Goal: Task Accomplishment & Management: Use online tool/utility

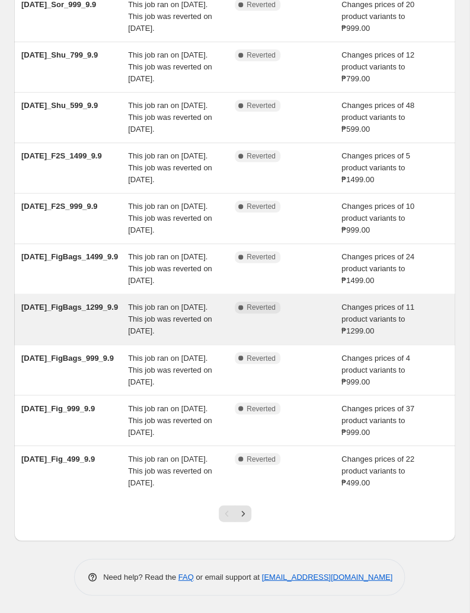
scroll to position [238, 0]
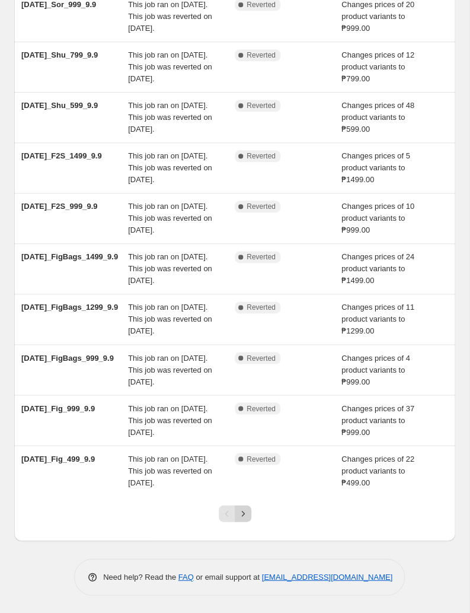
click at [244, 512] on icon "Next" at bounding box center [243, 513] width 12 height 12
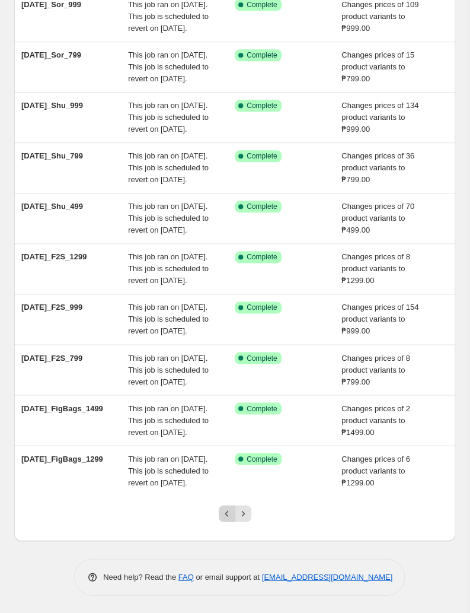
click at [227, 509] on icon "Previous" at bounding box center [227, 513] width 12 height 12
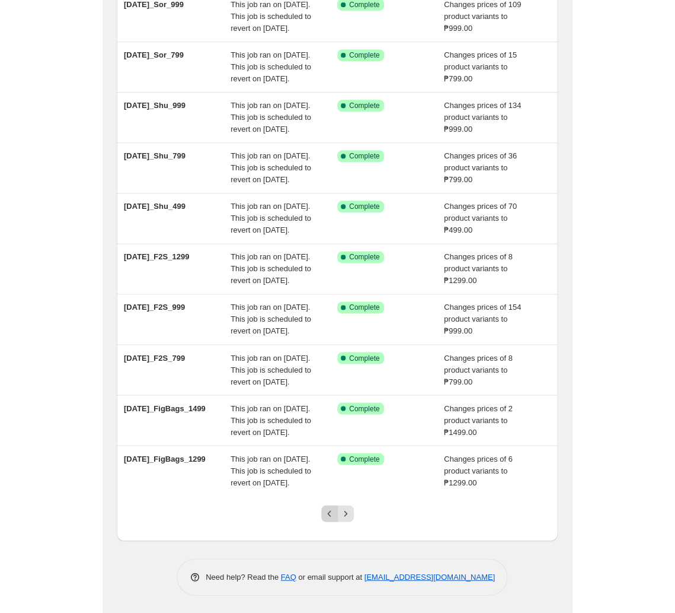
scroll to position [0, 0]
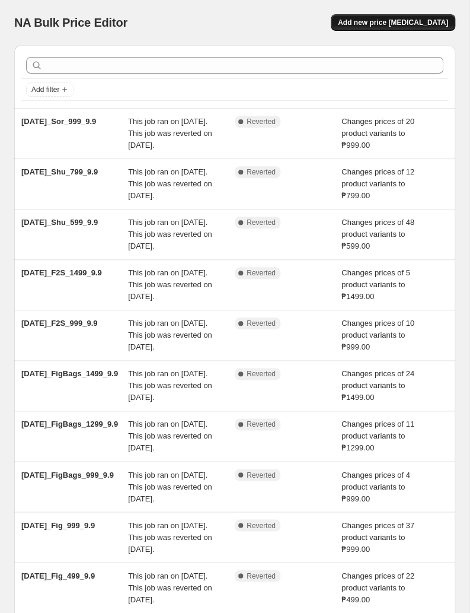
click at [380, 27] on button "Add new price [MEDICAL_DATA]" at bounding box center [393, 22] width 125 height 17
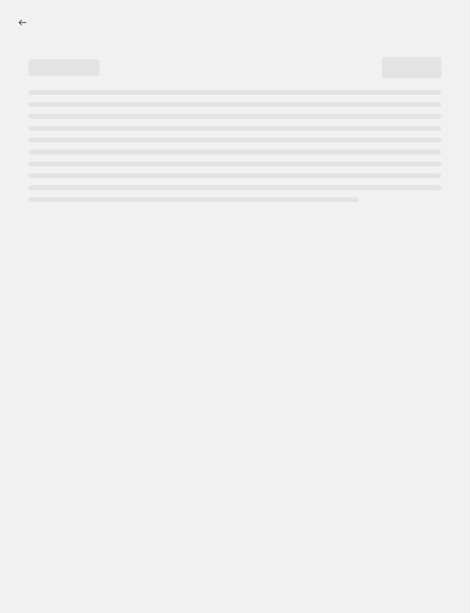
select select "percentage"
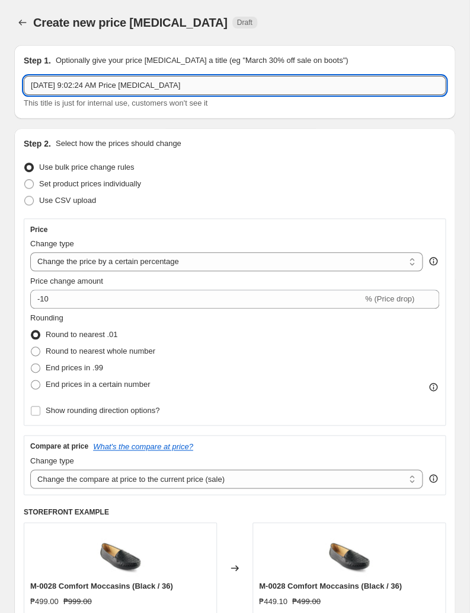
click at [110, 86] on input "[DATE] 9:02:24 AM Price [MEDICAL_DATA]" at bounding box center [235, 85] width 422 height 19
paste input "t2025_Fig_499_16-29"
type input "[DATE]_Fig_499_16-29"
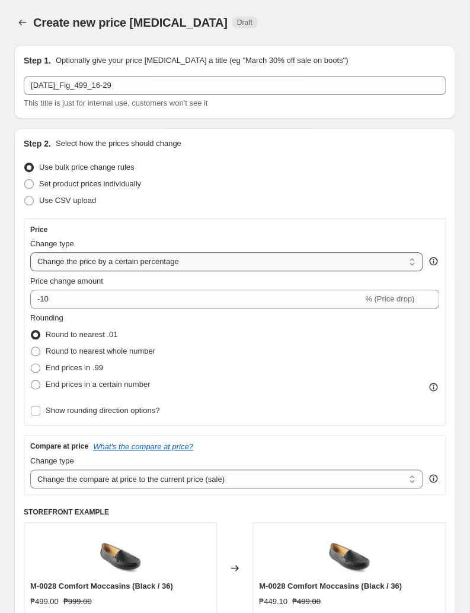
click at [30, 252] on select "Change the price to a certain amount Change the price by a certain amount Chang…" at bounding box center [226, 261] width 393 height 19
select select "to"
click option "Change the price to a certain amount" at bounding box center [0, 0] width 0 height 0
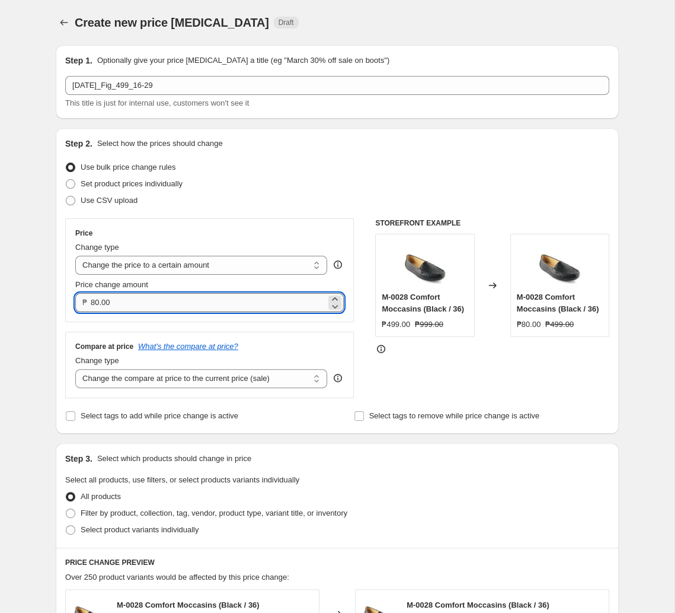
click at [162, 304] on input "80.00" at bounding box center [208, 302] width 235 height 19
type input "499.00"
click at [75, 369] on select "Change the compare at price to the current price (sale) Change the compare at p…" at bounding box center [201, 378] width 252 height 19
click option "Remove the compare at price" at bounding box center [0, 0] width 0 height 0
click at [163, 501] on div "All products" at bounding box center [337, 496] width 544 height 17
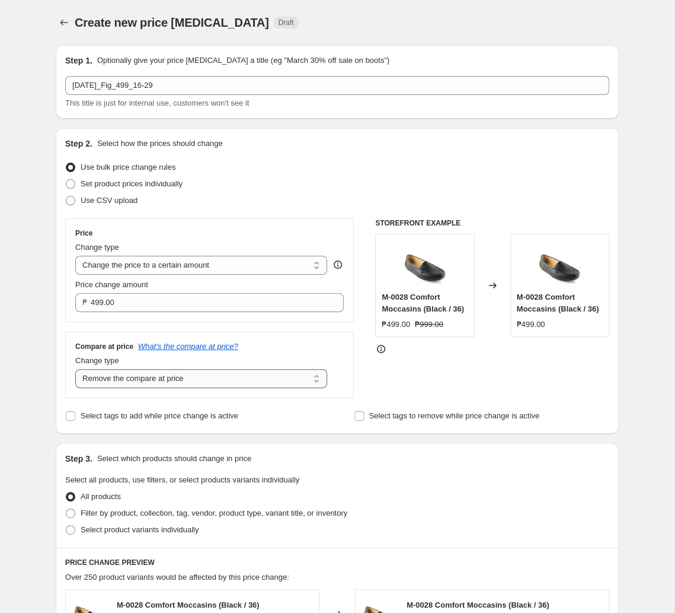
click at [75, 369] on select "Change the compare at price to the current price (sale) Change the compare at p…" at bounding box center [201, 378] width 252 height 19
click option "Remove the compare at price" at bounding box center [0, 0] width 0 height 0
click at [75, 369] on select "Change the compare at price to the current price (sale) Change the compare at p…" at bounding box center [201, 378] width 252 height 19
select select "no_change"
click option "Don't change the compare at price" at bounding box center [0, 0] width 0 height 0
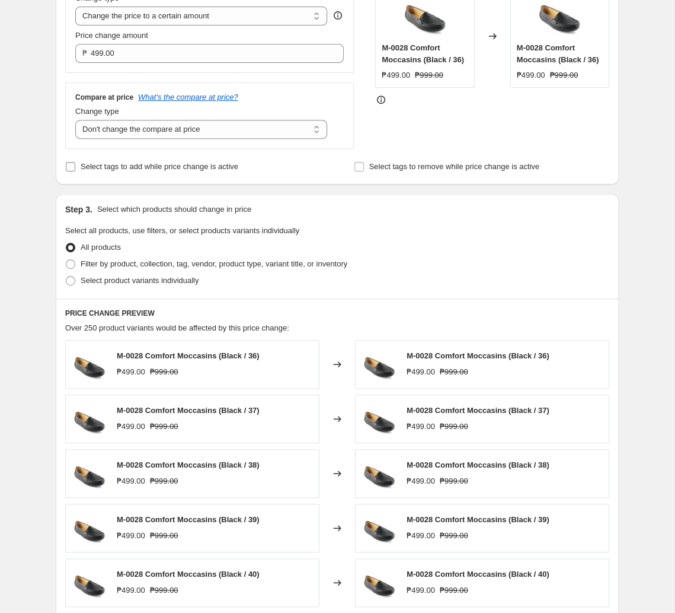
scroll to position [311, 0]
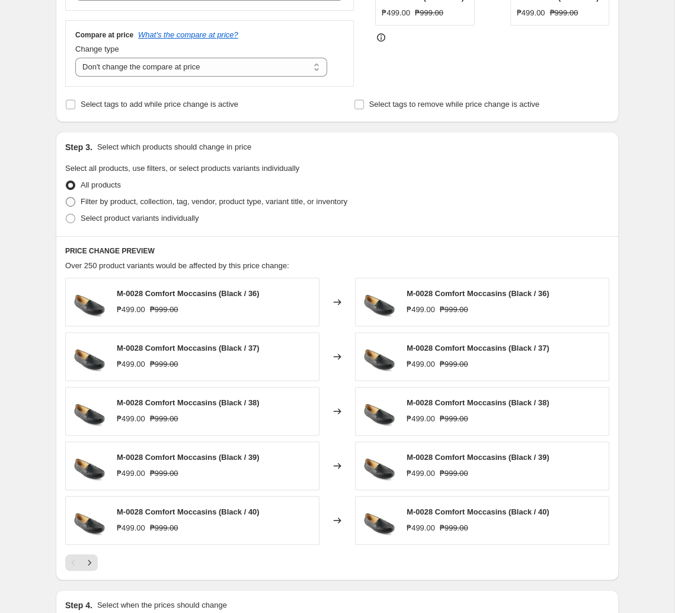
click at [227, 204] on span "Filter by product, collection, tag, vendor, product type, variant title, or inv…" at bounding box center [214, 201] width 267 height 9
click at [66, 197] on input "Filter by product, collection, tag, vendor, product type, variant title, or inv…" at bounding box center [66, 197] width 1 height 1
radio input "true"
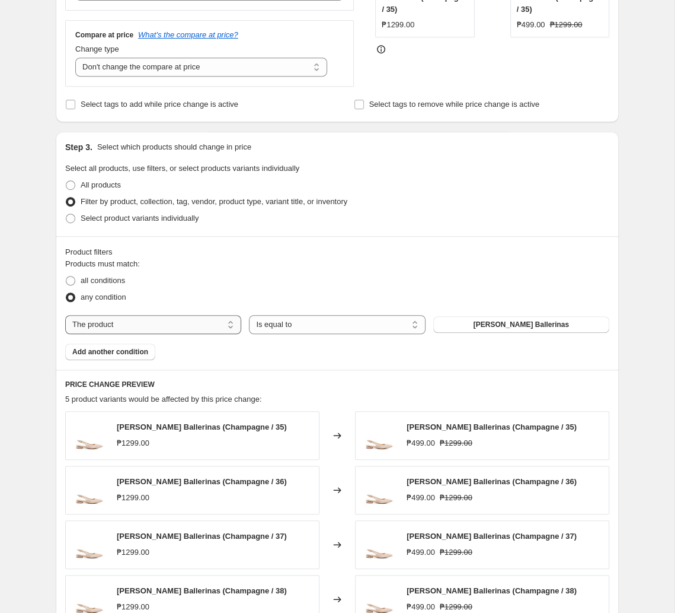
click at [65, 315] on select "The product The product's collection The product's tag The product's vendor The…" at bounding box center [153, 324] width 176 height 19
select select "tag"
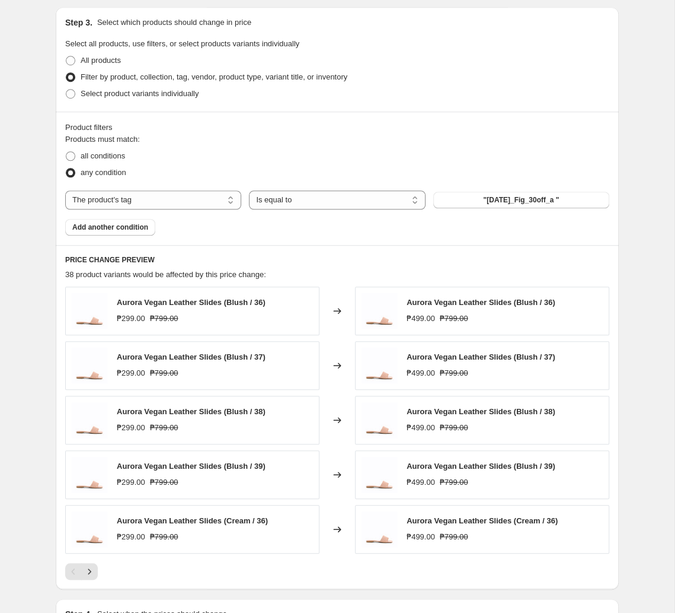
scroll to position [498, 0]
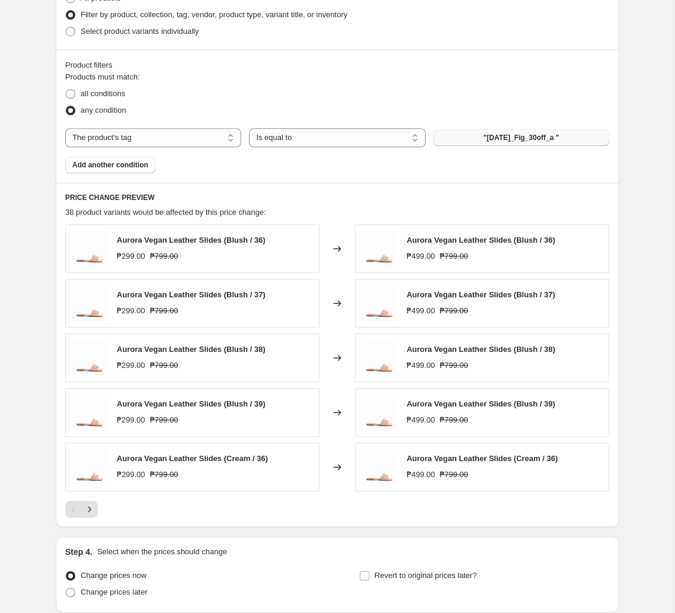
click at [470, 141] on span ""[DATE]_Fig_30off_a "" at bounding box center [521, 137] width 76 height 9
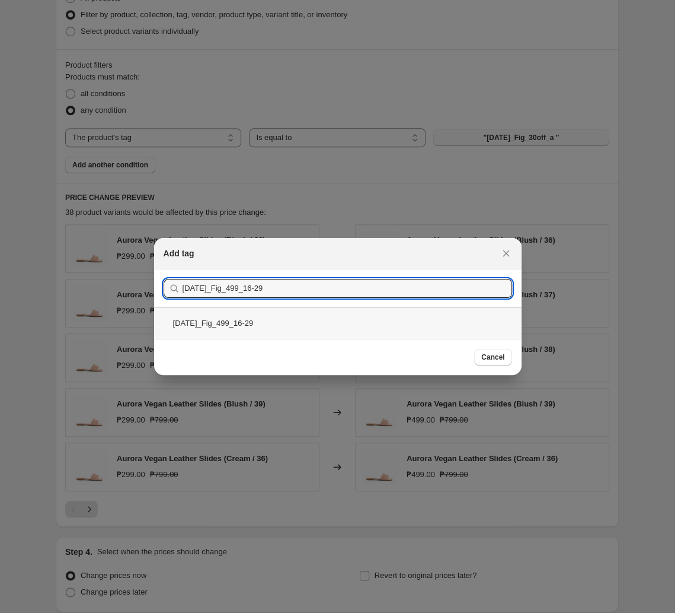
type input "[DATE]_Fig_499_16-29"
click at [297, 324] on div "[DATE]_Fig_499_16-29" at bounding box center [338, 322] width 368 height 31
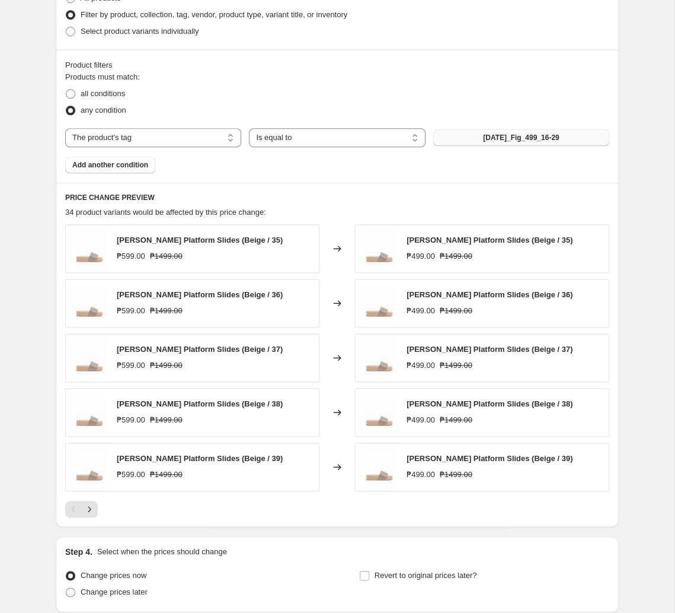
scroll to position [600, 0]
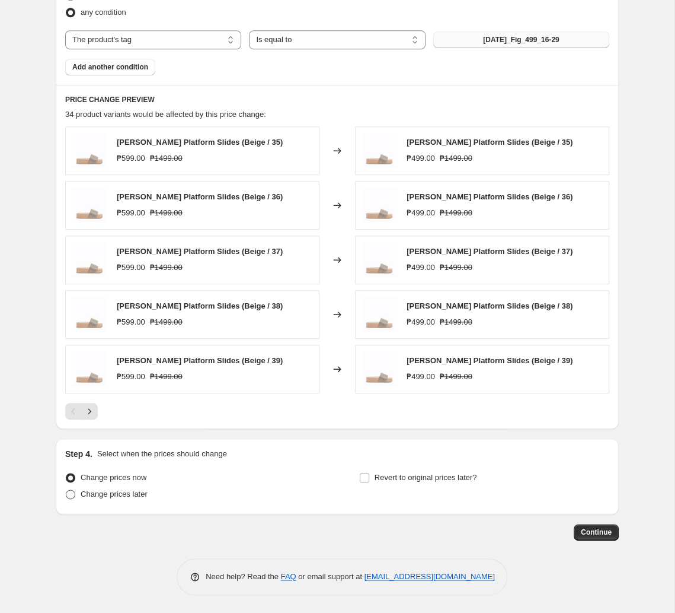
click at [100, 497] on span "Change prices later" at bounding box center [114, 493] width 67 height 9
click at [66, 490] on input "Change prices later" at bounding box center [66, 489] width 1 height 1
radio input "true"
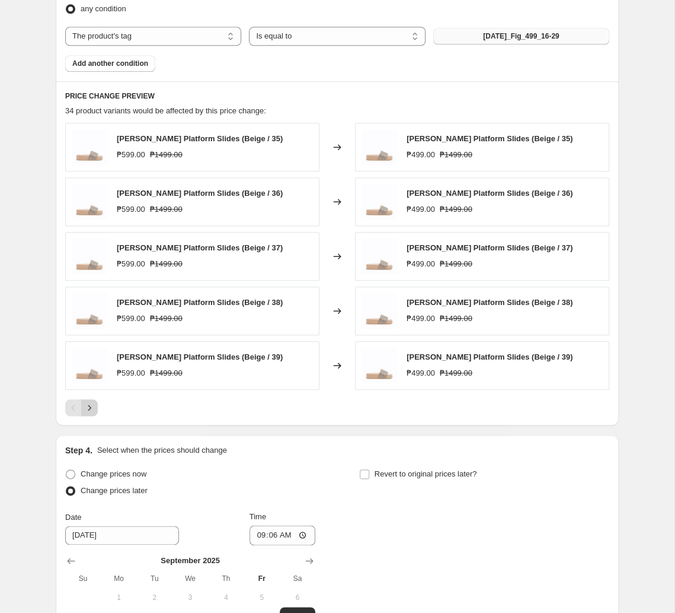
click at [91, 412] on icon "Next" at bounding box center [90, 407] width 12 height 12
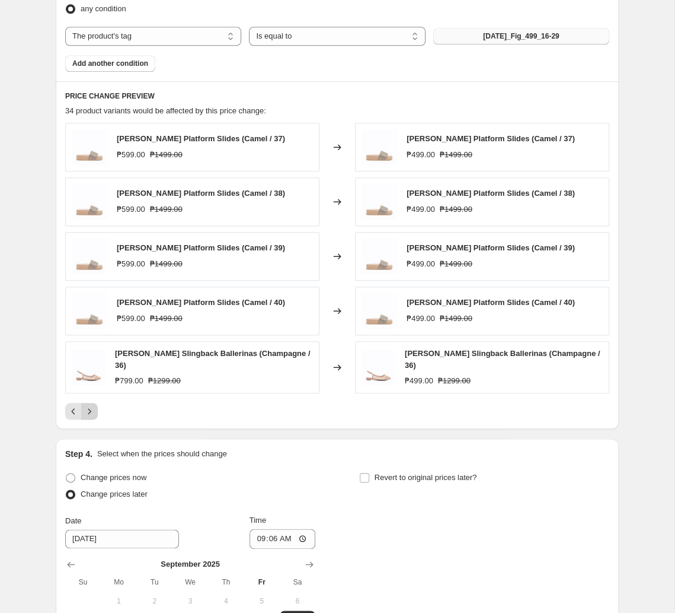
click at [91, 412] on icon "Next" at bounding box center [90, 411] width 12 height 12
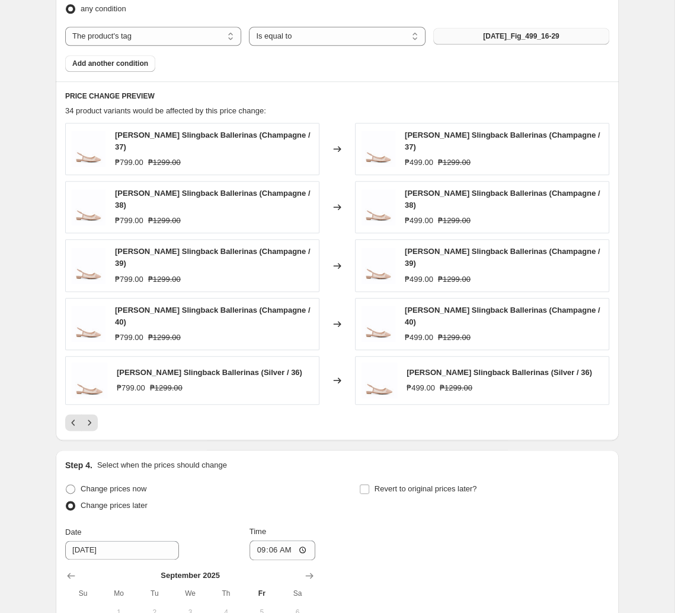
scroll to position [662, 0]
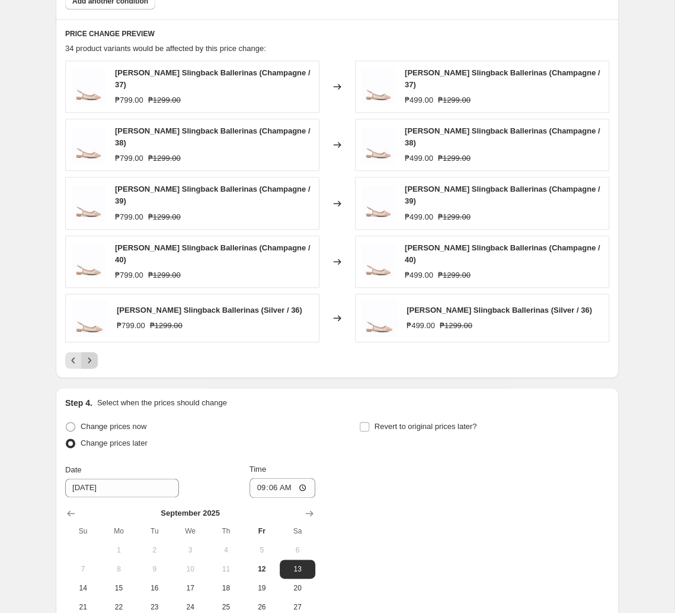
click at [94, 352] on button "Next" at bounding box center [89, 360] width 17 height 17
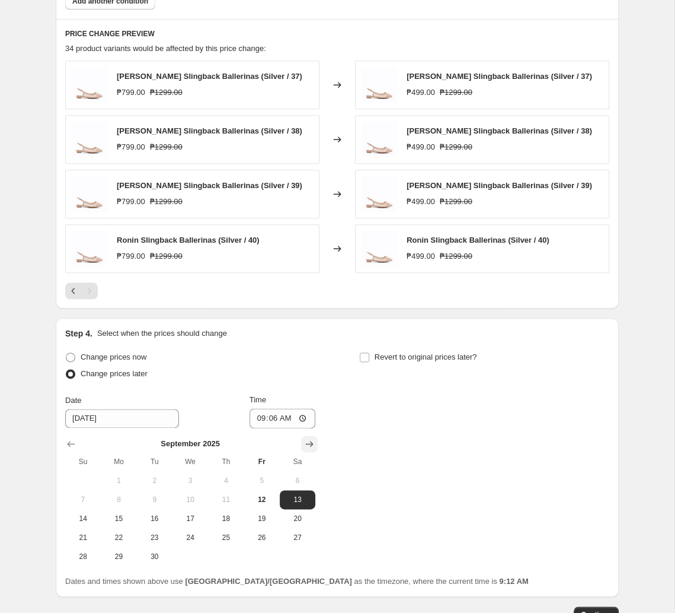
scroll to position [724, 0]
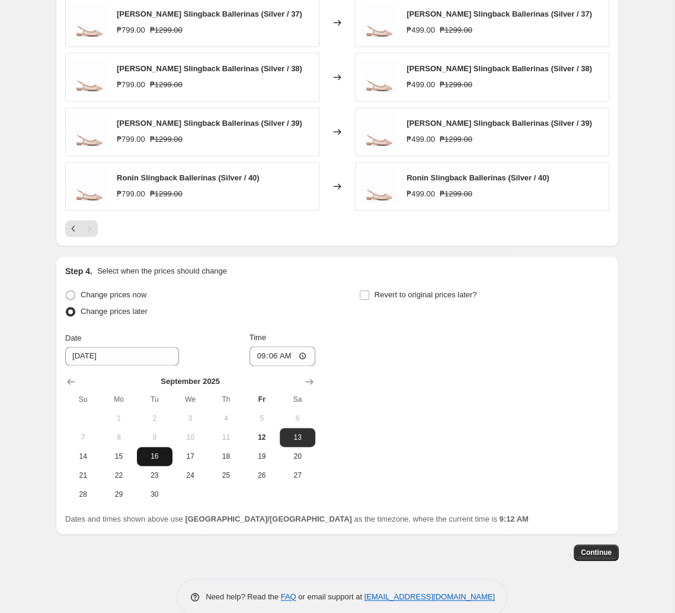
click at [155, 450] on button "16" at bounding box center [155, 456] width 36 height 19
type input "[DATE]"
click at [267, 355] on input "09:06" at bounding box center [283, 356] width 66 height 20
type input "11:00"
click at [384, 294] on span "Revert to original prices later?" at bounding box center [426, 294] width 103 height 9
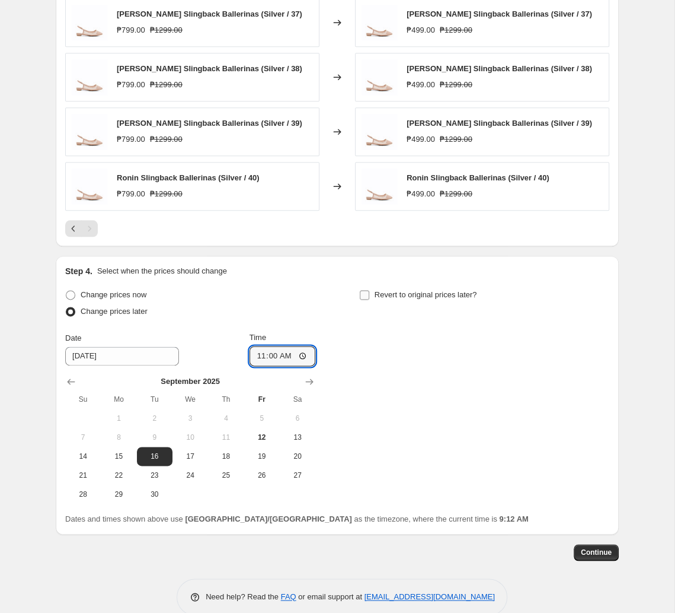
click at [369, 294] on input "Revert to original prices later?" at bounding box center [364, 294] width 9 height 9
checkbox input "true"
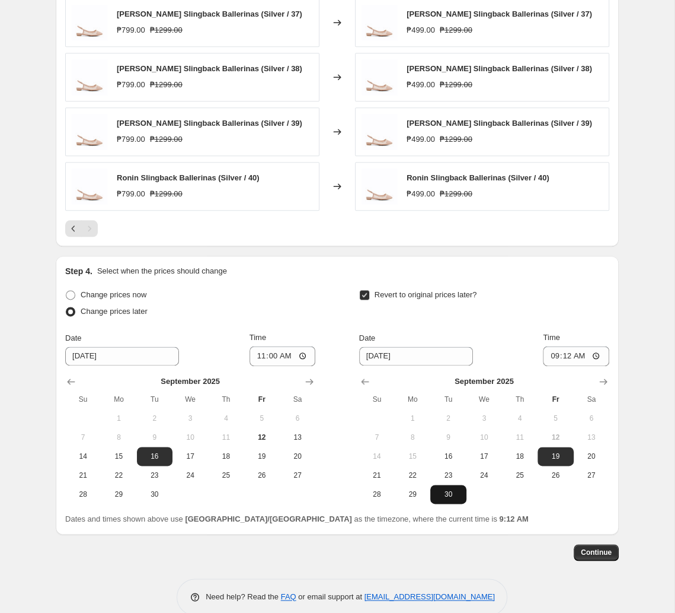
click at [448, 486] on button "30" at bounding box center [449, 494] width 36 height 19
type input "[DATE]"
click at [445, 498] on span "30" at bounding box center [448, 493] width 26 height 9
click at [470, 355] on input "09:12" at bounding box center [576, 356] width 66 height 20
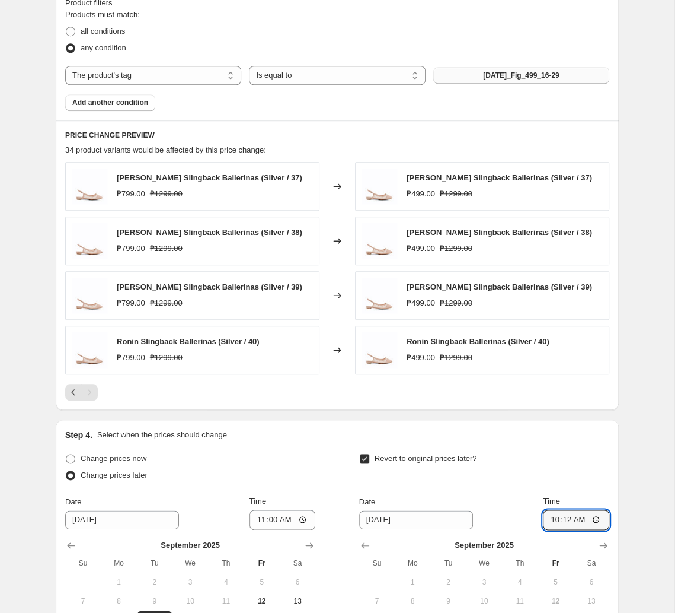
scroll to position [685, 0]
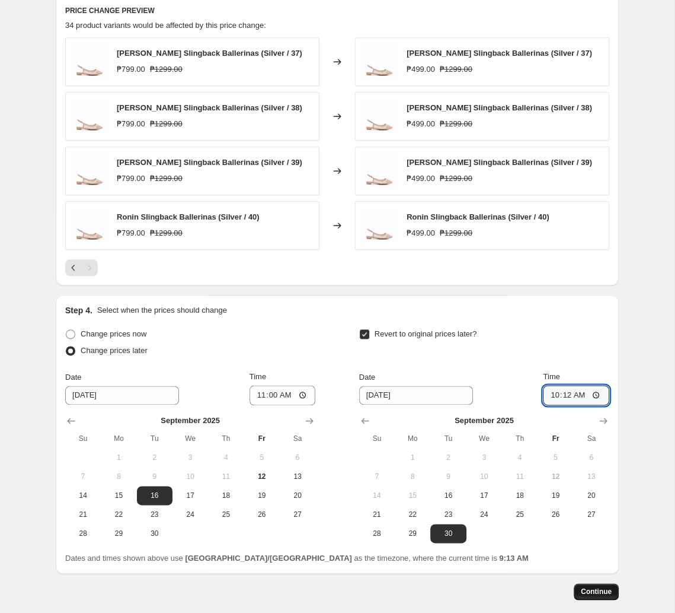
type input "10:00"
click at [470, 594] on span "Continue" at bounding box center [596, 591] width 31 height 9
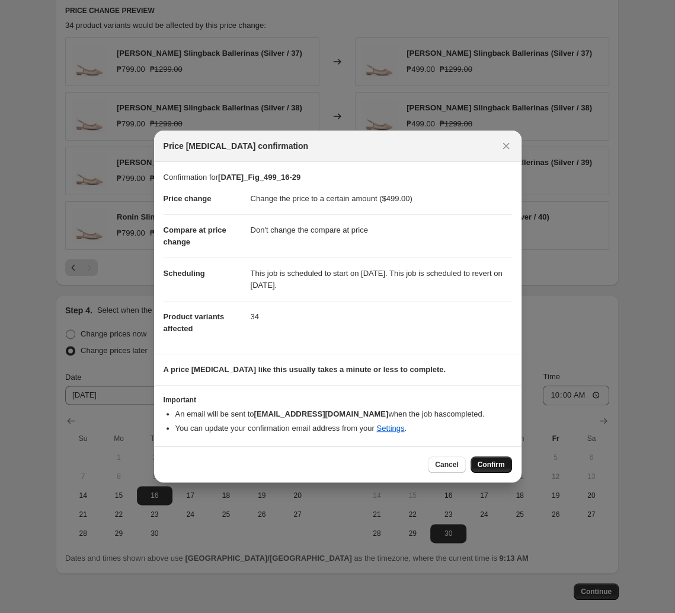
click at [470, 468] on span "Confirm" at bounding box center [491, 464] width 27 height 9
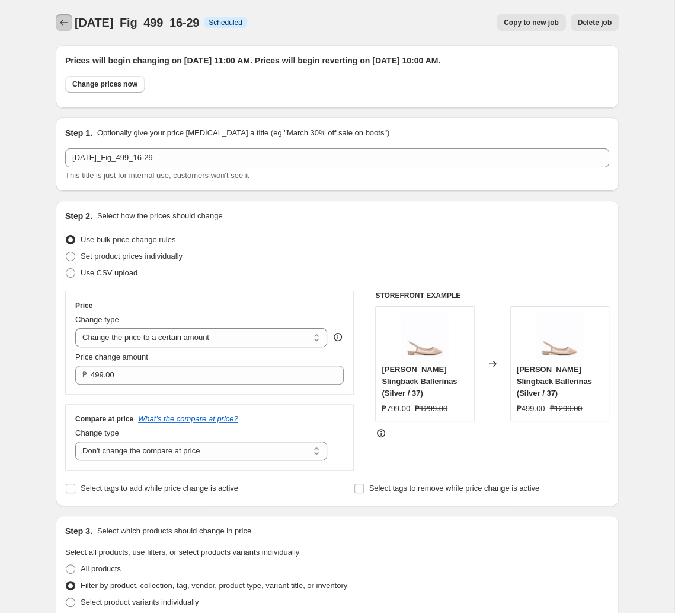
click at [68, 23] on icon "Price change jobs" at bounding box center [64, 23] width 12 height 12
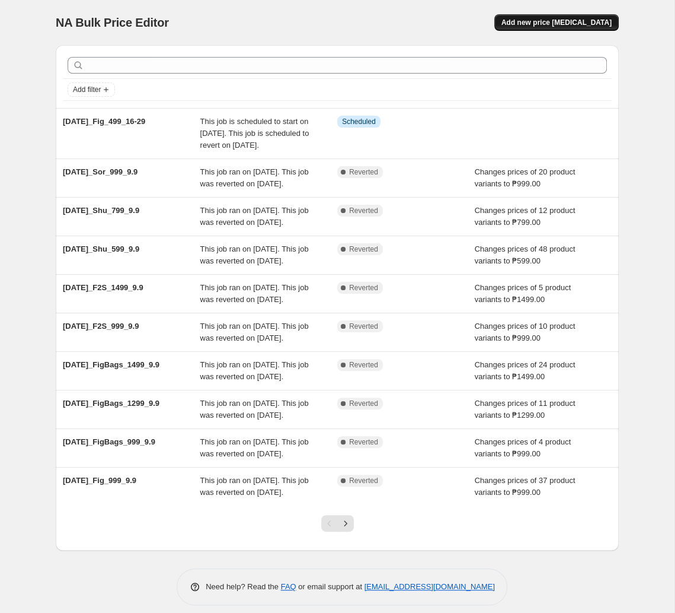
click at [470, 26] on span "Add new price [MEDICAL_DATA]" at bounding box center [557, 22] width 110 height 9
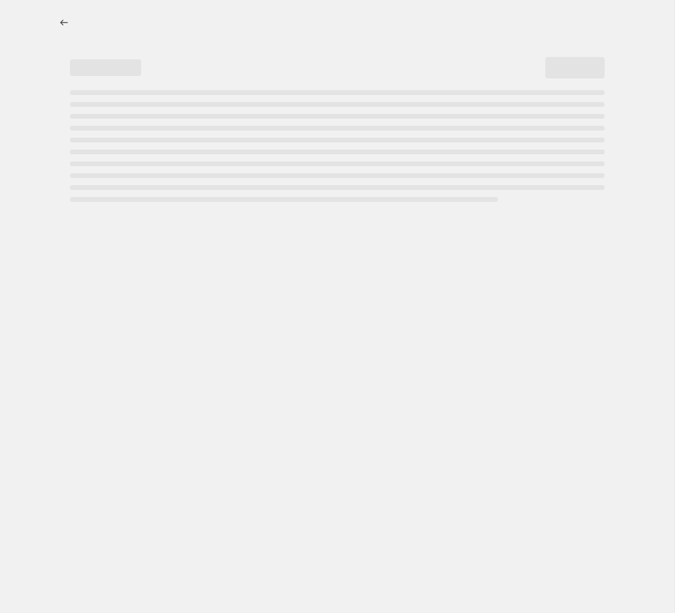
select select "percentage"
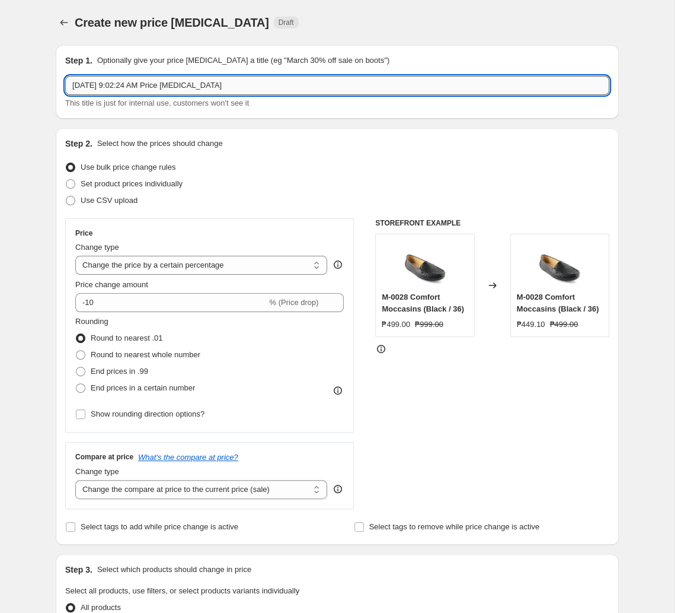
click at [178, 79] on input "[DATE] 9:02:24 AM Price [MEDICAL_DATA]" at bounding box center [337, 85] width 544 height 19
paste input "t2025_Fig_799_16-29"
type input "[DATE]_Fig_799_16-29"
click at [75, 256] on select "Change the price to a certain amount Change the price by a certain amount Chang…" at bounding box center [201, 265] width 252 height 19
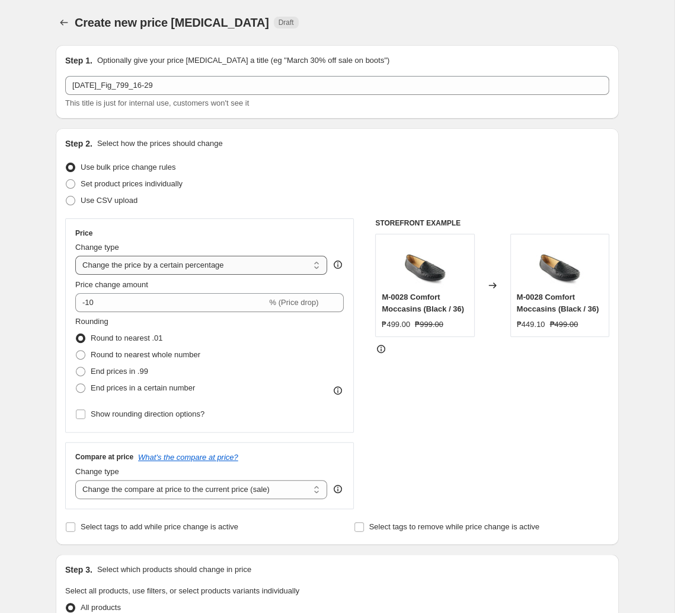
click option "Don't change the price" at bounding box center [0, 0] width 0 height 0
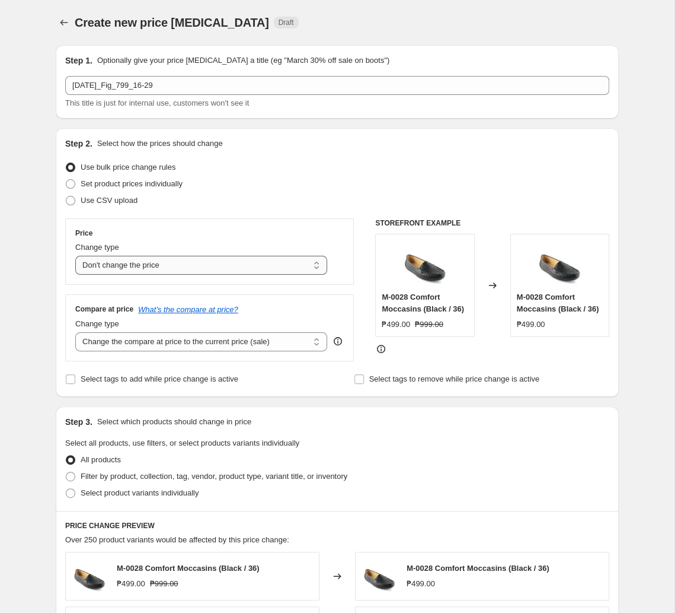
click at [75, 256] on select "Change the price to a certain amount Change the price by a certain amount Chang…" at bounding box center [201, 265] width 252 height 19
select select "to"
click option "Change the price to a certain amount" at bounding box center [0, 0] width 0 height 0
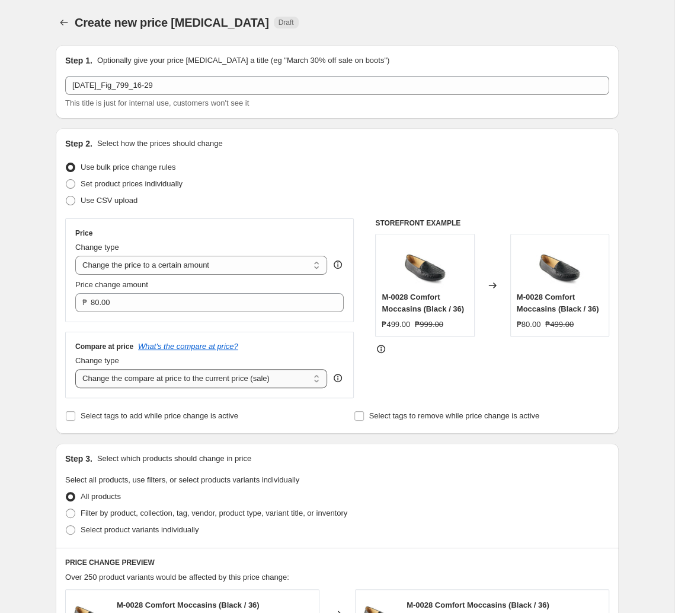
click at [75, 369] on select "Change the compare at price to the current price (sale) Change the compare at p…" at bounding box center [201, 378] width 252 height 19
select select "no_change"
click option "Don't change the compare at price" at bounding box center [0, 0] width 0 height 0
click at [162, 308] on input "80.00" at bounding box center [208, 302] width 235 height 19
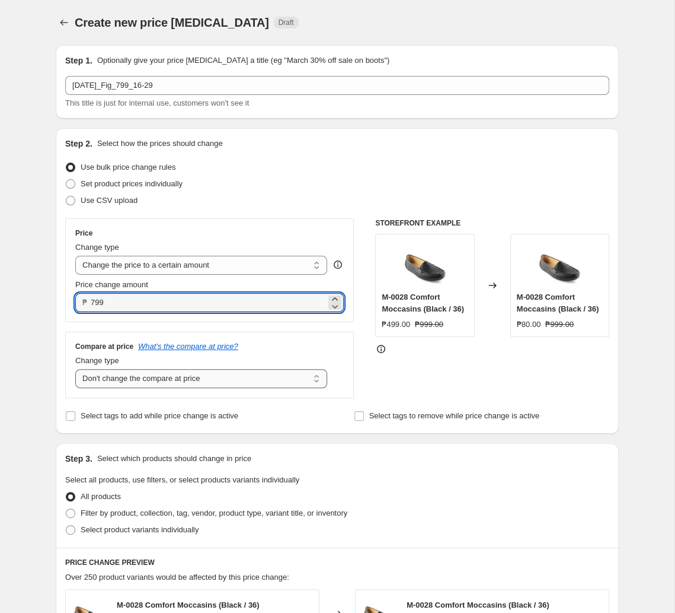
scroll to position [62, 0]
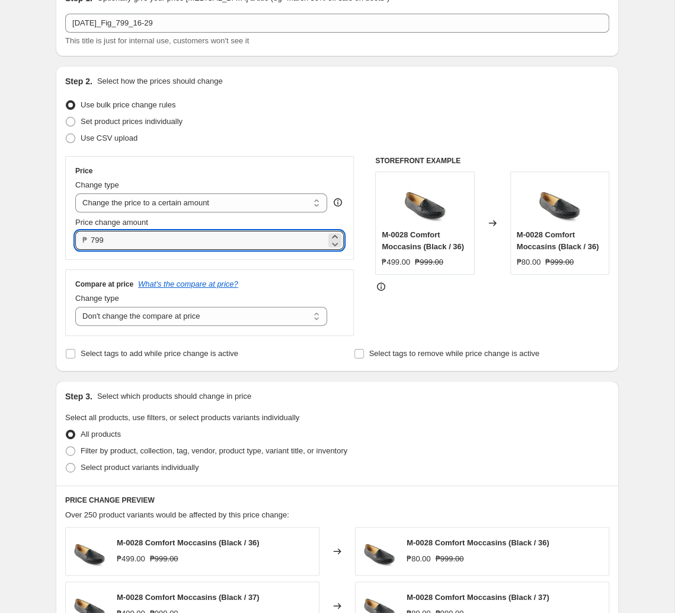
type input "799.00"
click at [211, 462] on div "Select product variants individually" at bounding box center [337, 467] width 544 height 17
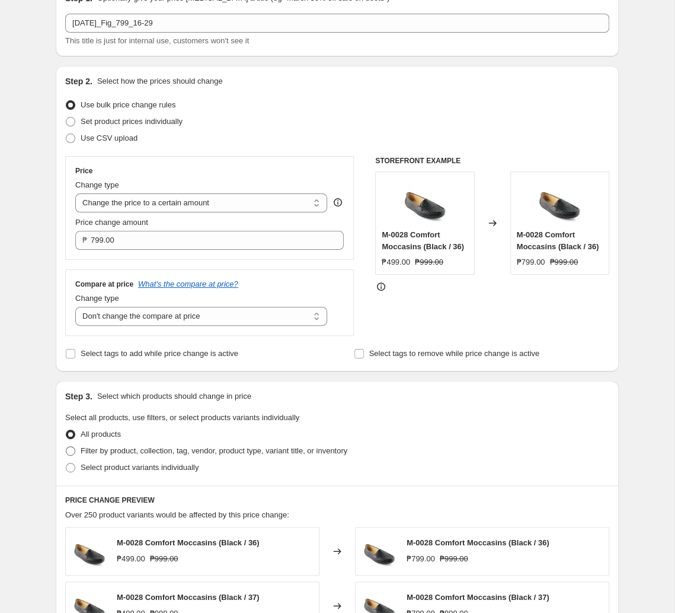
click at [213, 453] on span "Filter by product, collection, tag, vendor, product type, variant title, or inv…" at bounding box center [214, 450] width 267 height 9
click at [66, 447] on input "Filter by product, collection, tag, vendor, product type, variant title, or inv…" at bounding box center [66, 446] width 1 height 1
radio input "true"
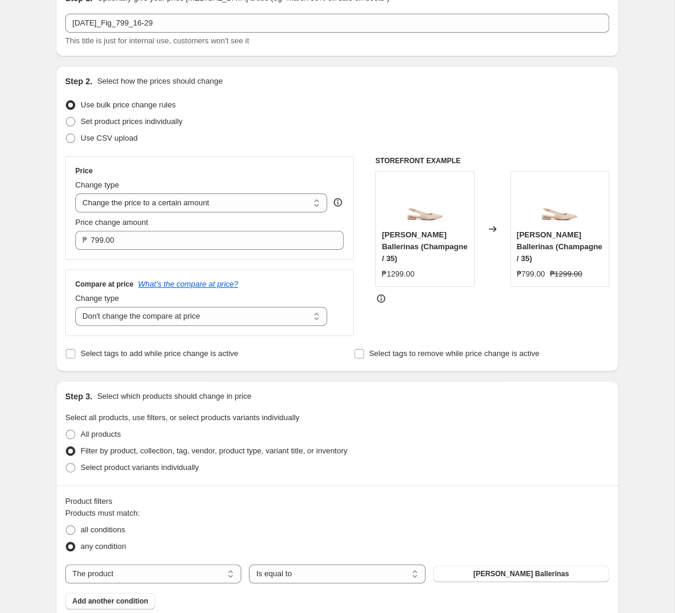
scroll to position [187, 0]
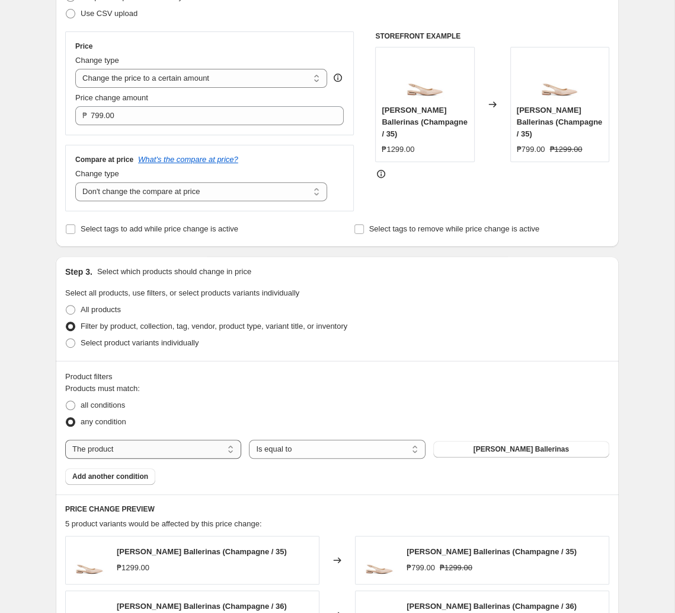
click at [65, 439] on select "The product The product's collection The product's tag The product's vendor The…" at bounding box center [153, 448] width 176 height 19
select select "tag"
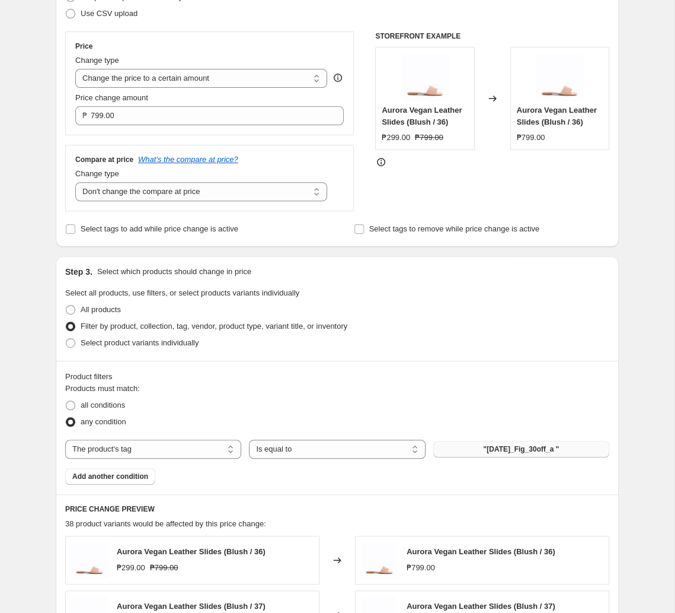
click at [470, 453] on span ""[DATE]_Fig_30off_a "" at bounding box center [521, 448] width 76 height 9
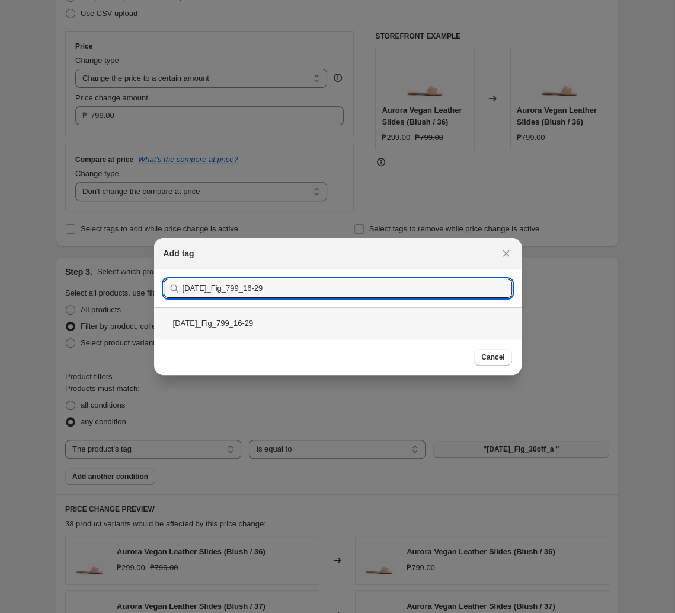
type input "[DATE]_Fig_799_16-29"
click at [339, 333] on div "[DATE]_Fig_799_16-29" at bounding box center [338, 322] width 368 height 31
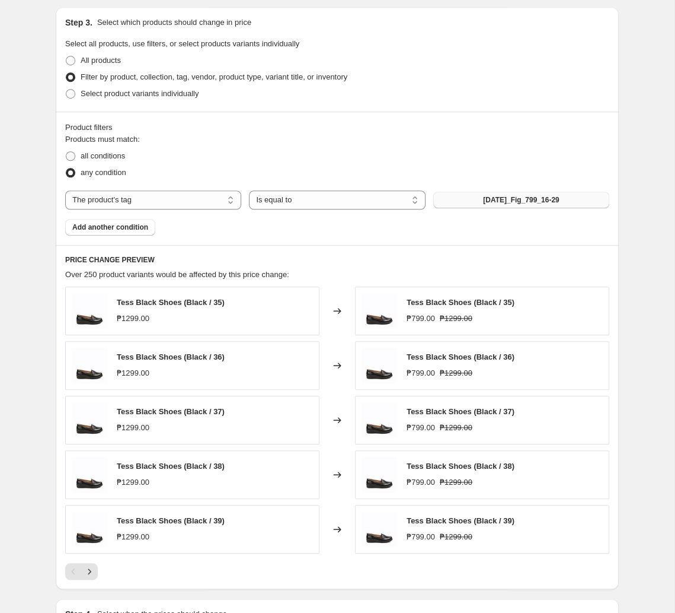
scroll to position [560, 0]
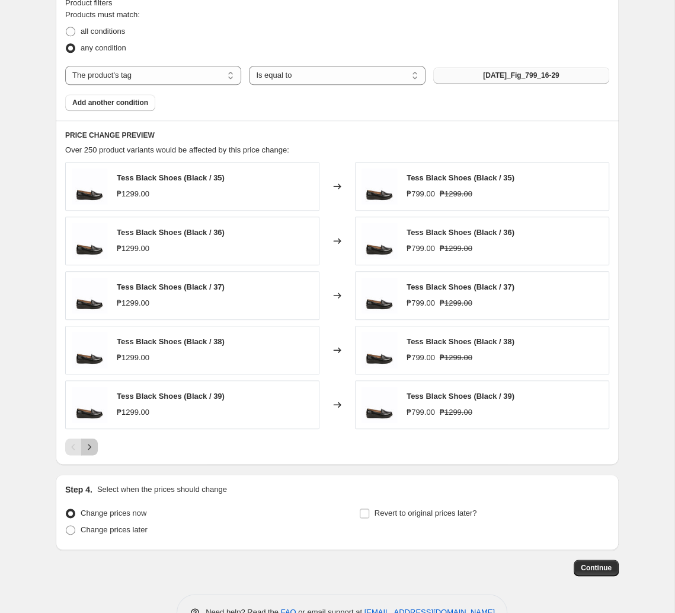
click at [93, 450] on icon "Next" at bounding box center [90, 447] width 12 height 12
click at [89, 447] on icon "Next" at bounding box center [90, 447] width 12 height 12
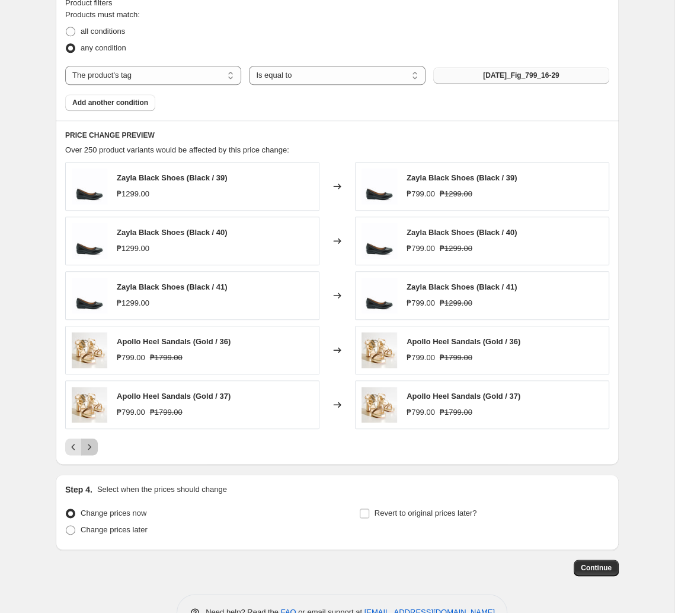
click at [91, 451] on icon "Next" at bounding box center [90, 447] width 12 height 12
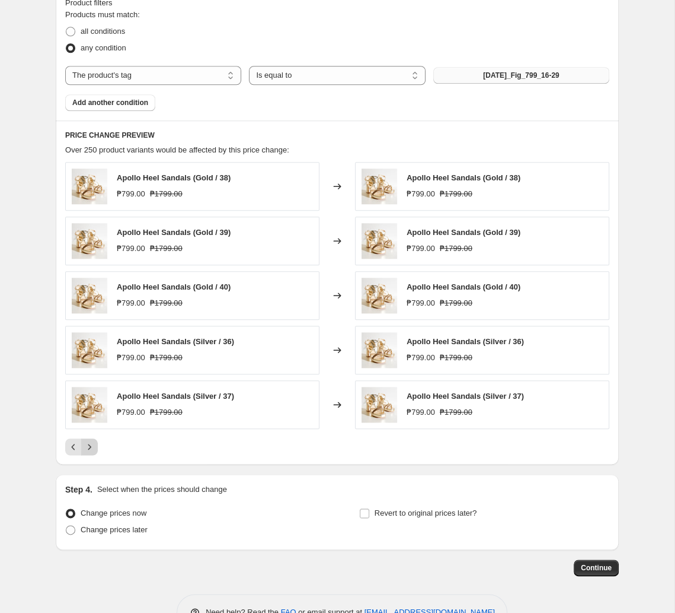
click at [90, 451] on icon "Next" at bounding box center [90, 447] width 12 height 12
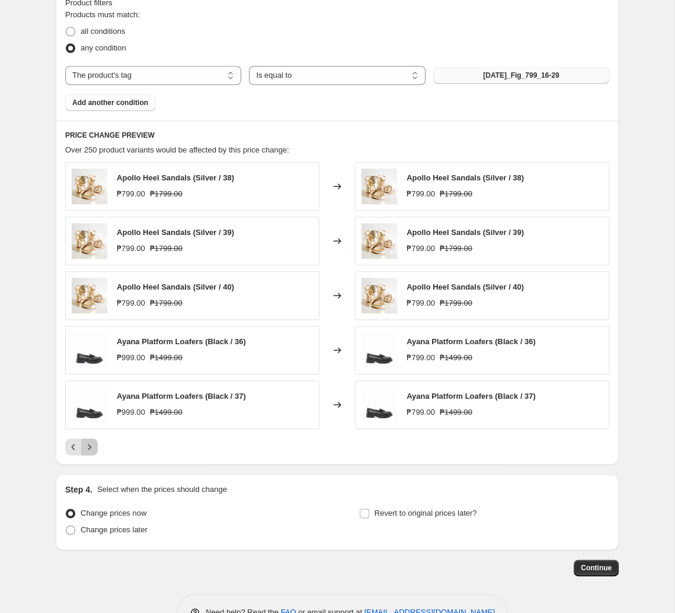
click at [94, 451] on icon "Next" at bounding box center [90, 447] width 12 height 12
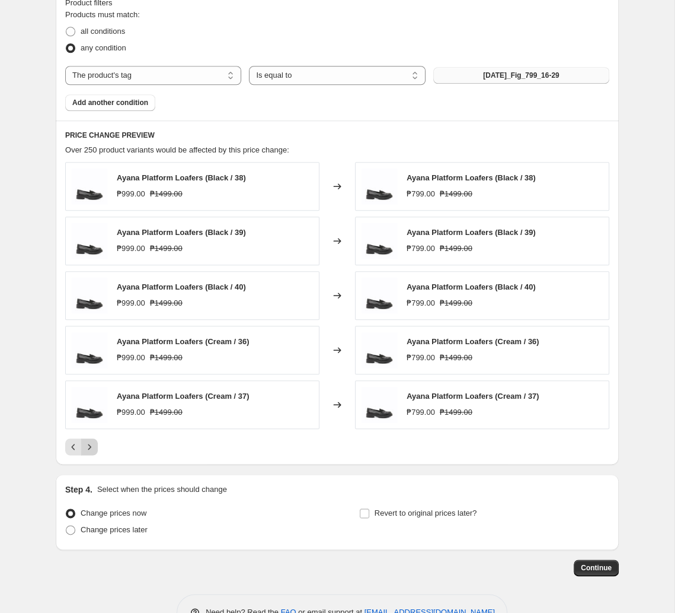
click at [97, 452] on button "Next" at bounding box center [89, 446] width 17 height 17
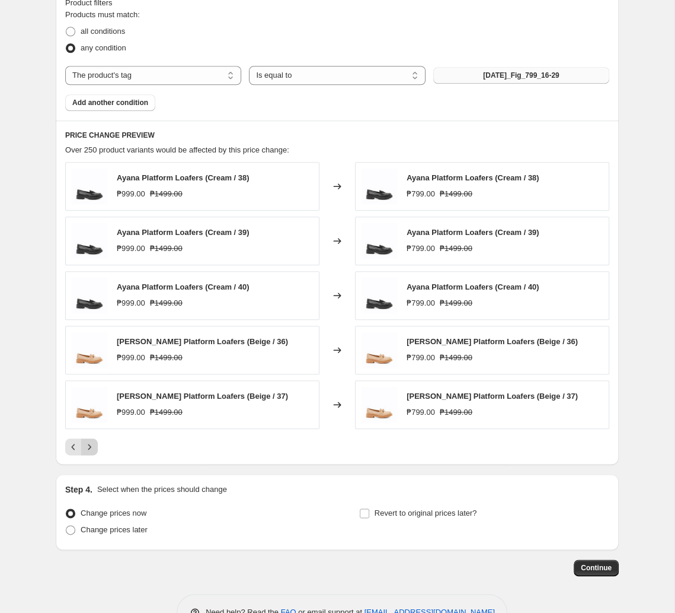
click at [83, 450] on button "Next" at bounding box center [89, 446] width 17 height 17
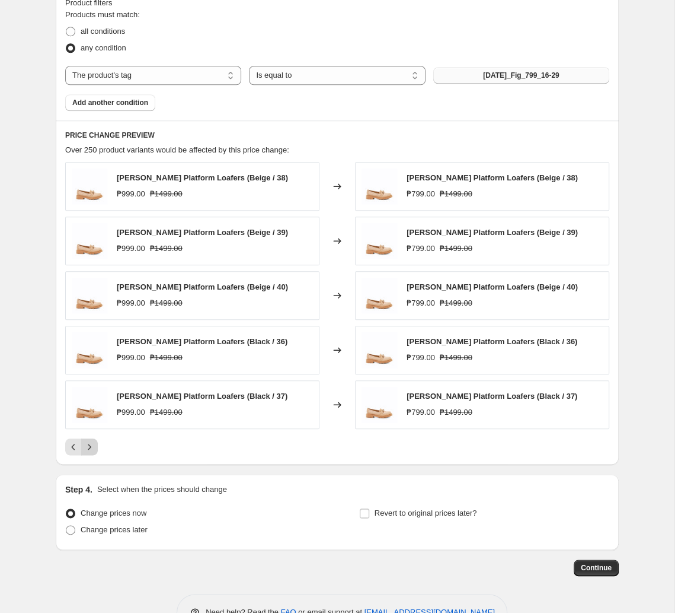
click at [91, 447] on icon "Next" at bounding box center [90, 447] width 12 height 12
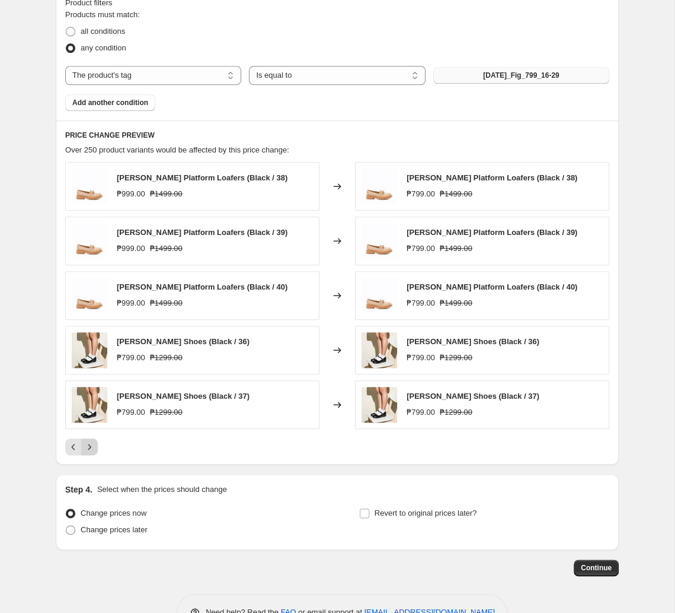
click at [91, 455] on button "Next" at bounding box center [89, 446] width 17 height 17
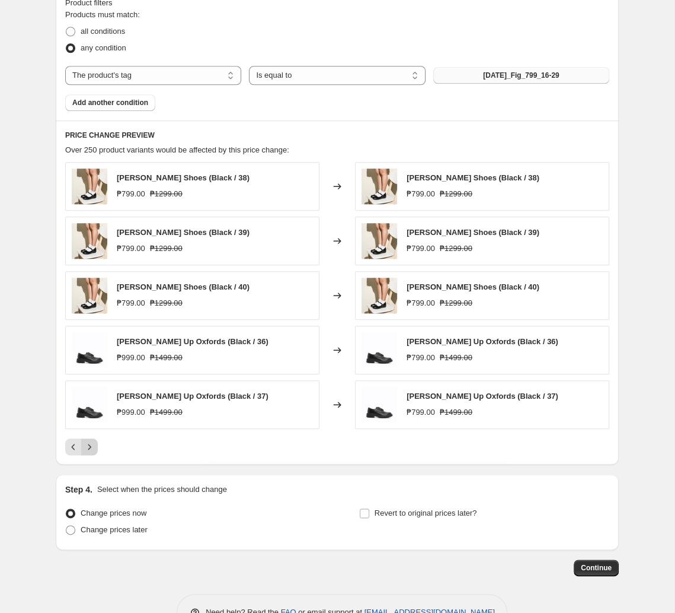
click at [90, 452] on icon "Next" at bounding box center [90, 447] width 12 height 12
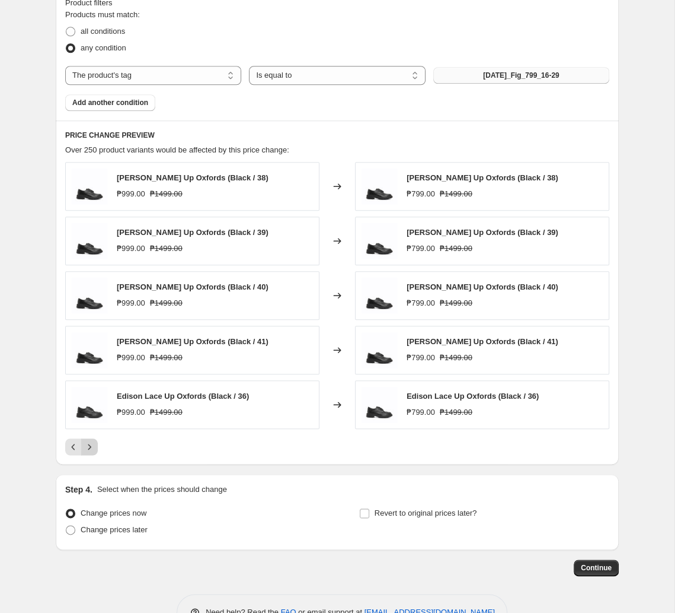
click at [90, 452] on icon "Next" at bounding box center [90, 447] width 12 height 12
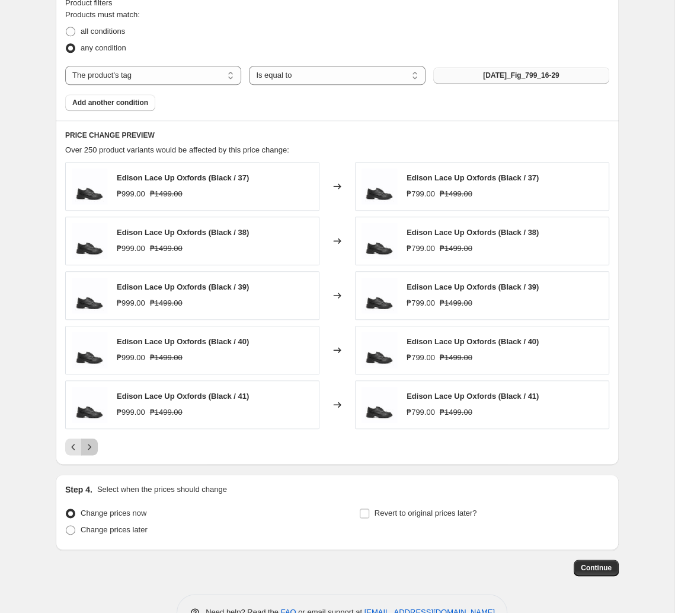
click at [85, 452] on icon "Next" at bounding box center [90, 447] width 12 height 12
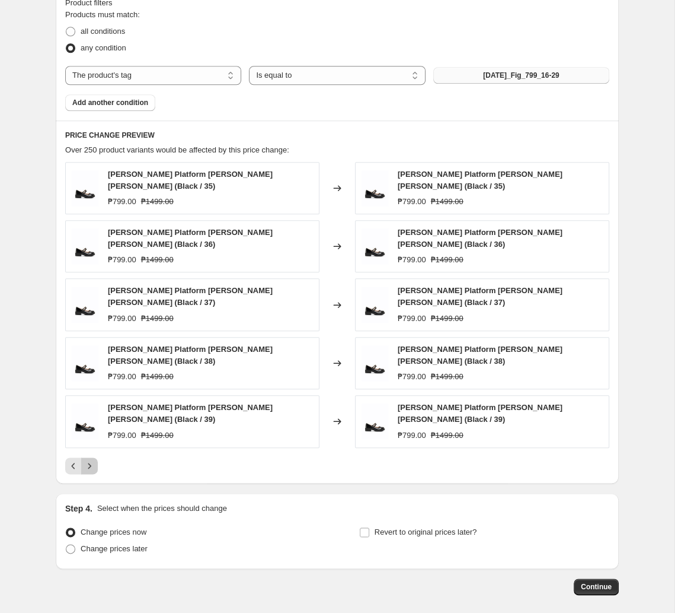
click at [97, 457] on button "Next" at bounding box center [89, 465] width 17 height 17
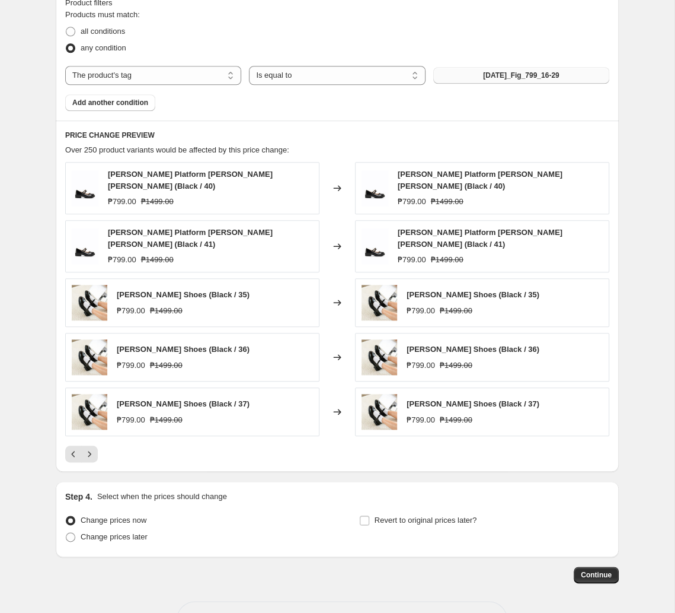
click at [100, 447] on div at bounding box center [337, 453] width 544 height 17
click at [94, 448] on icon "Next" at bounding box center [90, 454] width 12 height 12
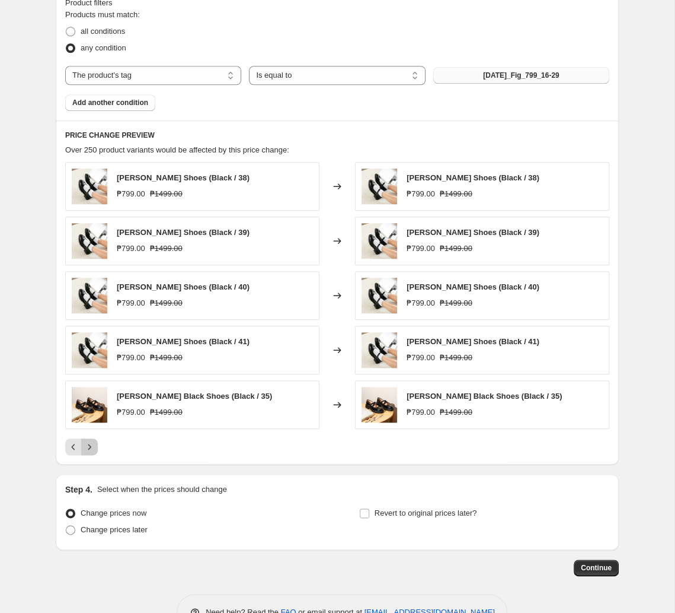
click at [95, 444] on button "Next" at bounding box center [89, 446] width 17 height 17
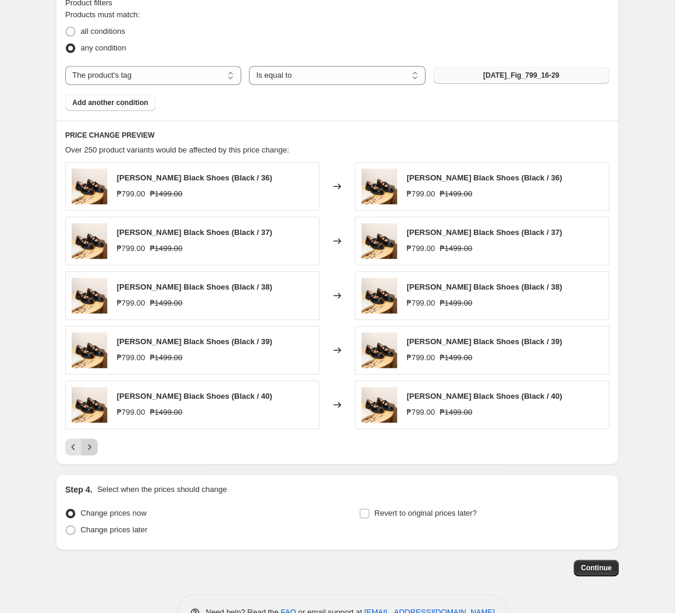
click at [91, 445] on icon "Next" at bounding box center [90, 447] width 12 height 12
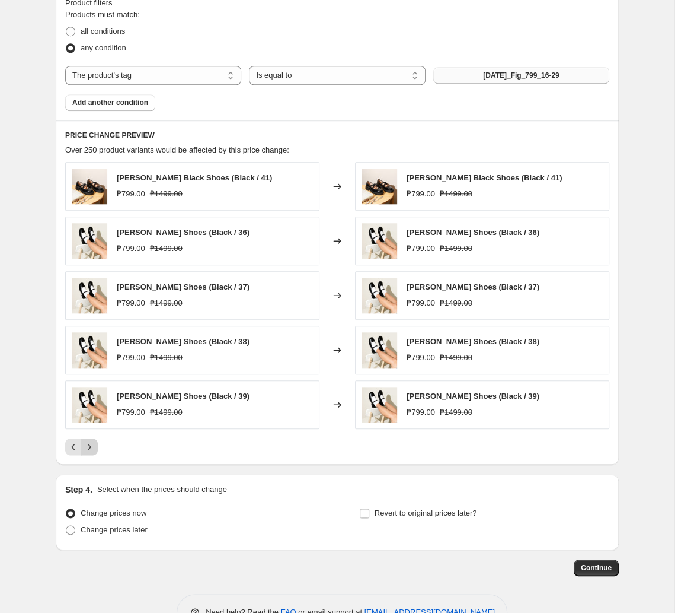
click at [87, 452] on icon "Next" at bounding box center [90, 447] width 12 height 12
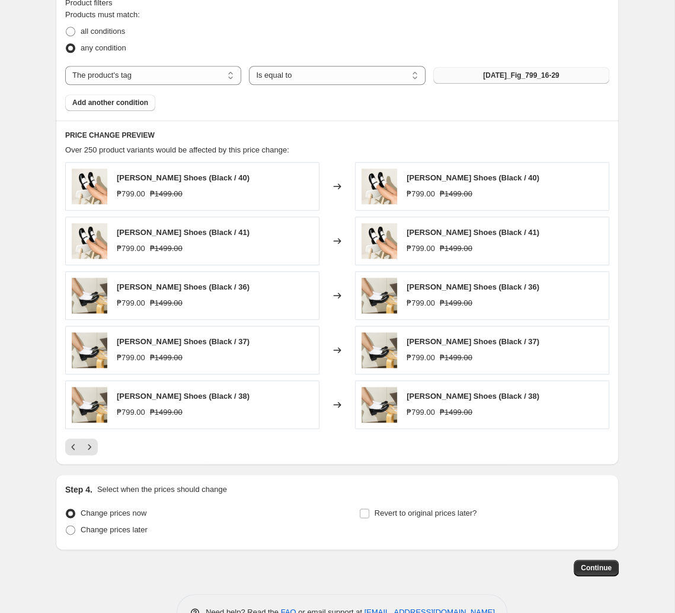
click at [98, 451] on div at bounding box center [337, 446] width 544 height 17
click at [88, 450] on icon "Next" at bounding box center [90, 447] width 12 height 12
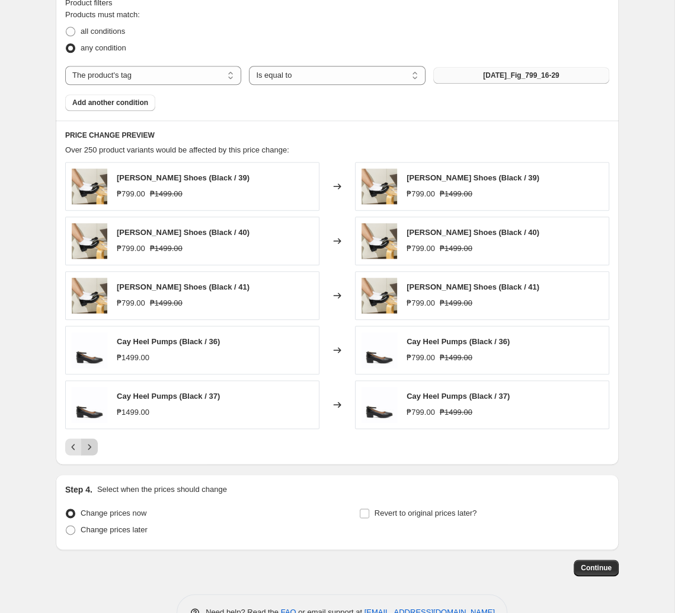
click at [92, 450] on icon "Next" at bounding box center [90, 447] width 12 height 12
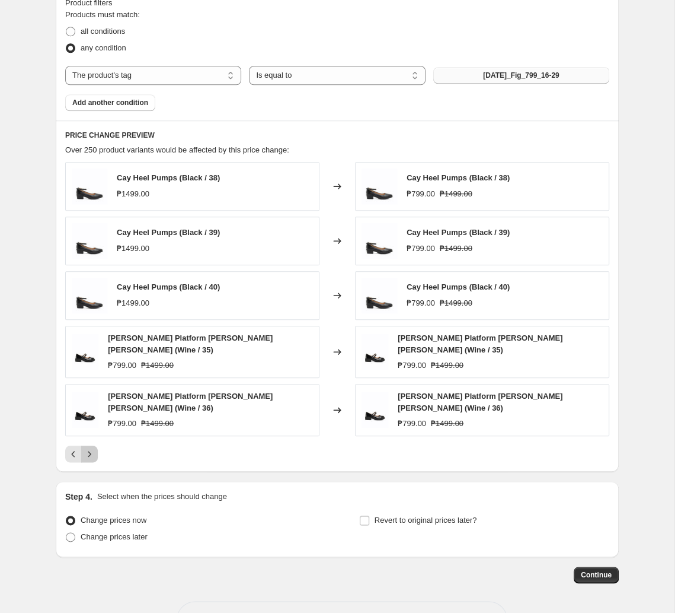
click at [85, 445] on button "Next" at bounding box center [89, 453] width 17 height 17
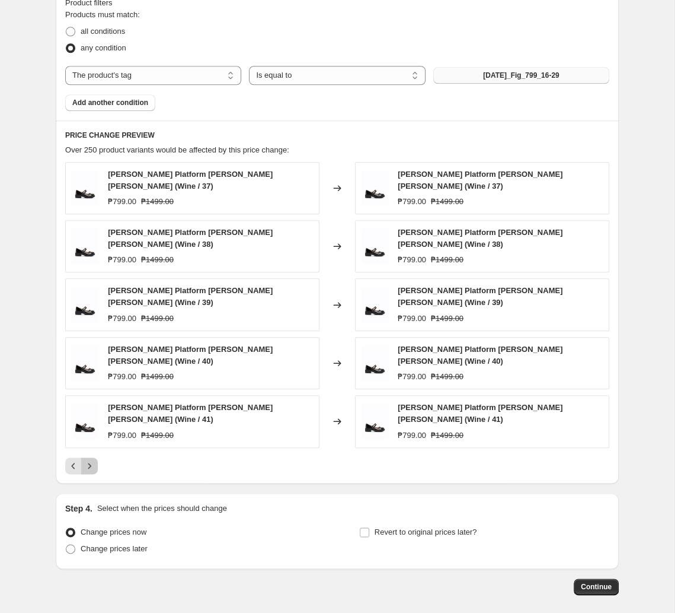
click at [90, 463] on icon "Next" at bounding box center [89, 465] width 3 height 5
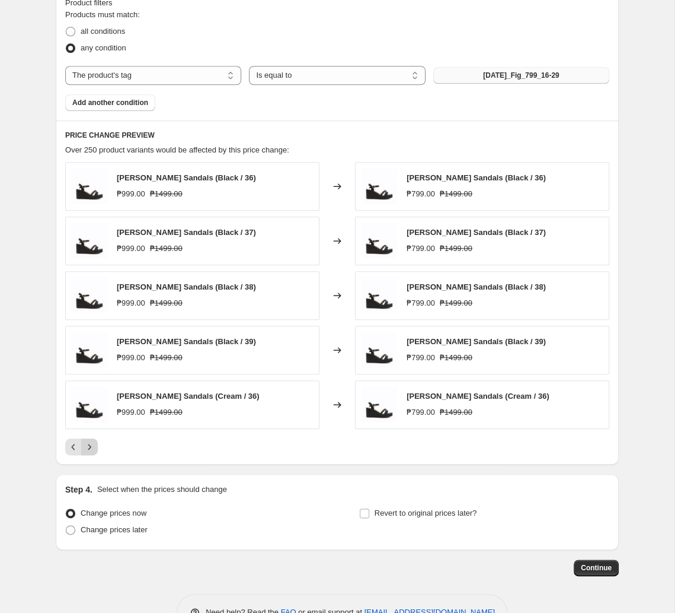
click at [95, 445] on button "Next" at bounding box center [89, 446] width 17 height 17
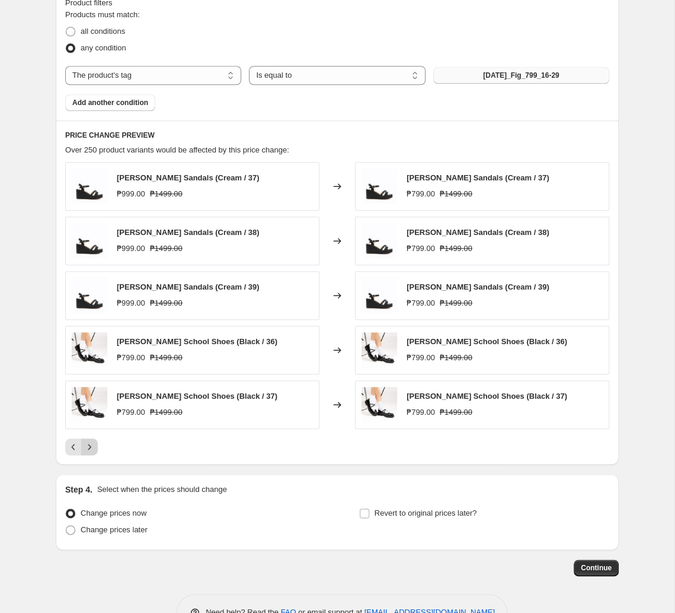
click at [91, 442] on button "Next" at bounding box center [89, 446] width 17 height 17
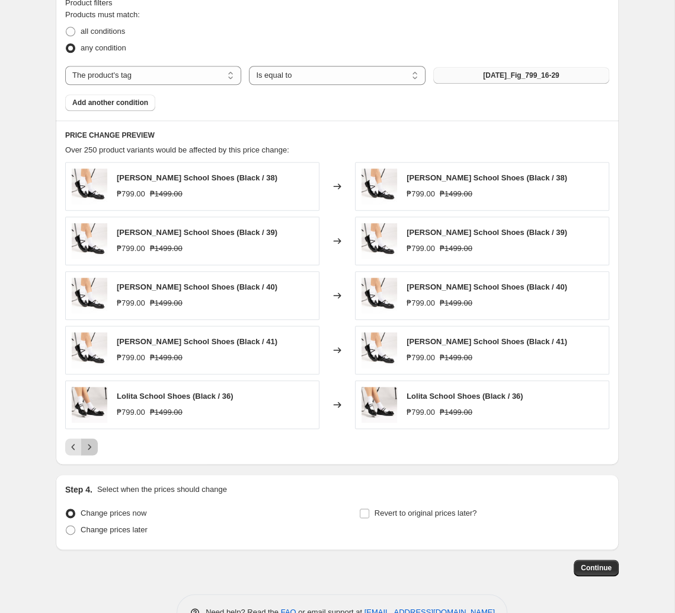
click at [88, 448] on icon "Next" at bounding box center [90, 447] width 12 height 12
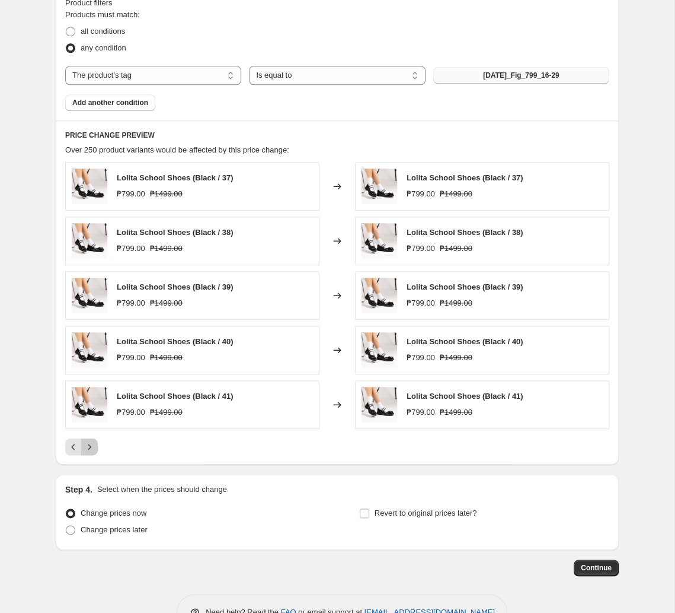
click at [91, 445] on icon "Next" at bounding box center [90, 447] width 12 height 12
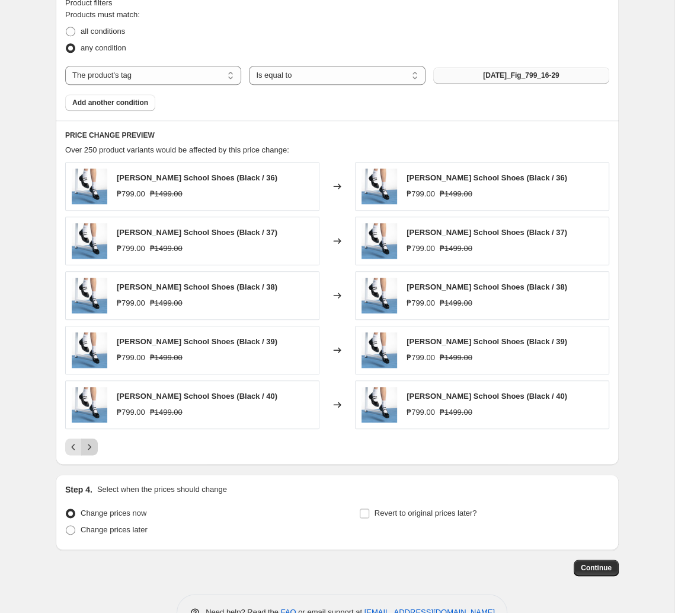
click at [91, 452] on icon "Next" at bounding box center [90, 447] width 12 height 12
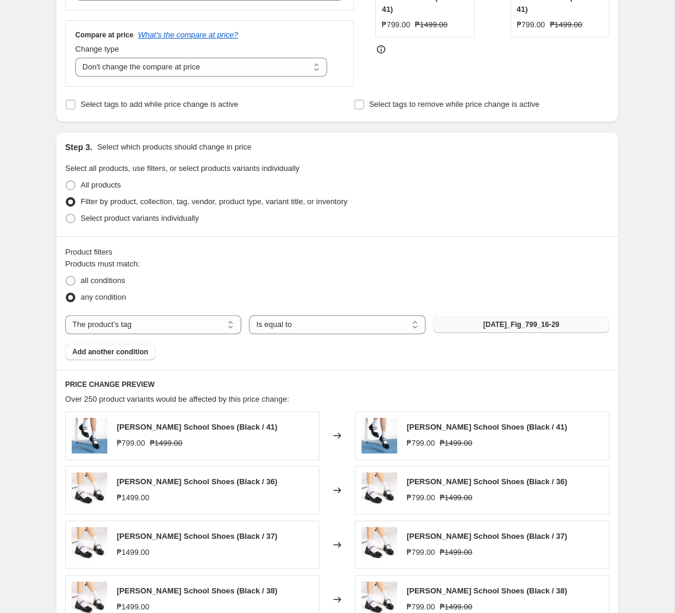
scroll to position [600, 0]
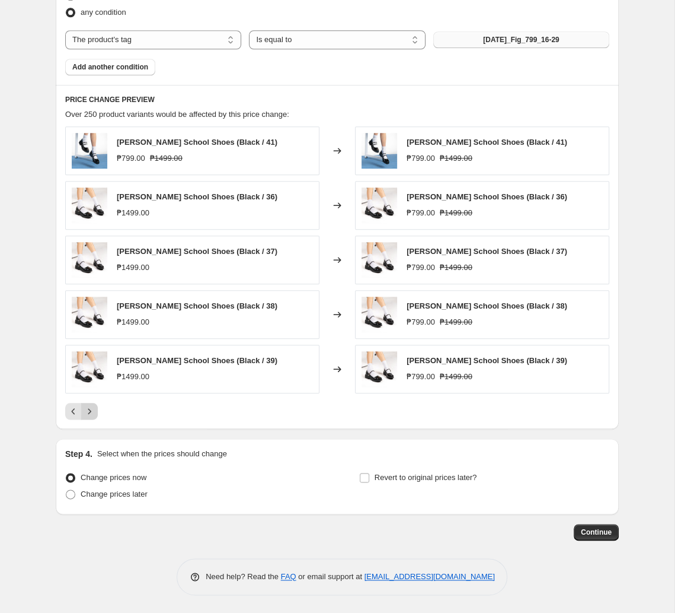
click at [95, 408] on button "Next" at bounding box center [89, 411] width 17 height 17
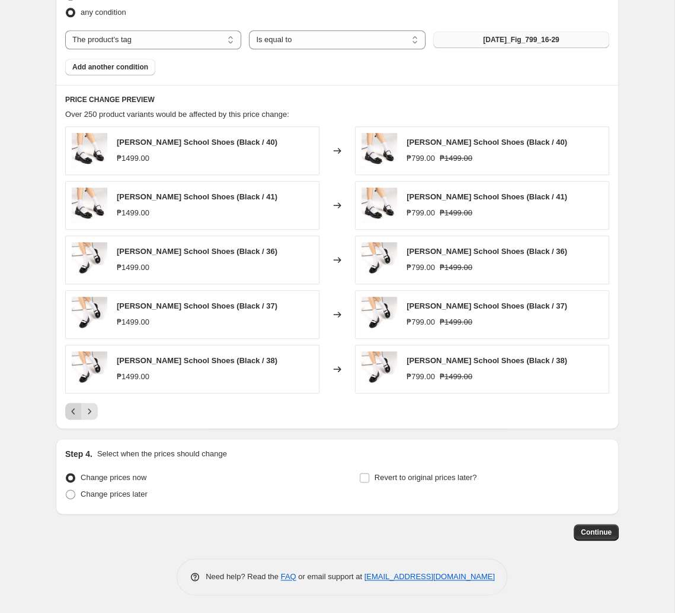
click at [72, 406] on icon "Previous" at bounding box center [74, 411] width 12 height 12
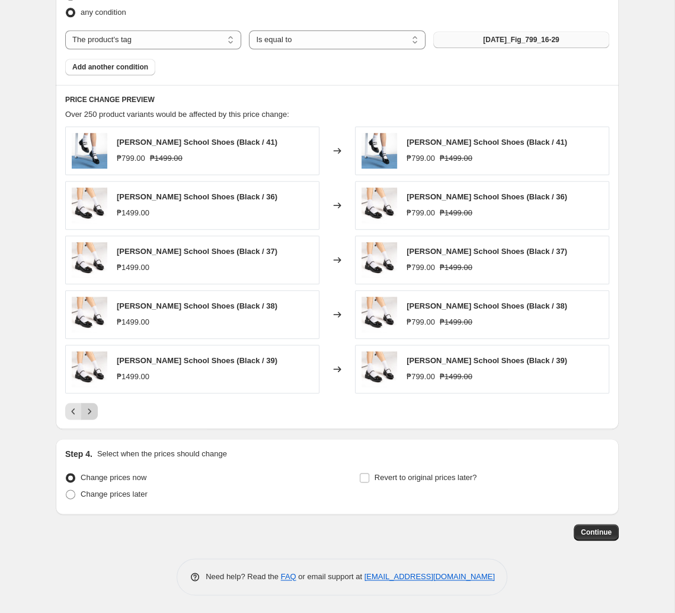
click at [92, 414] on icon "Next" at bounding box center [90, 411] width 12 height 12
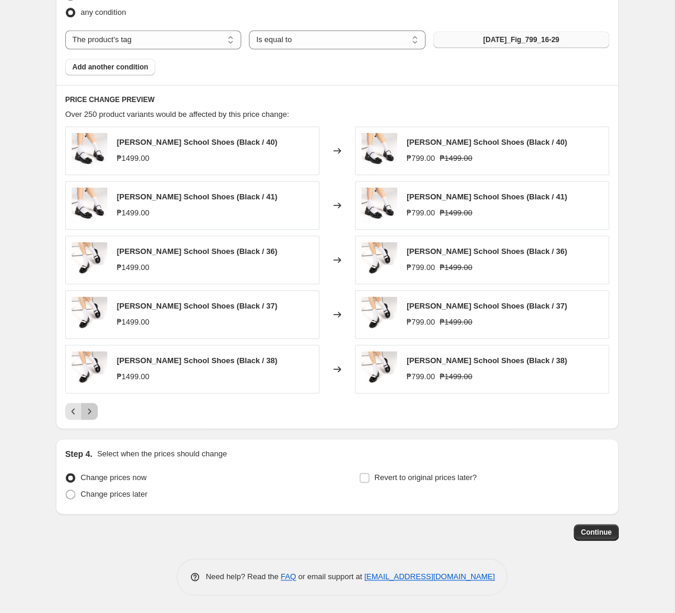
click at [93, 410] on icon "Next" at bounding box center [90, 411] width 12 height 12
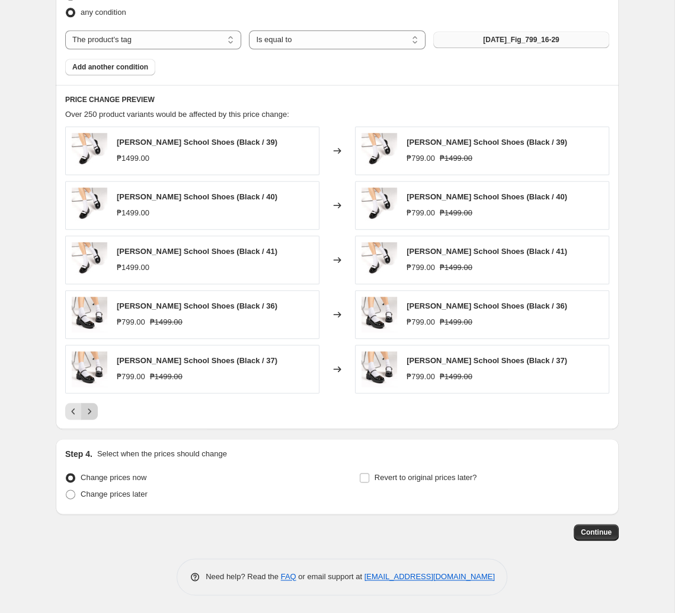
click at [94, 409] on icon "Next" at bounding box center [90, 411] width 12 height 12
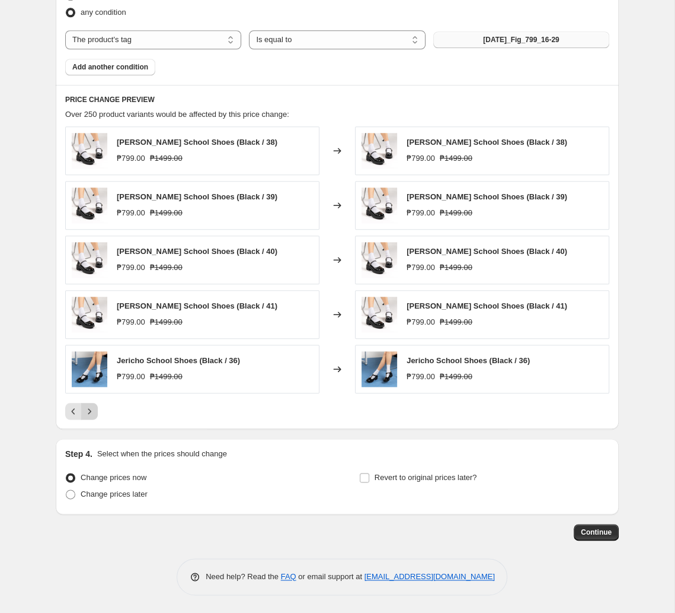
click at [93, 410] on icon "Next" at bounding box center [90, 411] width 12 height 12
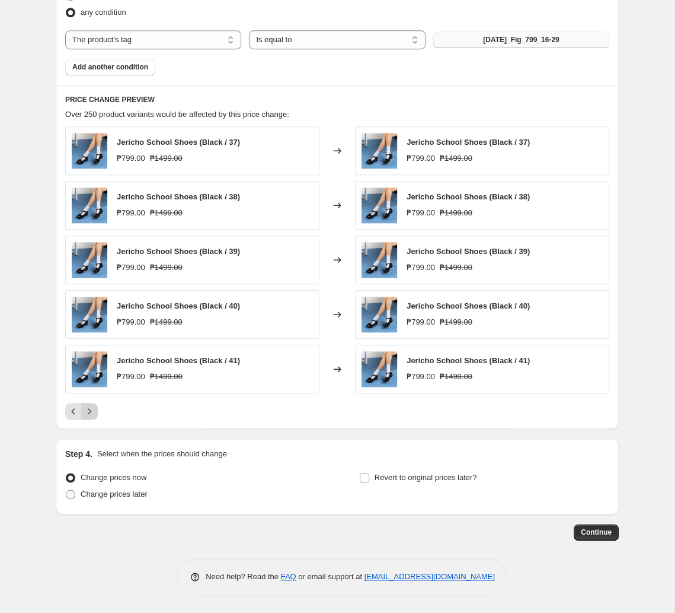
click at [88, 410] on icon "Next" at bounding box center [90, 411] width 12 height 12
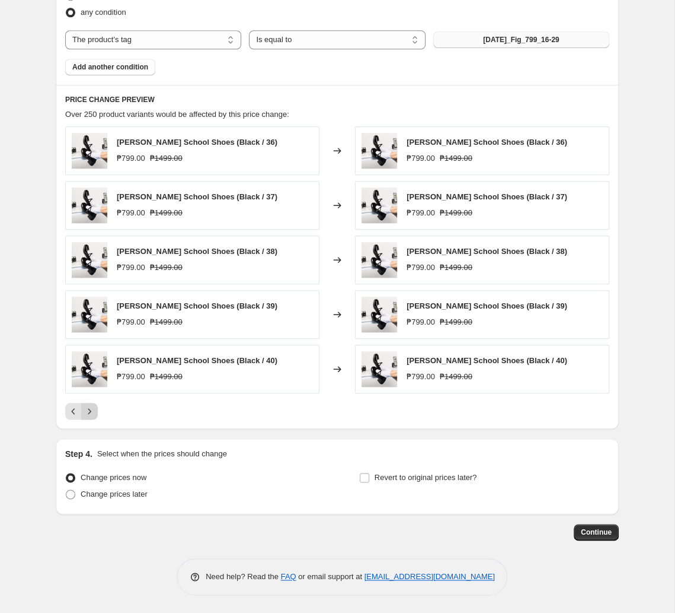
click at [94, 411] on icon "Next" at bounding box center [90, 411] width 12 height 12
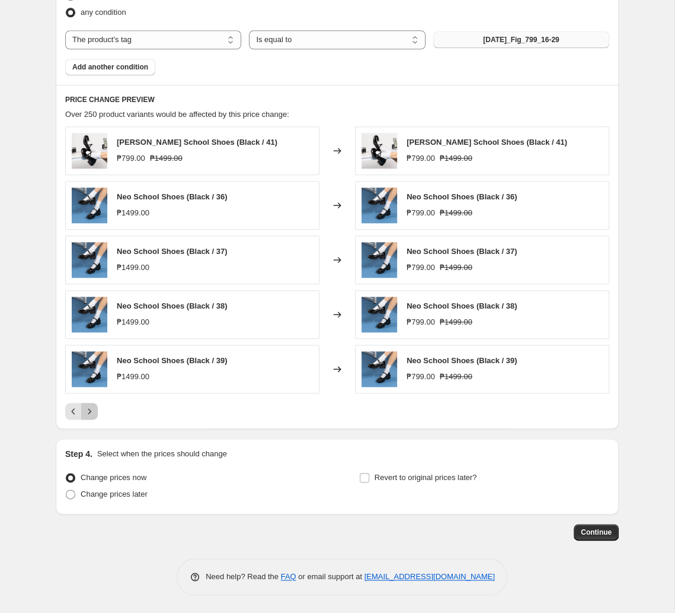
click at [95, 408] on icon "Next" at bounding box center [90, 411] width 12 height 12
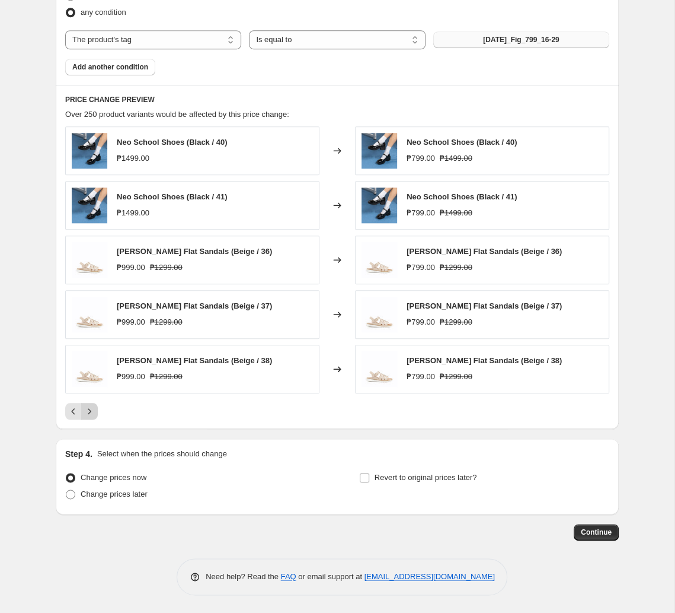
click at [86, 411] on icon "Next" at bounding box center [90, 411] width 12 height 12
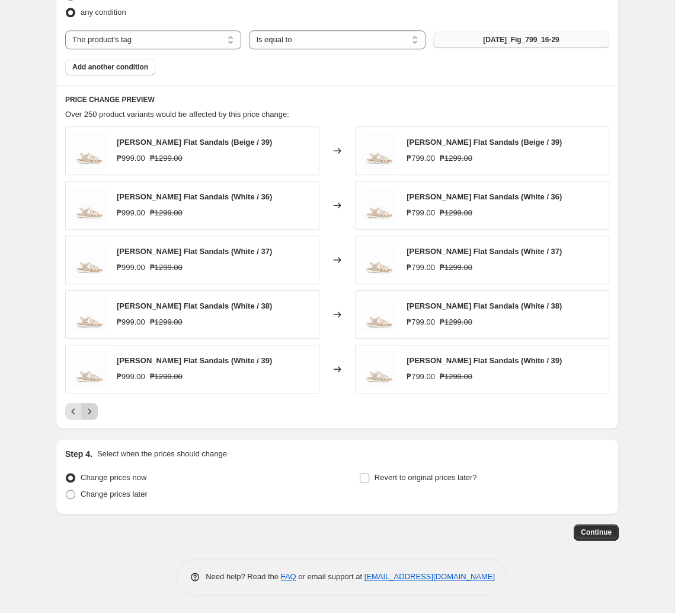
click at [86, 411] on icon "Next" at bounding box center [90, 411] width 12 height 12
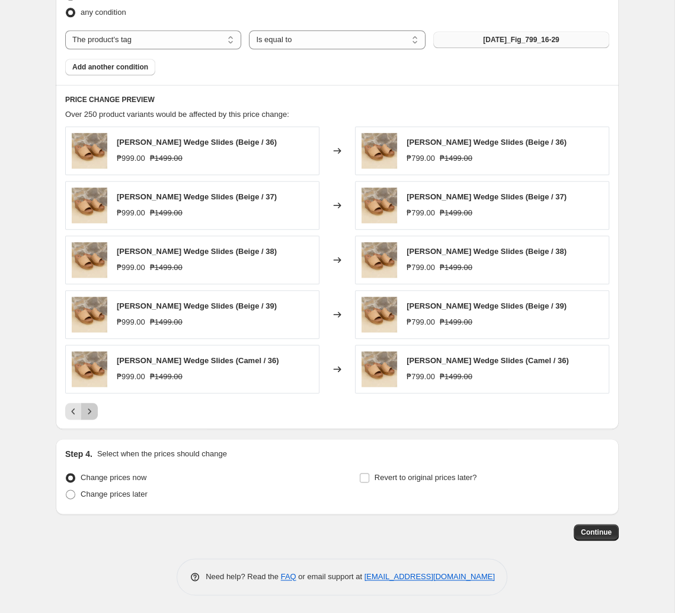
click at [94, 410] on icon "Next" at bounding box center [90, 411] width 12 height 12
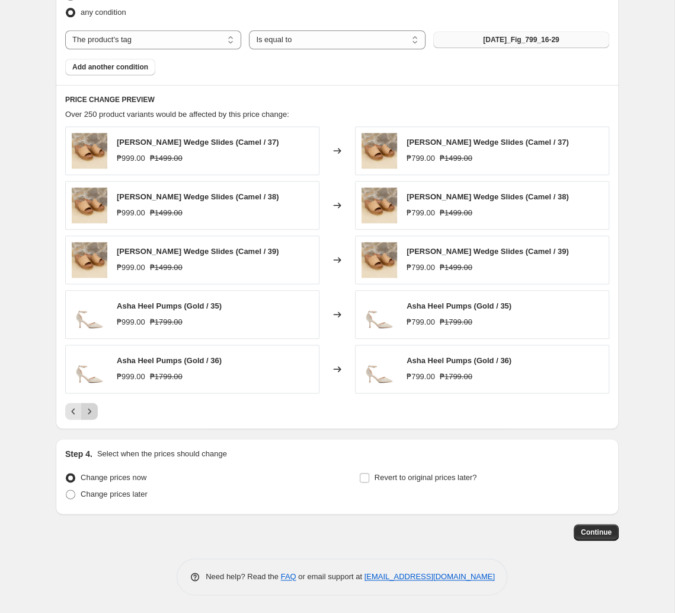
click at [88, 411] on icon "Next" at bounding box center [90, 411] width 12 height 12
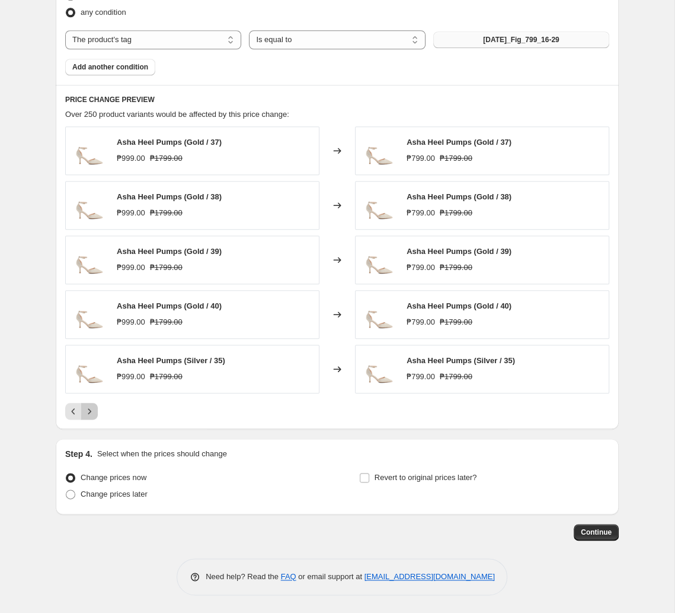
click at [90, 410] on icon "Next" at bounding box center [90, 411] width 12 height 12
click at [470, 319] on div "Asha Heel Pumps (Silver / 39) ₱799.00 ₱1799.00" at bounding box center [482, 314] width 254 height 49
click at [97, 411] on button "Next" at bounding box center [89, 411] width 17 height 17
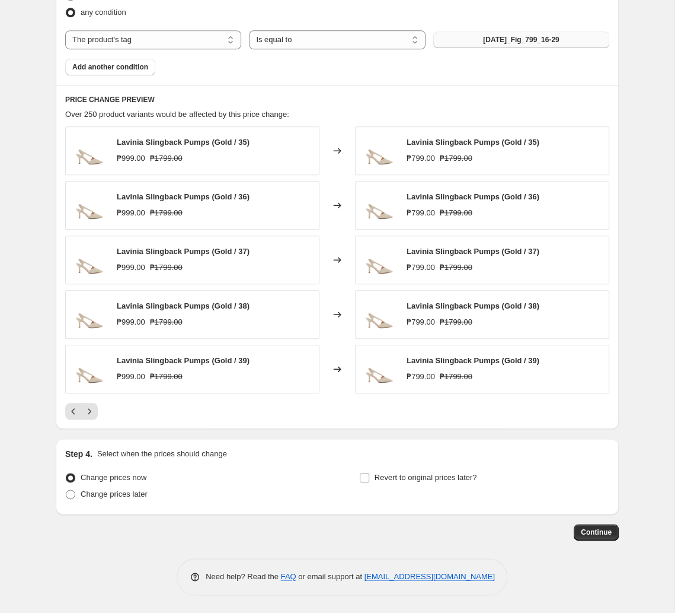
click at [98, 414] on div at bounding box center [337, 411] width 544 height 17
click at [95, 413] on button "Next" at bounding box center [89, 411] width 17 height 17
click at [90, 412] on icon "Next" at bounding box center [90, 411] width 12 height 12
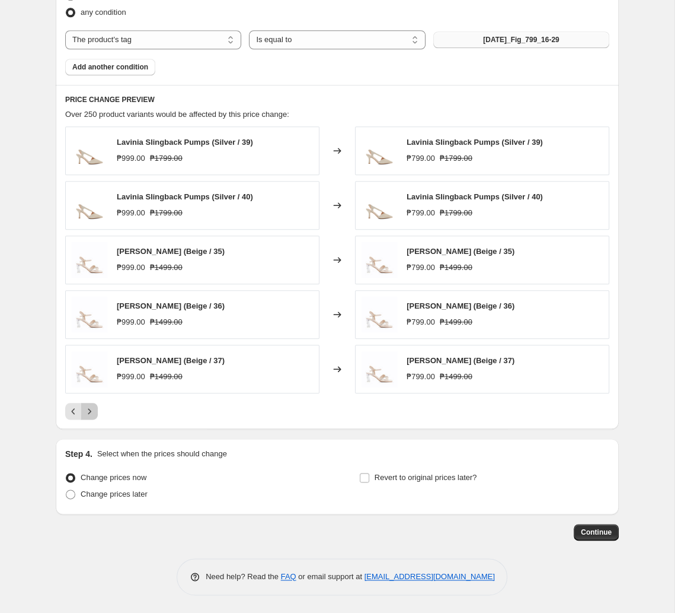
click at [97, 409] on button "Next" at bounding box center [89, 411] width 17 height 17
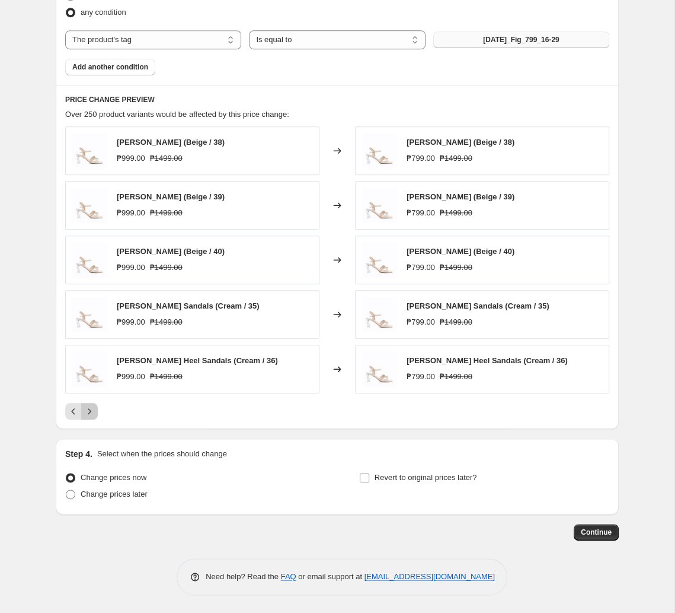
click at [93, 412] on icon "Next" at bounding box center [90, 411] width 12 height 12
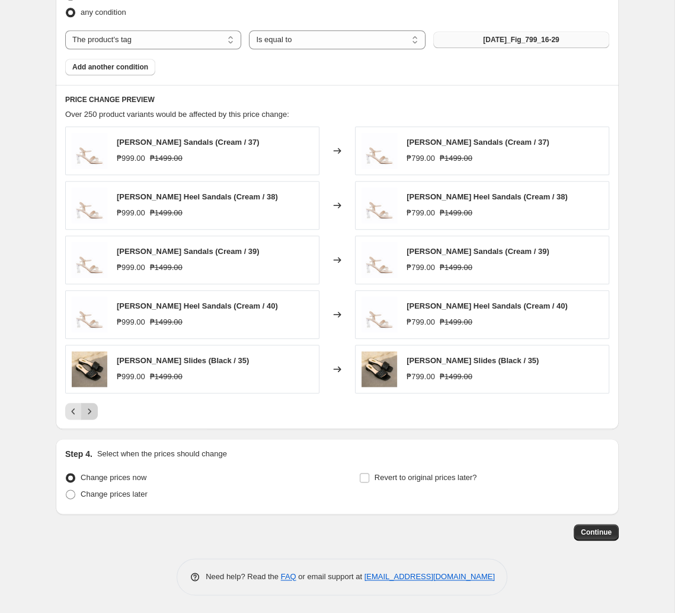
click at [88, 415] on icon "Next" at bounding box center [90, 411] width 12 height 12
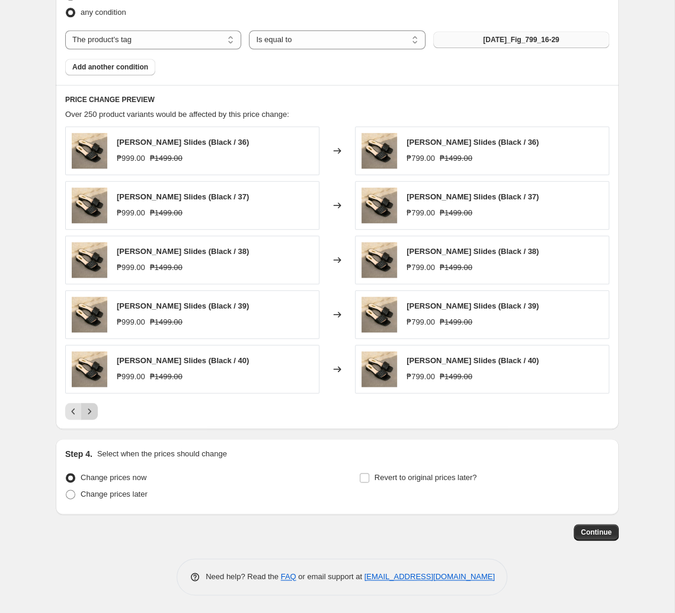
click at [88, 415] on icon "Next" at bounding box center [90, 411] width 12 height 12
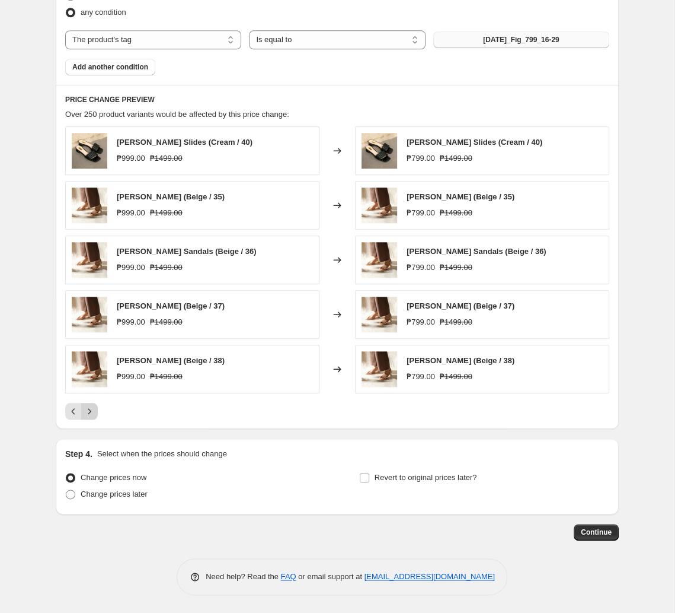
click at [95, 407] on icon "Next" at bounding box center [90, 411] width 12 height 12
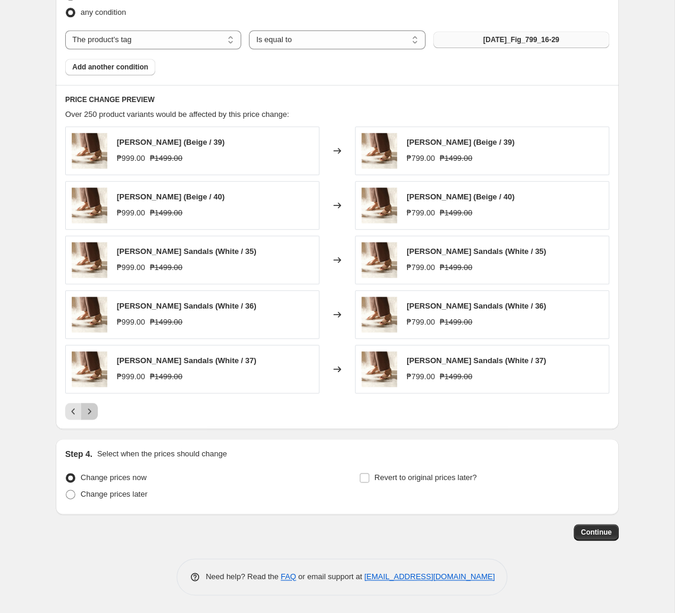
click at [95, 407] on icon "Next" at bounding box center [90, 411] width 12 height 12
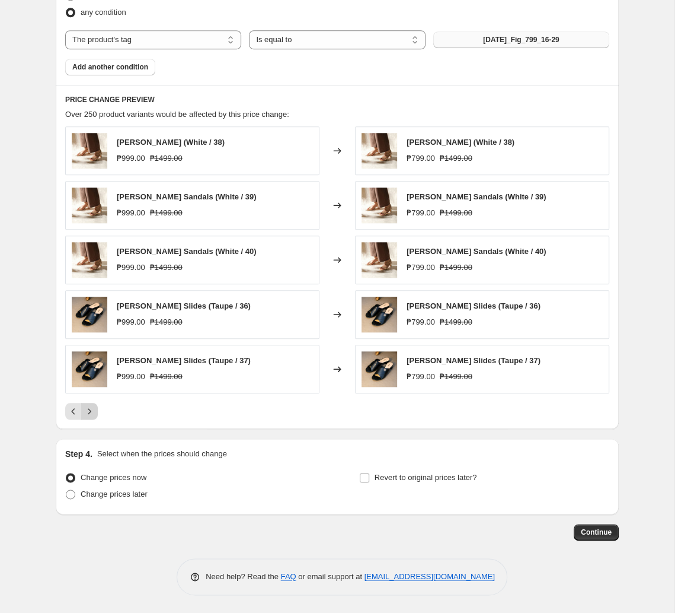
click at [90, 412] on icon "Next" at bounding box center [89, 410] width 3 height 5
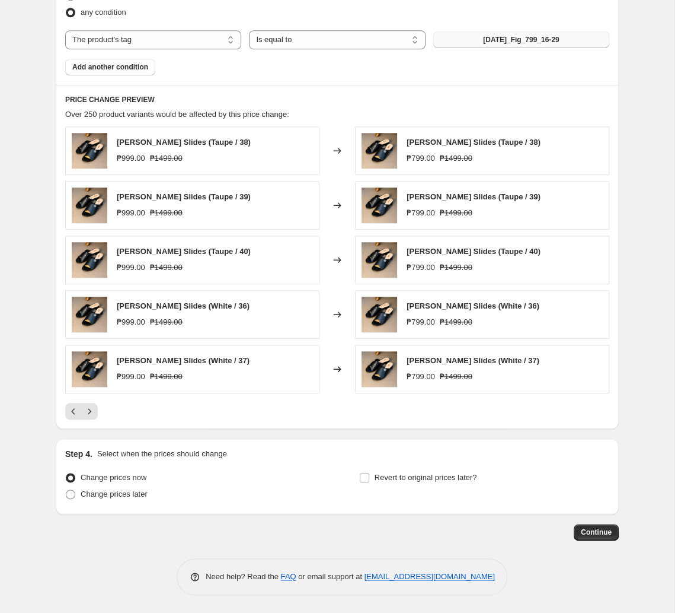
click at [98, 412] on div at bounding box center [337, 411] width 544 height 17
click at [95, 409] on icon "Next" at bounding box center [90, 411] width 12 height 12
click at [82, 409] on button "Next" at bounding box center [89, 411] width 17 height 17
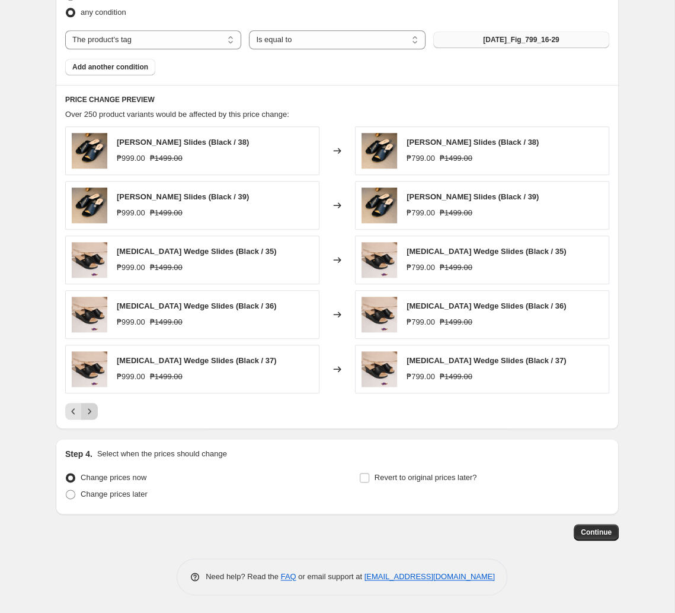
click at [91, 412] on icon "Next" at bounding box center [90, 411] width 12 height 12
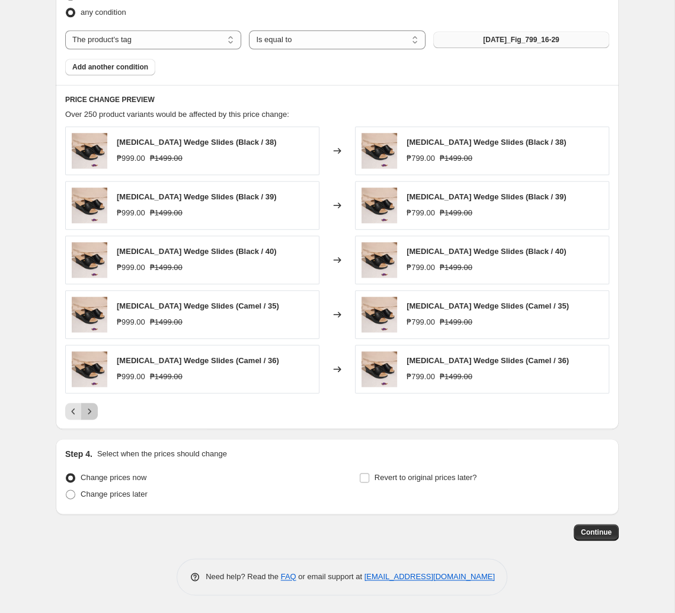
click at [91, 412] on icon "Next" at bounding box center [90, 411] width 12 height 12
click at [94, 406] on icon "Next" at bounding box center [90, 411] width 12 height 12
click at [94, 406] on div "Pagination" at bounding box center [89, 411] width 17 height 17
click at [122, 496] on span "Change prices later" at bounding box center [114, 493] width 67 height 9
click at [66, 490] on input "Change prices later" at bounding box center [66, 489] width 1 height 1
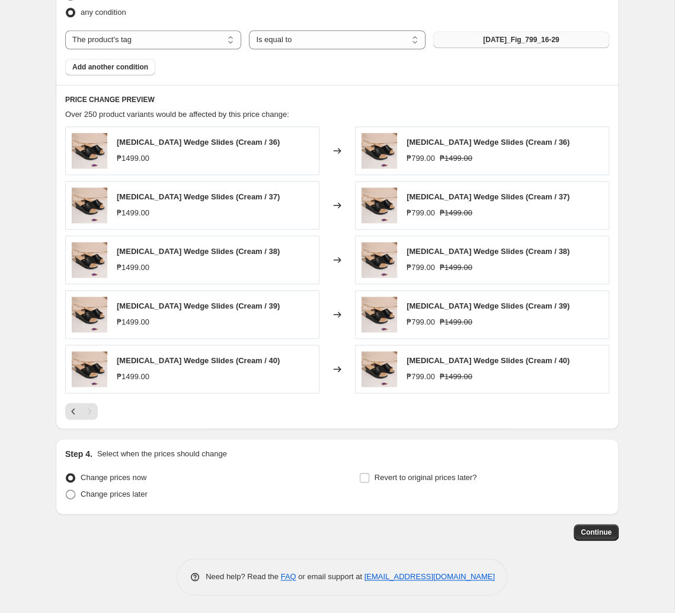
radio input "true"
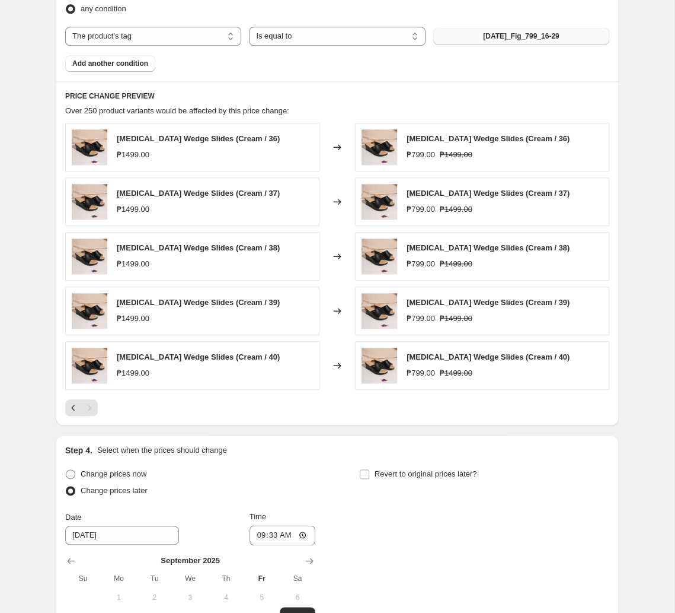
scroll to position [801, 0]
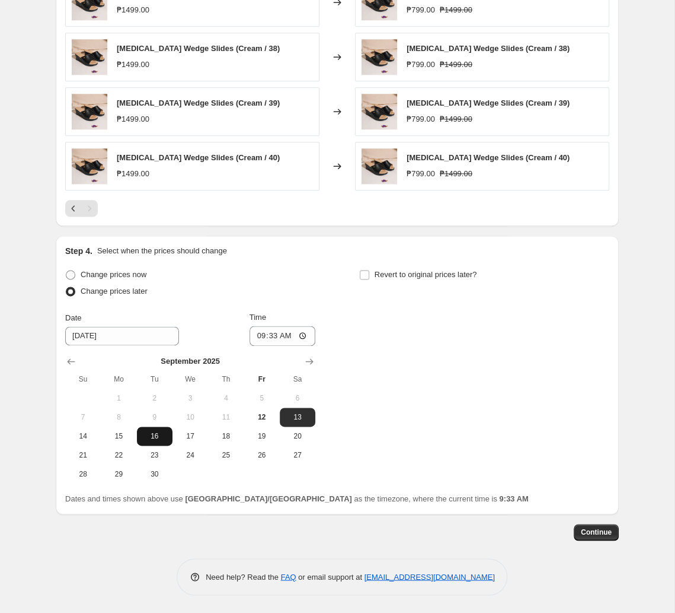
click at [162, 435] on span "16" at bounding box center [155, 435] width 26 height 9
type input "[DATE]"
click at [270, 338] on input "09:33" at bounding box center [283, 336] width 66 height 20
type input "11:00"
click at [394, 278] on span "Revert to original prices later?" at bounding box center [426, 274] width 103 height 9
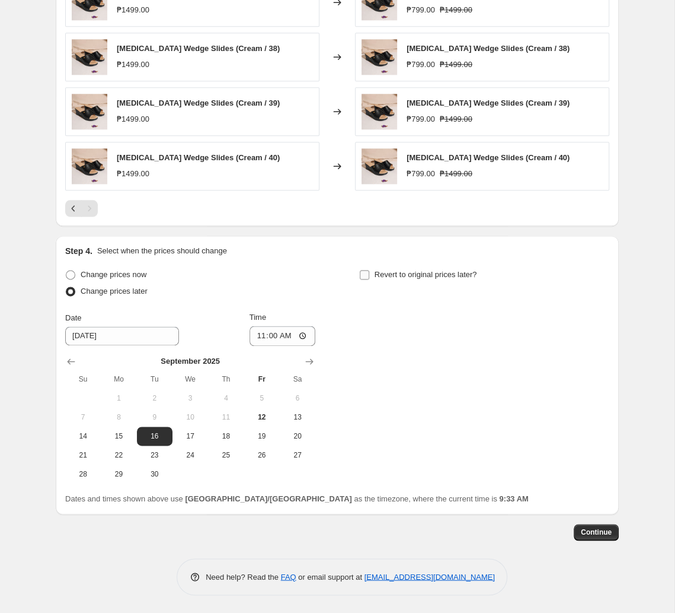
click at [369, 278] on input "Revert to original prices later?" at bounding box center [364, 274] width 9 height 9
checkbox input "true"
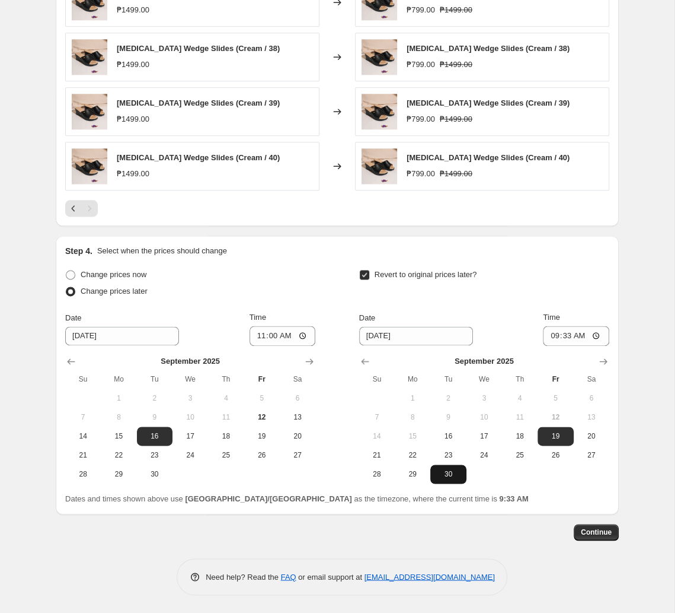
click at [450, 475] on span "30" at bounding box center [448, 473] width 26 height 9
type input "[DATE]"
click at [470, 332] on input "09:33" at bounding box center [576, 336] width 66 height 20
type input "10:00"
click at [470, 538] on button "Continue" at bounding box center [596, 532] width 45 height 17
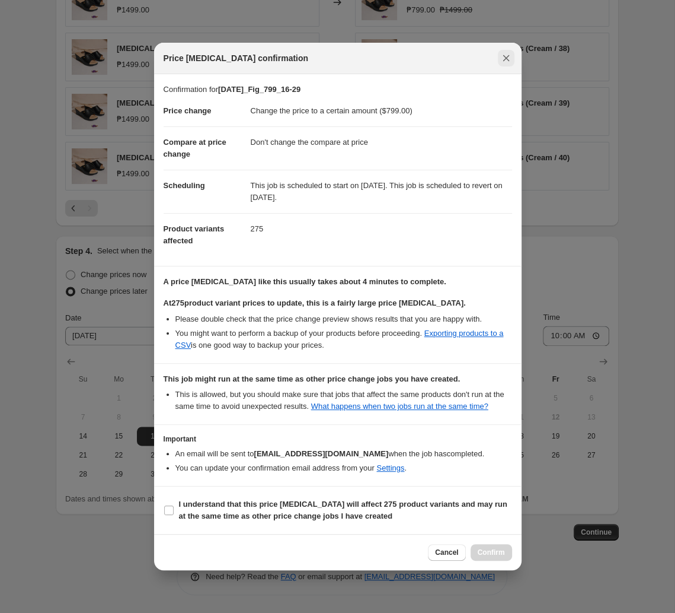
click at [470, 60] on icon "Close" at bounding box center [507, 58] width 12 height 12
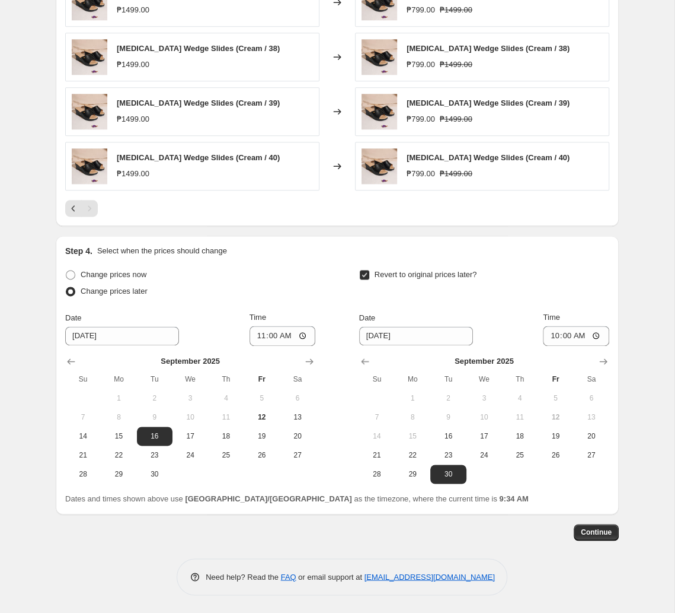
click at [470, 533] on span "Continue" at bounding box center [596, 531] width 31 height 9
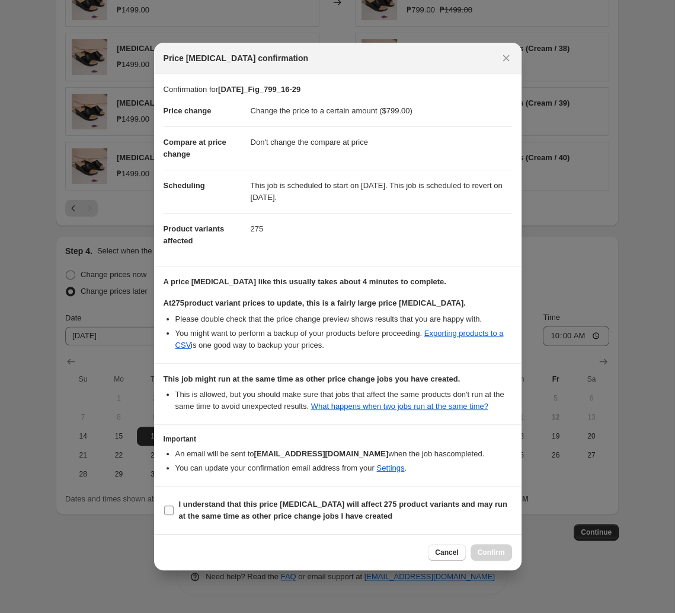
click at [226, 497] on label "I understand that this price [MEDICAL_DATA] will affect 275 product variants an…" at bounding box center [338, 510] width 349 height 28
click at [174, 505] on input "I understand that this price [MEDICAL_DATA] will affect 275 product variants an…" at bounding box center [168, 509] width 9 height 9
checkbox input "true"
click at [470, 550] on span "Confirm" at bounding box center [491, 551] width 27 height 9
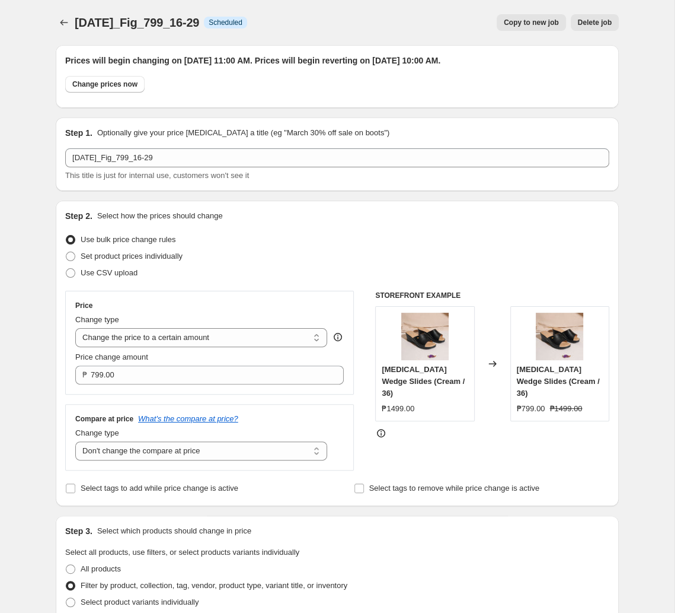
click at [73, 27] on div at bounding box center [65, 22] width 19 height 17
click at [68, 24] on icon "Price change jobs" at bounding box center [64, 23] width 12 height 12
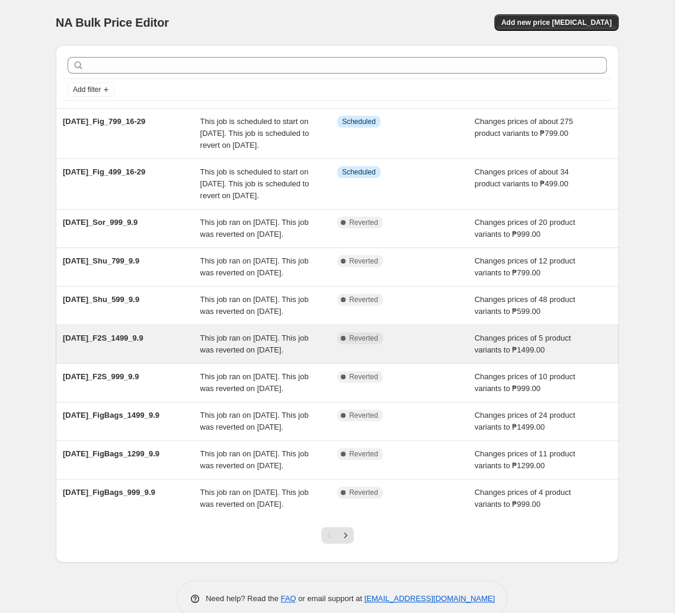
scroll to position [143, 0]
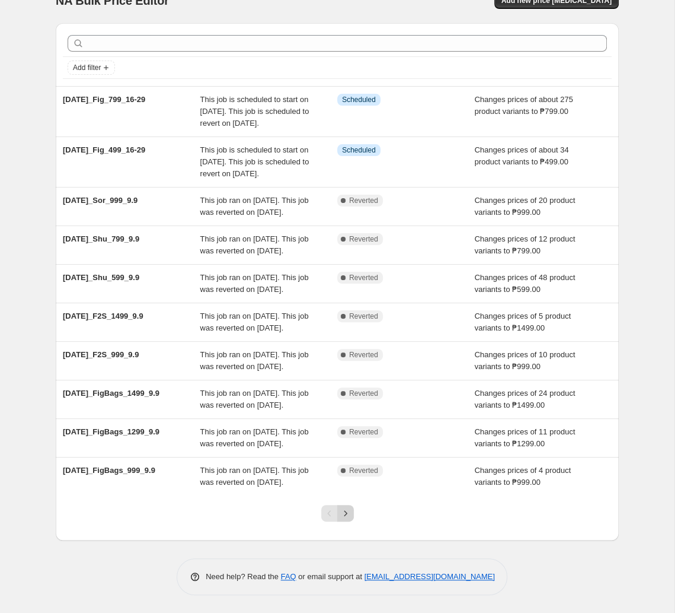
click at [349, 517] on icon "Next" at bounding box center [346, 513] width 12 height 12
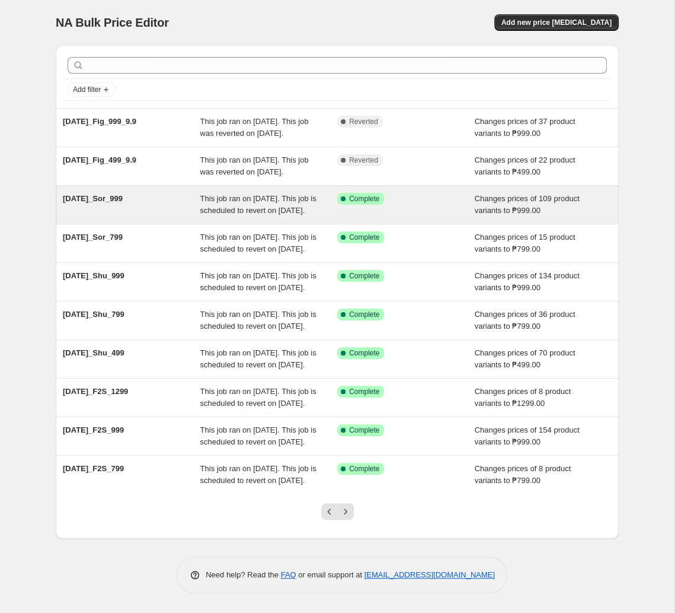
click at [394, 216] on div "Success Complete Complete" at bounding box center [406, 205] width 138 height 24
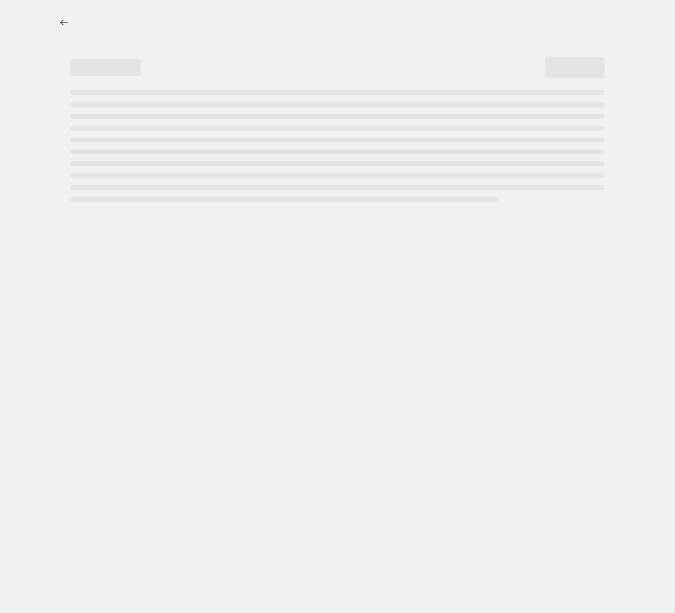
select select "no_change"
select select "tag"
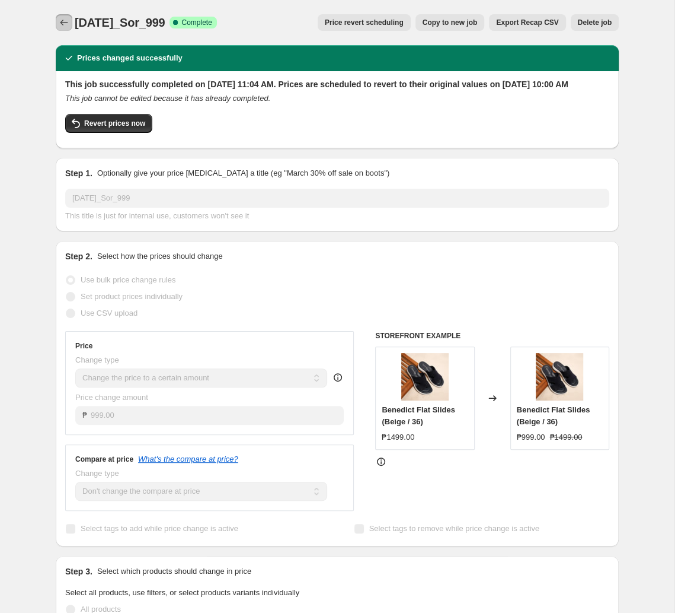
click at [68, 21] on icon "Price change jobs" at bounding box center [64, 23] width 12 height 12
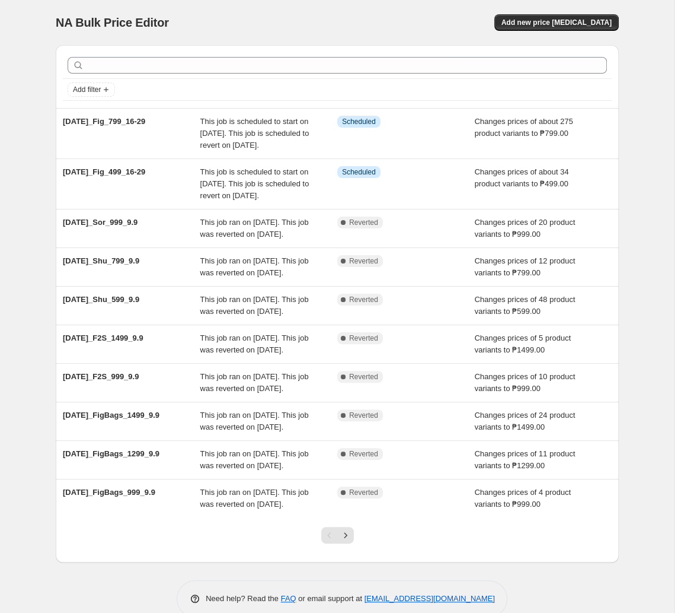
click at [470, 11] on div "NA Bulk Price Editor. This page is ready NA Bulk Price Editor Add new price [ME…" at bounding box center [337, 22] width 563 height 45
click at [470, 20] on span "Add new price [MEDICAL_DATA]" at bounding box center [557, 22] width 110 height 9
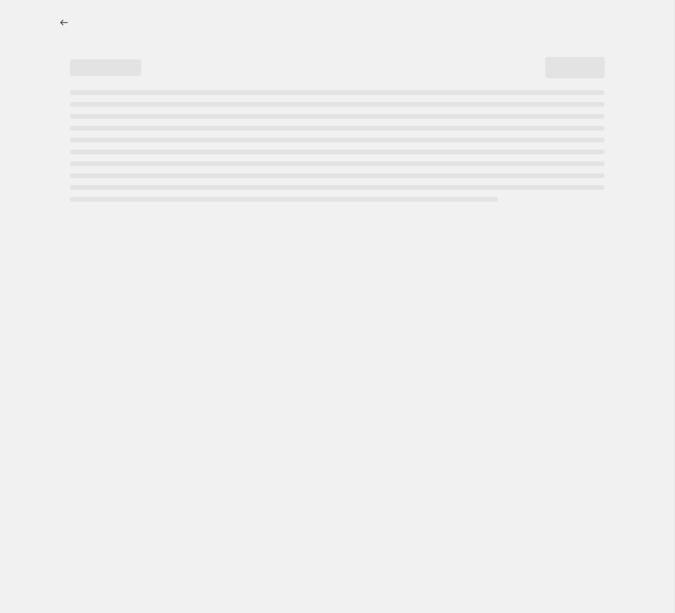
select select "percentage"
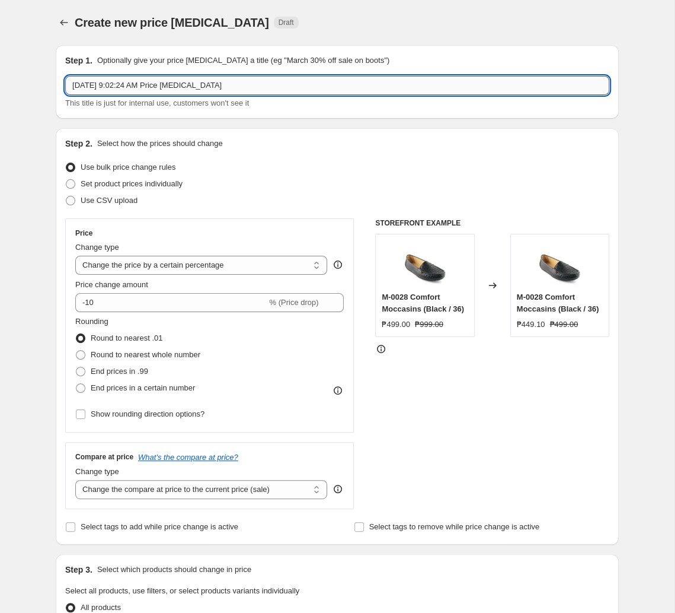
click at [231, 88] on input "[DATE] 9:02:24 AM Price [MEDICAL_DATA]" at bounding box center [337, 85] width 544 height 19
paste input "t2025_Fig_999_16-29"
type input "[DATE]_Fig_999_16-29"
click at [75, 256] on select "Change the price to a certain amount Change the price by a certain amount Chang…" at bounding box center [201, 265] width 252 height 19
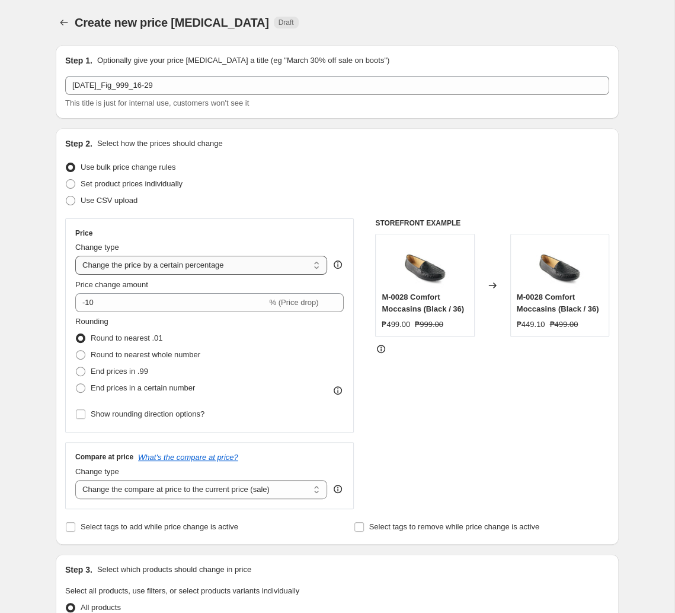
select select "to"
click option "Change the price to a certain amount" at bounding box center [0, 0] width 0 height 0
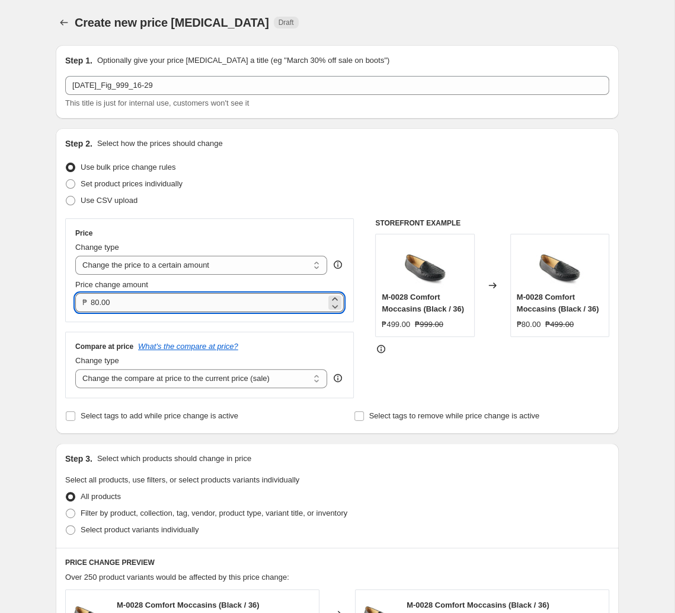
click at [180, 298] on input "80.00" at bounding box center [208, 302] width 235 height 19
type input "999.00"
click at [75, 369] on select "Change the compare at price to the current price (sale) Change the compare at p…" at bounding box center [201, 378] width 252 height 19
select select "no_change"
click option "Don't change the compare at price" at bounding box center [0, 0] width 0 height 0
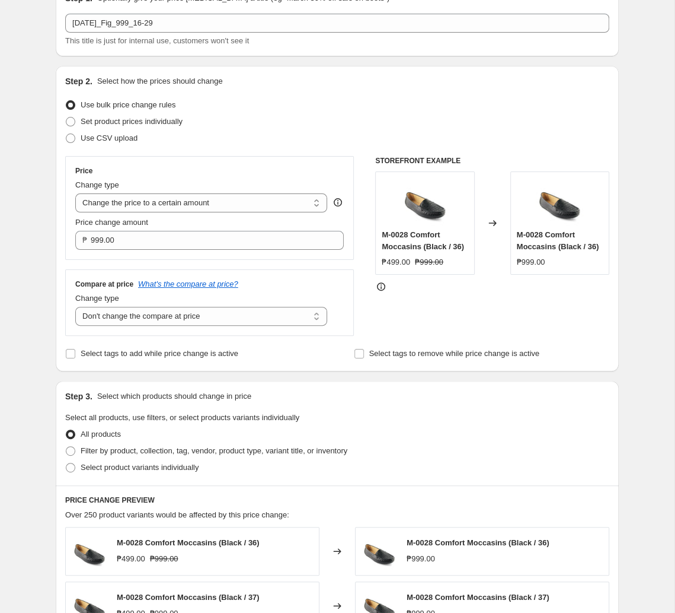
scroll to position [187, 0]
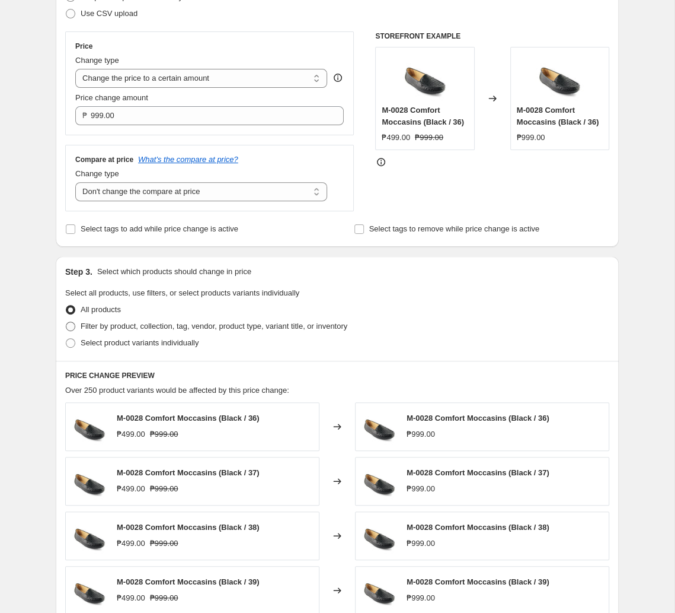
click at [222, 332] on span "Filter by product, collection, tag, vendor, product type, variant title, or inv…" at bounding box center [214, 326] width 267 height 12
click at [66, 322] on input "Filter by product, collection, tag, vendor, product type, variant title, or inv…" at bounding box center [66, 321] width 1 height 1
radio input "true"
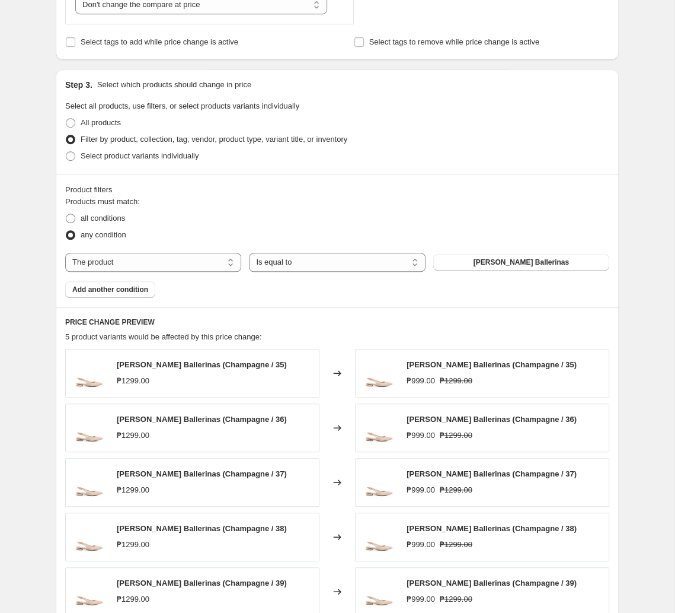
scroll to position [436, 0]
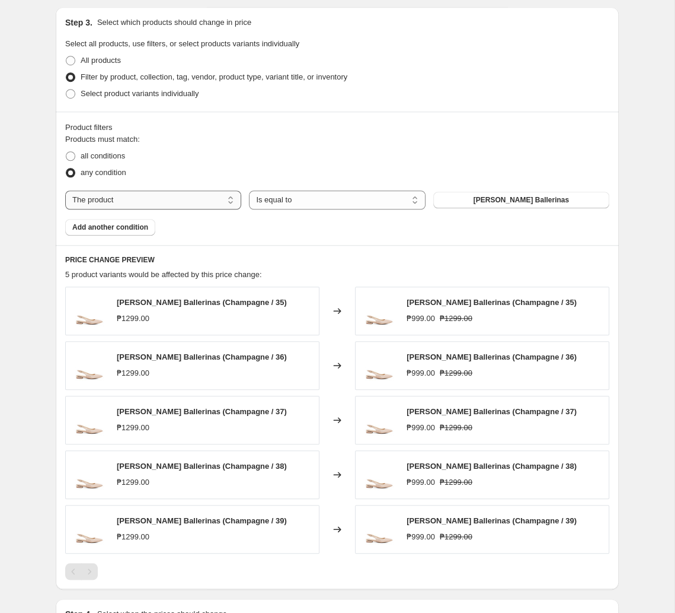
click at [65, 190] on select "The product The product's collection The product's tag The product's vendor The…" at bounding box center [153, 199] width 176 height 19
select select "tag"
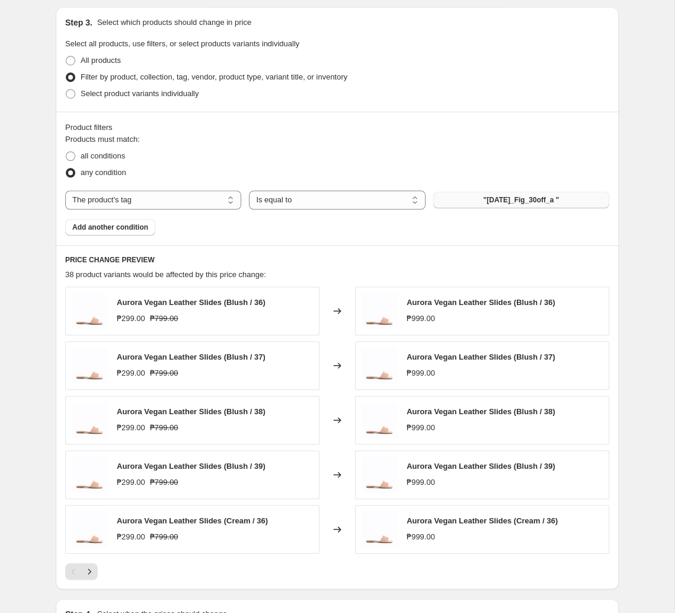
click at [470, 205] on span ""[DATE]_Fig_30off_a "" at bounding box center [521, 199] width 76 height 9
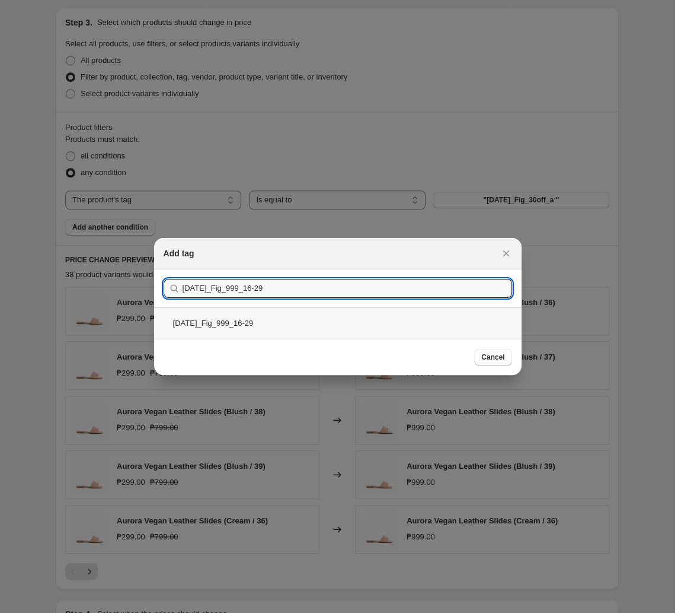
type input "[DATE]_Fig_999_16-29"
click at [310, 329] on div "[DATE]_Fig_999_16-29" at bounding box center [338, 322] width 368 height 31
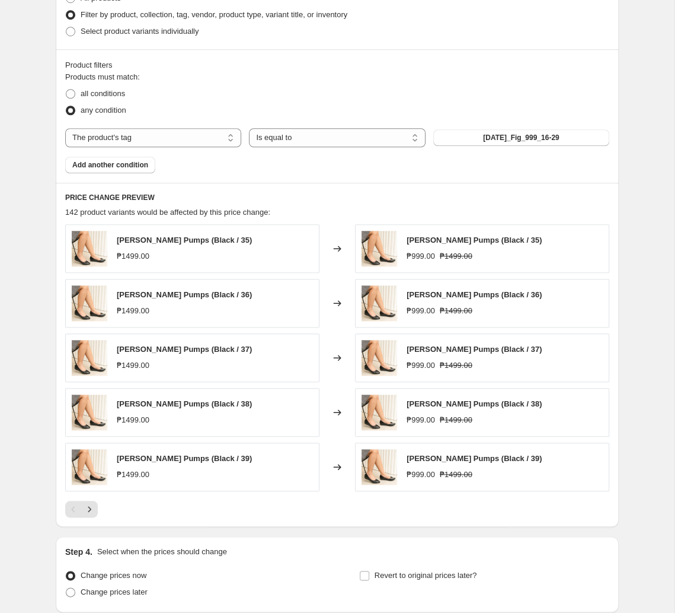
scroll to position [560, 0]
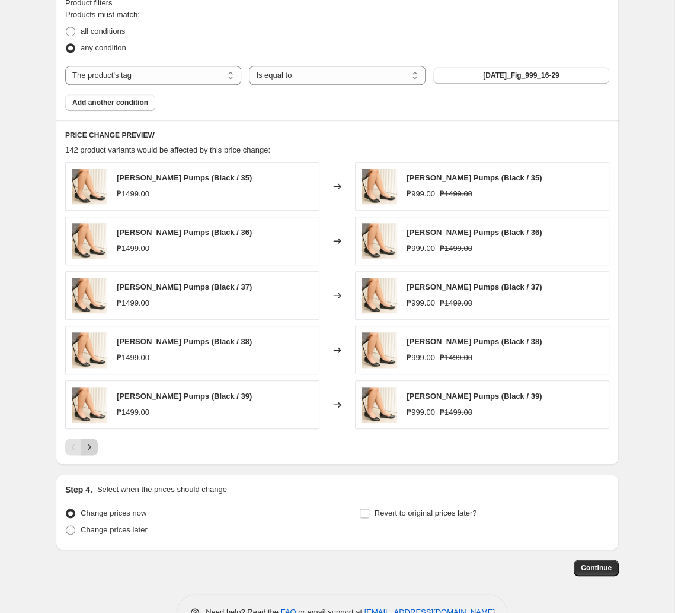
click at [95, 442] on button "Next" at bounding box center [89, 446] width 17 height 17
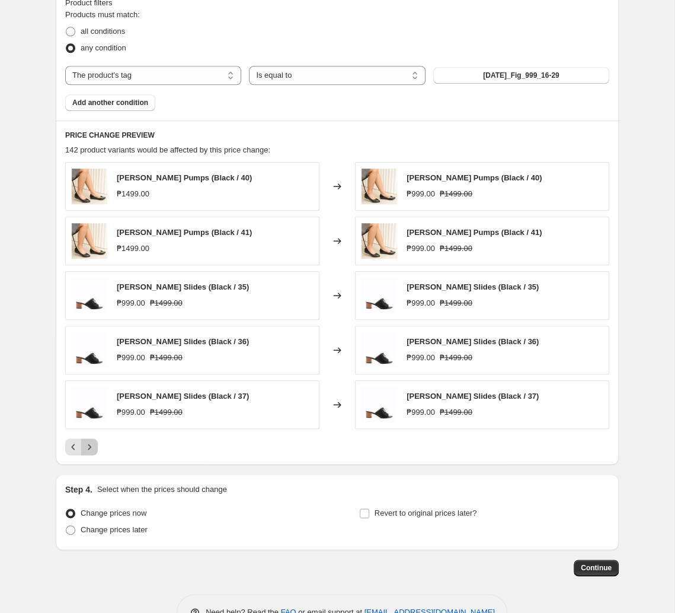
click at [87, 452] on icon "Next" at bounding box center [90, 447] width 12 height 12
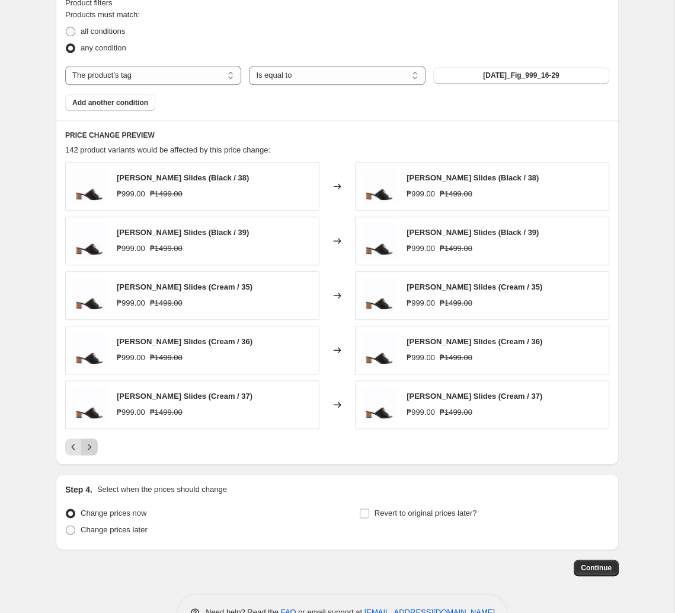
click at [87, 452] on icon "Next" at bounding box center [90, 447] width 12 height 12
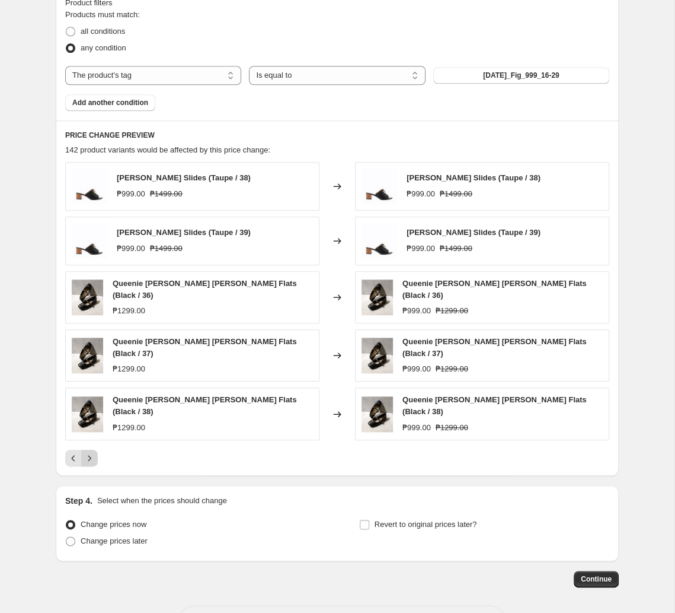
click at [97, 451] on button "Next" at bounding box center [89, 458] width 17 height 17
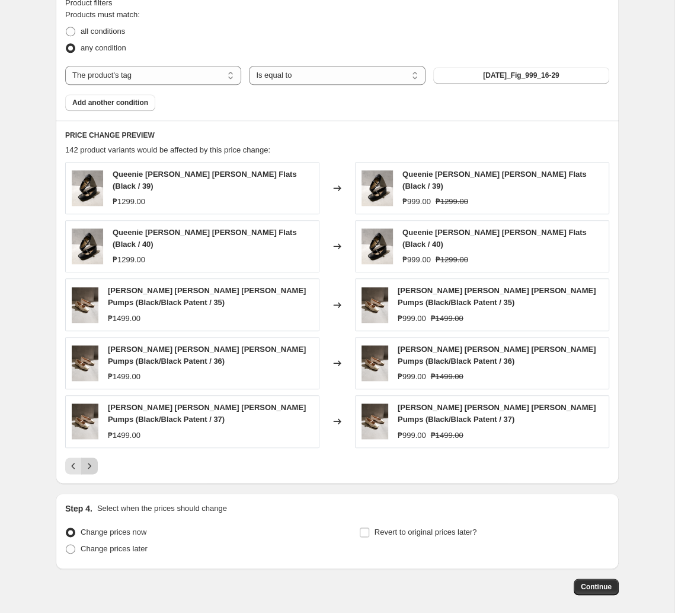
click at [88, 460] on icon "Next" at bounding box center [90, 466] width 12 height 12
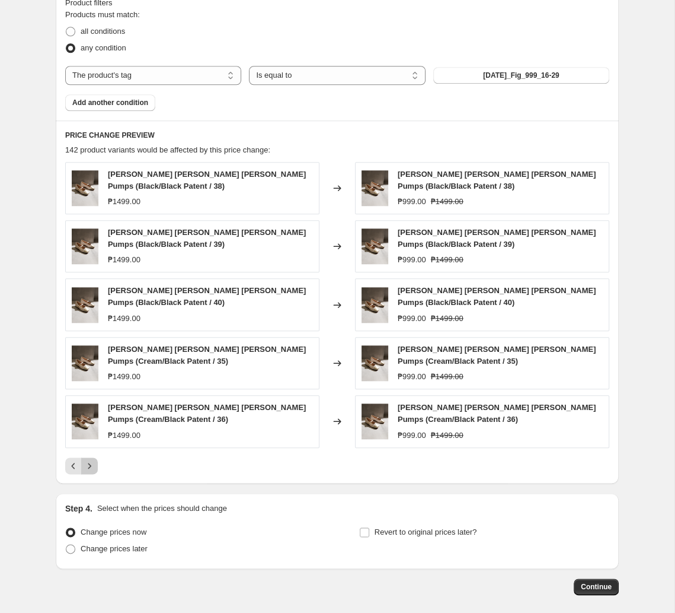
click at [91, 460] on icon "Next" at bounding box center [90, 466] width 12 height 12
click at [100, 457] on div at bounding box center [337, 465] width 544 height 17
click at [93, 460] on icon "Next" at bounding box center [90, 466] width 12 height 12
click at [95, 460] on icon "Next" at bounding box center [90, 466] width 12 height 12
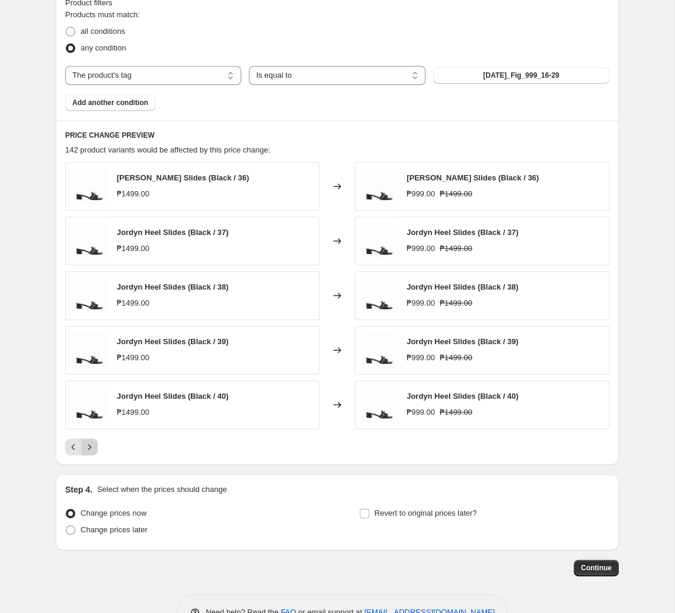
click at [93, 450] on icon "Next" at bounding box center [90, 447] width 12 height 12
click at [91, 448] on icon "Next" at bounding box center [90, 447] width 12 height 12
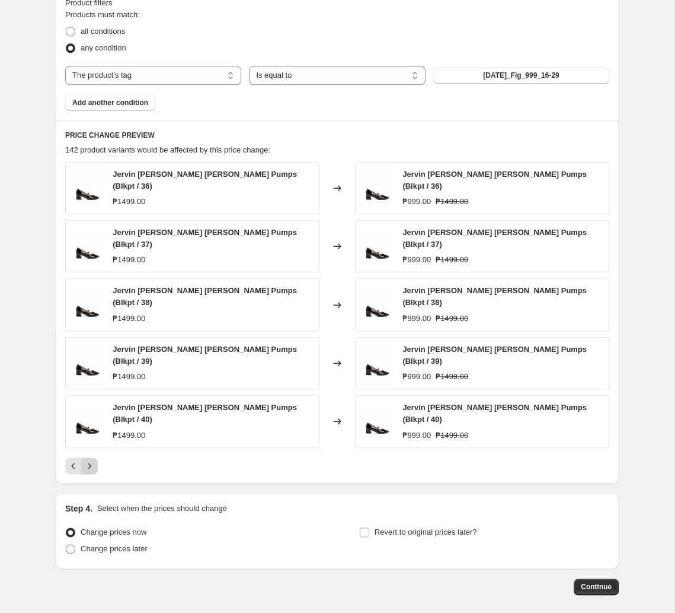
click at [88, 460] on icon "Next" at bounding box center [90, 466] width 12 height 12
click at [85, 460] on icon "Next" at bounding box center [90, 466] width 12 height 12
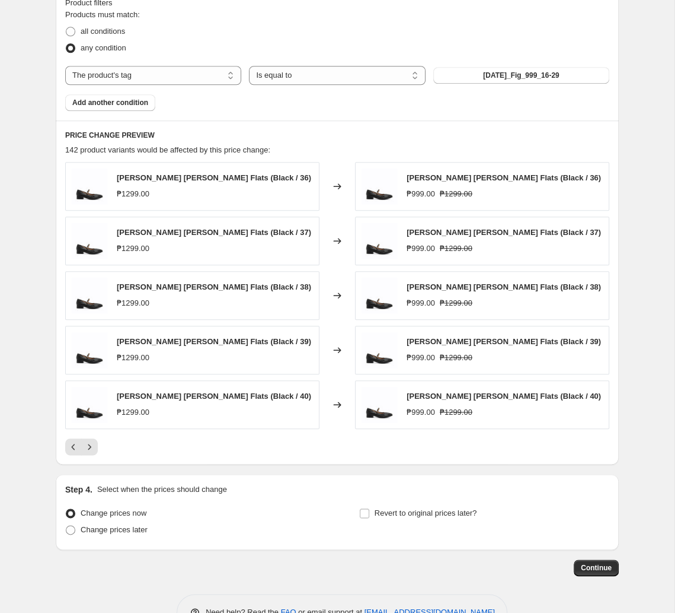
click at [98, 451] on div at bounding box center [337, 446] width 544 height 17
click at [92, 447] on icon "Next" at bounding box center [90, 447] width 12 height 12
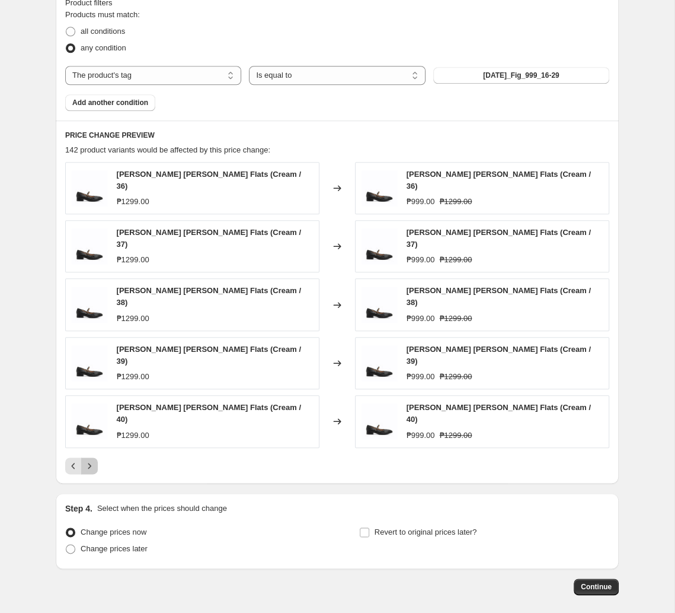
click at [92, 460] on icon "Next" at bounding box center [90, 466] width 12 height 12
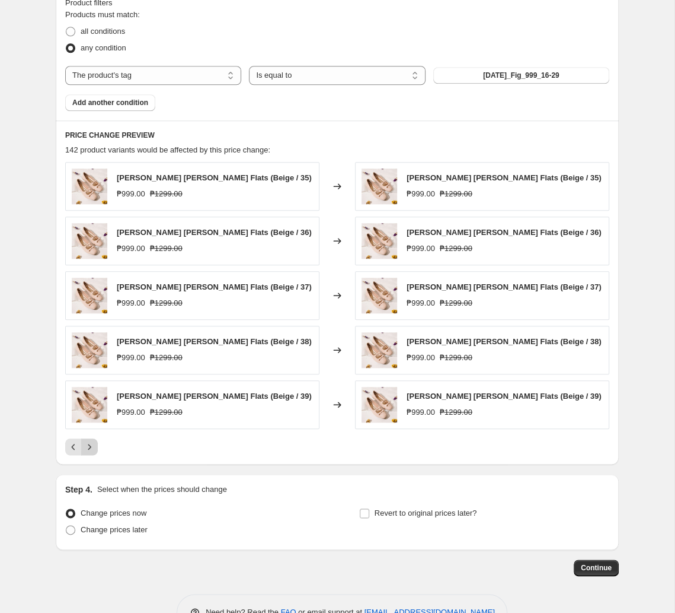
click at [88, 447] on icon "Next" at bounding box center [90, 447] width 12 height 12
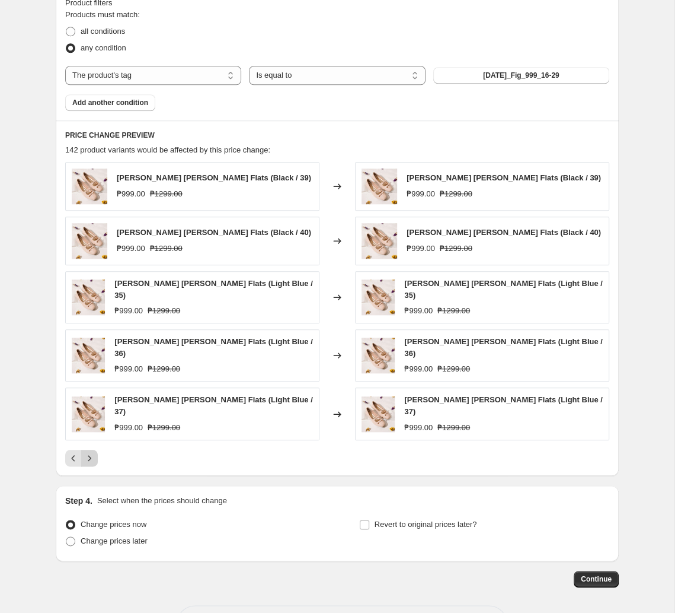
click at [90, 452] on icon "Next" at bounding box center [90, 458] width 12 height 12
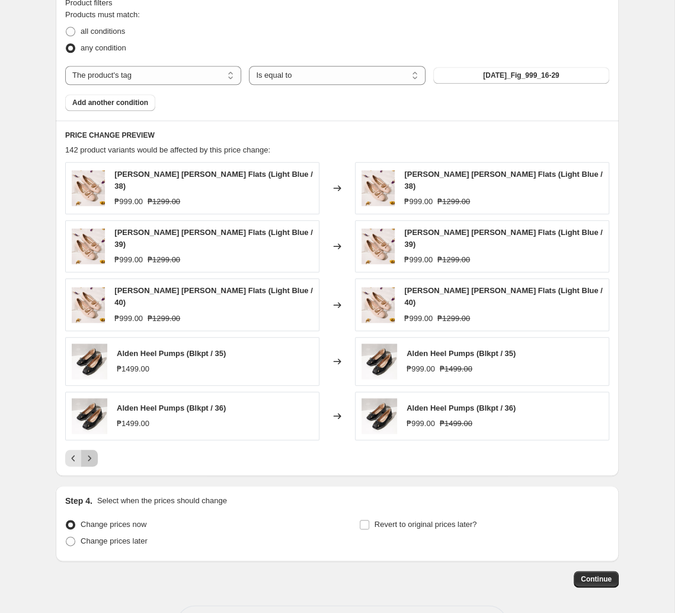
click at [95, 450] on button "Next" at bounding box center [89, 458] width 17 height 17
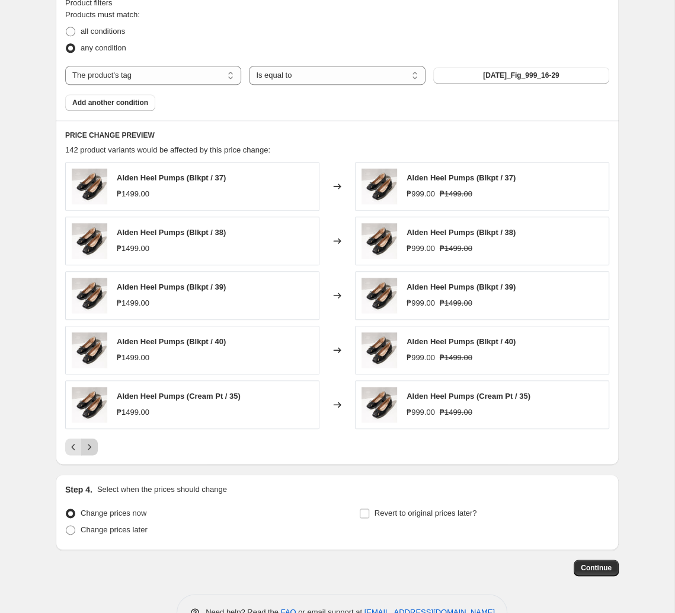
click at [93, 442] on button "Next" at bounding box center [89, 446] width 17 height 17
click at [91, 449] on icon "Next" at bounding box center [89, 446] width 3 height 5
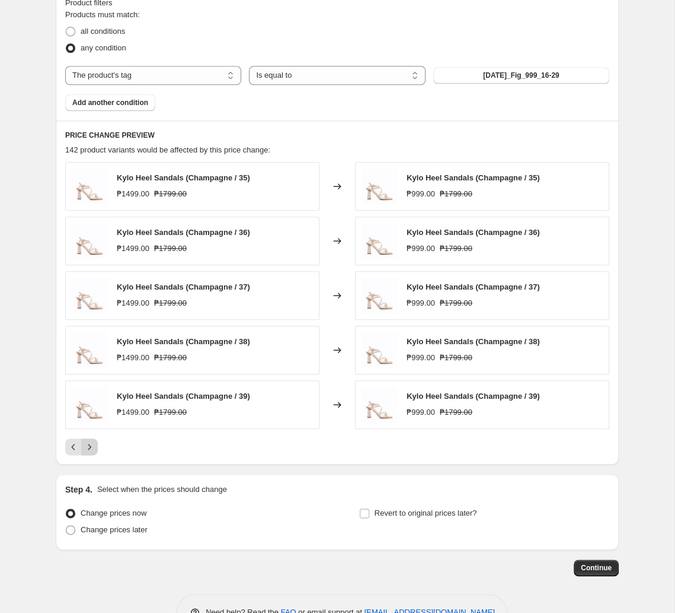
click at [97, 448] on button "Next" at bounding box center [89, 446] width 17 height 17
click at [95, 448] on button "Next" at bounding box center [89, 446] width 17 height 17
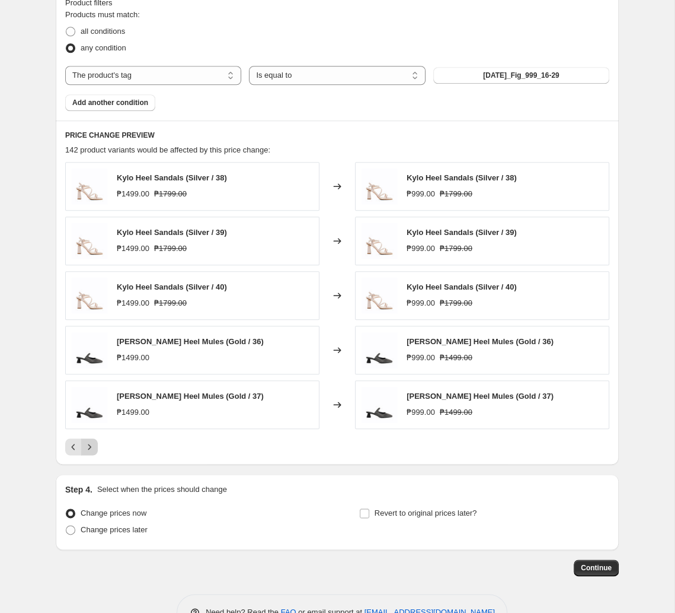
click at [95, 452] on icon "Next" at bounding box center [90, 447] width 12 height 12
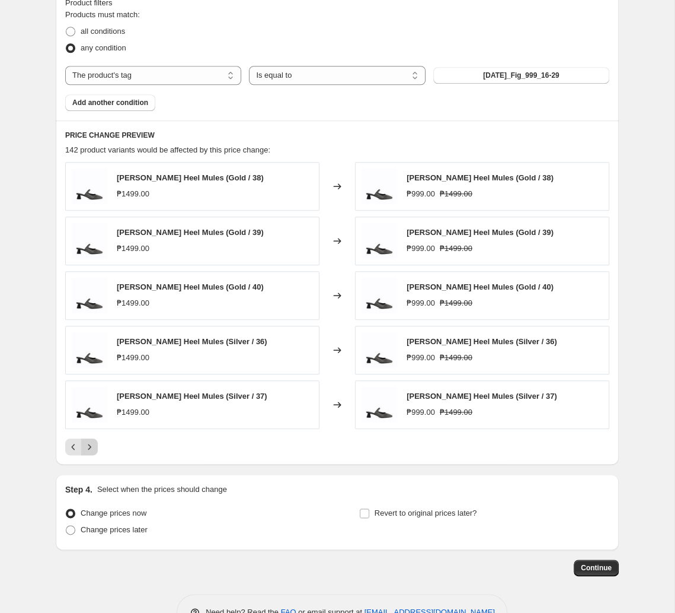
click at [95, 452] on button "Next" at bounding box center [89, 446] width 17 height 17
click at [85, 452] on icon "Next" at bounding box center [90, 447] width 12 height 12
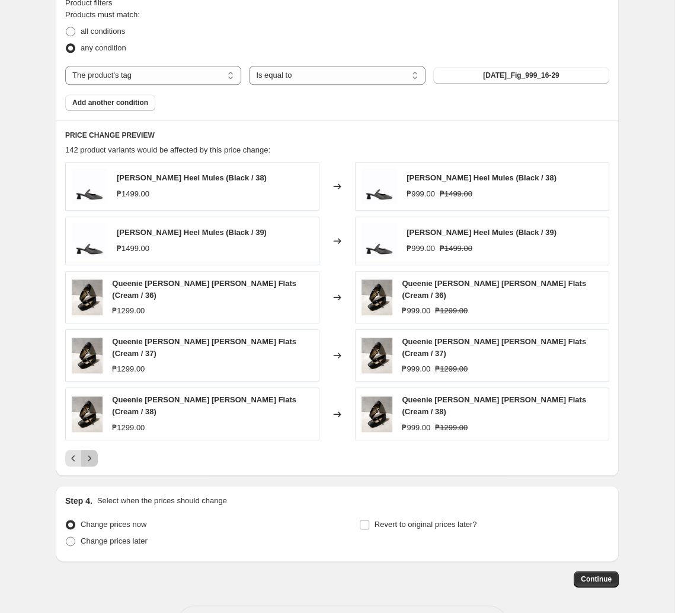
click at [94, 452] on icon "Next" at bounding box center [90, 458] width 12 height 12
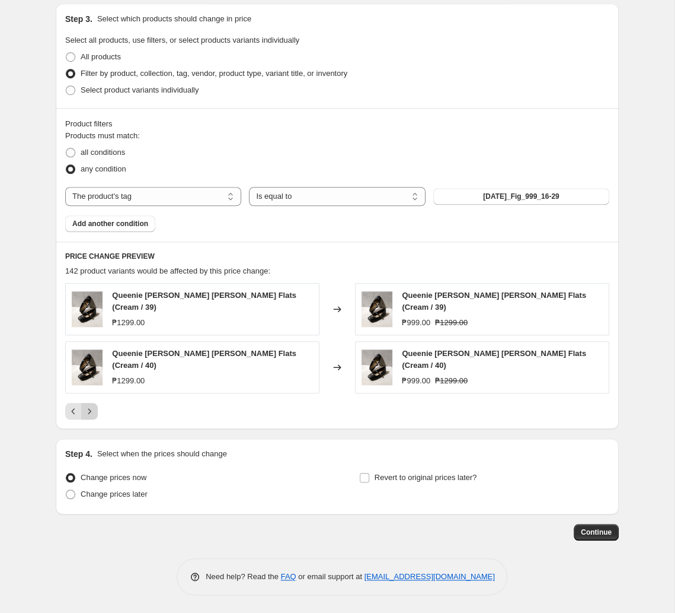
scroll to position [435, 0]
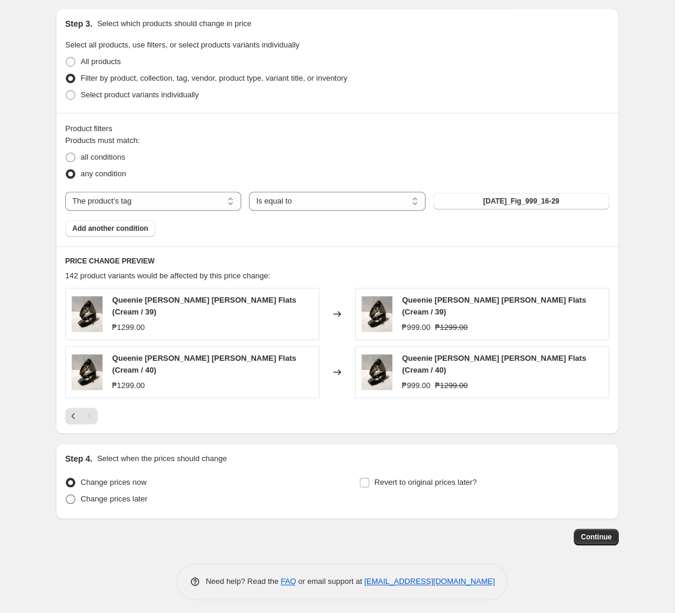
click at [117, 494] on span "Change prices later" at bounding box center [114, 498] width 67 height 9
click at [66, 494] on input "Change prices later" at bounding box center [66, 494] width 1 height 1
radio input "true"
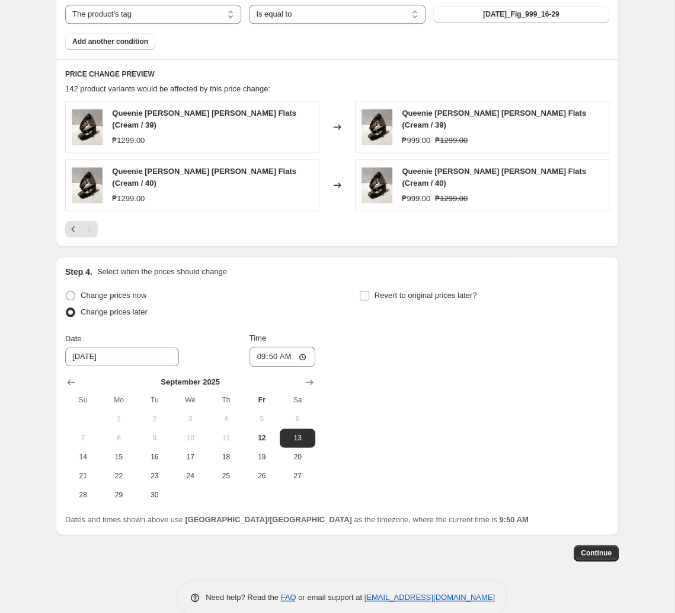
scroll to position [636, 0]
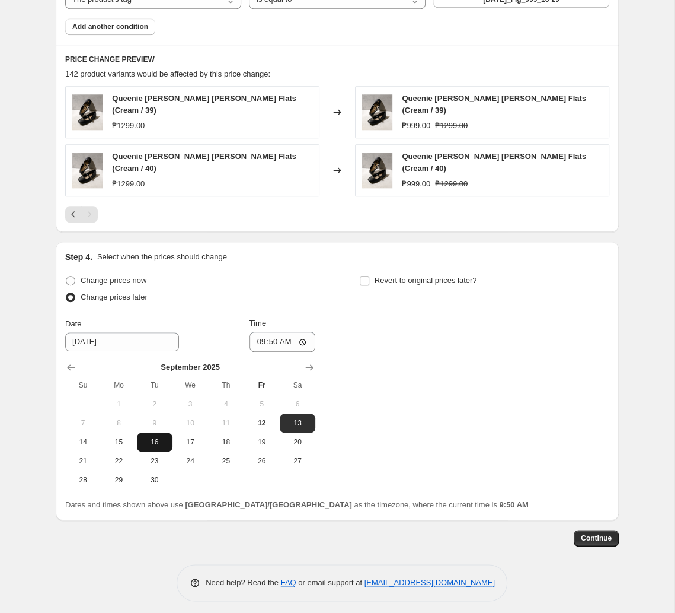
click at [153, 437] on span "16" at bounding box center [155, 441] width 26 height 9
type input "[DATE]"
click at [273, 337] on input "09:50" at bounding box center [283, 342] width 66 height 20
type input "11:00"
click at [378, 279] on span "Revert to original prices later?" at bounding box center [426, 280] width 103 height 9
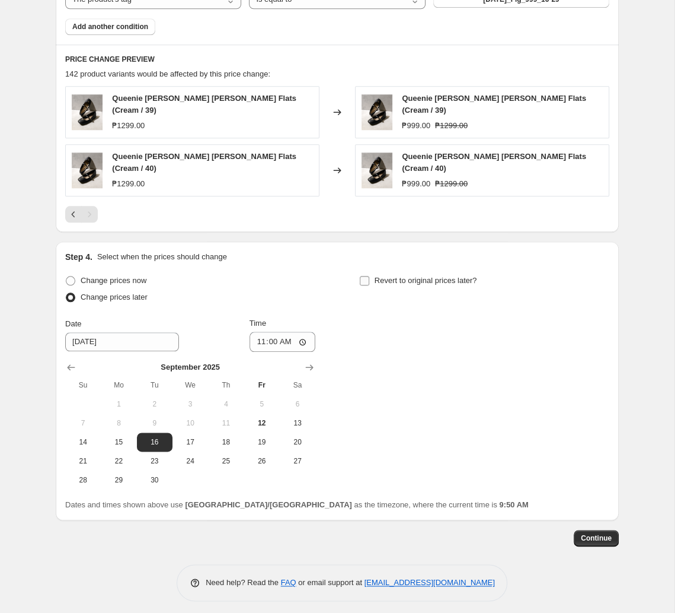
click at [369, 279] on input "Revert to original prices later?" at bounding box center [364, 280] width 9 height 9
checkbox input "true"
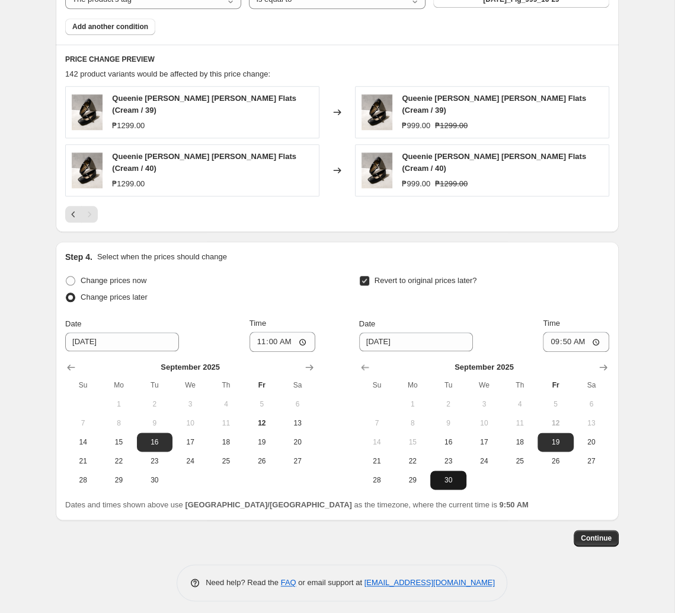
click at [441, 470] on button "30" at bounding box center [449, 479] width 36 height 19
type input "[DATE]"
click at [470, 339] on input "09:50" at bounding box center [576, 342] width 66 height 20
type input "10:00"
click at [470, 533] on span "Continue" at bounding box center [596, 537] width 31 height 9
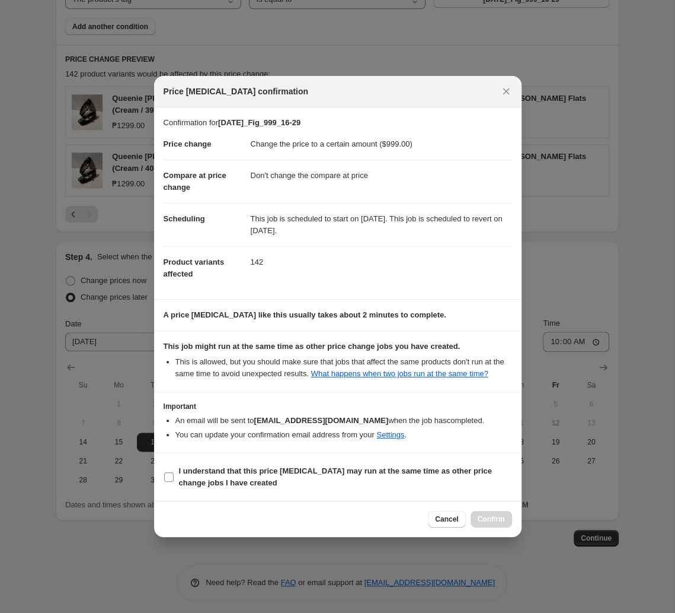
click at [289, 468] on b "I understand that this price [MEDICAL_DATA] may run at the same time as other p…" at bounding box center [335, 476] width 313 height 21
click at [174, 472] on input "I understand that this price [MEDICAL_DATA] may run at the same time as other p…" at bounding box center [168, 476] width 9 height 9
checkbox input "true"
click at [470, 519] on span "Confirm" at bounding box center [491, 518] width 27 height 9
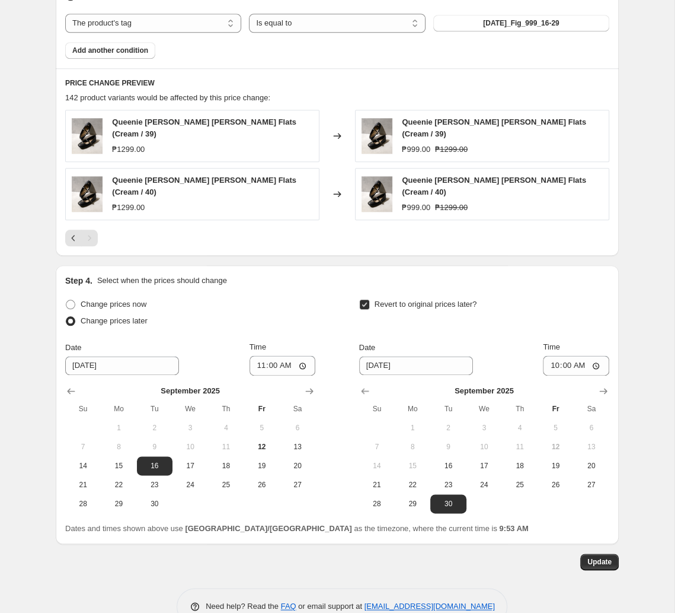
scroll to position [374, 0]
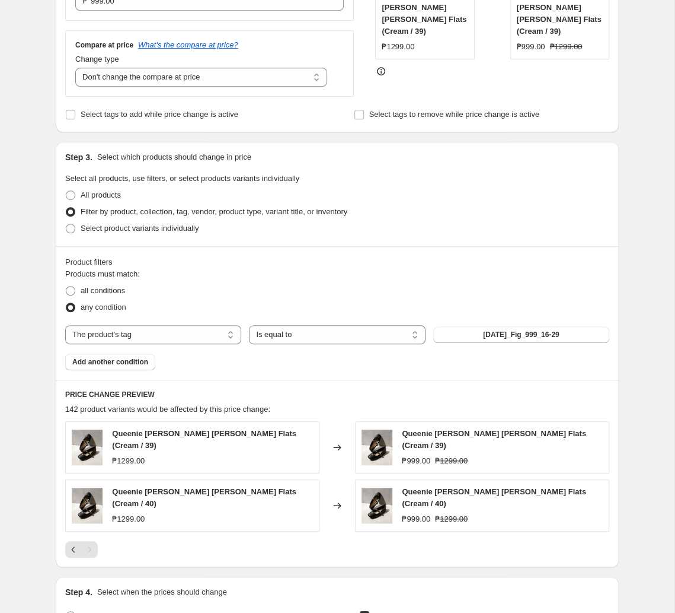
click at [388, 295] on div "all conditions" at bounding box center [337, 290] width 544 height 17
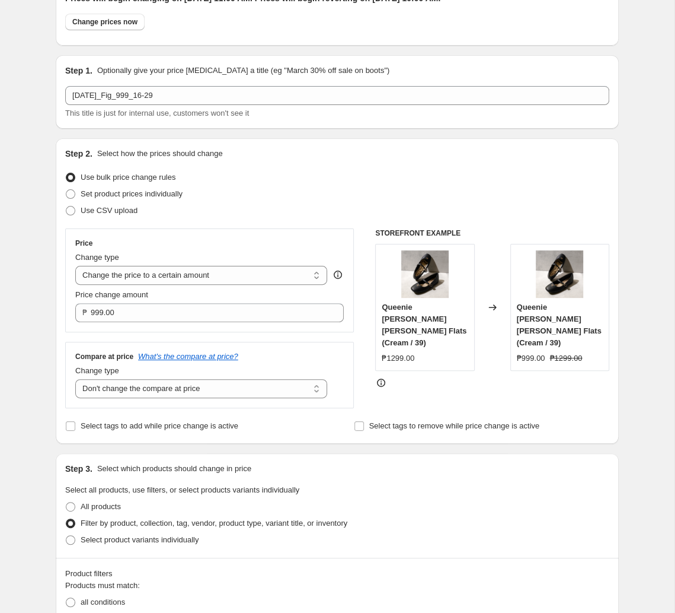
scroll to position [0, 0]
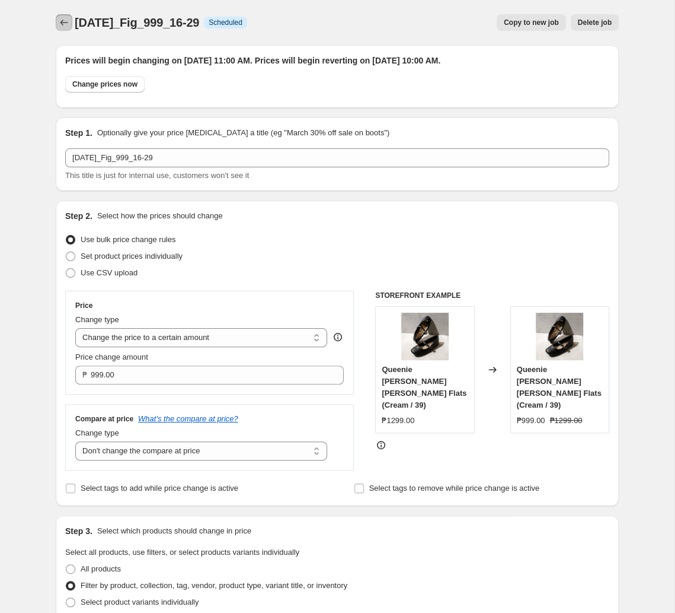
click at [65, 20] on icon "Price change jobs" at bounding box center [64, 23] width 12 height 12
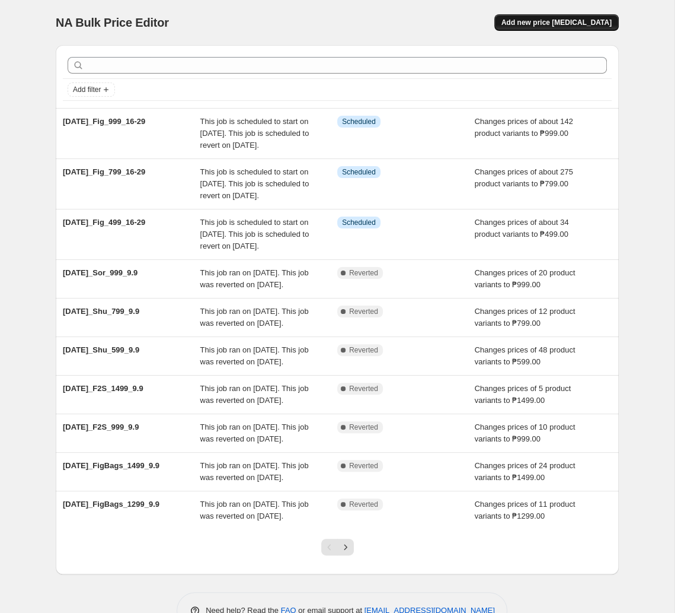
click at [470, 18] on span "Add new price [MEDICAL_DATA]" at bounding box center [557, 22] width 110 height 9
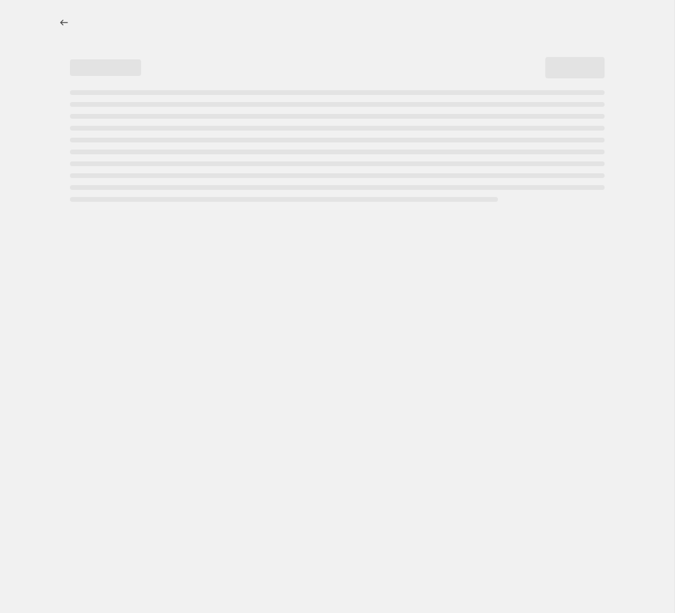
select select "percentage"
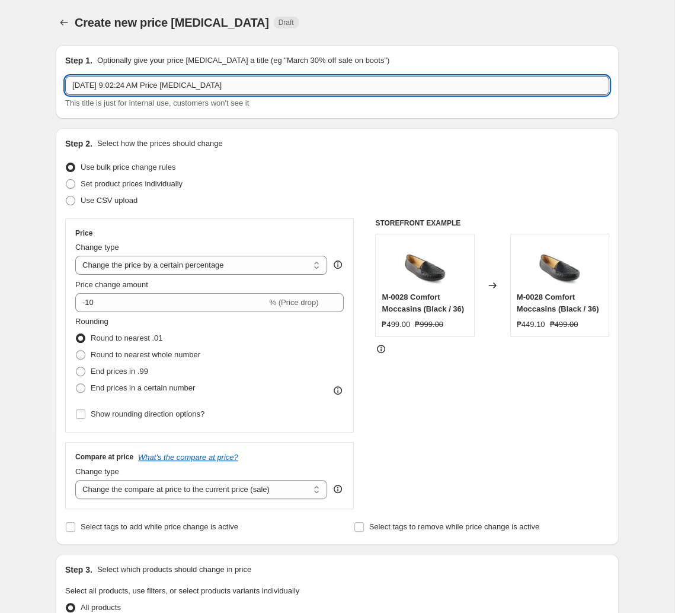
click at [376, 83] on input "[DATE] 9:02:24 AM Price [MEDICAL_DATA]" at bounding box center [337, 85] width 544 height 19
paste input "t2025_FigBags_999_16-29"
type input "[DATE]_FigBags_999_16-29"
click at [75, 256] on select "Change the price to a certain amount Change the price by a certain amount Chang…" at bounding box center [201, 265] width 252 height 19
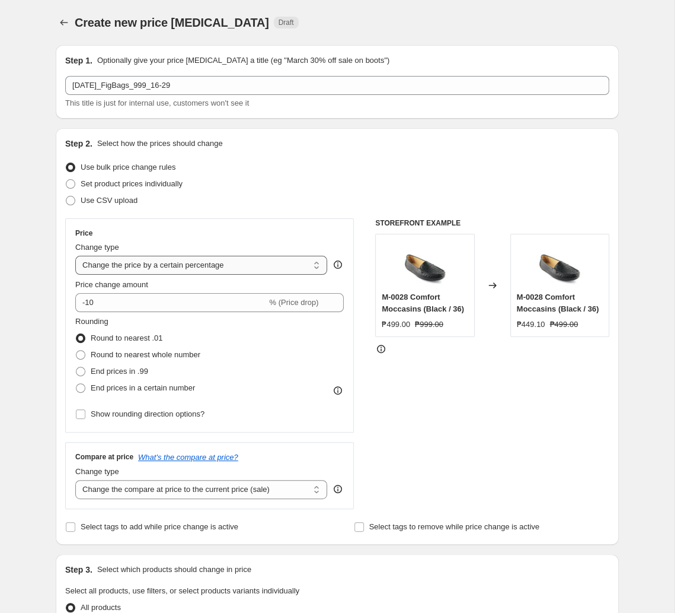
select select "to"
click option "Change the price to a certain amount" at bounding box center [0, 0] width 0 height 0
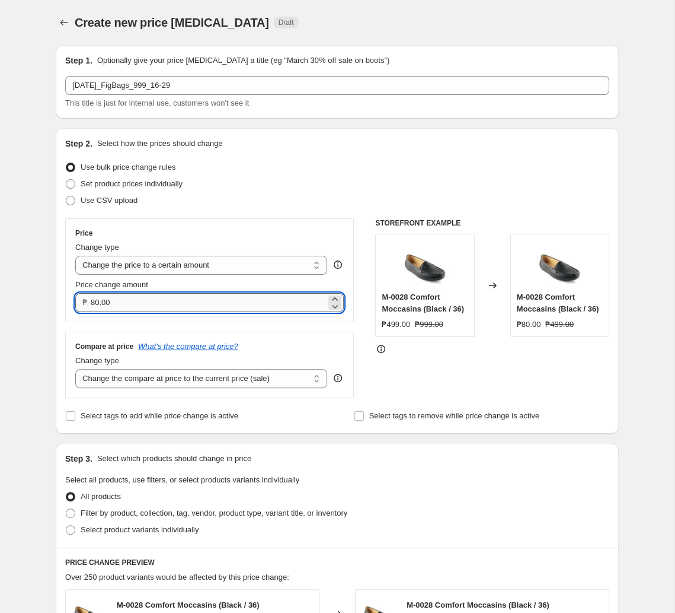
click at [145, 301] on input "80.00" at bounding box center [208, 302] width 235 height 19
type input "999.00"
click at [75, 369] on select "Change the compare at price to the current price (sale) Change the compare at p…" at bounding box center [201, 378] width 252 height 19
select select "no_change"
click option "Don't change the compare at price" at bounding box center [0, 0] width 0 height 0
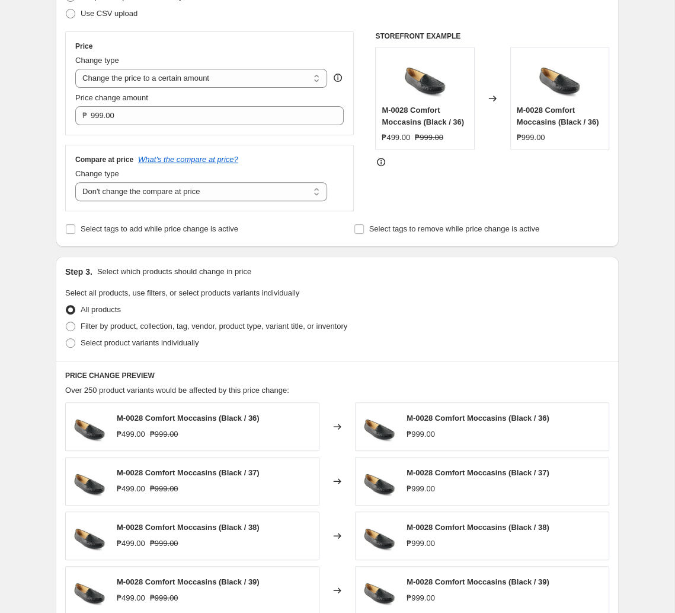
scroll to position [249, 0]
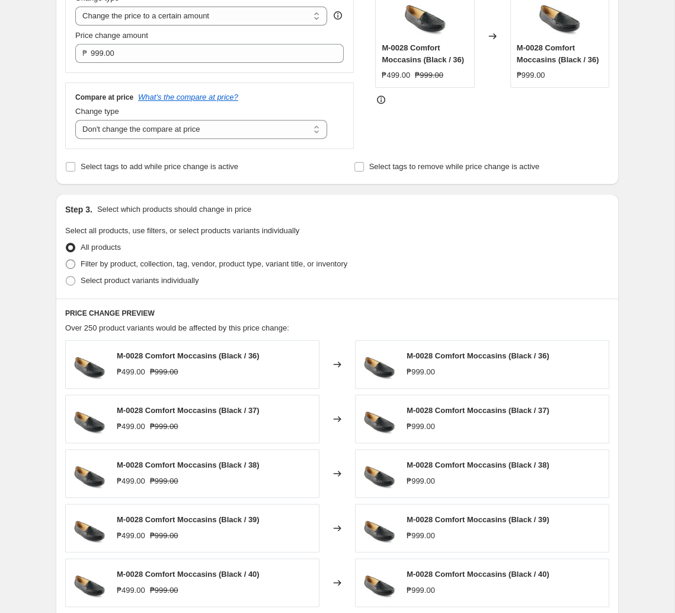
click at [247, 266] on span "Filter by product, collection, tag, vendor, product type, variant title, or inv…" at bounding box center [214, 263] width 267 height 9
click at [66, 260] on input "Filter by product, collection, tag, vendor, product type, variant title, or inv…" at bounding box center [66, 259] width 1 height 1
radio input "true"
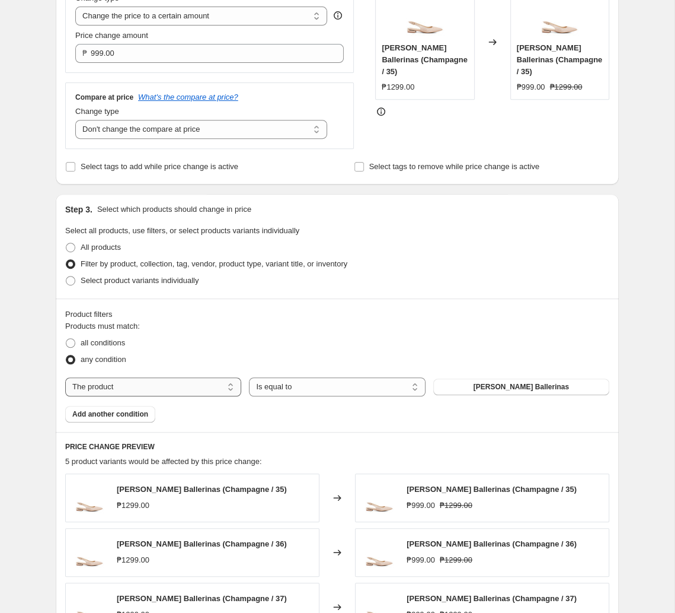
click at [65, 377] on select "The product The product's collection The product's tag The product's vendor The…" at bounding box center [153, 386] width 176 height 19
select select "tag"
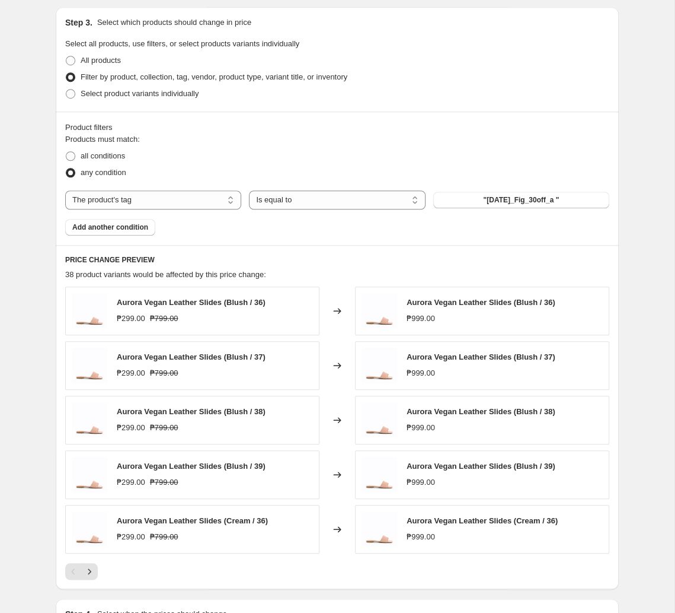
scroll to position [498, 0]
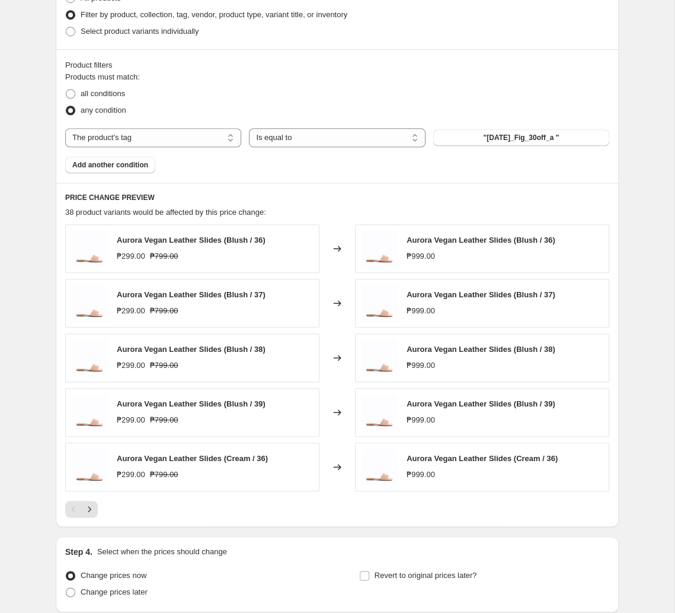
click at [470, 149] on div "Products must match: all conditions any condition The product The product's col…" at bounding box center [337, 122] width 544 height 102
click at [470, 141] on span ""[DATE]_Fig_30off_a "" at bounding box center [521, 137] width 76 height 9
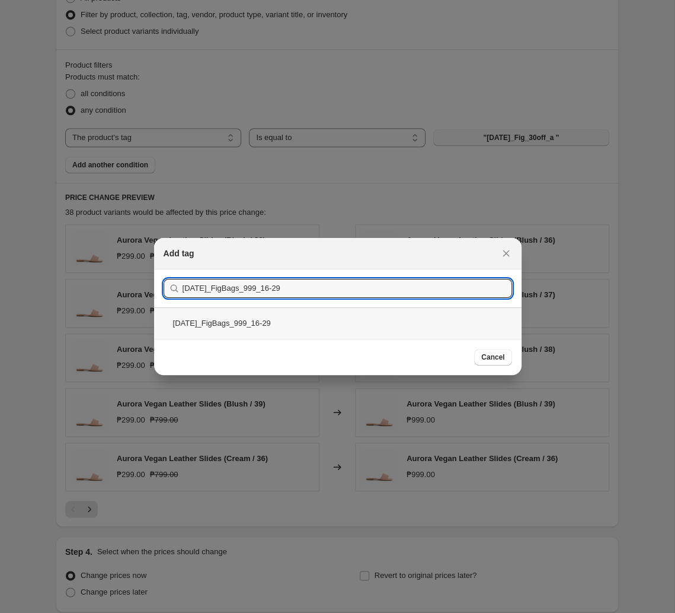
type input "[DATE]_FigBags_999_16-29"
click at [344, 327] on div "[DATE]_FigBags_999_16-29" at bounding box center [338, 322] width 368 height 31
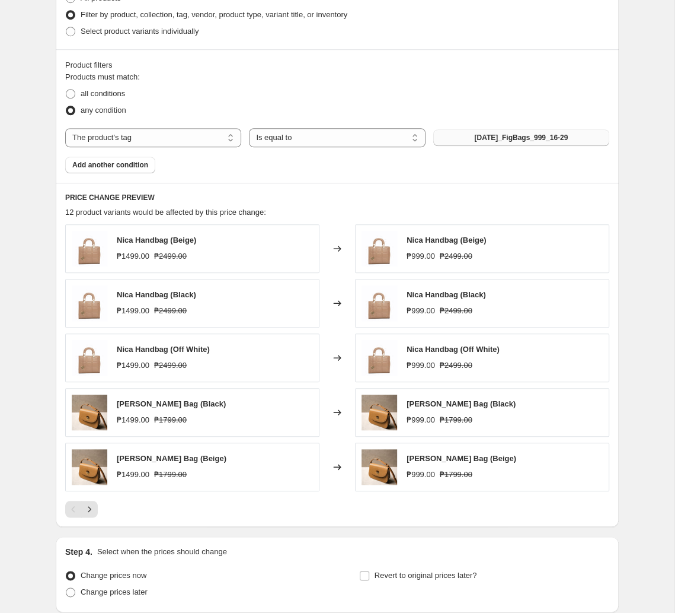
scroll to position [560, 0]
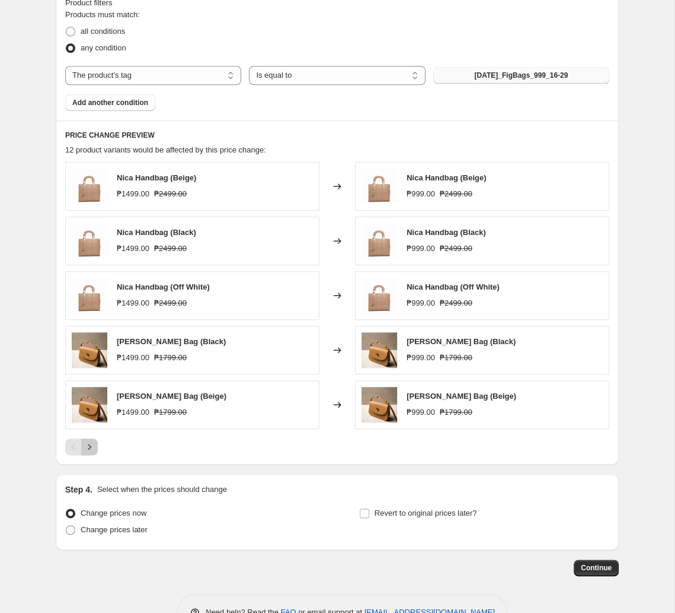
click at [95, 447] on icon "Next" at bounding box center [90, 447] width 12 height 12
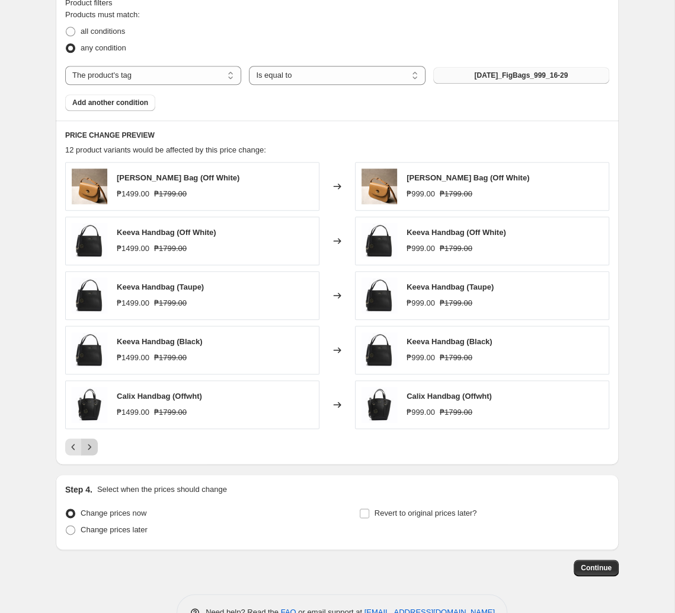
click at [97, 447] on button "Next" at bounding box center [89, 446] width 17 height 17
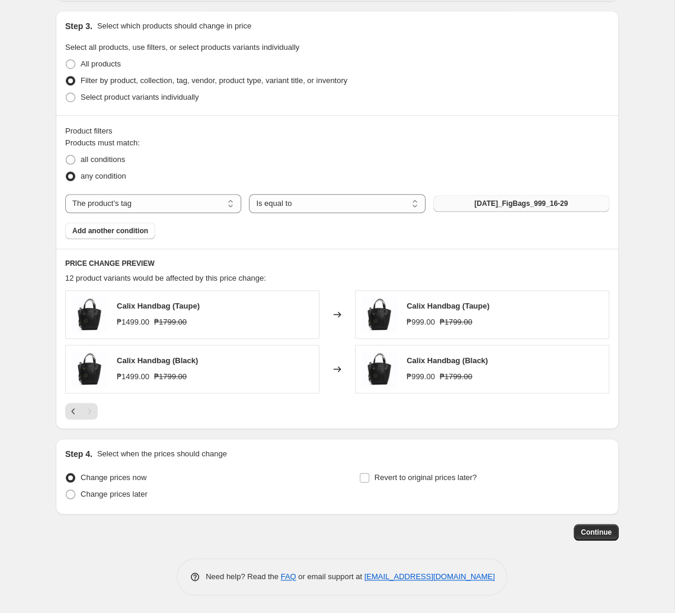
scroll to position [435, 0]
click at [72, 412] on icon "Previous" at bounding box center [74, 411] width 12 height 12
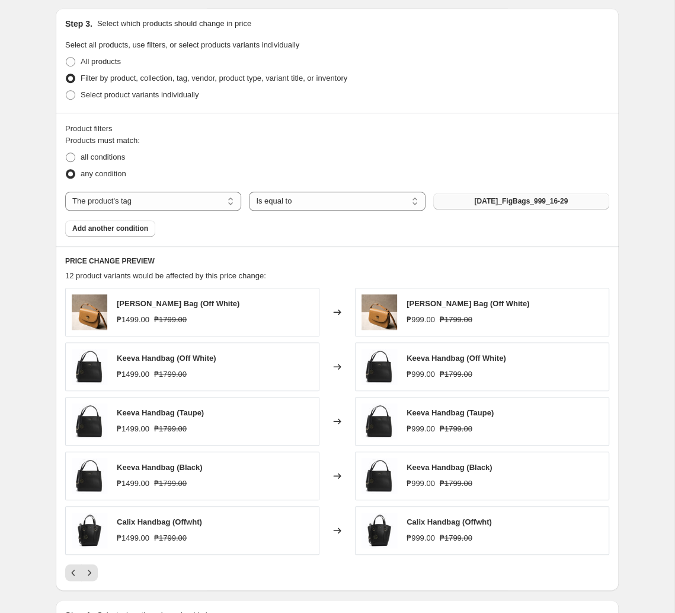
scroll to position [600, 0]
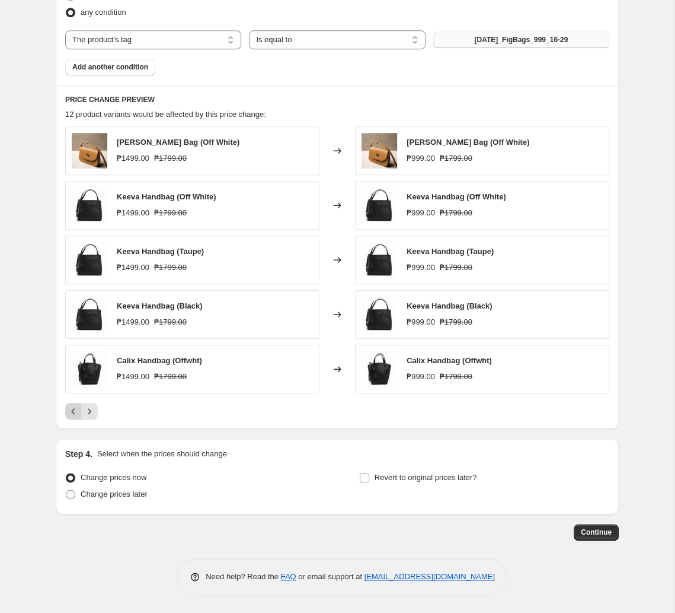
click at [77, 415] on icon "Previous" at bounding box center [74, 411] width 12 height 12
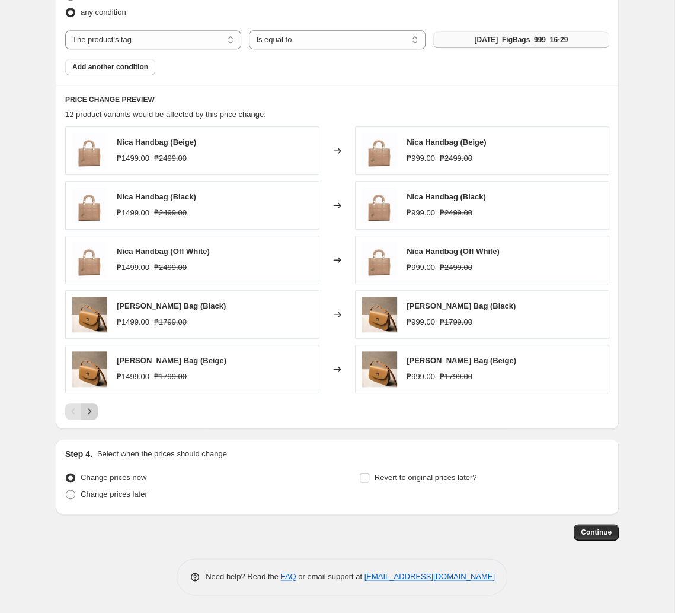
click at [89, 410] on icon "Next" at bounding box center [90, 411] width 12 height 12
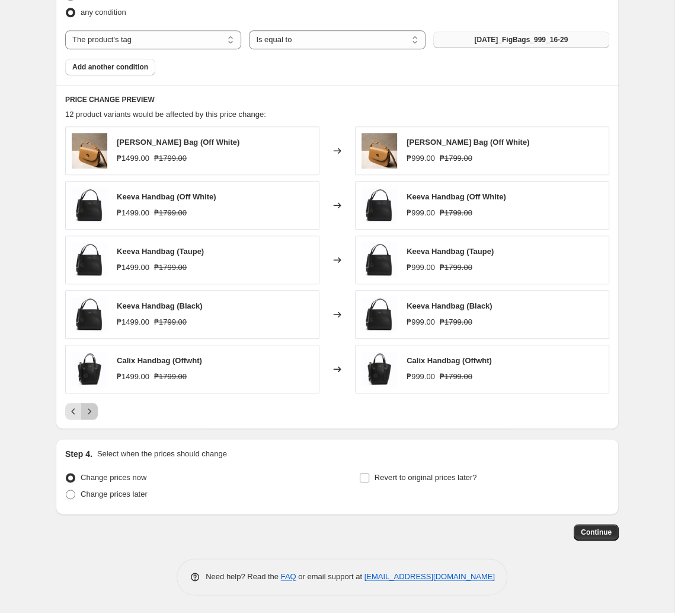
click at [97, 410] on button "Next" at bounding box center [89, 411] width 17 height 17
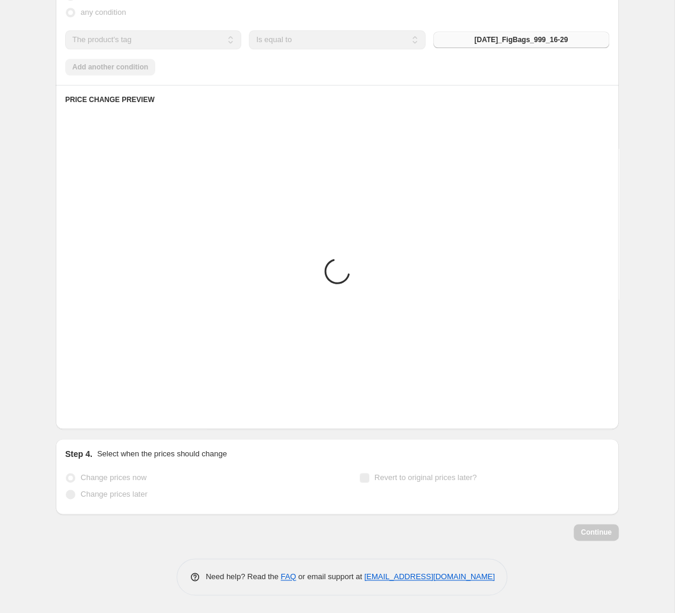
scroll to position [435, 0]
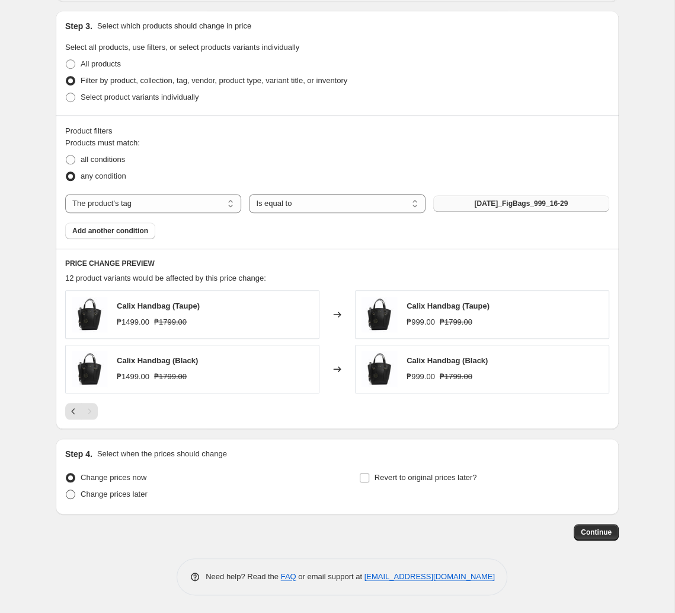
click at [116, 490] on span "Change prices later" at bounding box center [114, 493] width 67 height 9
click at [66, 490] on input "Change prices later" at bounding box center [66, 489] width 1 height 1
radio input "true"
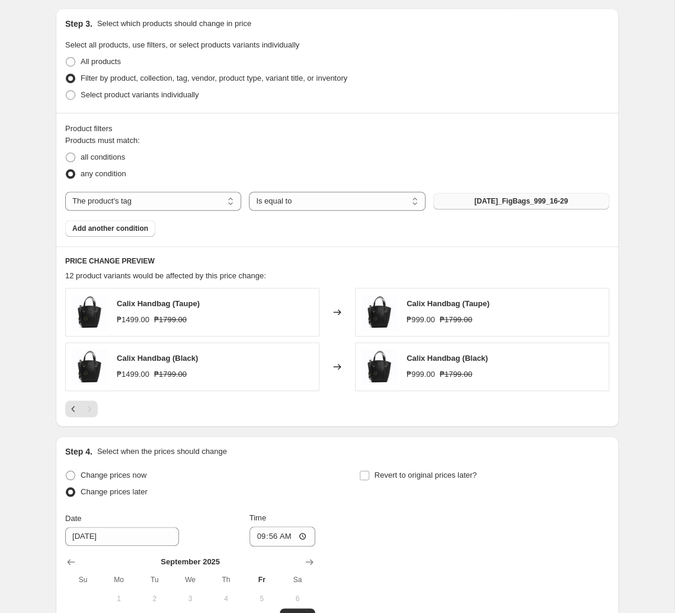
scroll to position [636, 0]
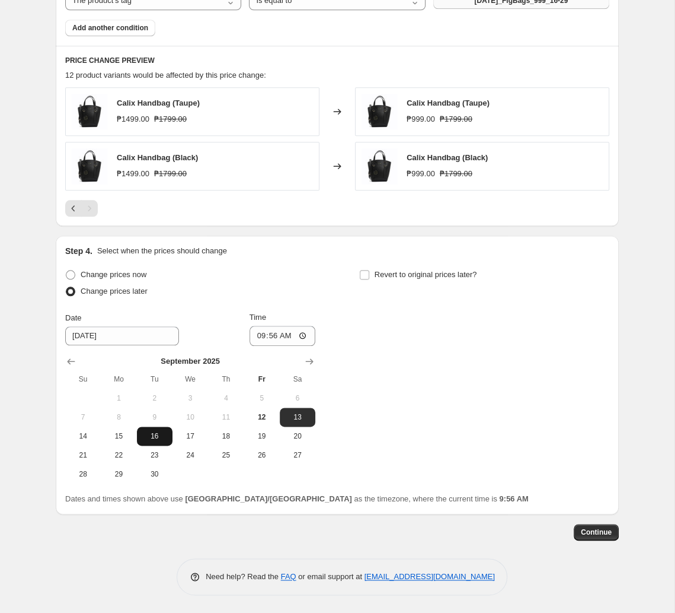
click at [159, 439] on span "16" at bounding box center [155, 435] width 26 height 9
type input "[DATE]"
click at [275, 337] on input "09:56" at bounding box center [283, 336] width 66 height 20
type input "11:00"
click at [420, 275] on span "Revert to original prices later?" at bounding box center [426, 274] width 103 height 9
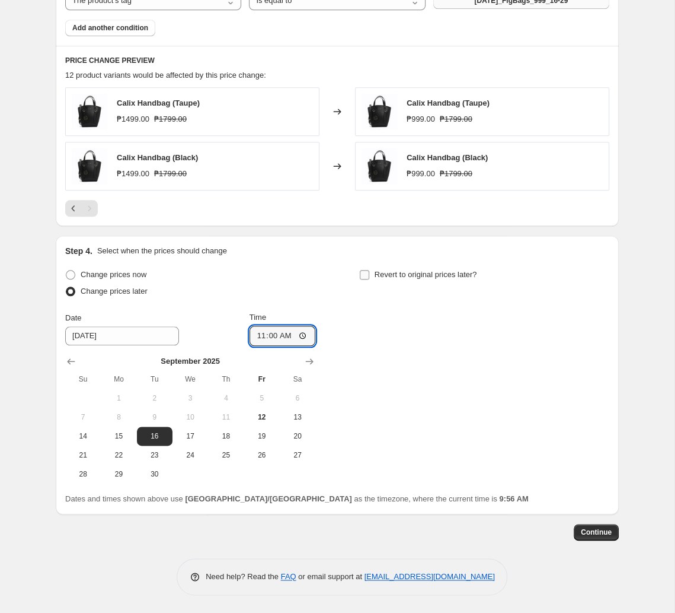
click at [369, 275] on input "Revert to original prices later?" at bounding box center [364, 274] width 9 height 9
checkbox input "true"
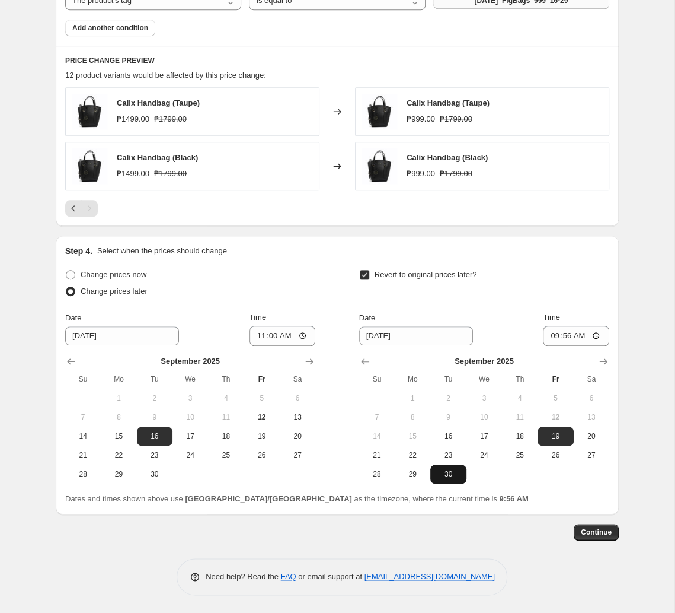
click at [445, 471] on span "30" at bounding box center [448, 473] width 26 height 9
type input "[DATE]"
click at [470, 330] on input "09:56" at bounding box center [576, 336] width 66 height 20
type input "10:00"
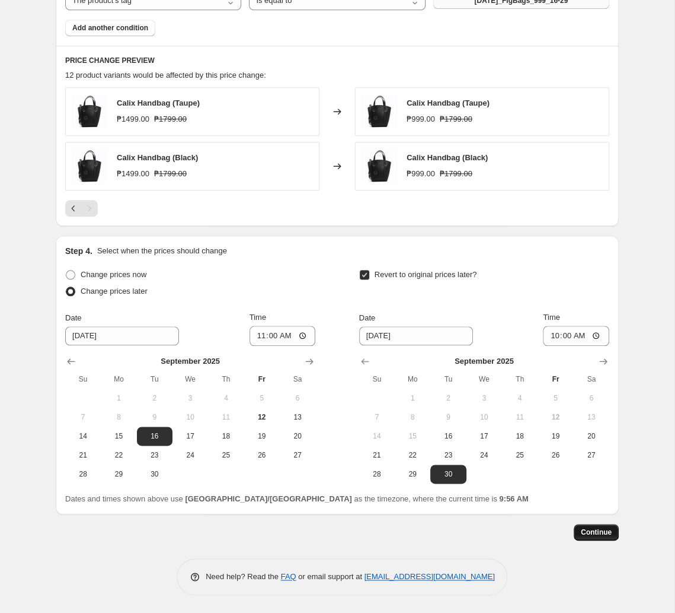
click at [470, 528] on span "Continue" at bounding box center [596, 531] width 31 height 9
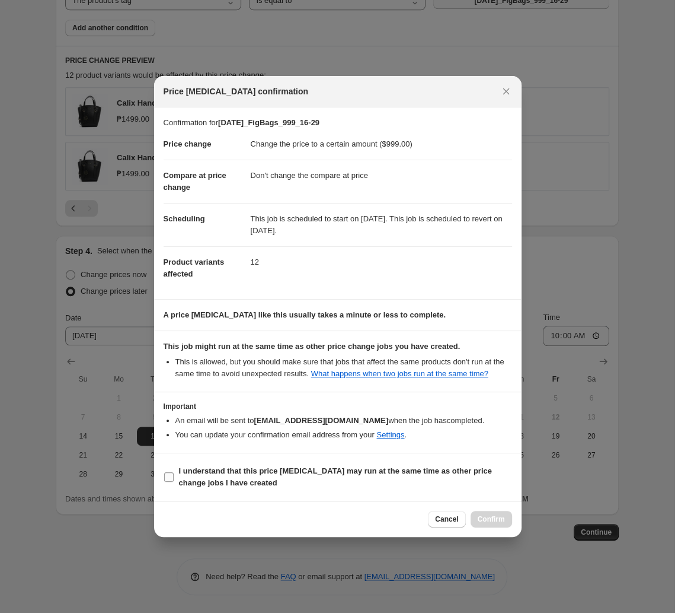
click at [347, 469] on b "I understand that this price [MEDICAL_DATA] may run at the same time as other p…" at bounding box center [335, 476] width 313 height 21
click at [174, 472] on input "I understand that this price [MEDICAL_DATA] may run at the same time as other p…" at bounding box center [168, 476] width 9 height 9
checkbox input "true"
click at [470, 514] on button "Confirm" at bounding box center [492, 519] width 42 height 17
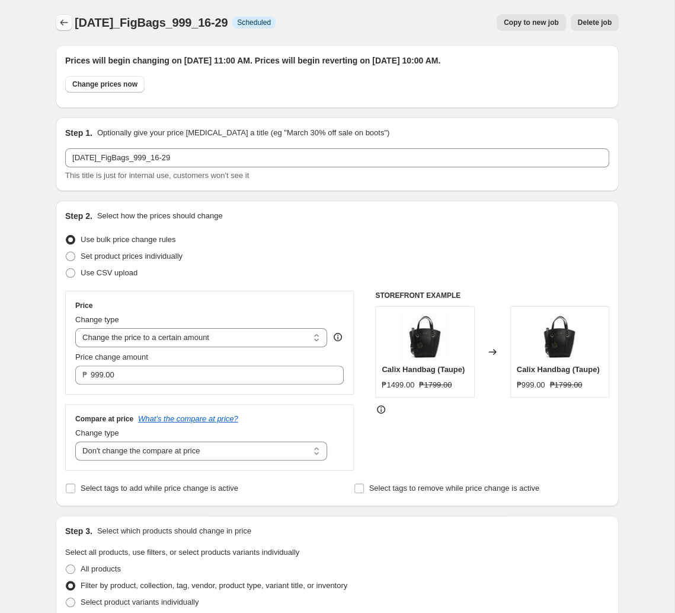
click at [68, 20] on icon "Price change jobs" at bounding box center [64, 23] width 12 height 12
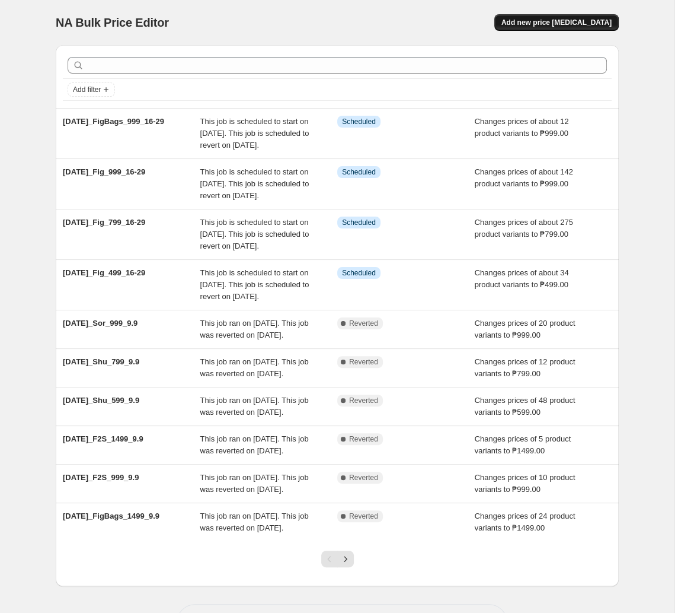
click at [470, 17] on button "Add new price [MEDICAL_DATA]" at bounding box center [557, 22] width 125 height 17
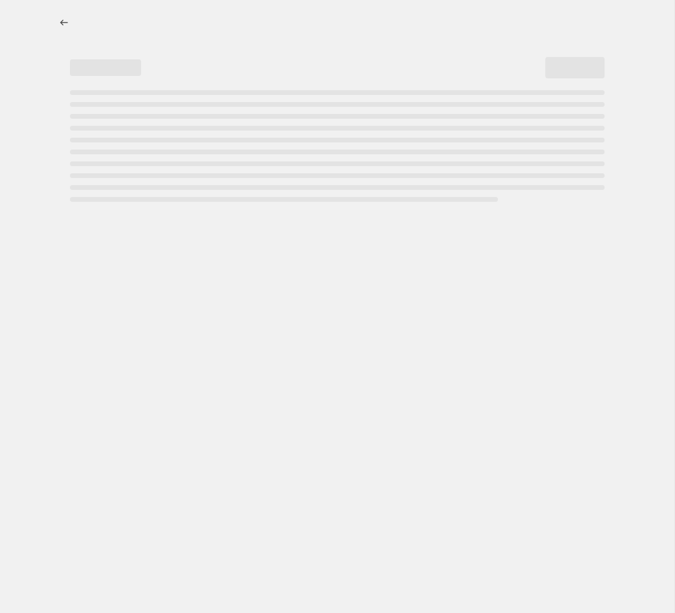
select select "percentage"
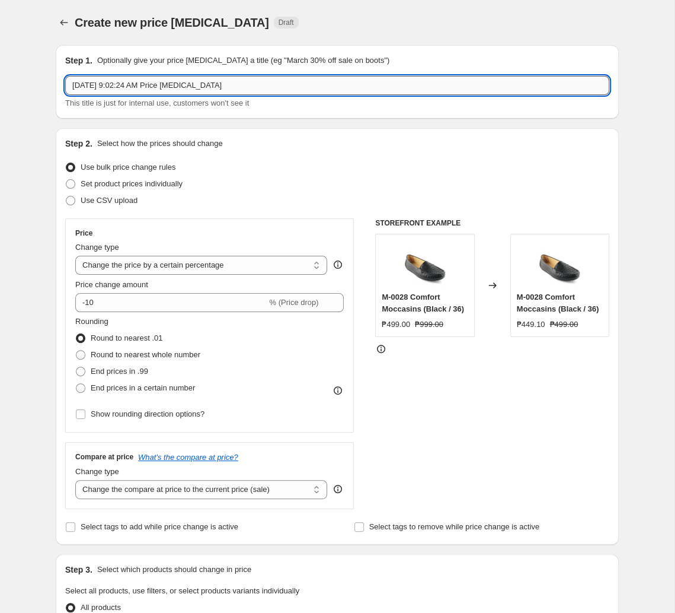
click at [260, 82] on input "[DATE] 9:02:24 AM Price [MEDICAL_DATA]" at bounding box center [337, 85] width 544 height 19
paste input "t2025_F2S_499_16-29"
type input "[DATE]_F2S_499_16-29"
click at [75, 256] on select "Change the price to a certain amount Change the price by a certain amount Chang…" at bounding box center [201, 265] width 252 height 19
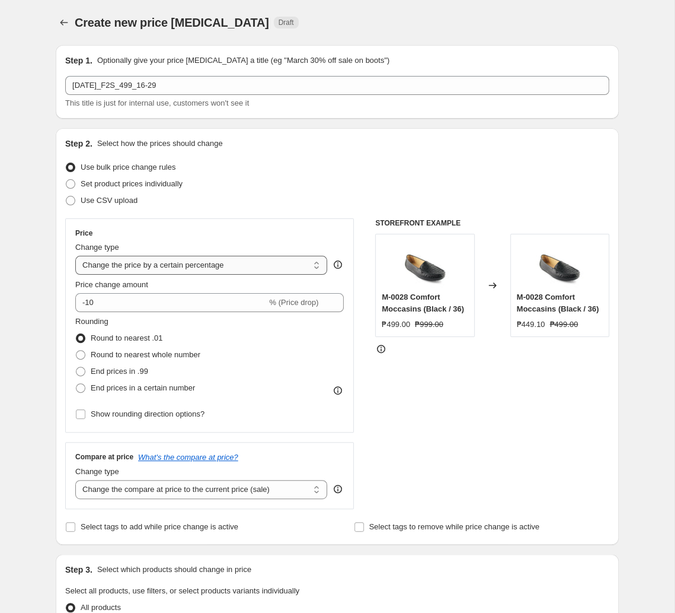
select select "to"
click option "Change the price to a certain amount" at bounding box center [0, 0] width 0 height 0
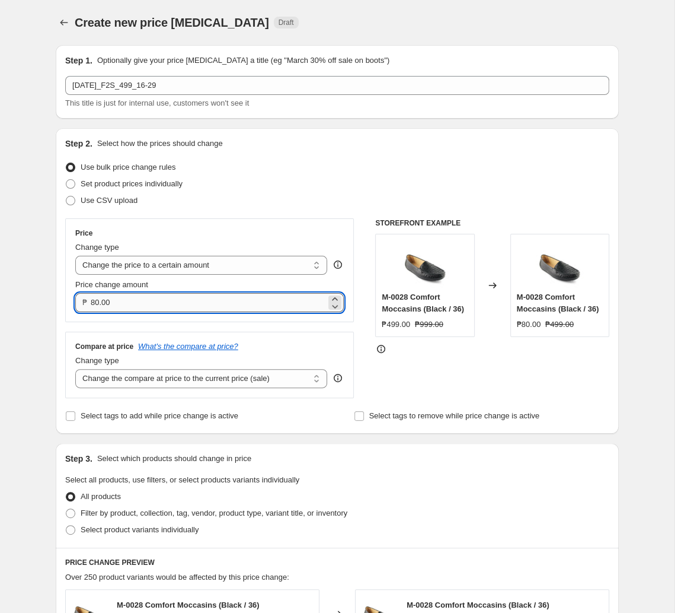
click at [146, 298] on input "80.00" at bounding box center [208, 302] width 235 height 19
type input "499.00"
click at [75, 369] on select "Change the compare at price to the current price (sale) Change the compare at p…" at bounding box center [201, 378] width 252 height 19
select select "no_change"
click option "Don't change the compare at price" at bounding box center [0, 0] width 0 height 0
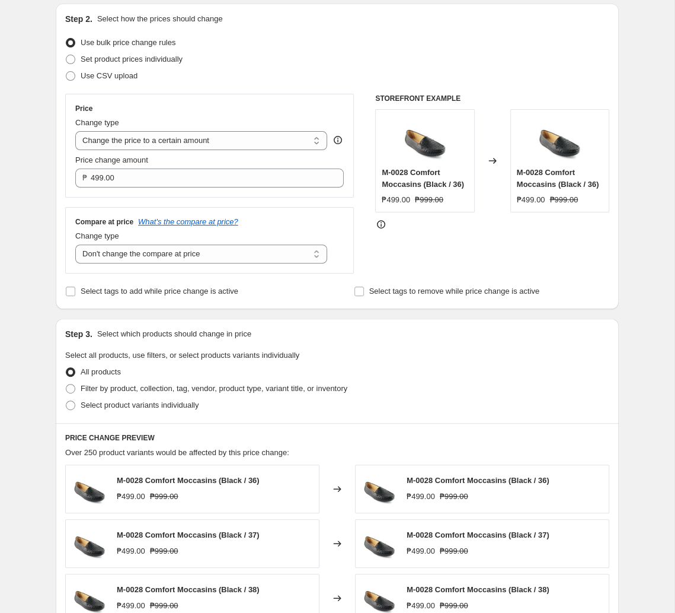
scroll to position [187, 0]
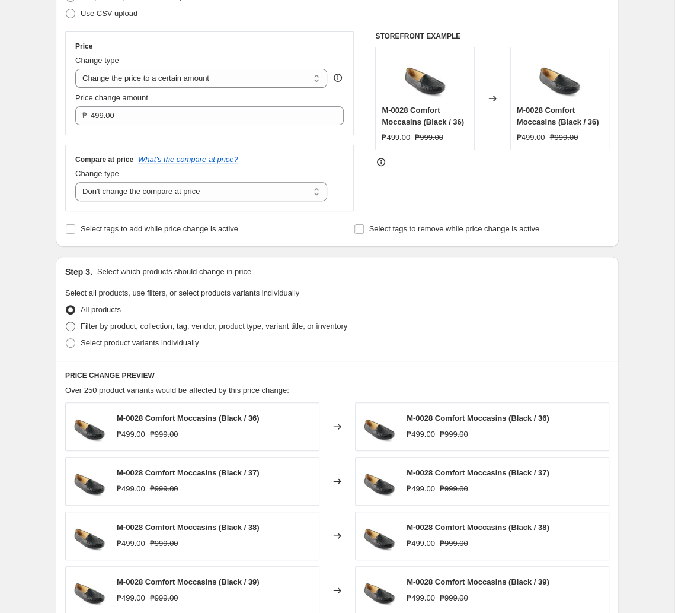
click at [235, 321] on label "Filter by product, collection, tag, vendor, product type, variant title, or inv…" at bounding box center [206, 326] width 282 height 17
click at [66, 321] on input "Filter by product, collection, tag, vendor, product type, variant title, or inv…" at bounding box center [66, 321] width 1 height 1
radio input "true"
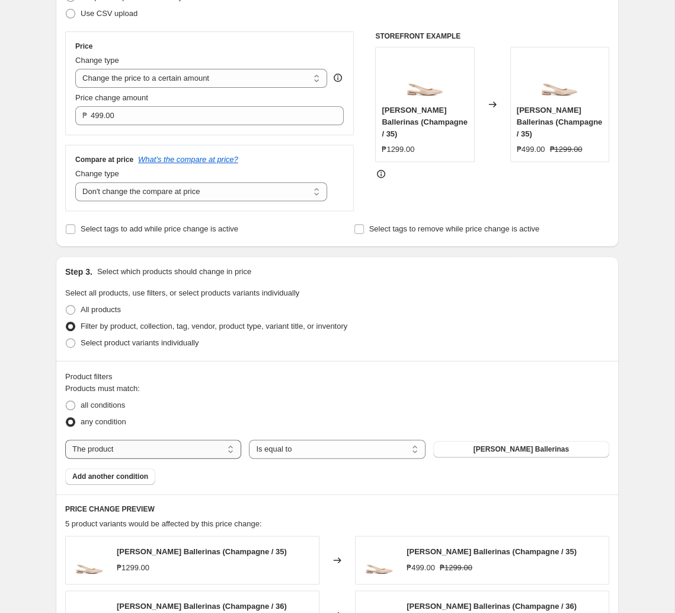
click at [65, 439] on select "The product The product's collection The product's tag The product's vendor The…" at bounding box center [153, 448] width 176 height 19
select select "tag"
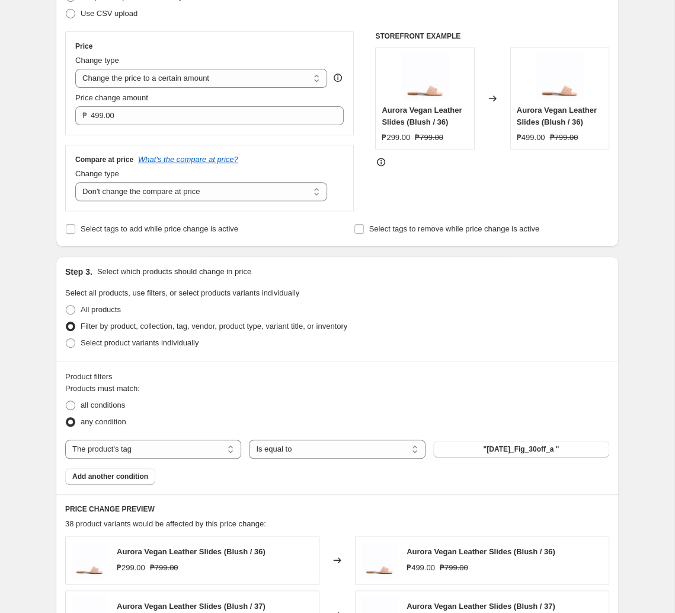
scroll to position [249, 0]
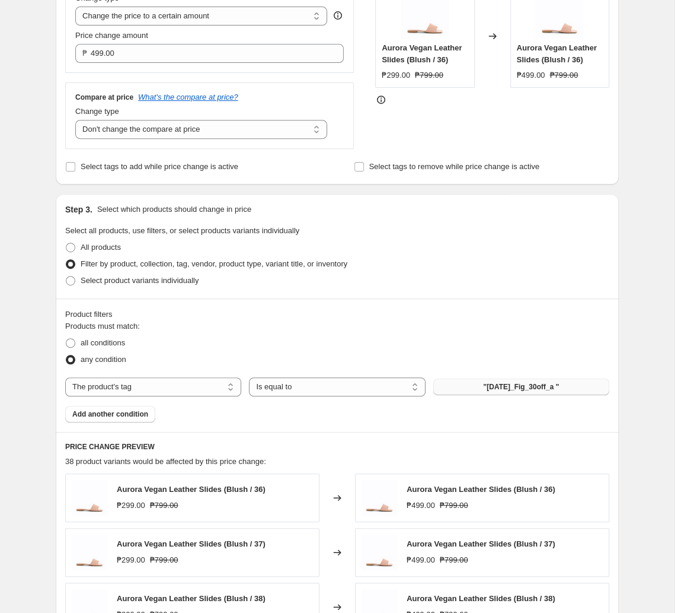
click at [470, 385] on span ""[DATE]_Fig_30off_a "" at bounding box center [521, 386] width 76 height 9
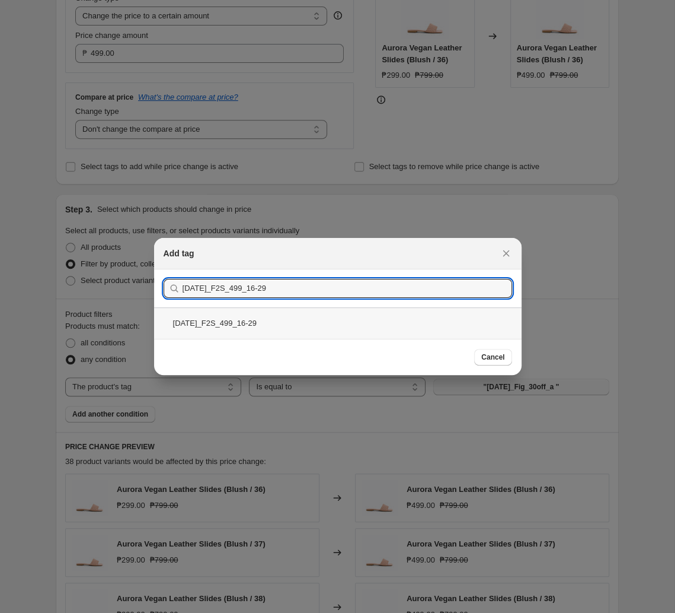
type input "[DATE]_F2S_499_16-29"
click at [300, 323] on div "[DATE]_F2S_499_16-29" at bounding box center [338, 322] width 368 height 31
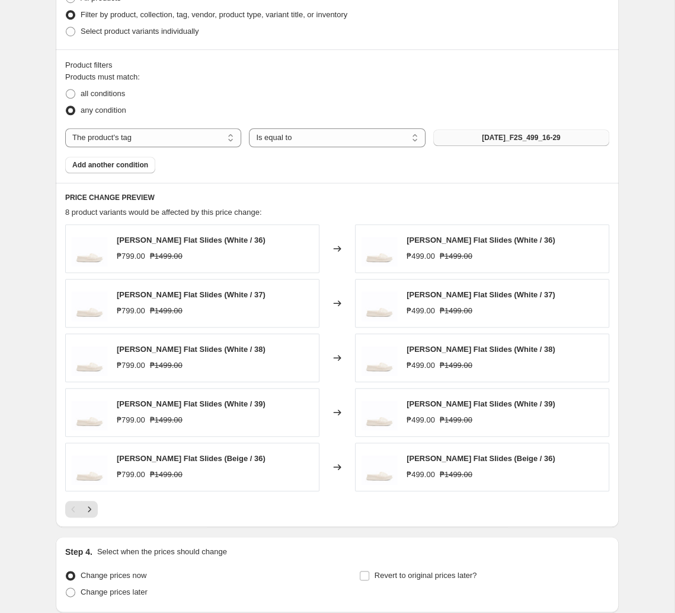
scroll to position [600, 0]
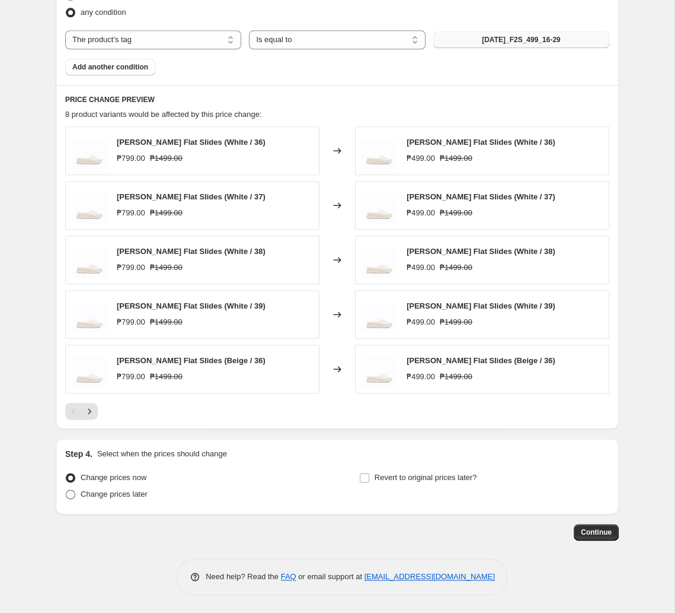
click at [110, 492] on span "Change prices later" at bounding box center [114, 493] width 67 height 9
click at [66, 490] on input "Change prices later" at bounding box center [66, 489] width 1 height 1
radio input "true"
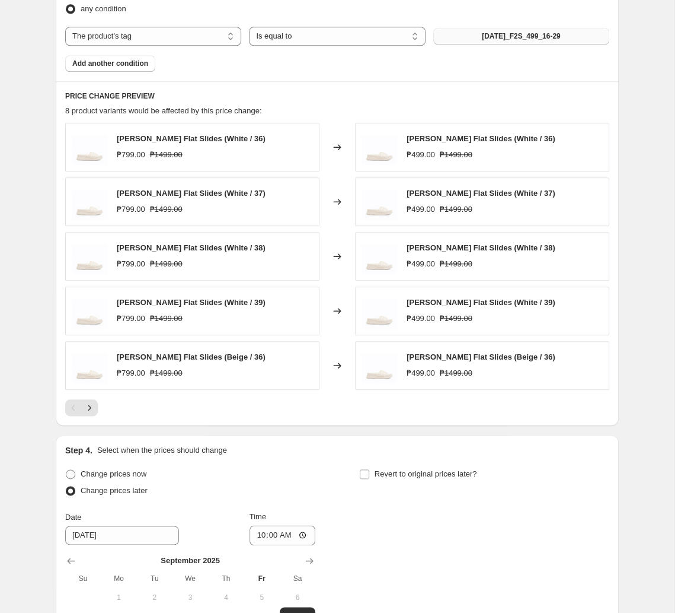
scroll to position [724, 0]
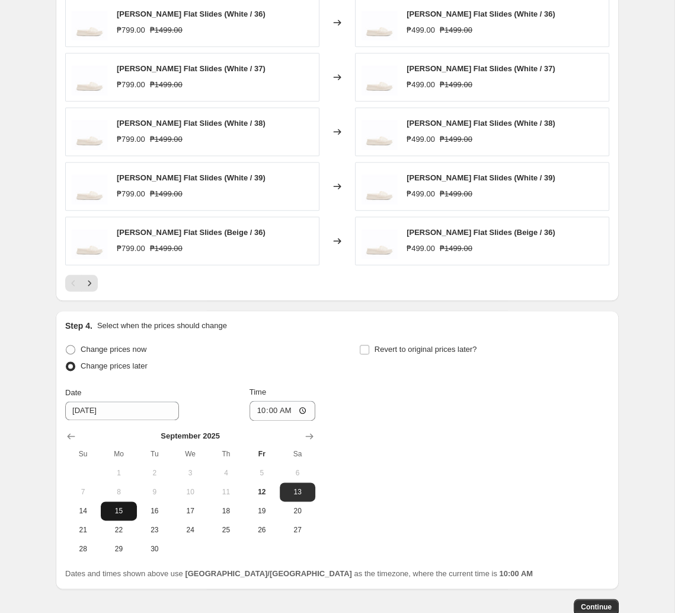
click at [135, 512] on button "15" at bounding box center [119, 510] width 36 height 19
click at [154, 510] on span "16" at bounding box center [155, 510] width 26 height 9
type input "[DATE]"
click at [275, 409] on input "10:00" at bounding box center [283, 410] width 66 height 20
type input "11:00"
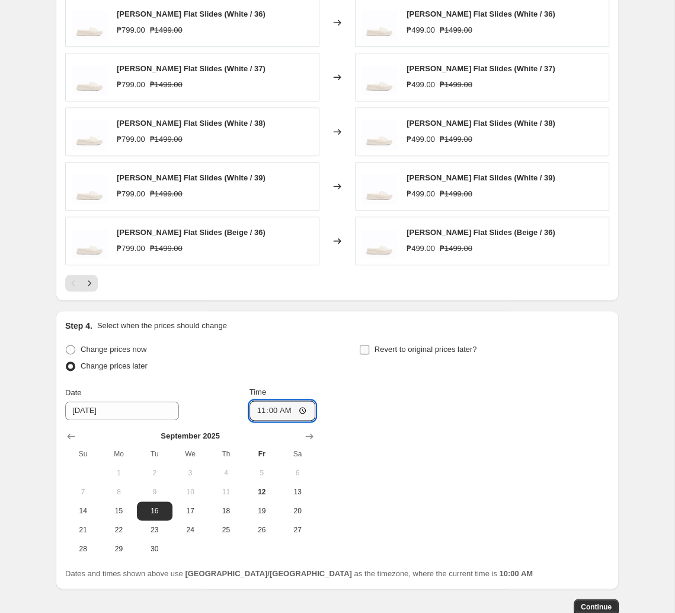
click at [418, 353] on span "Revert to original prices later?" at bounding box center [426, 349] width 103 height 9
click at [369, 354] on input "Revert to original prices later?" at bounding box center [364, 349] width 9 height 9
checkbox input "true"
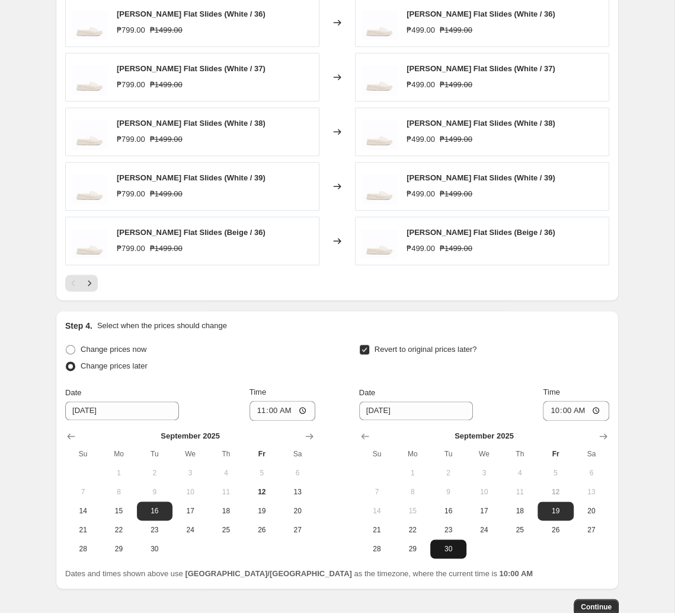
click at [451, 553] on span "30" at bounding box center [448, 548] width 26 height 9
type input "[DATE]"
click at [470, 416] on input "10:00" at bounding box center [576, 410] width 66 height 20
click at [470, 415] on input "11:00" at bounding box center [576, 410] width 66 height 20
type input "10:00"
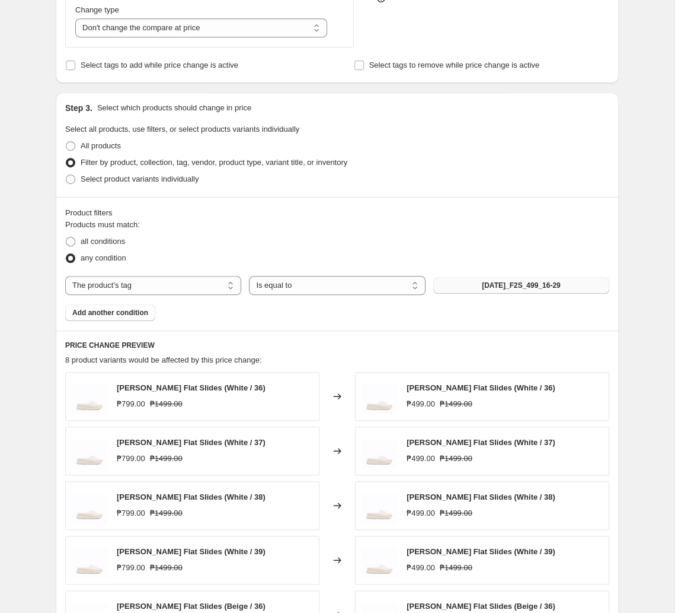
scroll to position [537, 0]
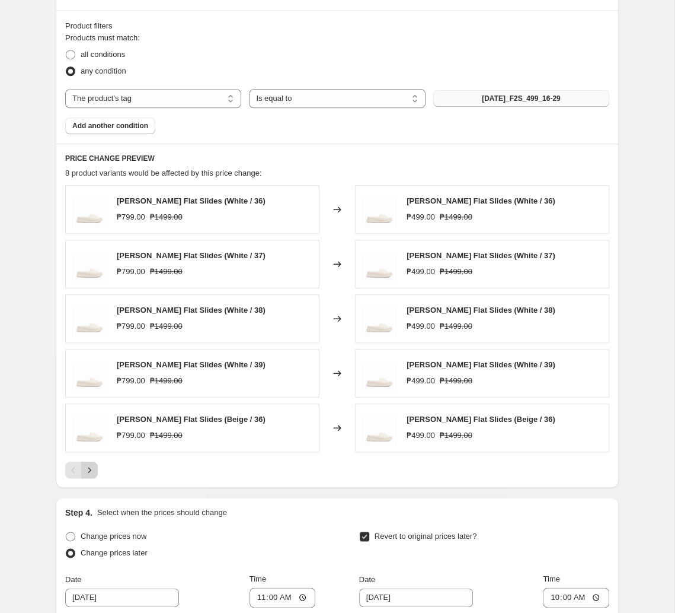
click at [92, 472] on icon "Next" at bounding box center [90, 470] width 12 height 12
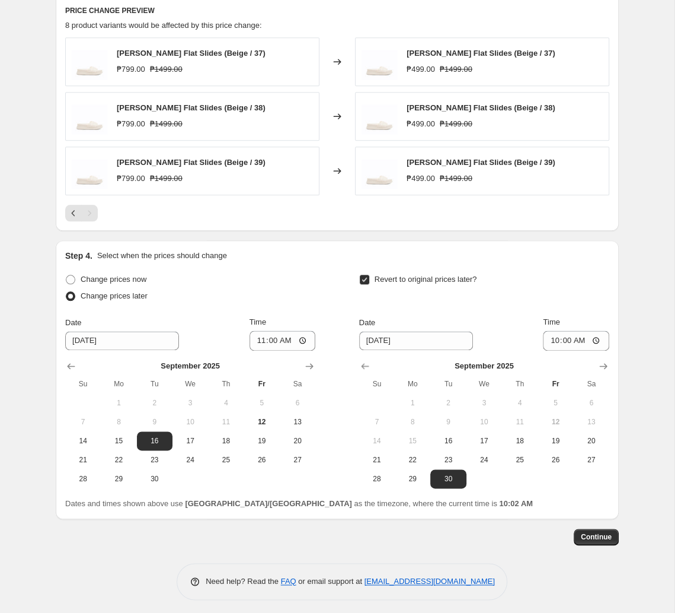
scroll to position [691, 0]
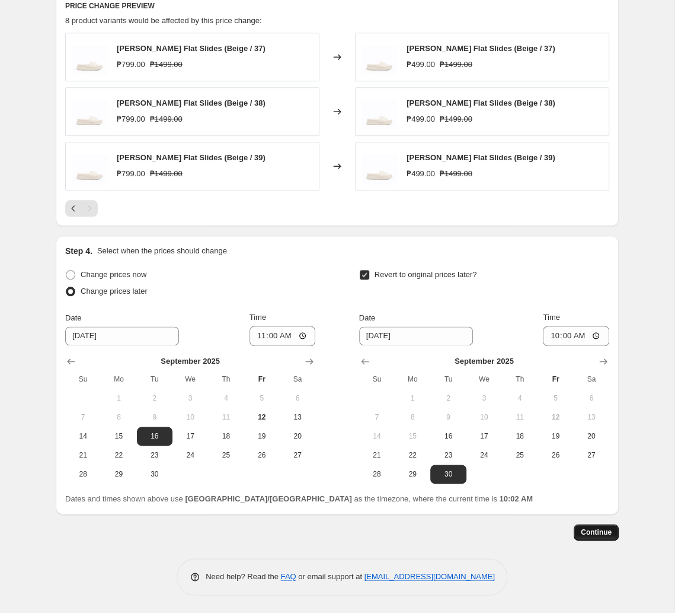
click at [470, 525] on button "Continue" at bounding box center [596, 532] width 45 height 17
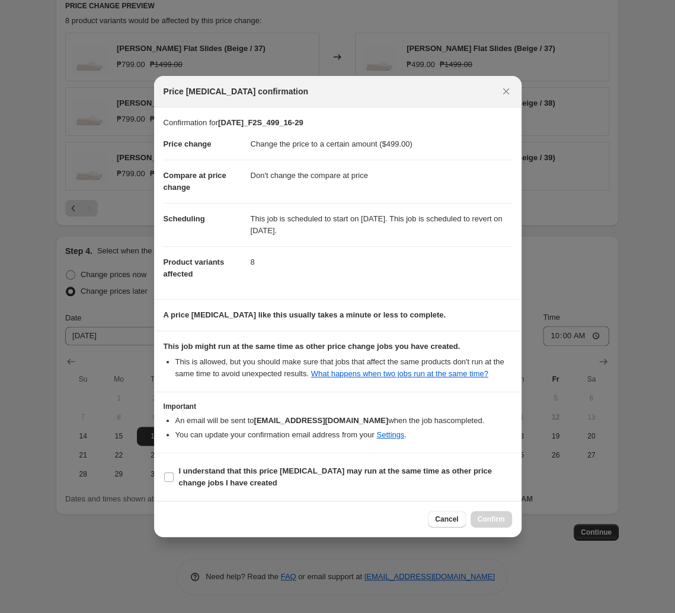
click at [262, 452] on section "Important An email will be sent to [EMAIL_ADDRESS][DOMAIN_NAME] when the job ha…" at bounding box center [338, 422] width 368 height 60
click at [257, 471] on b "I understand that this price [MEDICAL_DATA] may run at the same time as other p…" at bounding box center [335, 476] width 313 height 21
click at [174, 472] on input "I understand that this price [MEDICAL_DATA] may run at the same time as other p…" at bounding box center [168, 476] width 9 height 9
checkbox input "true"
click at [470, 515] on button "Confirm" at bounding box center [492, 519] width 42 height 17
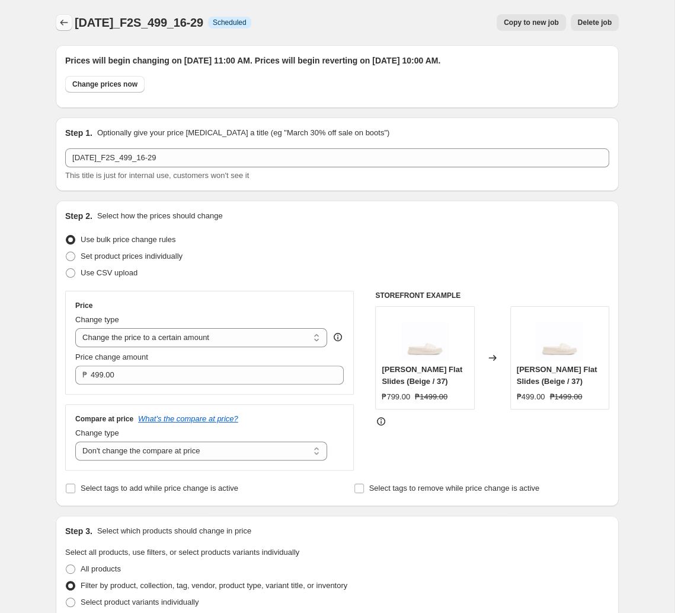
click at [63, 30] on button "Price change jobs" at bounding box center [64, 22] width 17 height 17
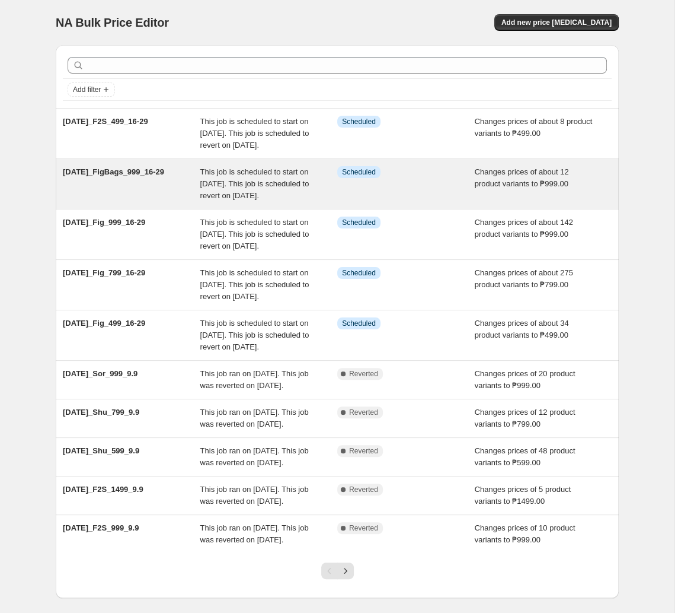
click at [295, 202] on div "This job is scheduled to start on [DATE]. This job is scheduled to revert on [D…" at bounding box center [269, 184] width 138 height 36
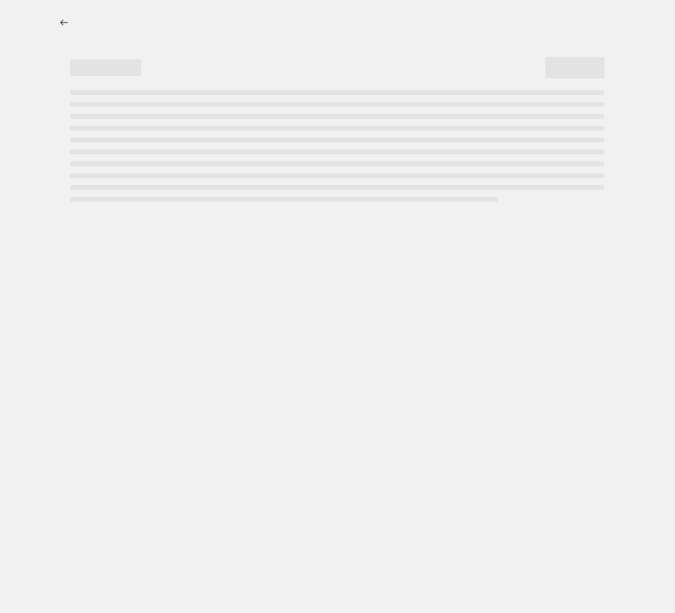
select select "no_change"
select select "tag"
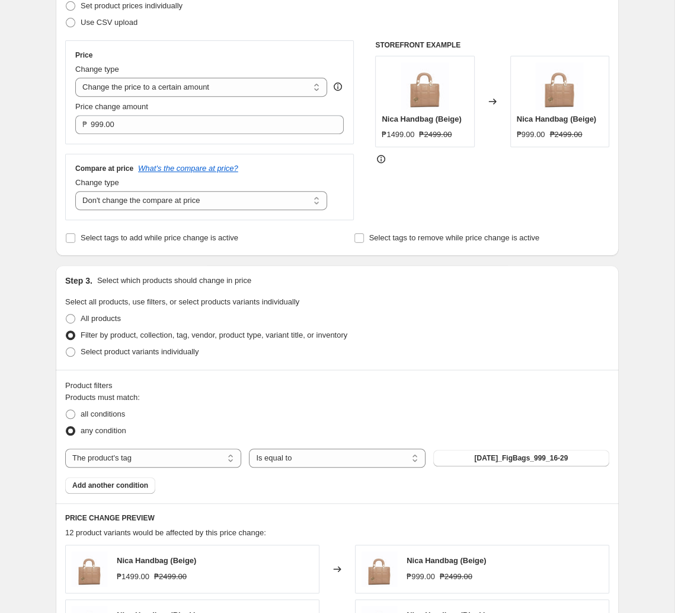
scroll to position [1, 0]
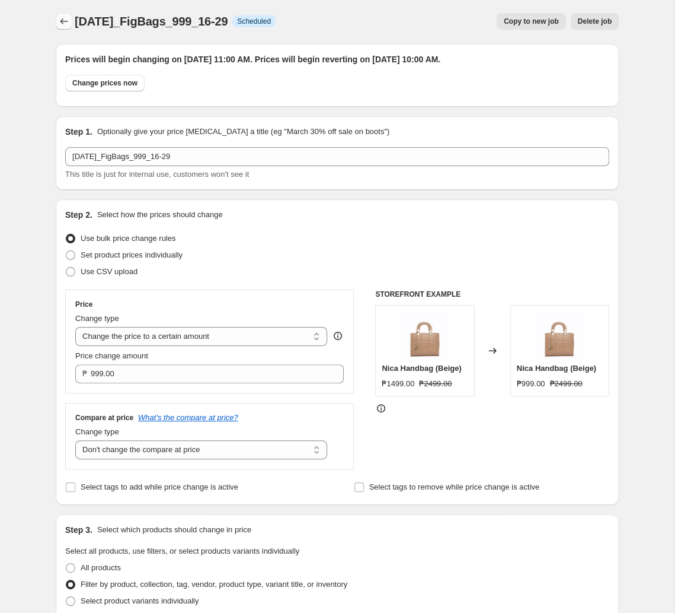
click at [64, 20] on icon "Price change jobs" at bounding box center [64, 21] width 12 height 12
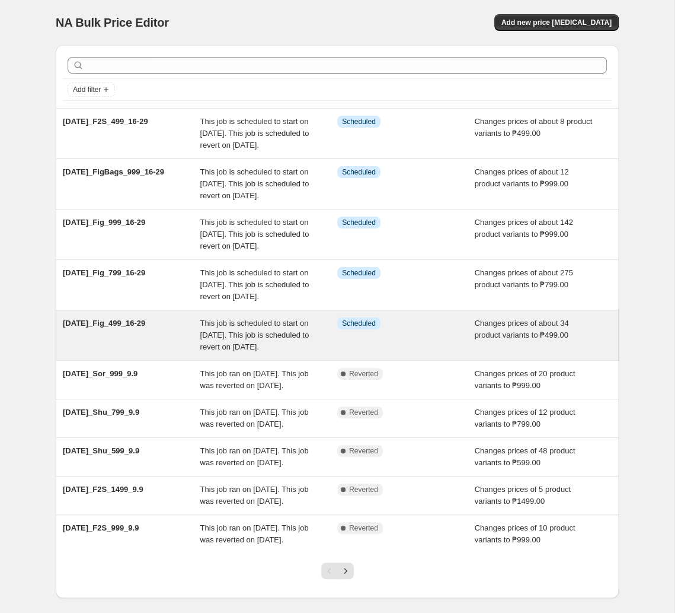
click at [391, 329] on div "Info Scheduled" at bounding box center [397, 323] width 120 height 12
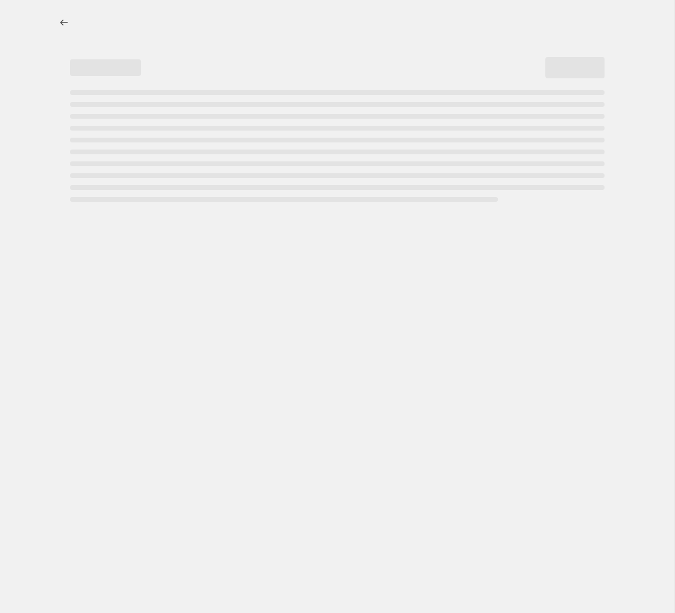
select select "no_change"
select select "tag"
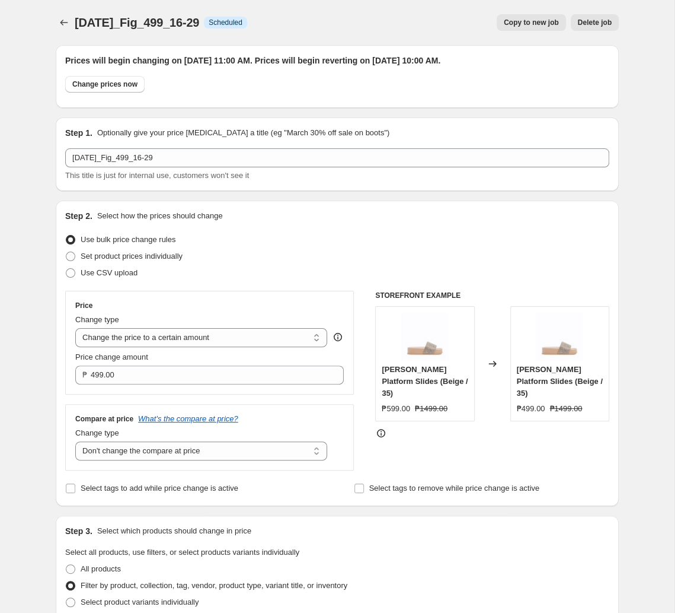
click at [69, 32] on div "[DATE]_Fig_499_16-29. This page is ready [DATE]_Fig_499_16-29 Info Scheduled Co…" at bounding box center [337, 22] width 563 height 45
click at [69, 24] on icon "Price change jobs" at bounding box center [64, 23] width 12 height 12
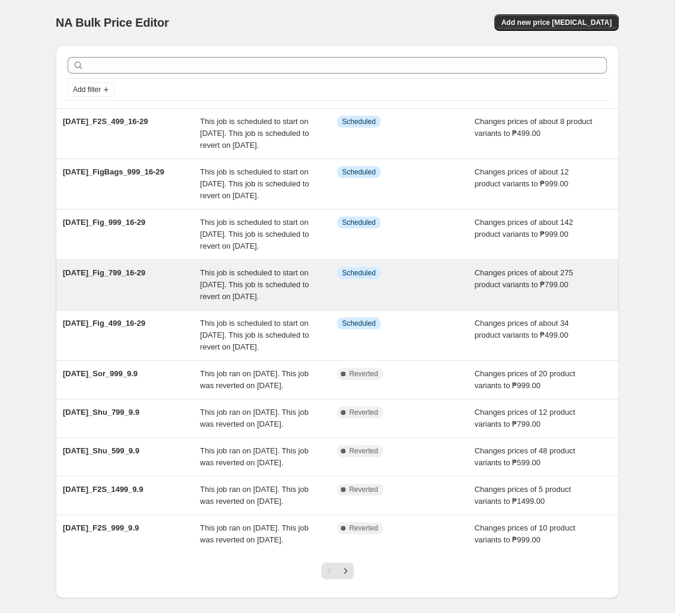
click at [459, 302] on div "Info Scheduled" at bounding box center [406, 285] width 138 height 36
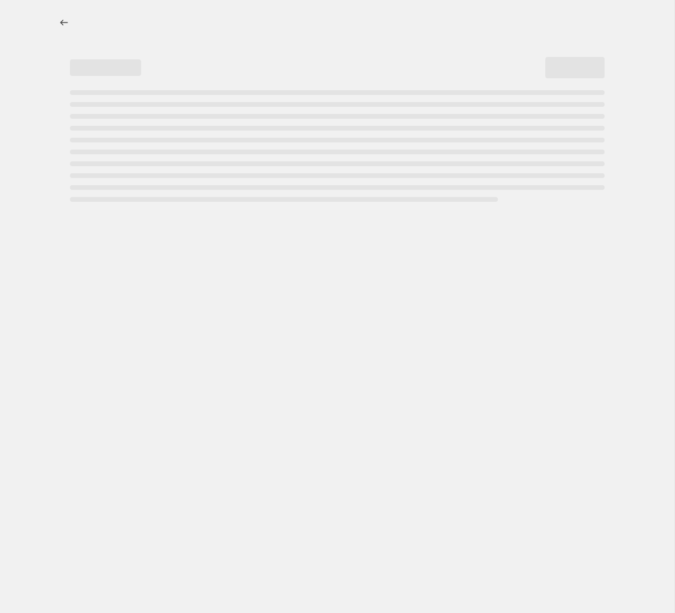
select select "no_change"
select select "tag"
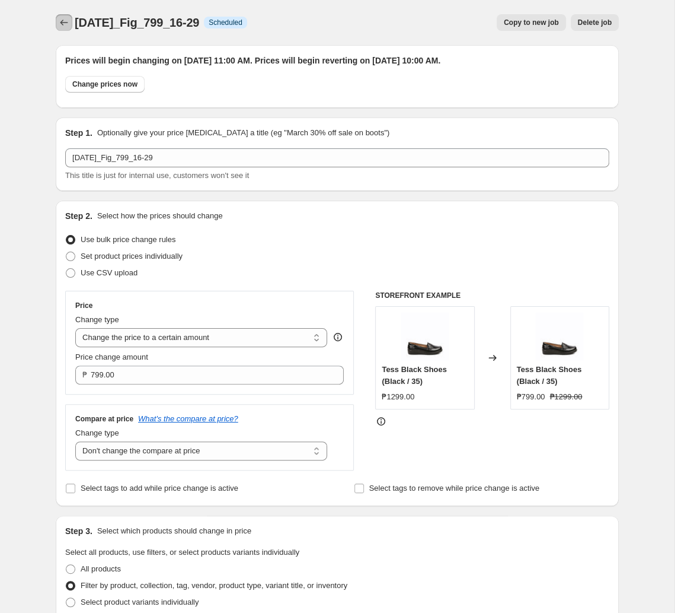
click at [65, 21] on icon "Price change jobs" at bounding box center [64, 23] width 12 height 12
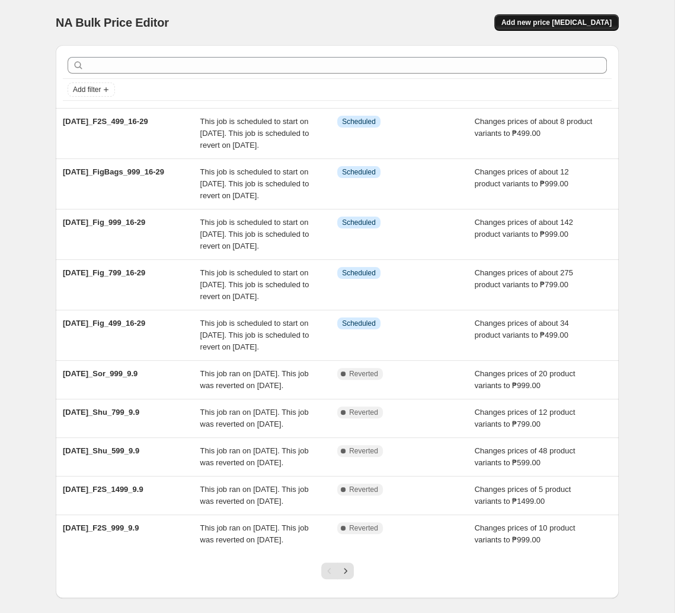
click at [470, 27] on span "Add new price [MEDICAL_DATA]" at bounding box center [557, 22] width 110 height 9
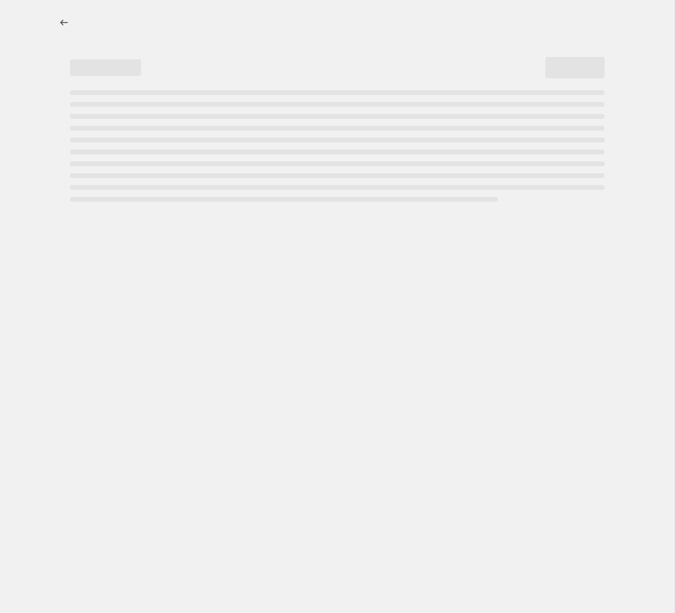
select select "percentage"
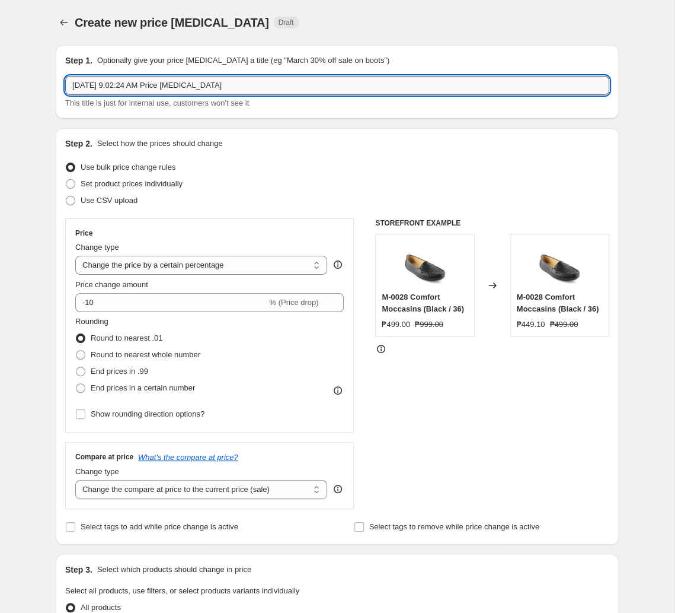
click at [254, 85] on input "[DATE] 9:02:24 AM Price [MEDICAL_DATA]" at bounding box center [337, 85] width 544 height 19
paste input "t2025_F2S_799_16-29"
type input "[DATE]_F2S_799_16-29"
click at [75, 256] on select "Change the price to a certain amount Change the price by a certain amount Chang…" at bounding box center [201, 265] width 252 height 19
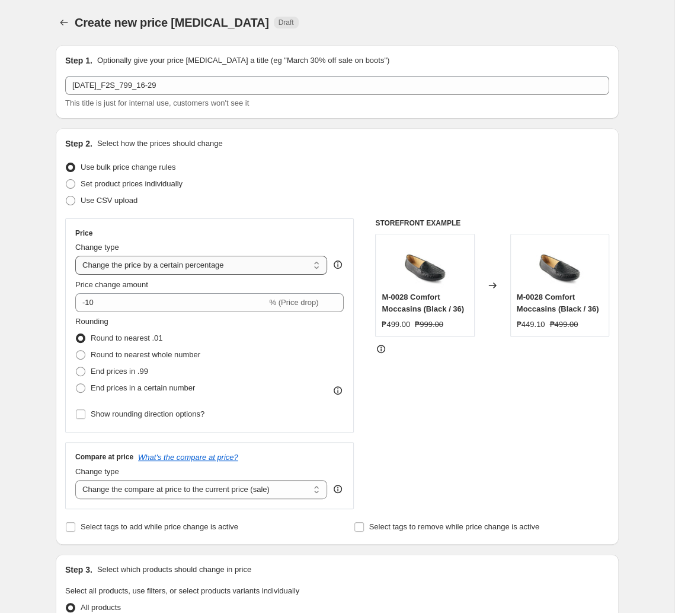
select select "to"
click option "Change the price to a certain amount" at bounding box center [0, 0] width 0 height 0
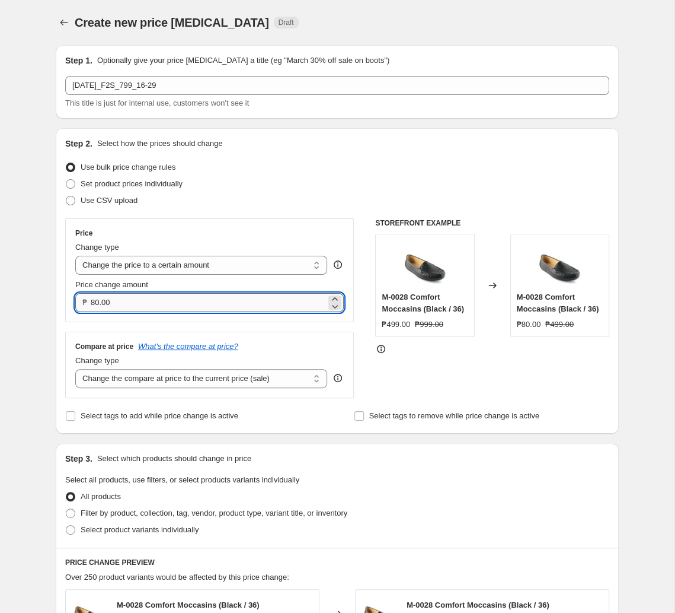
click at [164, 305] on input "80.00" at bounding box center [208, 302] width 235 height 19
type input "799.00"
click at [75, 369] on select "Change the compare at price to the current price (sale) Change the compare at p…" at bounding box center [201, 378] width 252 height 19
select select "no_change"
click option "Don't change the compare at price" at bounding box center [0, 0] width 0 height 0
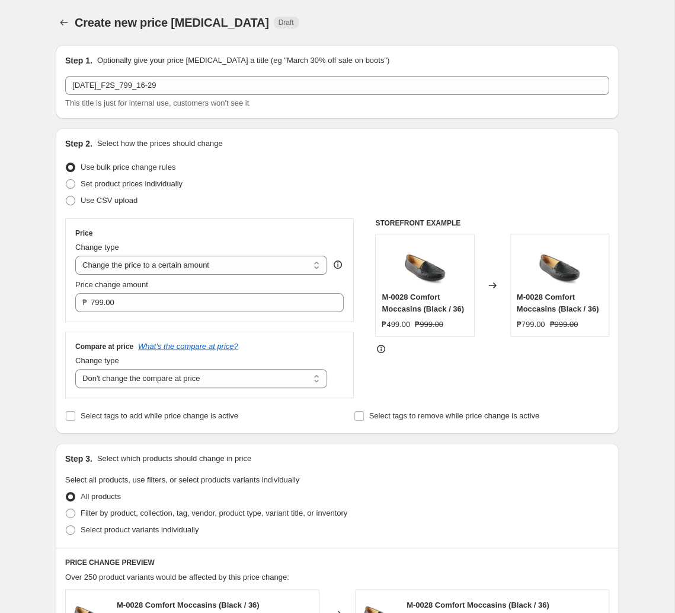
scroll to position [125, 0]
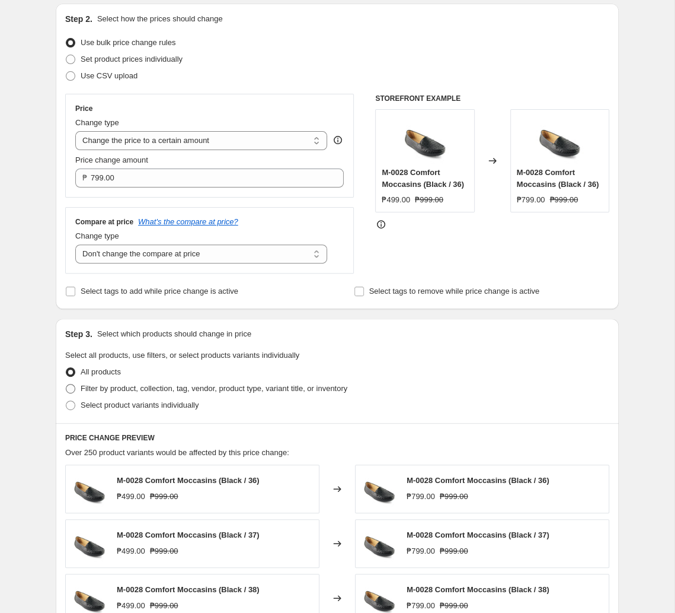
click at [238, 393] on span "Filter by product, collection, tag, vendor, product type, variant title, or inv…" at bounding box center [214, 388] width 267 height 9
click at [66, 384] on input "Filter by product, collection, tag, vendor, product type, variant title, or inv…" at bounding box center [66, 384] width 1 height 1
radio input "true"
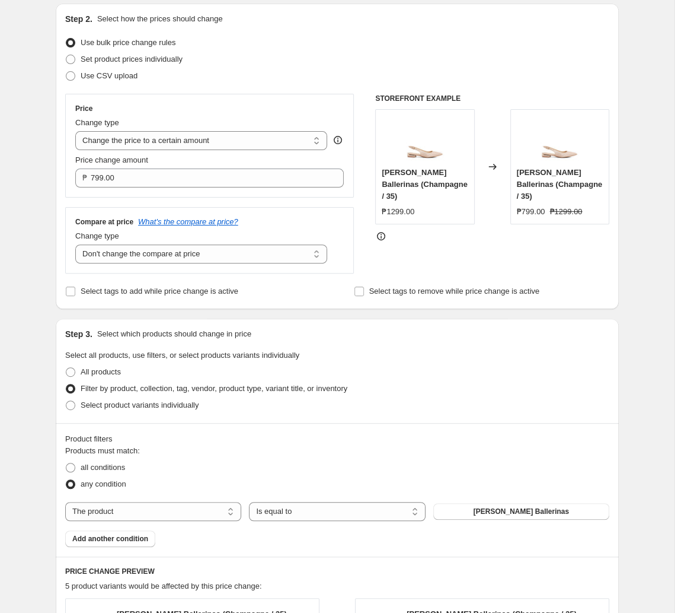
scroll to position [249, 0]
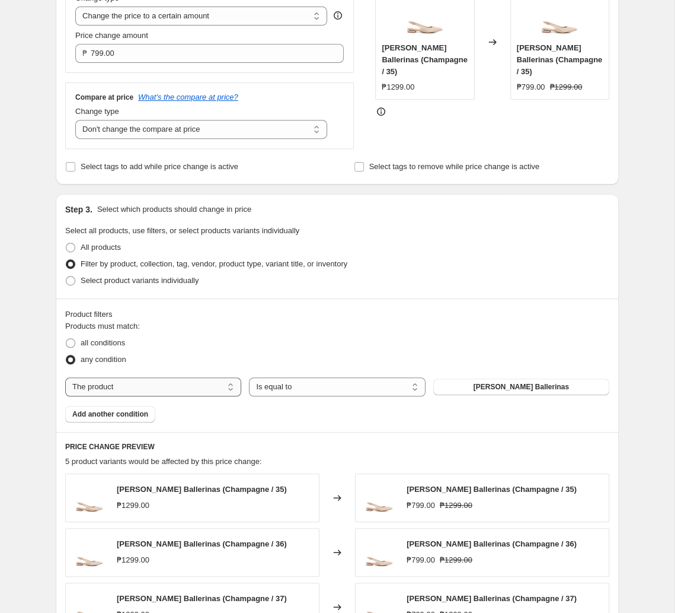
click at [65, 377] on select "The product The product's collection The product's tag The product's vendor The…" at bounding box center [153, 386] width 176 height 19
select select "tag"
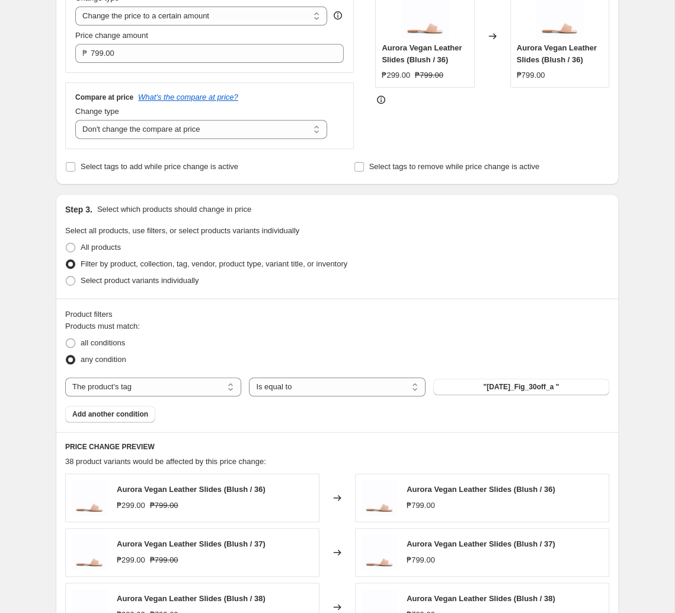
click at [470, 389] on span ""[DATE]_Fig_30off_a "" at bounding box center [521, 386] width 76 height 9
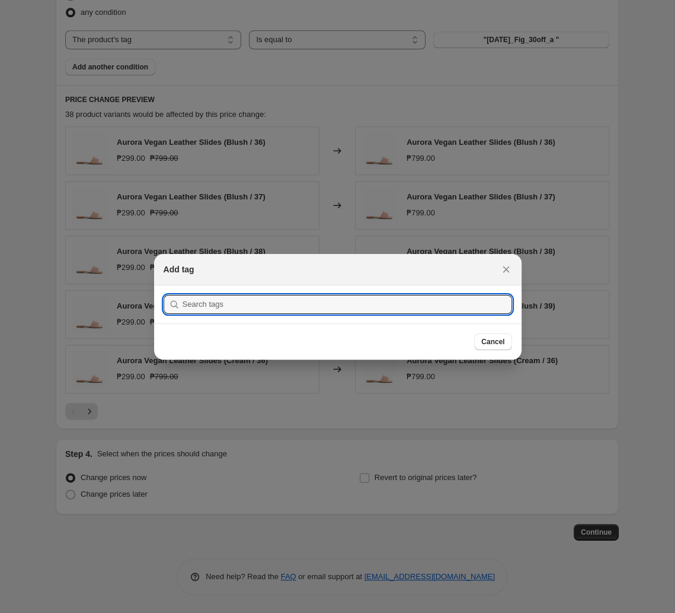
scroll to position [0, 0]
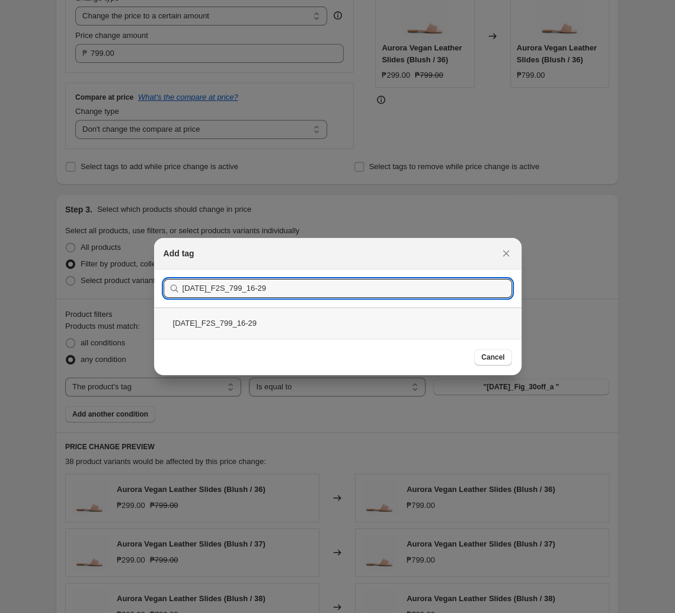
type input "[DATE]_F2S_799_16-29"
click at [308, 331] on div "[DATE]_F2S_799_16-29" at bounding box center [338, 322] width 368 height 31
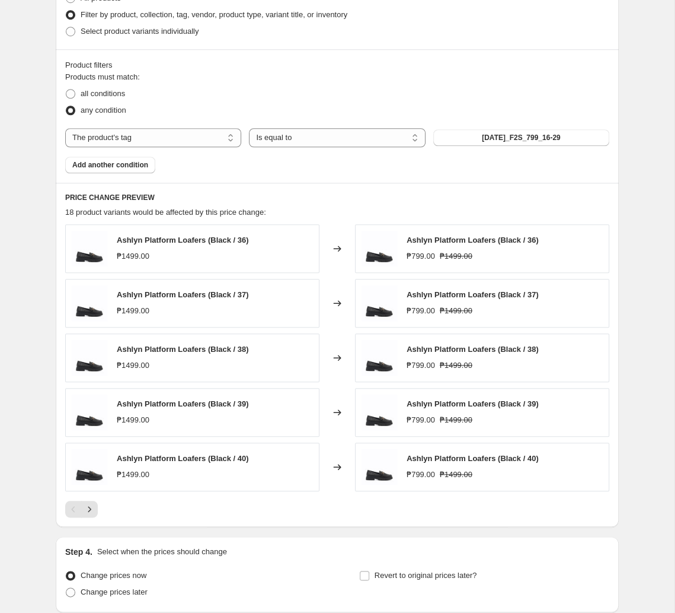
scroll to position [560, 0]
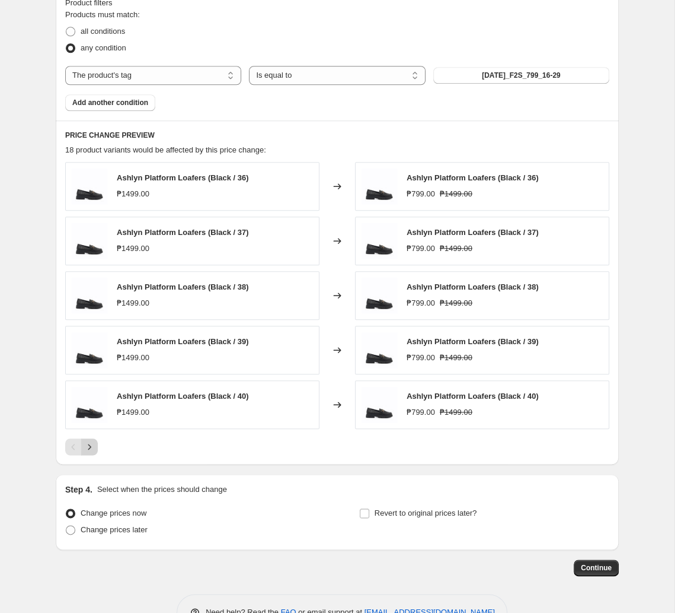
click at [92, 447] on icon "Next" at bounding box center [90, 447] width 12 height 12
click at [101, 450] on div at bounding box center [337, 446] width 544 height 17
drag, startPoint x: 94, startPoint y: 447, endPoint x: 101, endPoint y: 455, distance: 10.6
click at [91, 447] on icon "Next" at bounding box center [90, 447] width 12 height 12
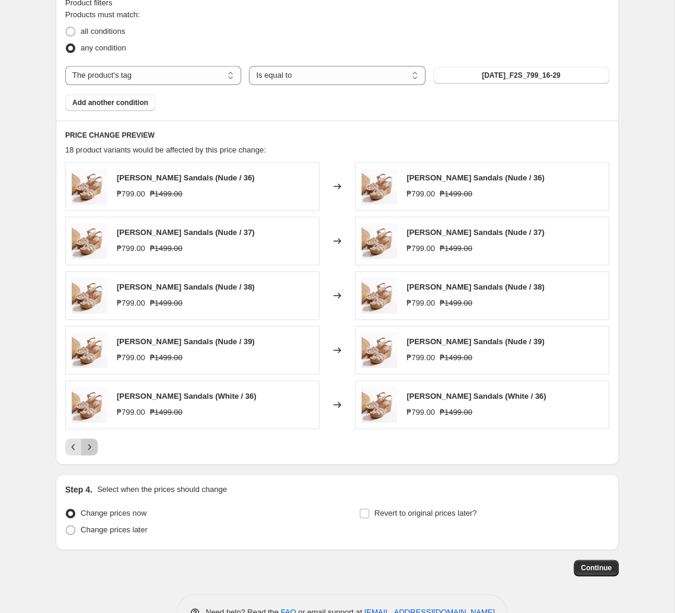
click at [91, 449] on icon "Next" at bounding box center [89, 446] width 3 height 5
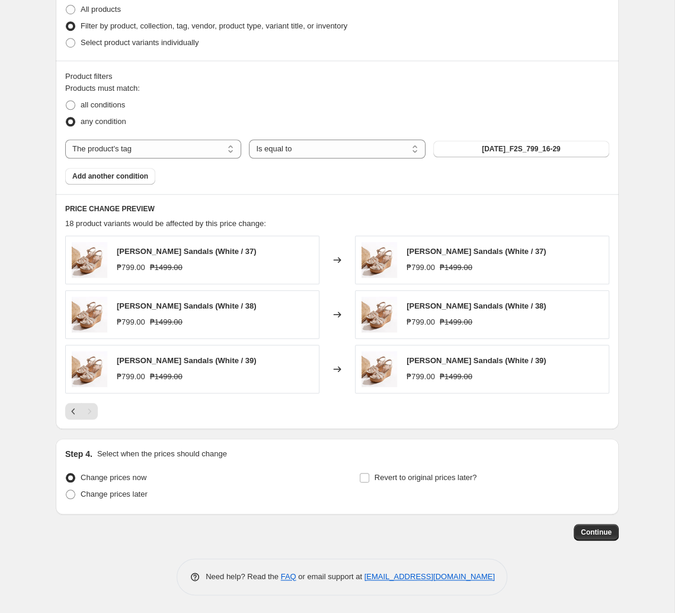
scroll to position [490, 0]
click at [77, 415] on icon "Previous" at bounding box center [74, 411] width 12 height 12
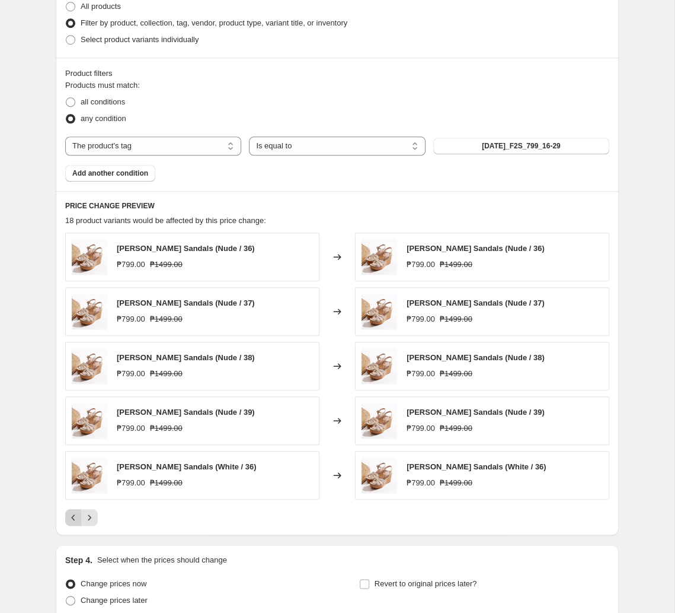
click at [73, 517] on icon "Previous" at bounding box center [74, 517] width 12 height 12
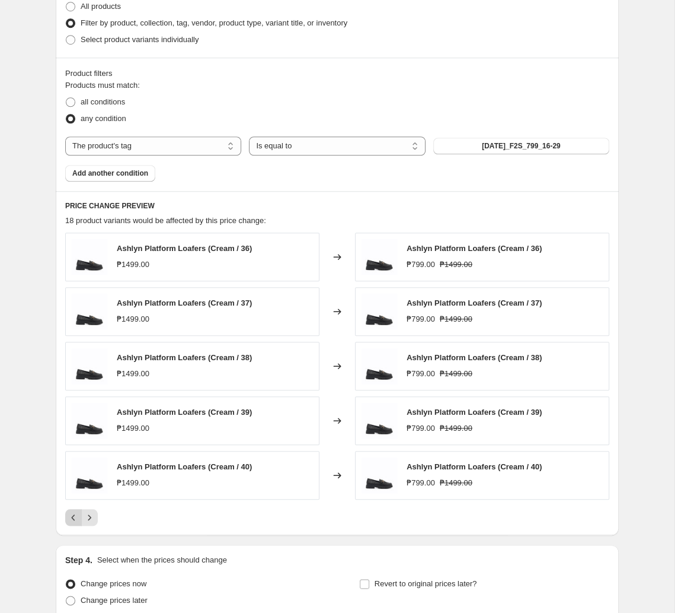
click at [73, 516] on icon "Previous" at bounding box center [74, 517] width 12 height 12
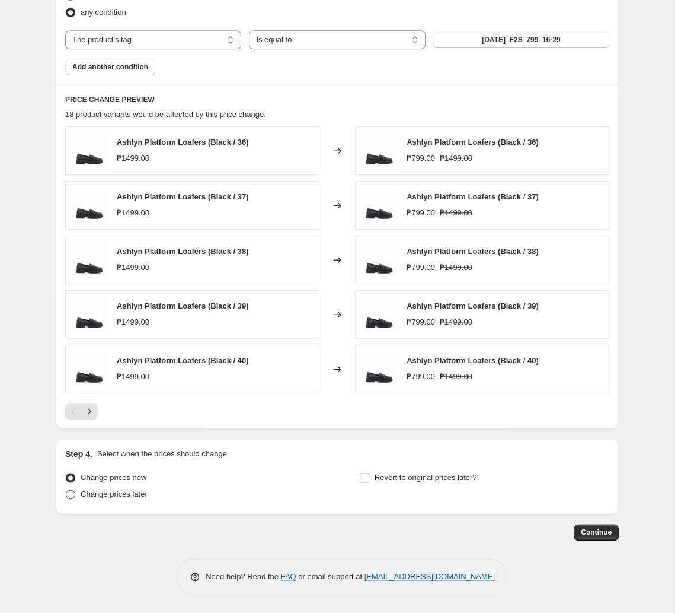
click at [110, 501] on label "Change prices later" at bounding box center [106, 494] width 82 height 17
click at [66, 490] on input "Change prices later" at bounding box center [66, 489] width 1 height 1
radio input "true"
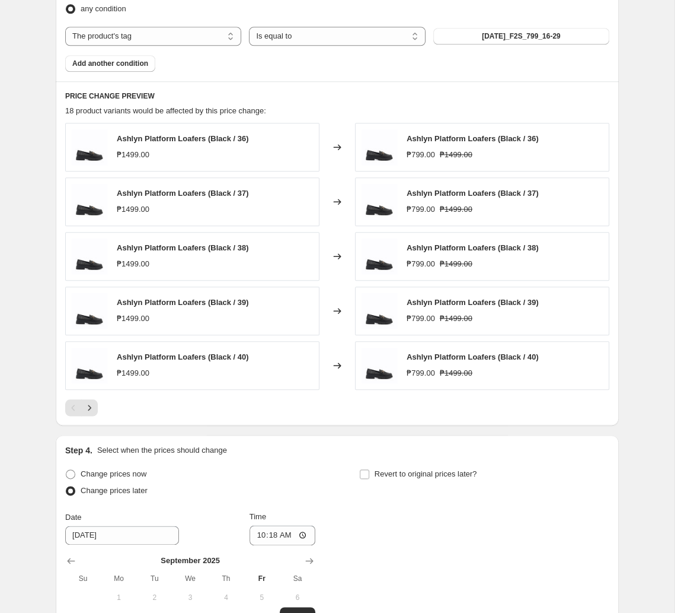
scroll to position [786, 0]
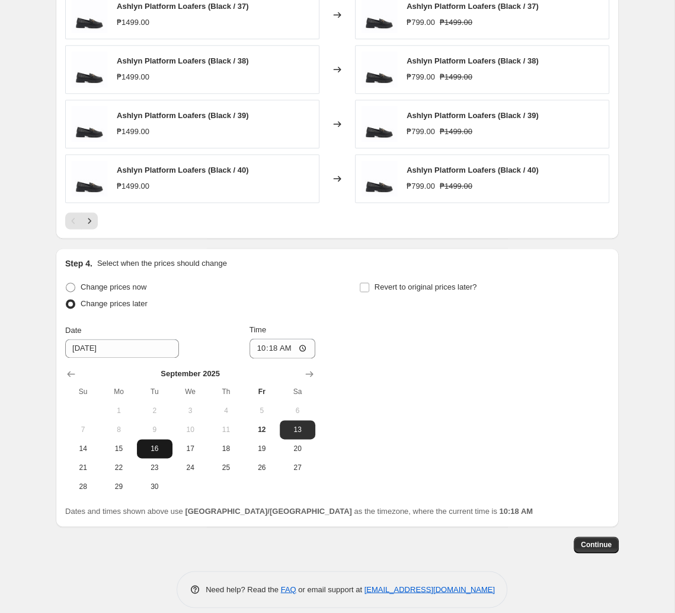
click at [152, 452] on span "16" at bounding box center [155, 448] width 26 height 9
type input "[DATE]"
click at [270, 358] on input "10:18" at bounding box center [283, 348] width 66 height 20
type input "11:00"
click at [390, 291] on span "Revert to original prices later?" at bounding box center [426, 286] width 103 height 9
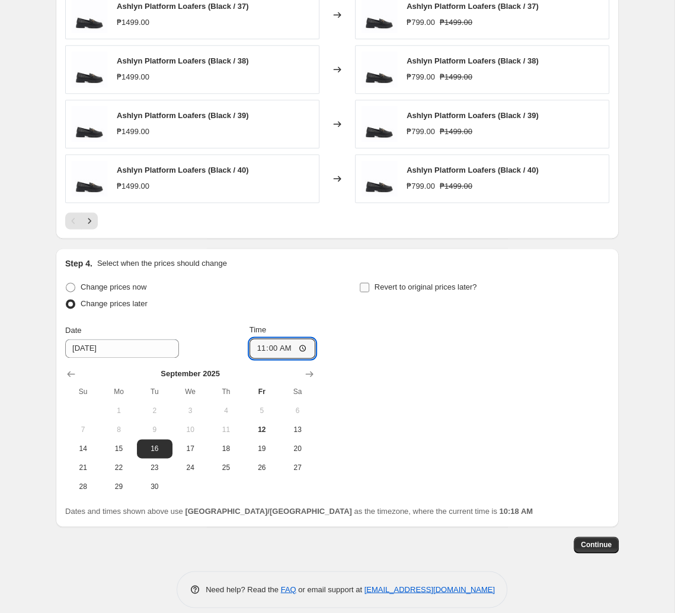
click at [369, 292] on input "Revert to original prices later?" at bounding box center [364, 286] width 9 height 9
checkbox input "true"
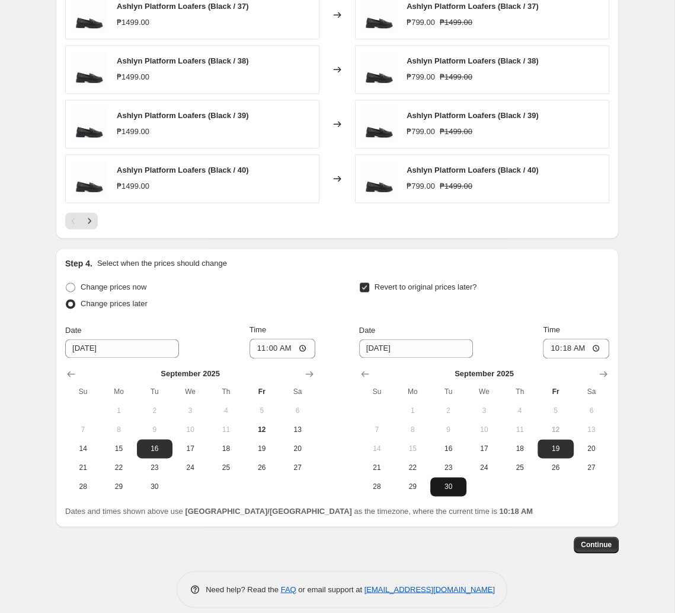
click at [441, 480] on button "30" at bounding box center [449, 486] width 36 height 19
type input "[DATE]"
click at [470, 347] on input "10:18" at bounding box center [576, 348] width 66 height 20
type input "10:00"
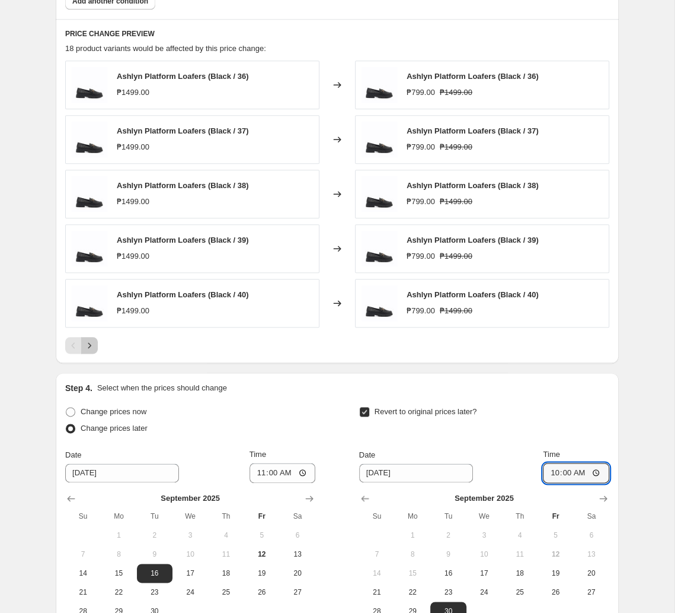
click at [91, 343] on button "Next" at bounding box center [89, 345] width 17 height 17
drag, startPoint x: 121, startPoint y: 290, endPoint x: 104, endPoint y: 335, distance: 48.0
click at [91, 340] on div "Ashlyn Platform Loafers (Cream / 36) ₱1499.00 Changed to Ashlyn Platform Loafer…" at bounding box center [337, 206] width 544 height 293
click at [93, 348] on icon "Next" at bounding box center [90, 345] width 12 height 12
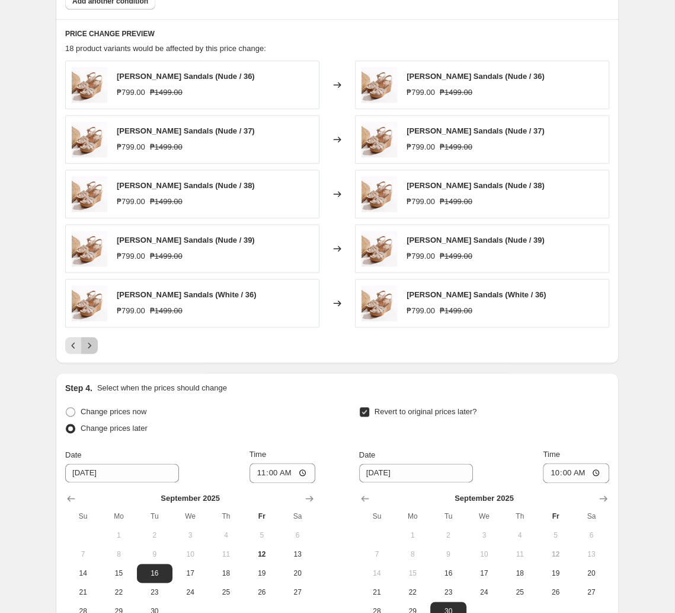
click at [91, 348] on icon "Next" at bounding box center [89, 344] width 3 height 5
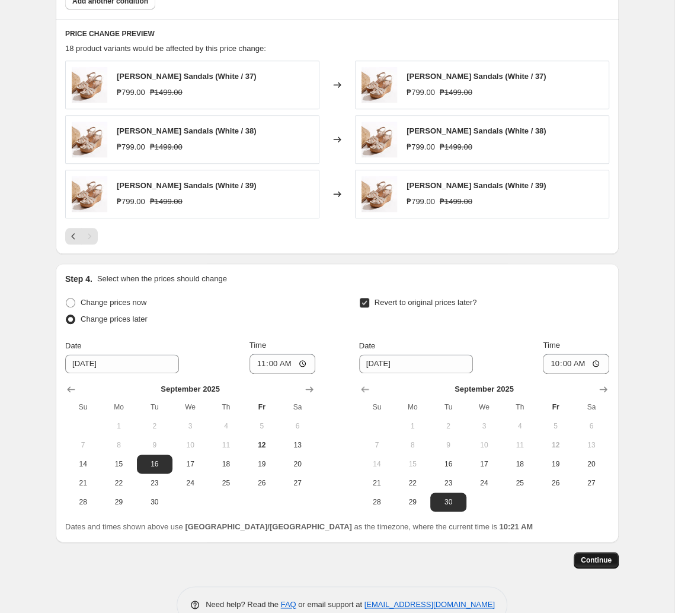
click at [470, 557] on button "Continue" at bounding box center [596, 560] width 45 height 17
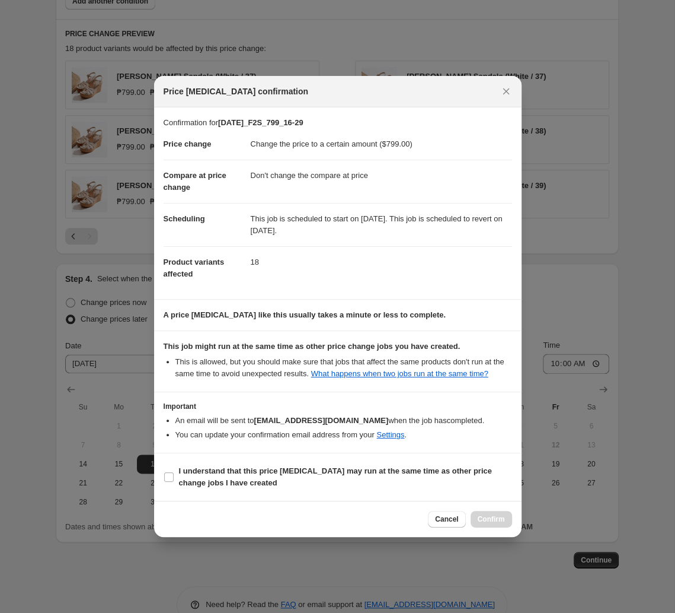
click at [419, 495] on section "I understand that this price [MEDICAL_DATA] may run at the same time as other p…" at bounding box center [338, 476] width 368 height 47
click at [429, 473] on b "I understand that this price [MEDICAL_DATA] may run at the same time as other p…" at bounding box center [335, 476] width 313 height 21
click at [174, 473] on input "I understand that this price [MEDICAL_DATA] may run at the same time as other p…" at bounding box center [168, 476] width 9 height 9
checkbox input "true"
click at [470, 518] on span "Confirm" at bounding box center [491, 518] width 27 height 9
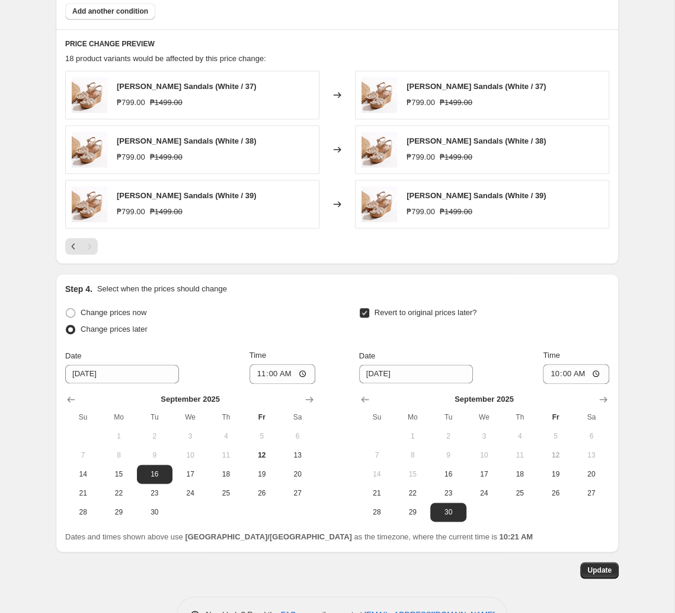
scroll to position [763, 0]
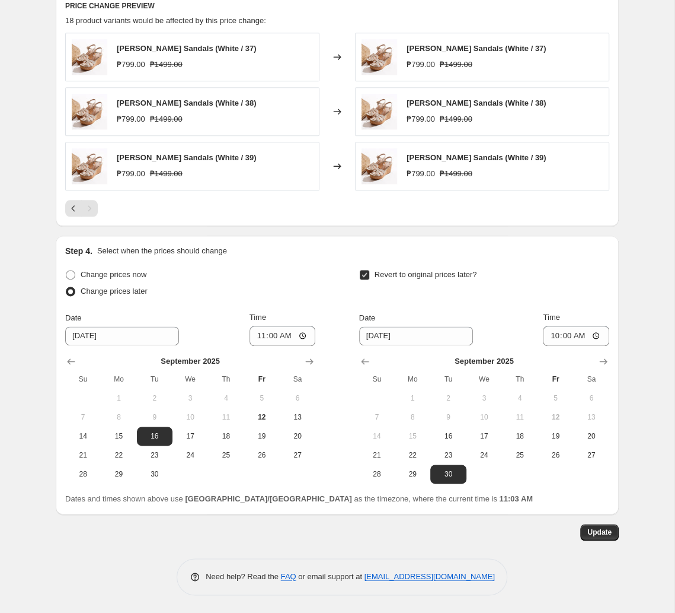
click at [325, 254] on div "Step 4. Select when the prices should change" at bounding box center [337, 251] width 544 height 12
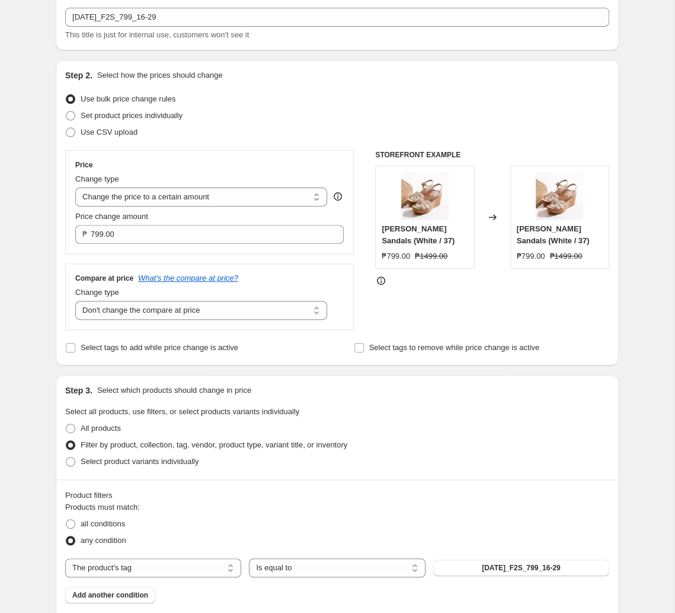
scroll to position [0, 0]
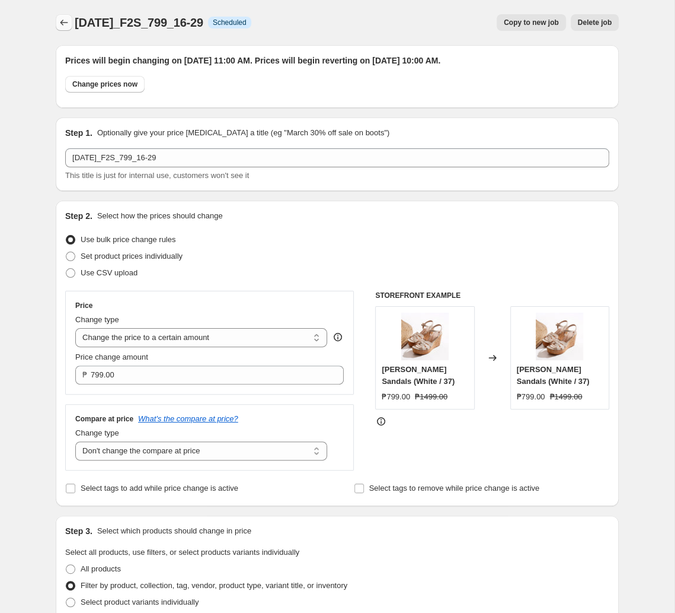
click at [69, 26] on icon "Price change jobs" at bounding box center [64, 23] width 12 height 12
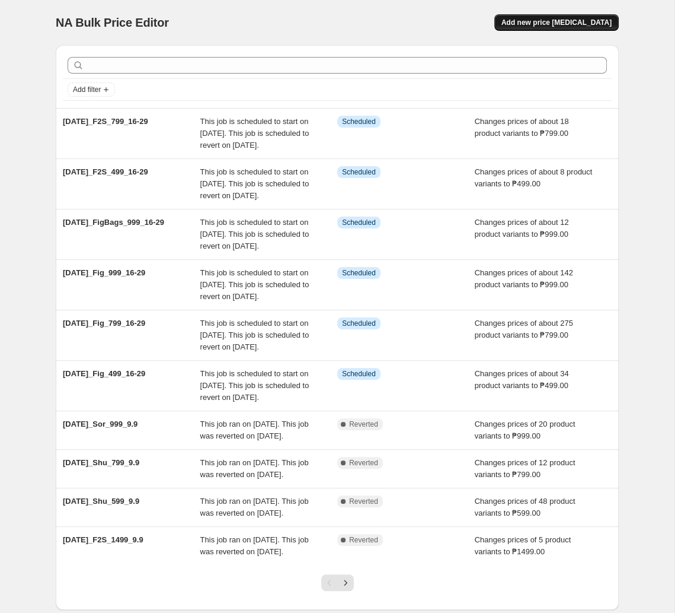
click at [470, 28] on button "Add new price [MEDICAL_DATA]" at bounding box center [557, 22] width 125 height 17
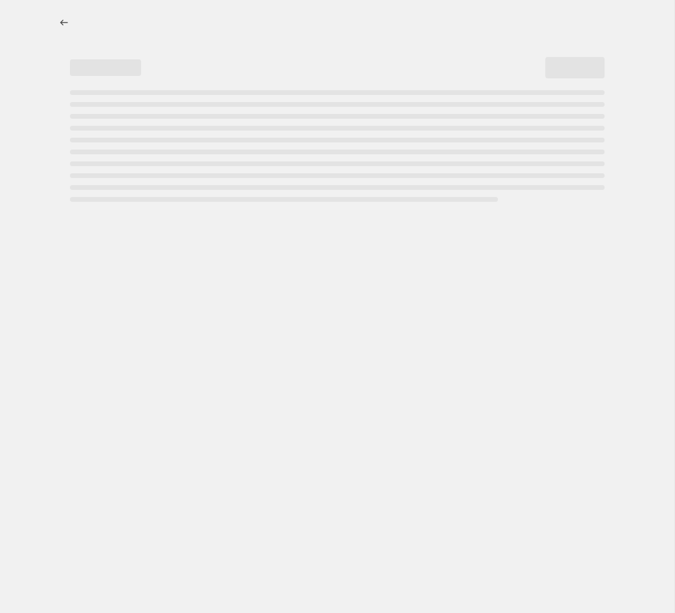
select select "percentage"
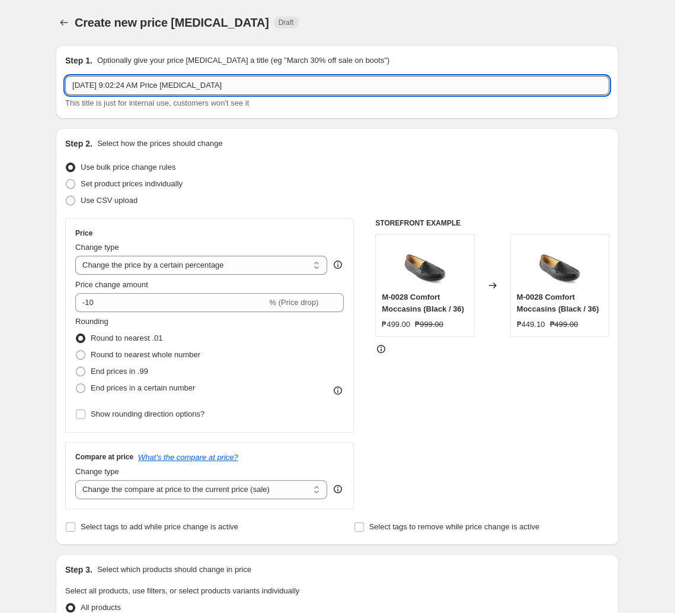
click at [314, 81] on input "[DATE] 9:02:24 AM Price [MEDICAL_DATA]" at bounding box center [337, 85] width 544 height 19
paste input "t2025_F2S_999_16-29"
type input "[DATE]_F2S_999_16-29"
click at [75, 256] on select "Change the price to a certain amount Change the price by a certain amount Chang…" at bounding box center [201, 265] width 252 height 19
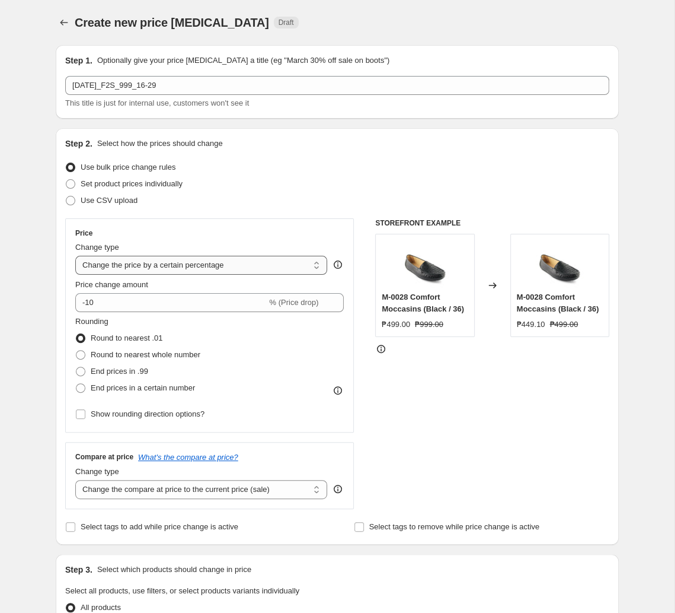
select select "to"
click option "Change the price to a certain amount" at bounding box center [0, 0] width 0 height 0
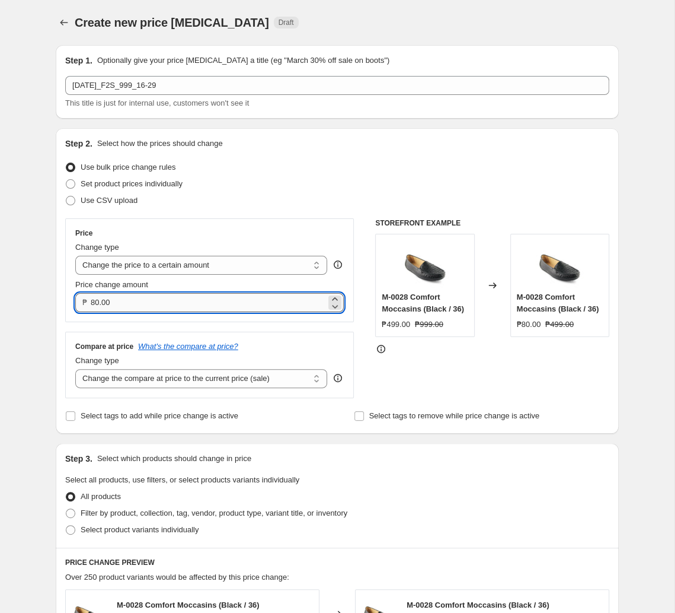
click at [199, 301] on input "80.00" at bounding box center [208, 302] width 235 height 19
type input "999.00"
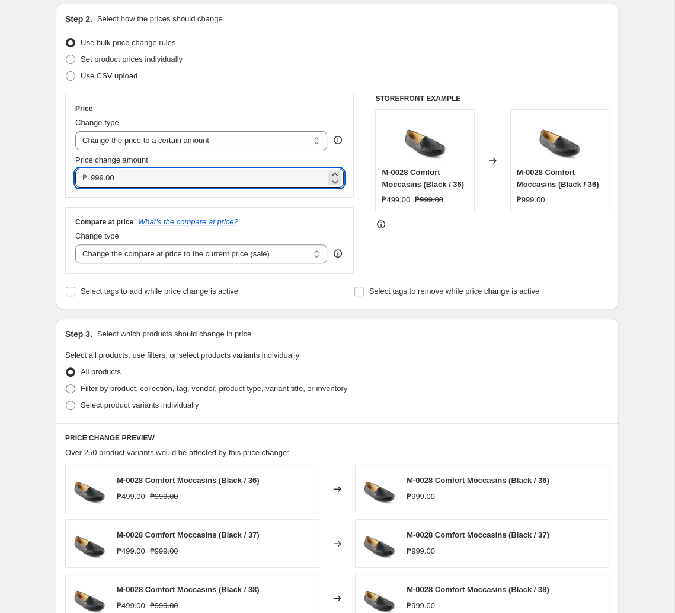
click at [190, 393] on span "Filter by product, collection, tag, vendor, product type, variant title, or inv…" at bounding box center [214, 388] width 267 height 9
click at [66, 384] on input "Filter by product, collection, tag, vendor, product type, variant title, or inv…" at bounding box center [66, 384] width 1 height 1
radio input "true"
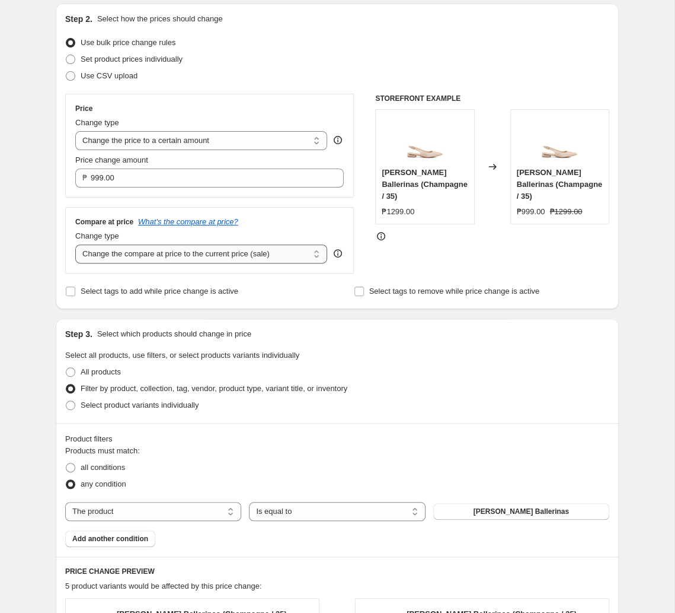
click at [75, 244] on select "Change the compare at price to the current price (sale) Change the compare at p…" at bounding box center [201, 253] width 252 height 19
select select "no_change"
click option "Don't change the compare at price" at bounding box center [0, 0] width 0 height 0
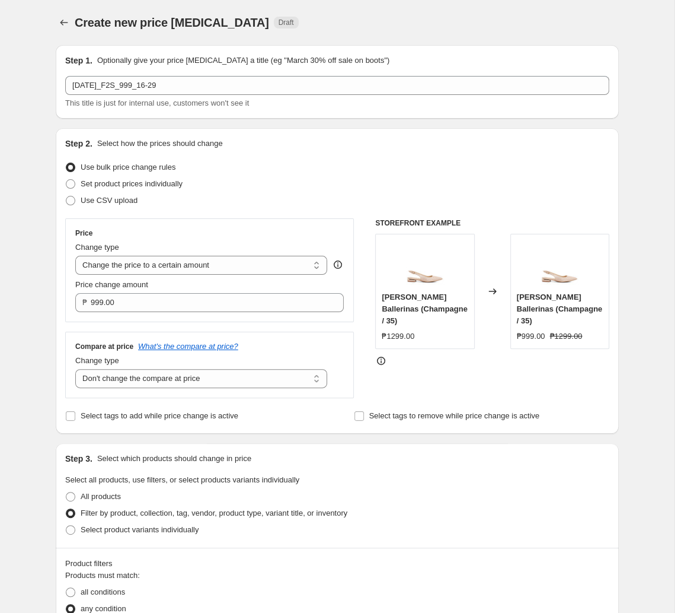
scroll to position [311, 0]
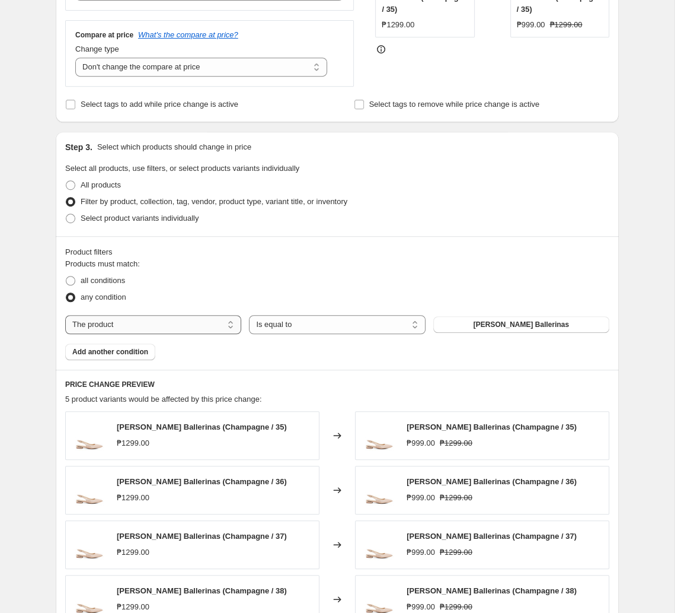
click at [65, 315] on select "The product The product's collection The product's tag The product's vendor The…" at bounding box center [153, 324] width 176 height 19
select select "tag"
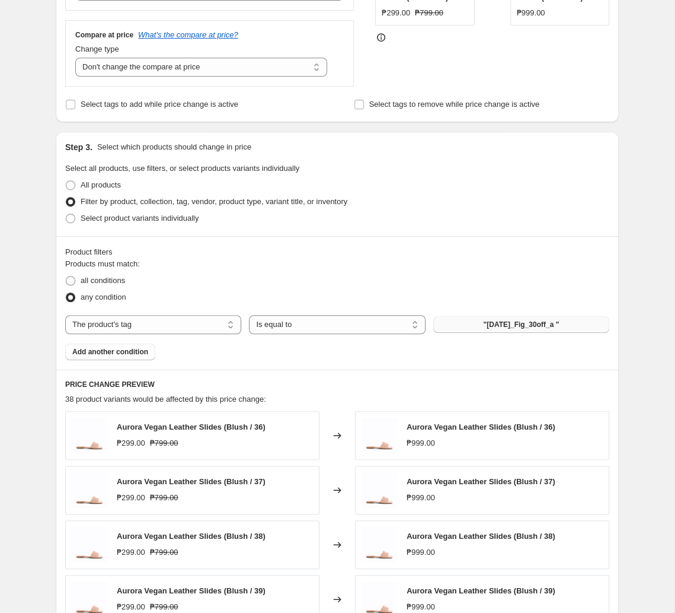
click at [470, 329] on span ""[DATE]_Fig_30off_a "" at bounding box center [521, 324] width 76 height 9
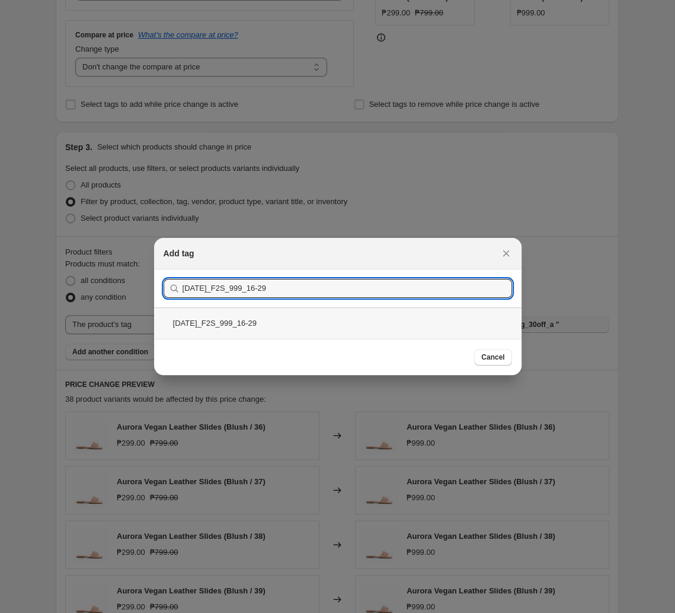
type input "[DATE]_F2S_999_16-29"
click at [323, 323] on div "[DATE]_F2S_999_16-29" at bounding box center [338, 322] width 368 height 31
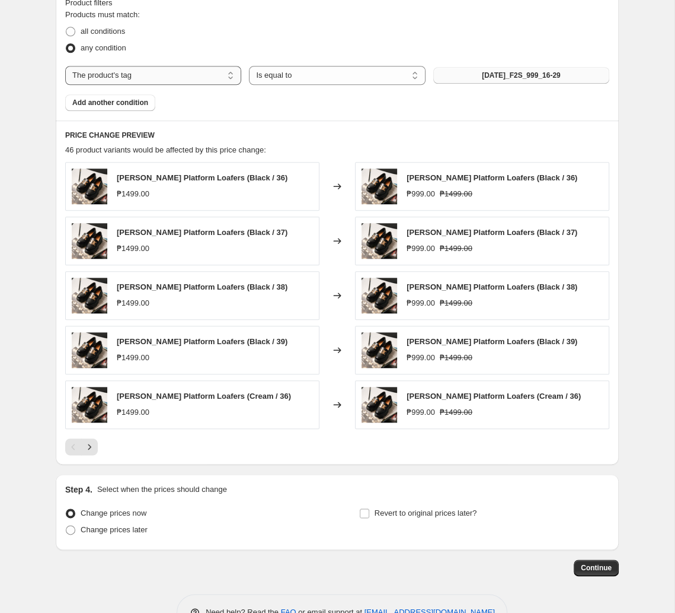
scroll to position [600, 0]
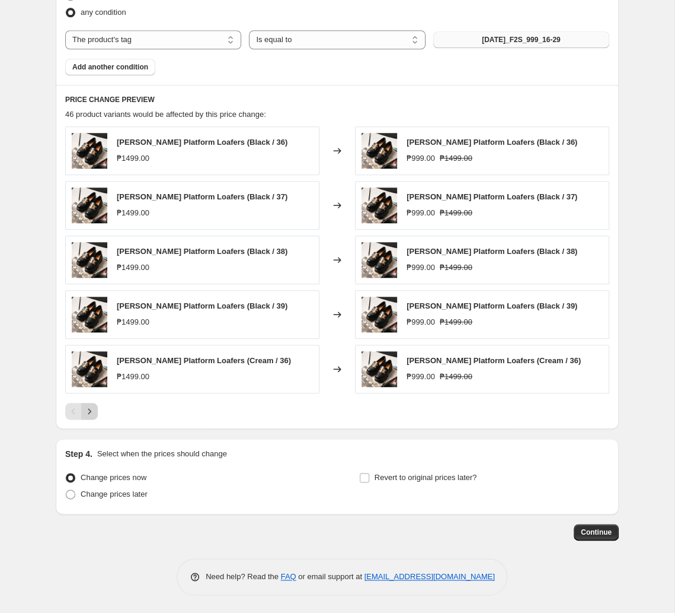
click at [95, 412] on button "Next" at bounding box center [89, 411] width 17 height 17
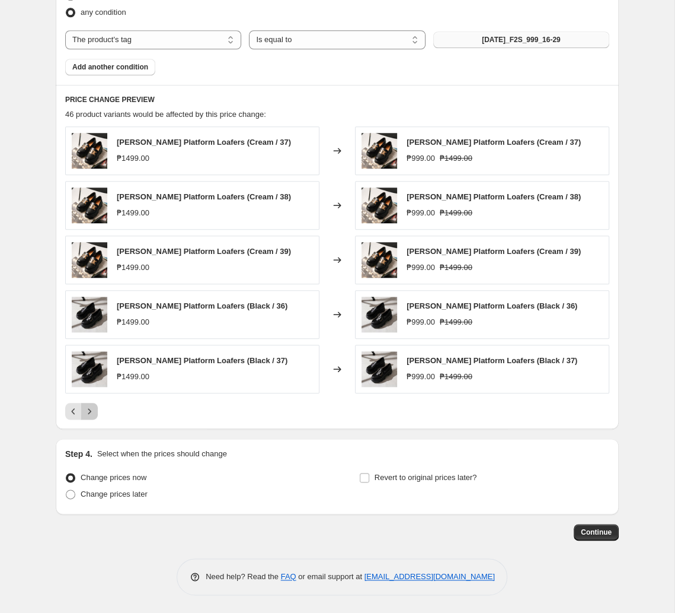
click at [95, 412] on button "Next" at bounding box center [89, 411] width 17 height 17
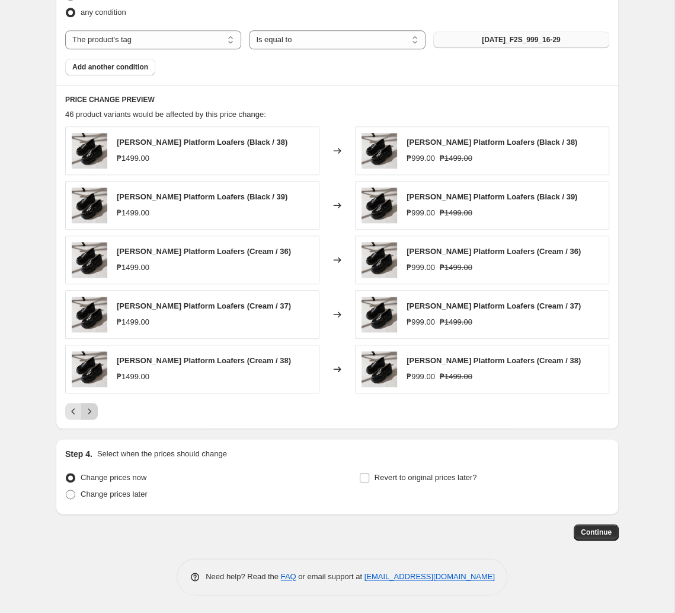
click at [95, 412] on button "Next" at bounding box center [89, 411] width 17 height 17
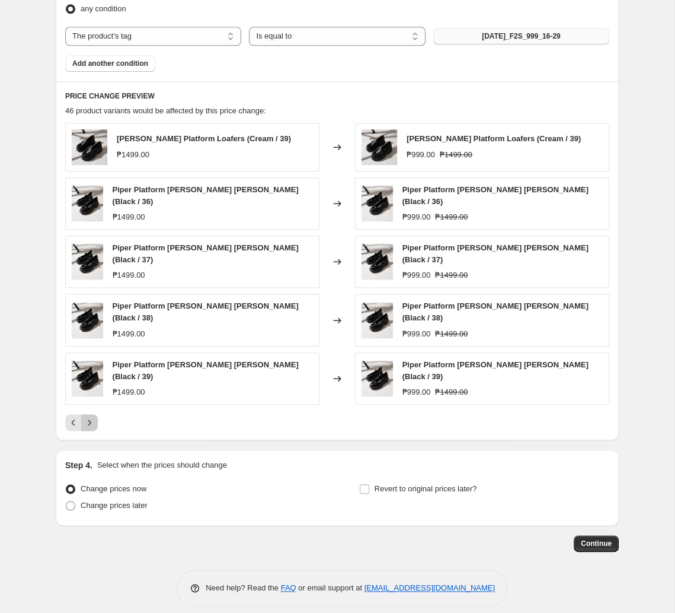
click at [95, 414] on button "Next" at bounding box center [89, 422] width 17 height 17
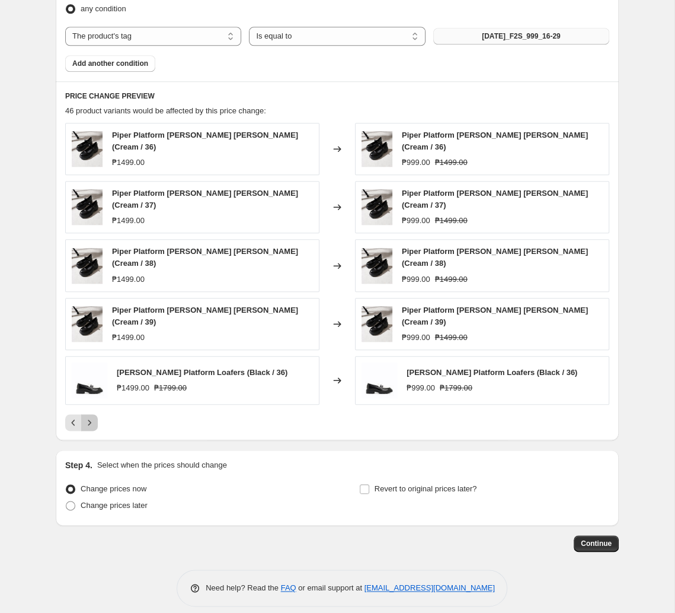
click at [92, 416] on icon "Next" at bounding box center [90, 422] width 12 height 12
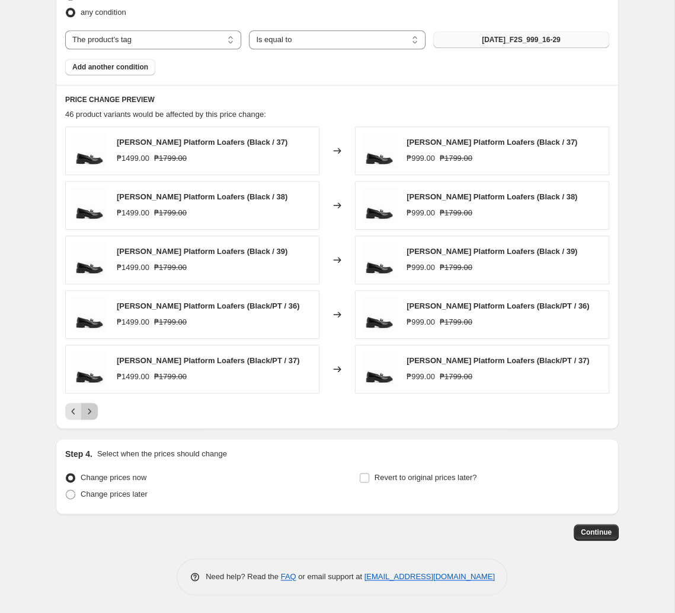
click at [92, 413] on icon "Next" at bounding box center [90, 411] width 12 height 12
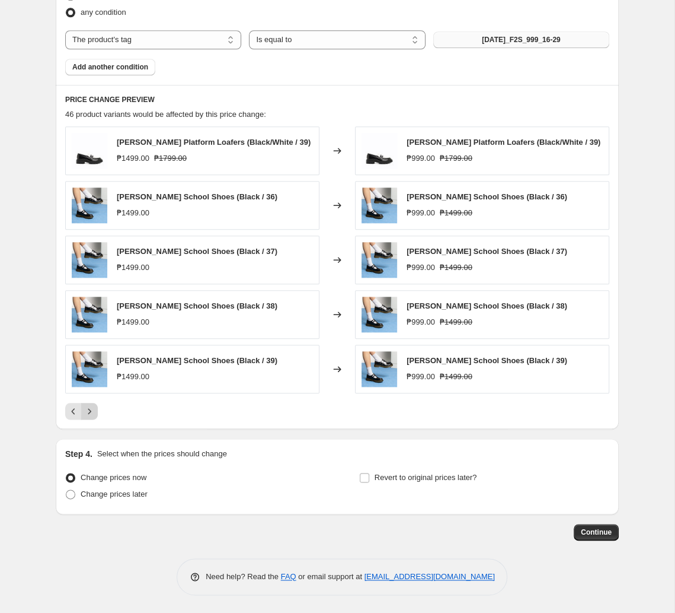
click at [92, 413] on icon "Next" at bounding box center [90, 411] width 12 height 12
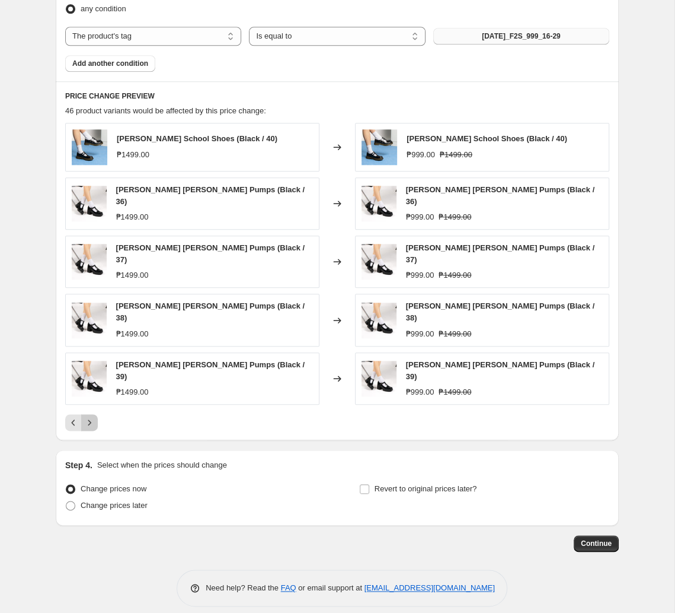
click at [92, 416] on icon "Next" at bounding box center [90, 422] width 12 height 12
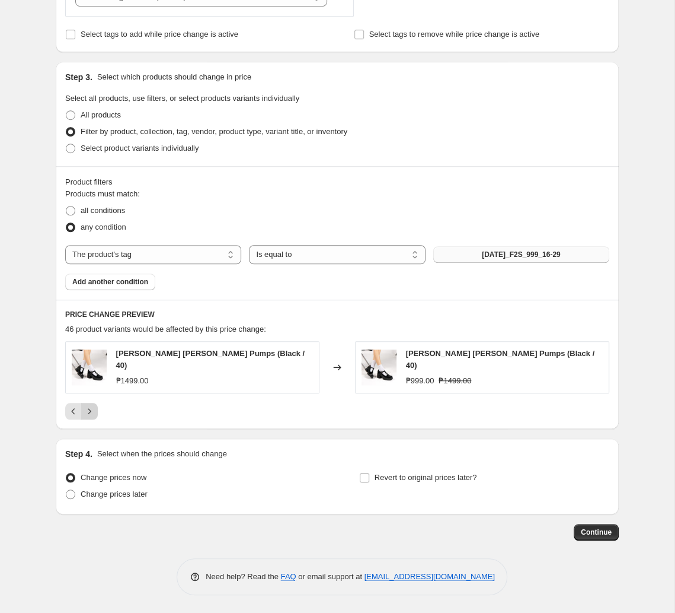
scroll to position [380, 0]
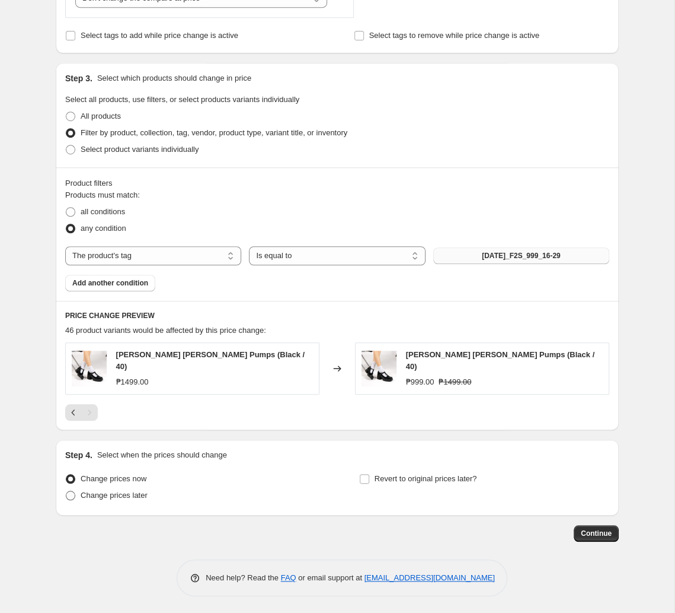
click at [106, 493] on span "Change prices later" at bounding box center [114, 494] width 67 height 9
click at [66, 491] on input "Change prices later" at bounding box center [66, 490] width 1 height 1
radio input "true"
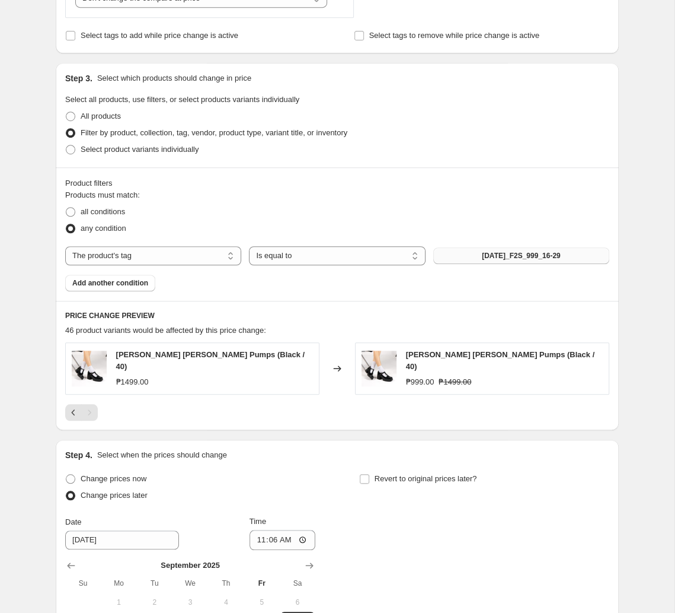
scroll to position [582, 0]
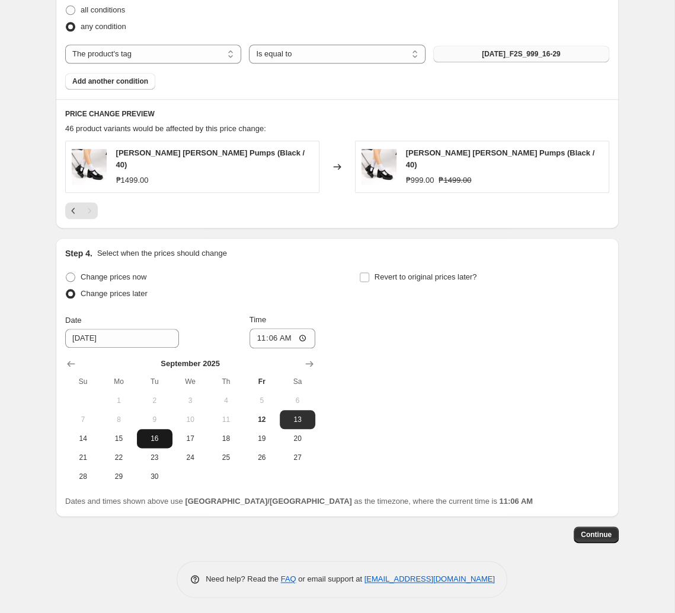
drag, startPoint x: 148, startPoint y: 441, endPoint x: 165, endPoint y: 434, distance: 18.6
click at [149, 441] on button "16" at bounding box center [155, 438] width 36 height 19
type input "[DATE]"
click at [270, 340] on input "11:06" at bounding box center [283, 338] width 66 height 20
type input "11:00"
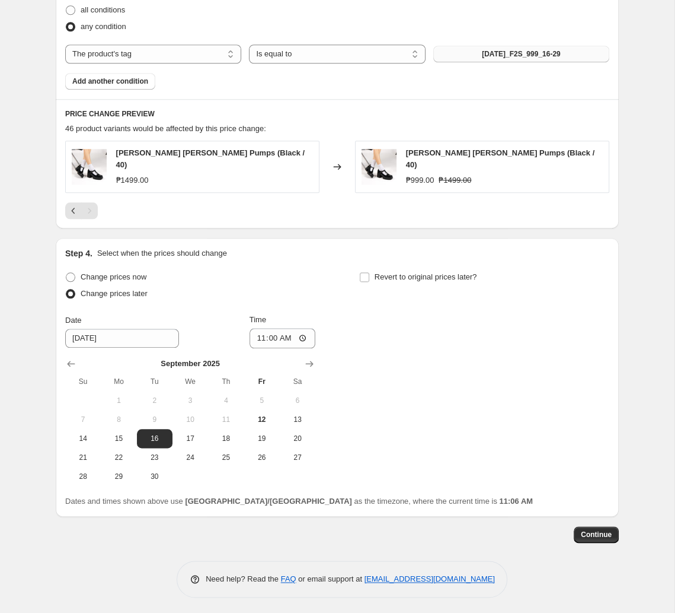
click at [385, 285] on div "Revert to original prices later?" at bounding box center [484, 287] width 250 height 36
click at [391, 279] on span "Revert to original prices later?" at bounding box center [426, 276] width 103 height 9
click at [369, 279] on input "Revert to original prices later?" at bounding box center [364, 276] width 9 height 9
checkbox input "true"
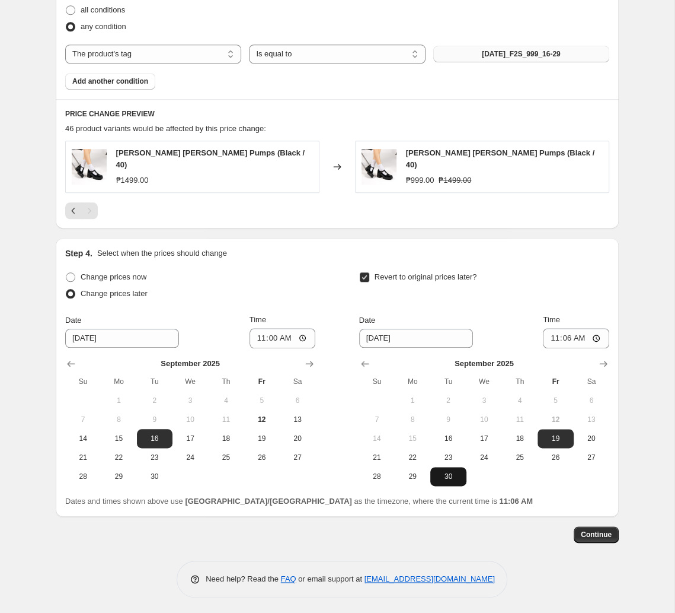
click at [439, 471] on span "30" at bounding box center [448, 475] width 26 height 9
type input "[DATE]"
click at [470, 335] on input "11:06" at bounding box center [576, 338] width 66 height 20
type input "10:00"
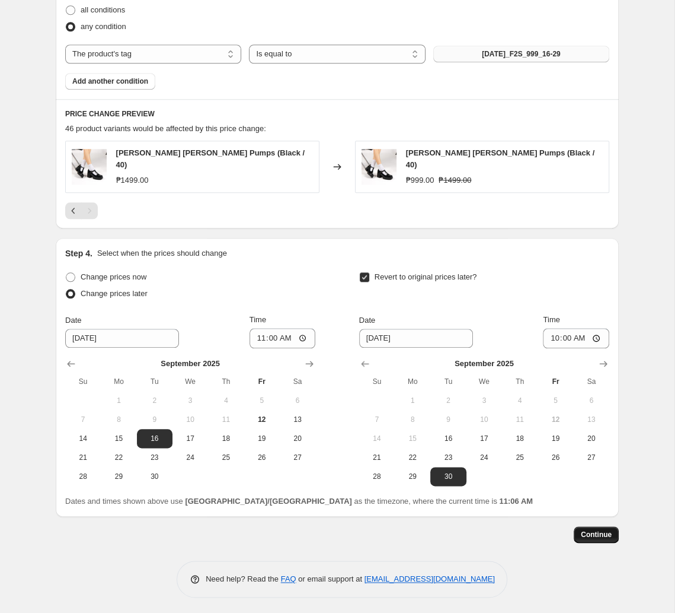
click at [470, 533] on span "Continue" at bounding box center [596, 534] width 31 height 9
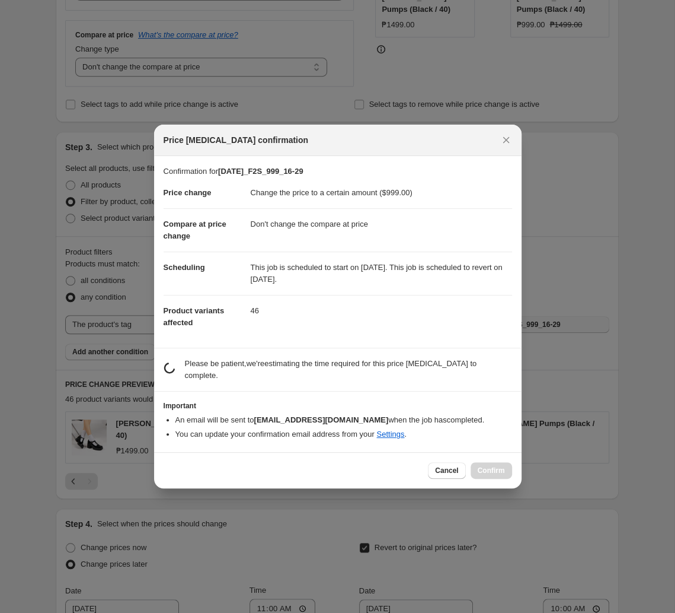
scroll to position [0, 0]
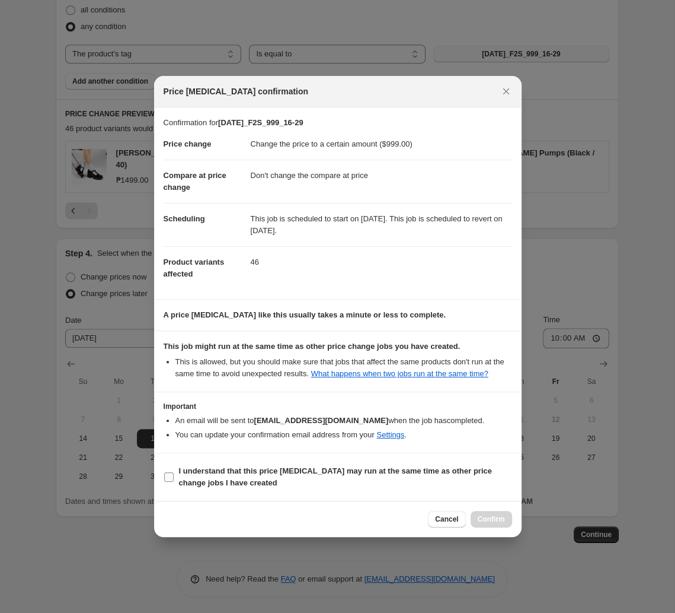
click at [348, 470] on b "I understand that this price [MEDICAL_DATA] may run at the same time as other p…" at bounding box center [335, 476] width 313 height 21
click at [174, 472] on input "I understand that this price [MEDICAL_DATA] may run at the same time as other p…" at bounding box center [168, 476] width 9 height 9
checkbox input "true"
click at [470, 521] on span "Confirm" at bounding box center [491, 518] width 27 height 9
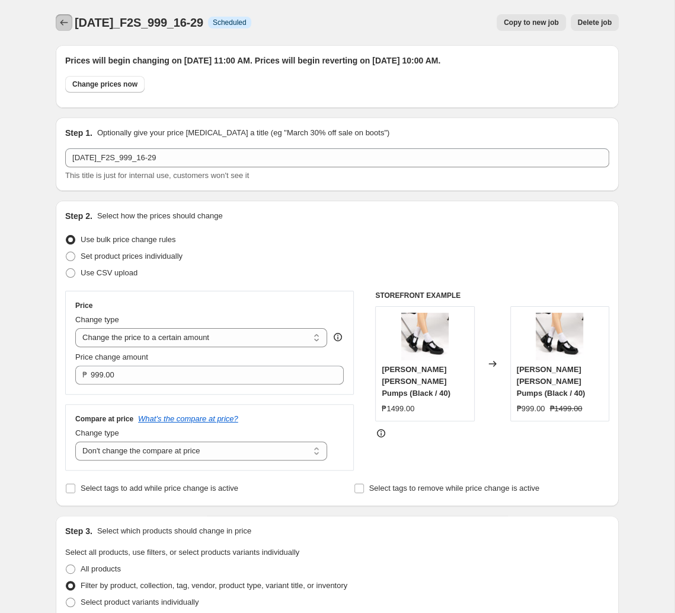
click at [62, 23] on icon "Price change jobs" at bounding box center [64, 23] width 8 height 6
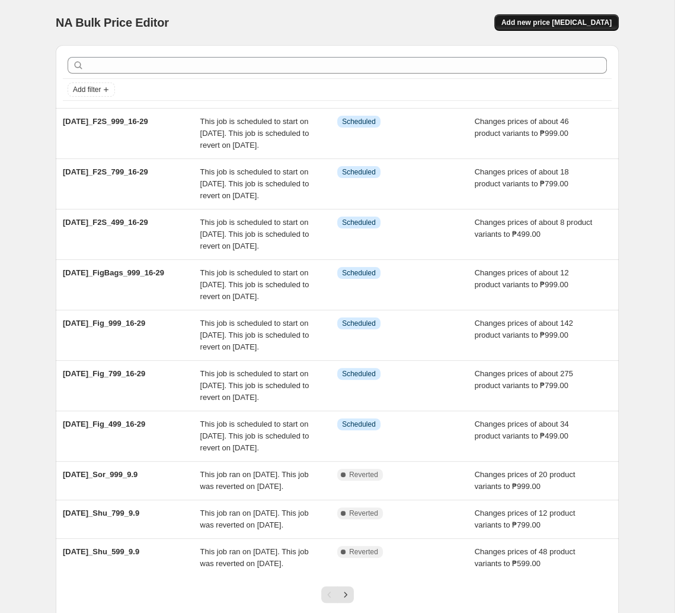
click at [470, 17] on button "Add new price [MEDICAL_DATA]" at bounding box center [557, 22] width 125 height 17
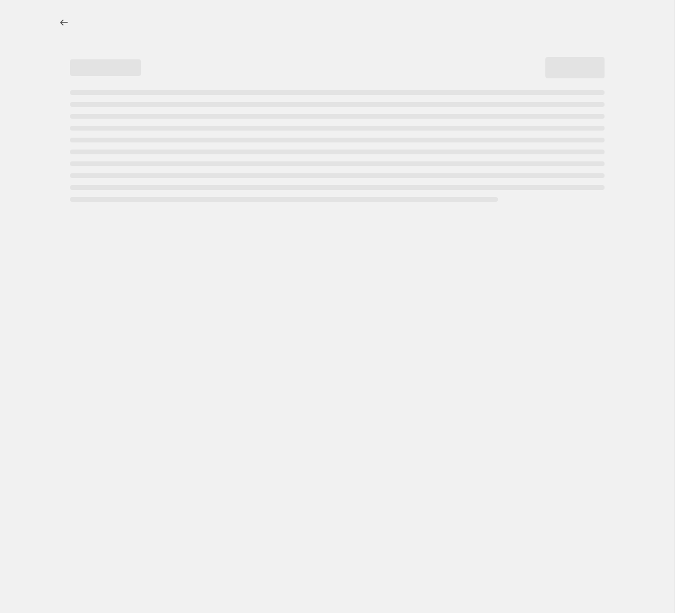
select select "percentage"
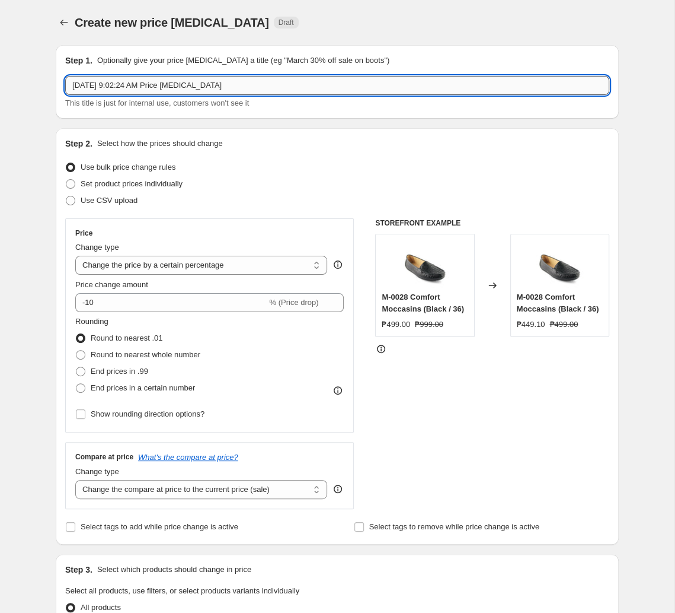
click at [279, 86] on input "[DATE] 9:02:24 AM Price [MEDICAL_DATA]" at bounding box center [337, 85] width 544 height 19
paste input "t2025_Shu_499_16-29"
type input "[DATE]_Shu_499_16-29"
click at [162, 279] on div "Price change amount" at bounding box center [209, 285] width 269 height 12
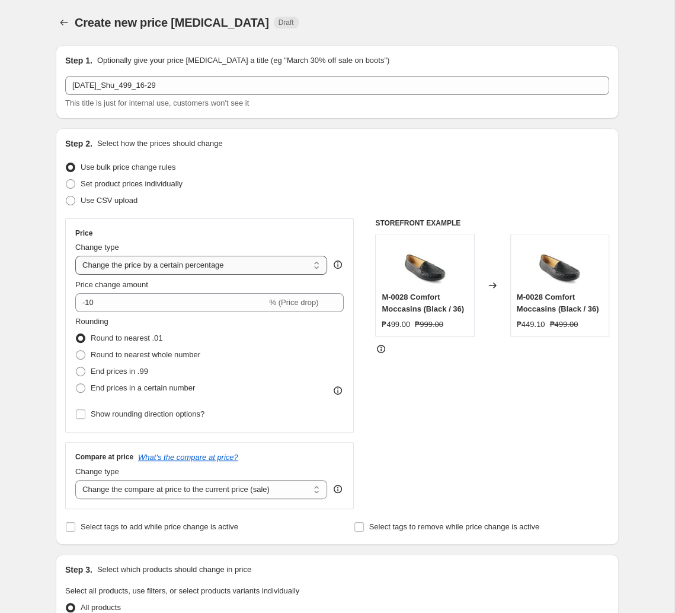
click at [75, 256] on select "Change the price to a certain amount Change the price by a certain amount Chang…" at bounding box center [201, 265] width 252 height 19
select select "to"
click option "Change the price to a certain amount" at bounding box center [0, 0] width 0 height 0
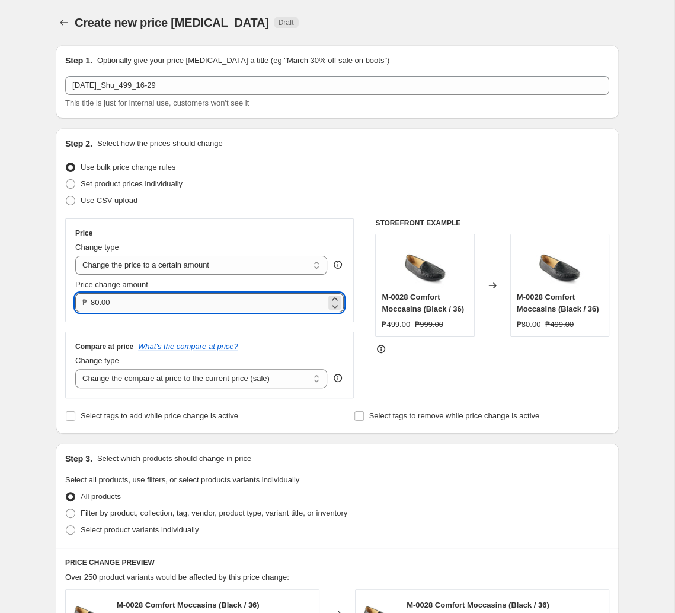
click at [169, 299] on input "80.00" at bounding box center [208, 302] width 235 height 19
type input "499.00"
click at [75, 369] on select "Change the compare at price to the current price (sale) Change the compare at p…" at bounding box center [201, 378] width 252 height 19
select select "no_change"
click option "Don't change the compare at price" at bounding box center [0, 0] width 0 height 0
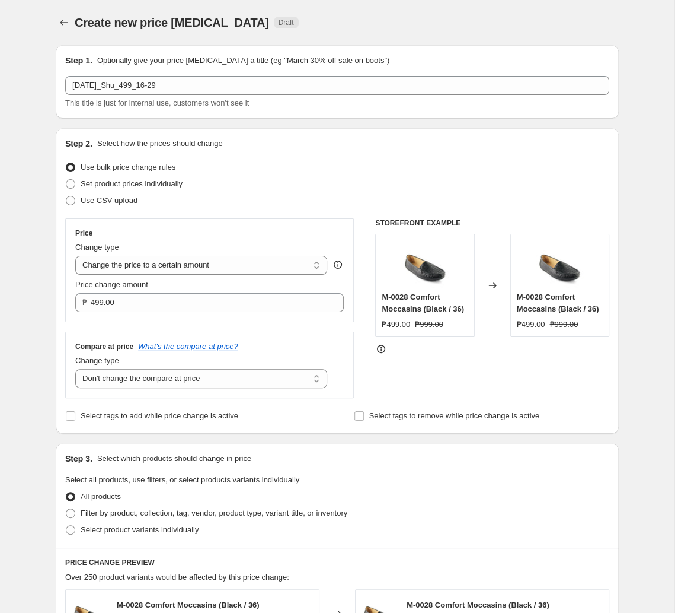
scroll to position [125, 0]
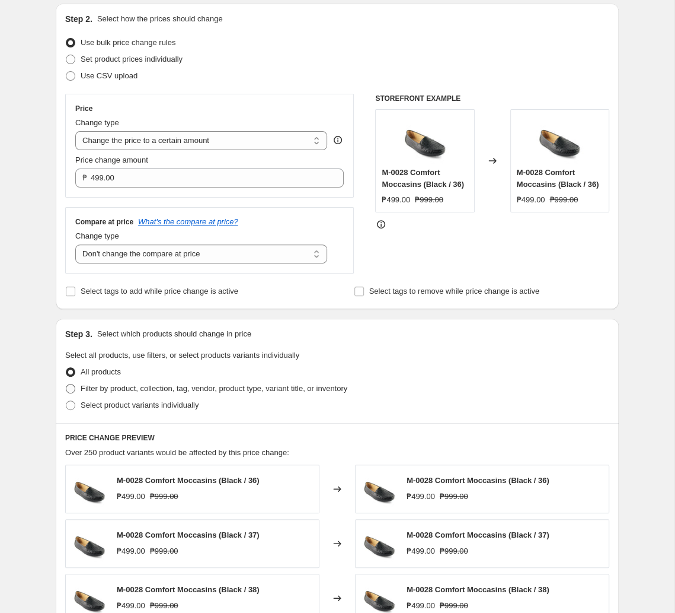
click at [203, 386] on span "Filter by product, collection, tag, vendor, product type, variant title, or inv…" at bounding box center [214, 388] width 267 height 9
click at [66, 384] on input "Filter by product, collection, tag, vendor, product type, variant title, or inv…" at bounding box center [66, 384] width 1 height 1
radio input "true"
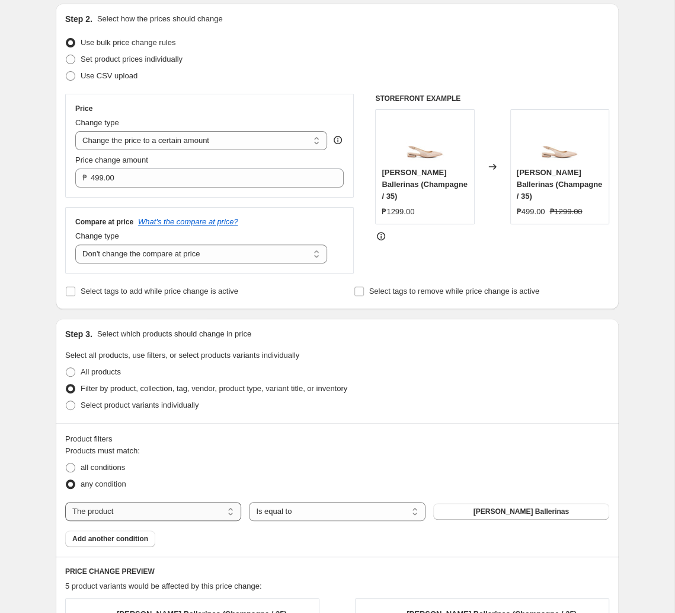
click at [65, 502] on select "The product The product's collection The product's tag The product's vendor The…" at bounding box center [153, 511] width 176 height 19
select select "tag"
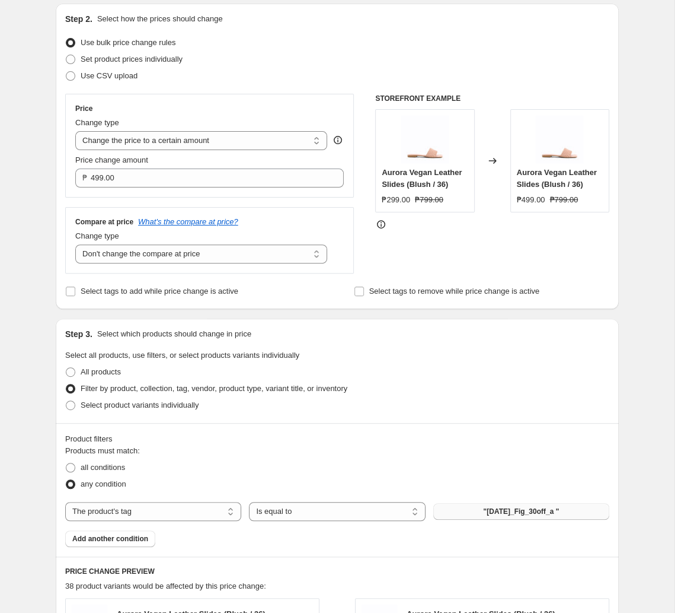
click at [470, 515] on span ""[DATE]_Fig_30off_a "" at bounding box center [521, 510] width 76 height 9
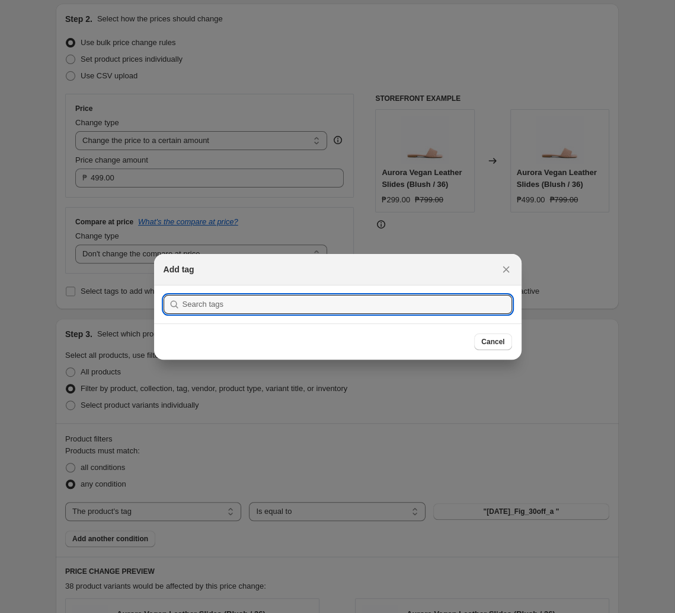
paste input "[DATE]_Shu_499_16-29"
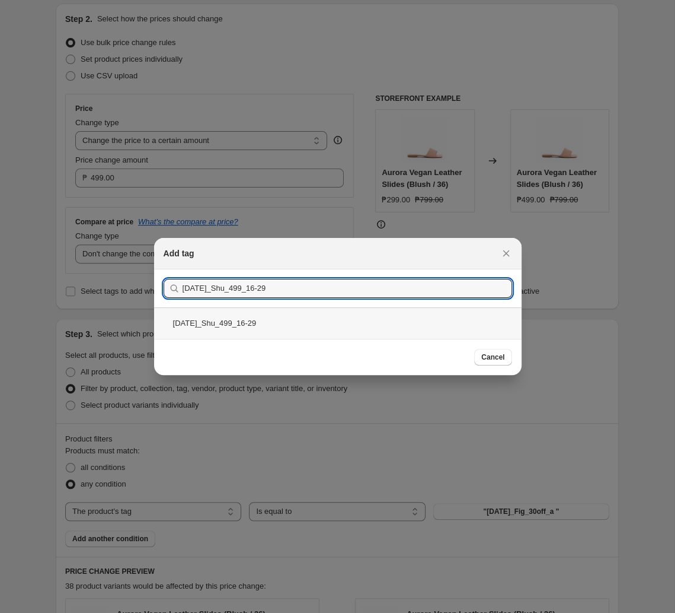
type input "[DATE]_Shu_499_16-29"
click at [282, 320] on div "[DATE]_Shu_499_16-29" at bounding box center [338, 322] width 368 height 31
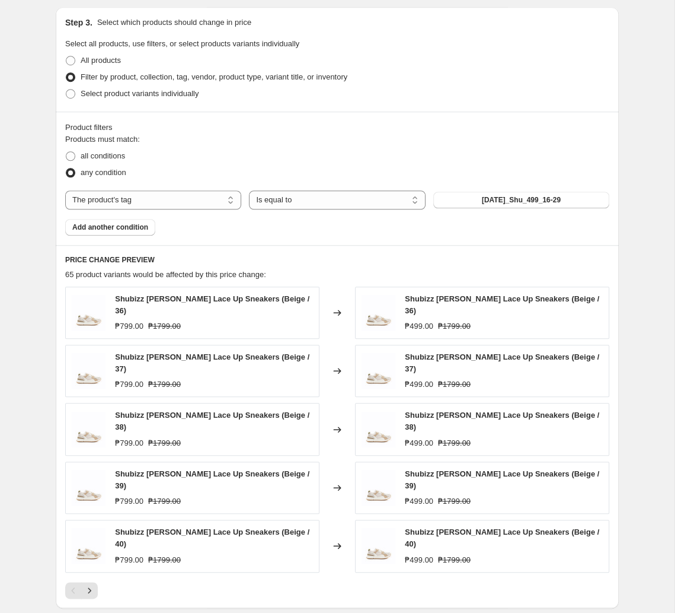
scroll to position [498, 0]
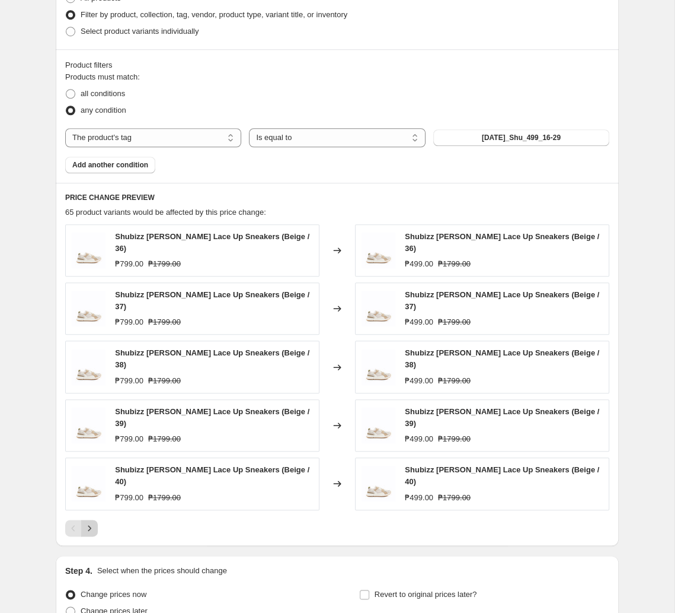
click at [91, 522] on icon "Next" at bounding box center [90, 528] width 12 height 12
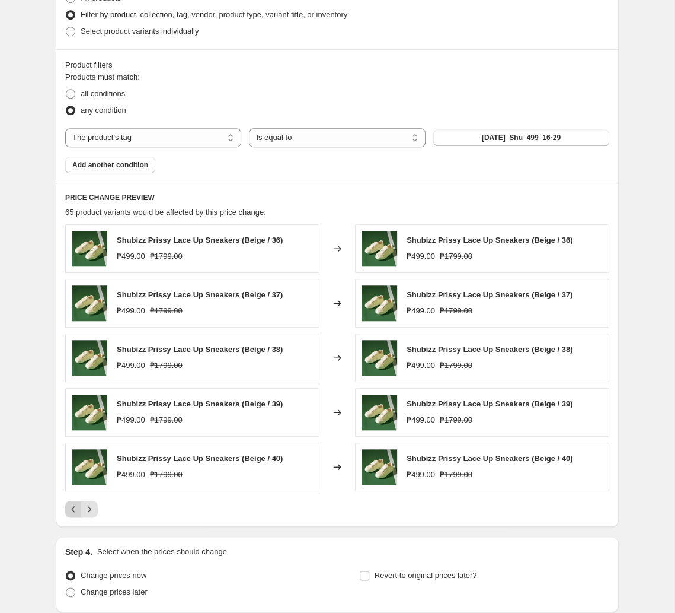
click at [79, 509] on button "Previous" at bounding box center [73, 509] width 17 height 17
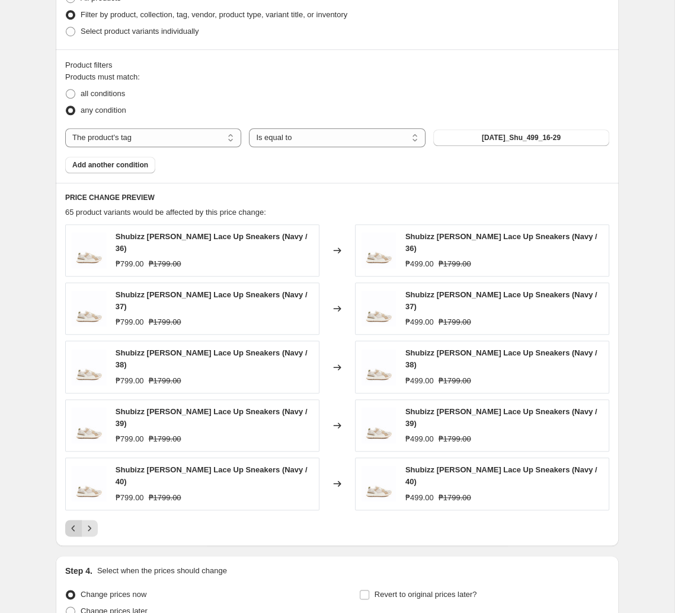
click at [74, 522] on icon "Previous" at bounding box center [74, 528] width 12 height 12
click at [87, 522] on icon "Next" at bounding box center [90, 528] width 12 height 12
click at [95, 522] on icon "Next" at bounding box center [90, 528] width 12 height 12
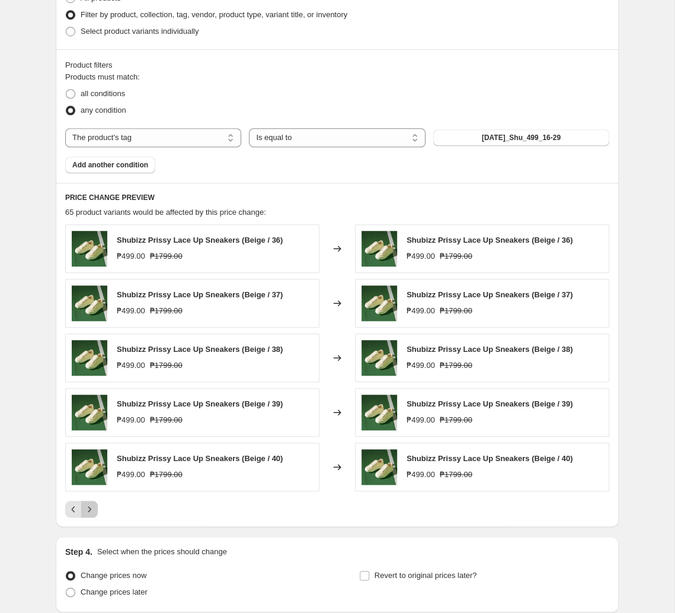
click at [88, 515] on icon "Next" at bounding box center [90, 509] width 12 height 12
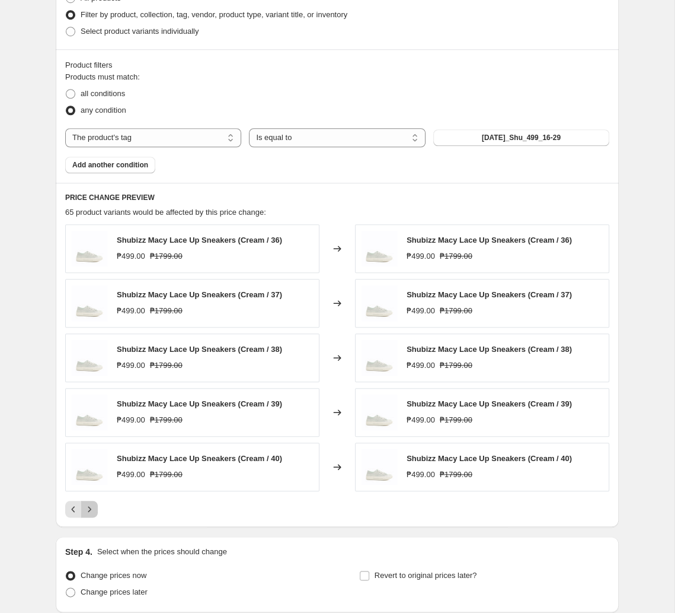
click at [88, 515] on icon "Next" at bounding box center [90, 509] width 12 height 12
click at [111, 513] on div at bounding box center [337, 509] width 544 height 17
click at [95, 508] on button "Next" at bounding box center [89, 509] width 17 height 17
click at [94, 505] on button "Next" at bounding box center [89, 509] width 17 height 17
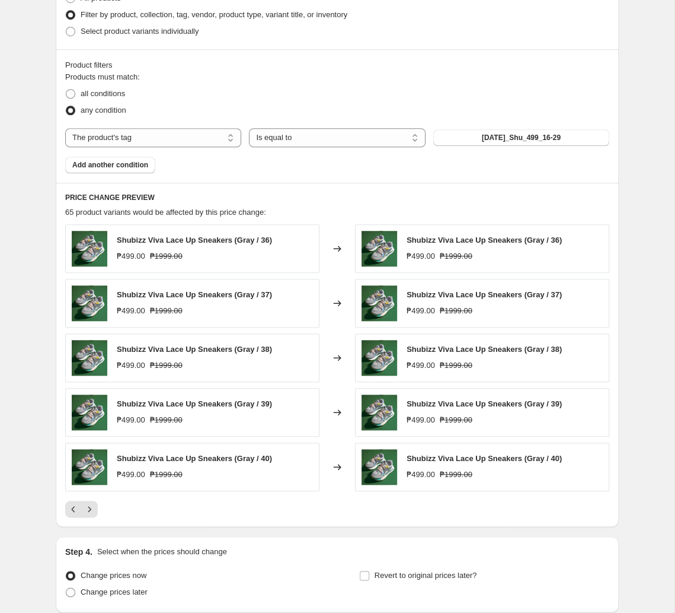
scroll to position [600, 0]
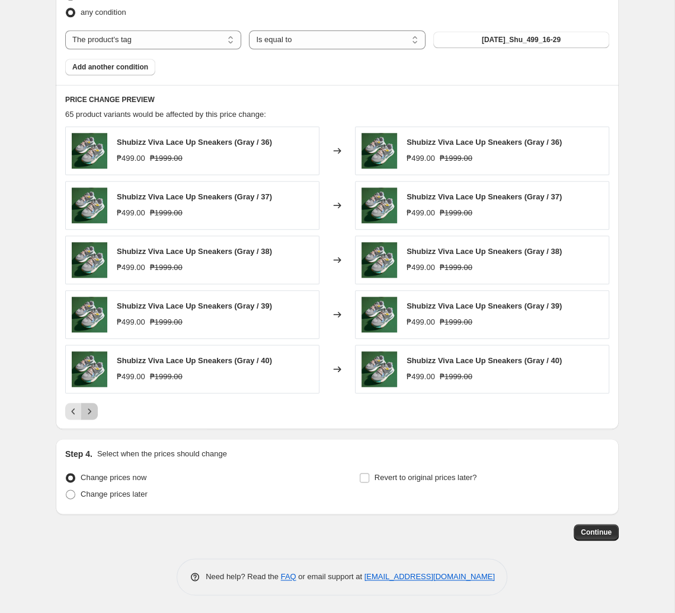
click at [89, 413] on icon "Next" at bounding box center [90, 411] width 12 height 12
click at [87, 416] on button "Next" at bounding box center [89, 411] width 17 height 17
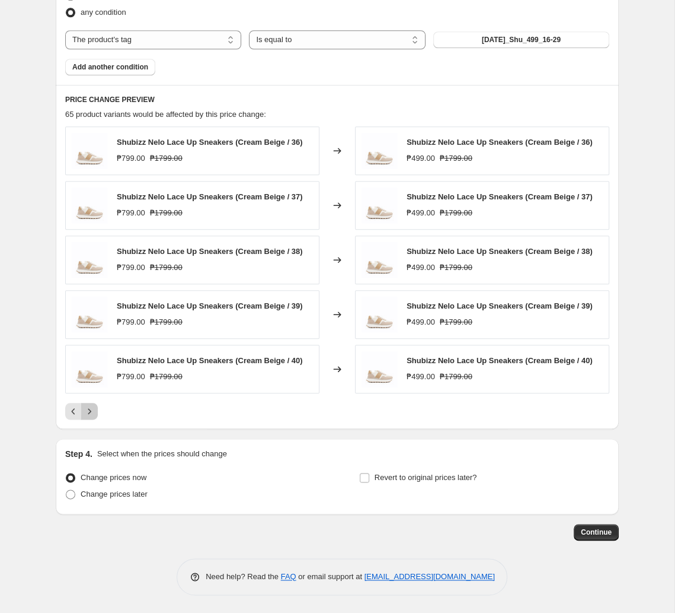
click at [95, 409] on icon "Next" at bounding box center [90, 411] width 12 height 12
click at [95, 406] on icon "Next" at bounding box center [90, 411] width 12 height 12
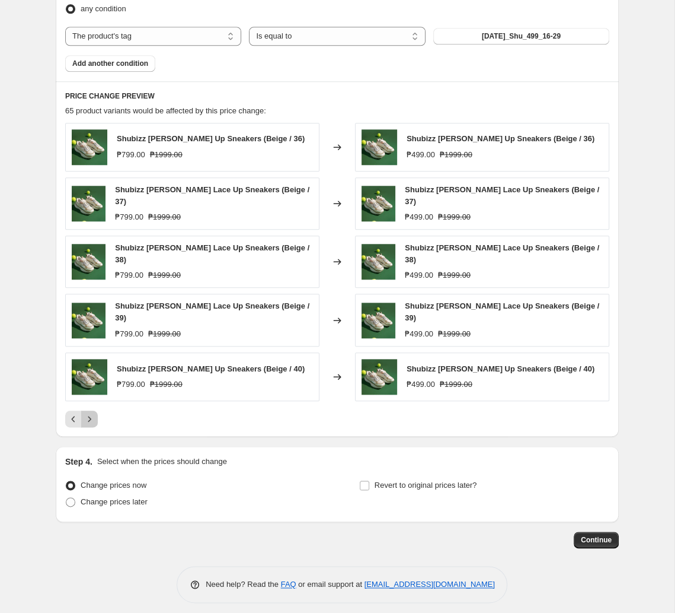
click at [91, 414] on icon "Next" at bounding box center [90, 419] width 12 height 12
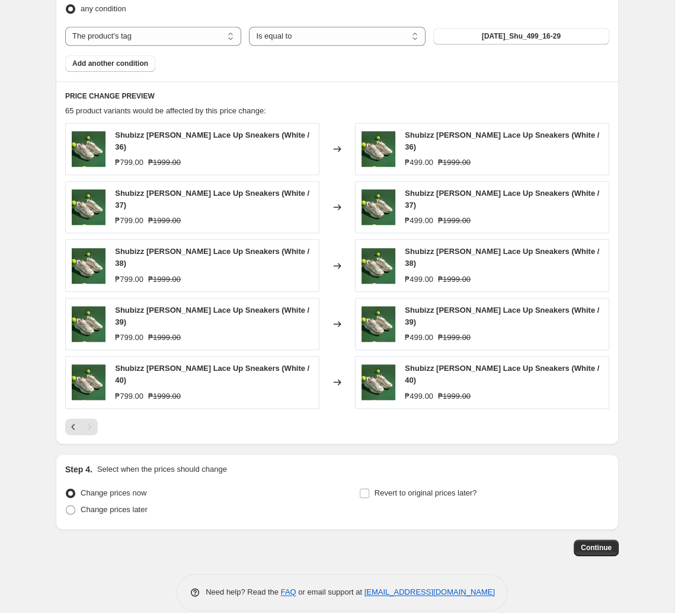
click at [84, 418] on div "Pagination" at bounding box center [89, 426] width 17 height 17
click at [119, 505] on span "Change prices later" at bounding box center [114, 509] width 67 height 9
click at [66, 505] on input "Change prices later" at bounding box center [66, 505] width 1 height 1
radio input "true"
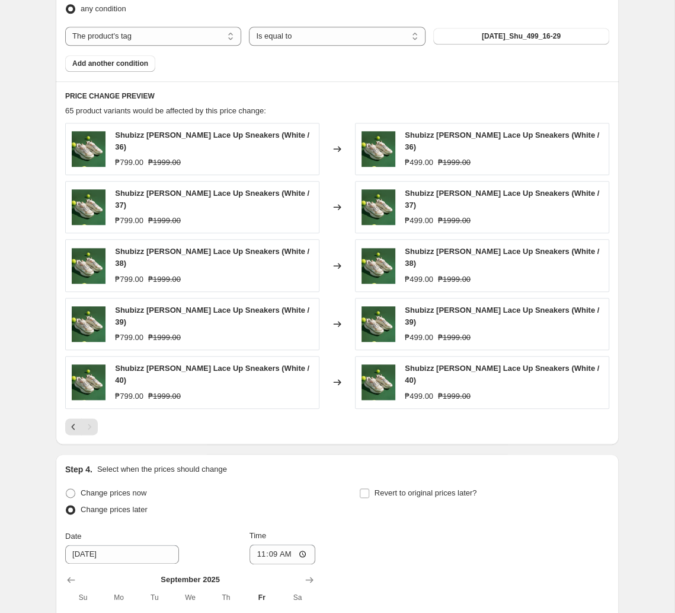
scroll to position [801, 0]
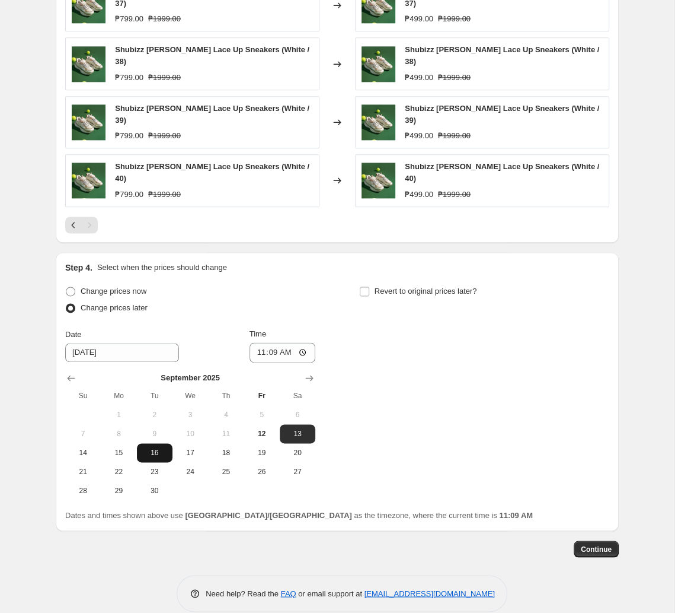
click at [151, 448] on span "16" at bounding box center [155, 452] width 26 height 9
type input "[DATE]"
click at [276, 342] on input "11:09" at bounding box center [283, 352] width 66 height 20
type input "11:00"
click at [386, 286] on span "Revert to original prices later?" at bounding box center [426, 290] width 103 height 9
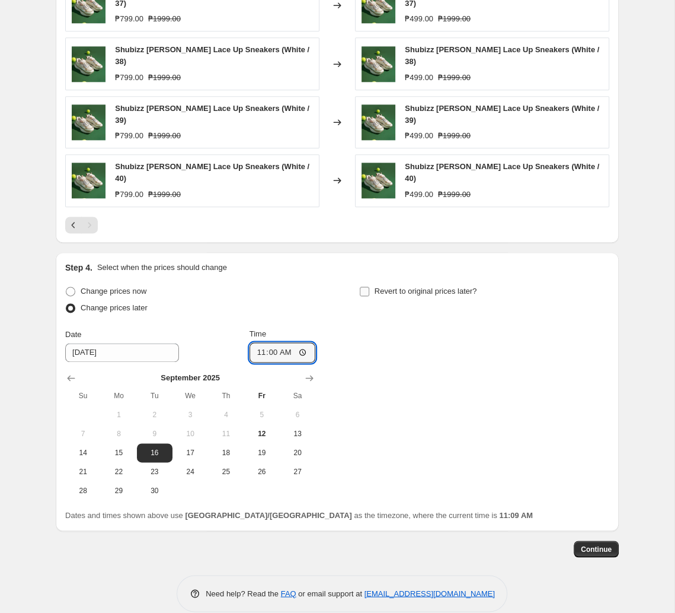
click at [369, 286] on input "Revert to original prices later?" at bounding box center [364, 290] width 9 height 9
checkbox input "true"
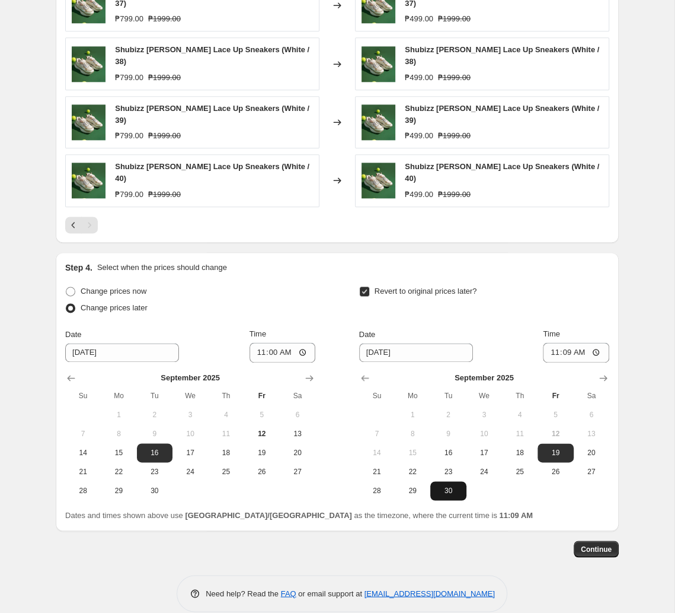
click at [438, 486] on span "30" at bounding box center [448, 490] width 26 height 9
type input "[DATE]"
click at [470, 342] on input "11:09" at bounding box center [576, 352] width 66 height 20
type input "10:00"
click at [470, 540] on button "Continue" at bounding box center [596, 548] width 45 height 17
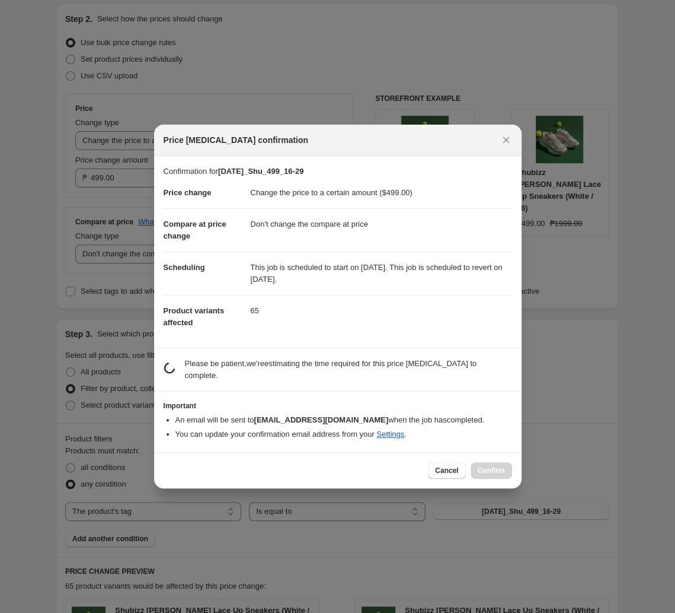
scroll to position [0, 0]
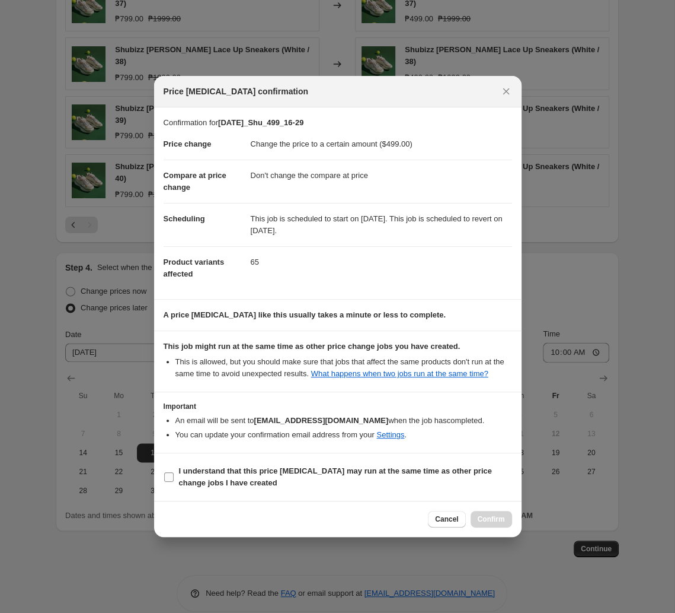
click at [233, 468] on b "I understand that this price [MEDICAL_DATA] may run at the same time as other p…" at bounding box center [335, 476] width 313 height 21
click at [174, 472] on input "I understand that this price [MEDICAL_DATA] may run at the same time as other p…" at bounding box center [168, 476] width 9 height 9
checkbox input "true"
click at [470, 516] on span "Confirm" at bounding box center [491, 518] width 27 height 9
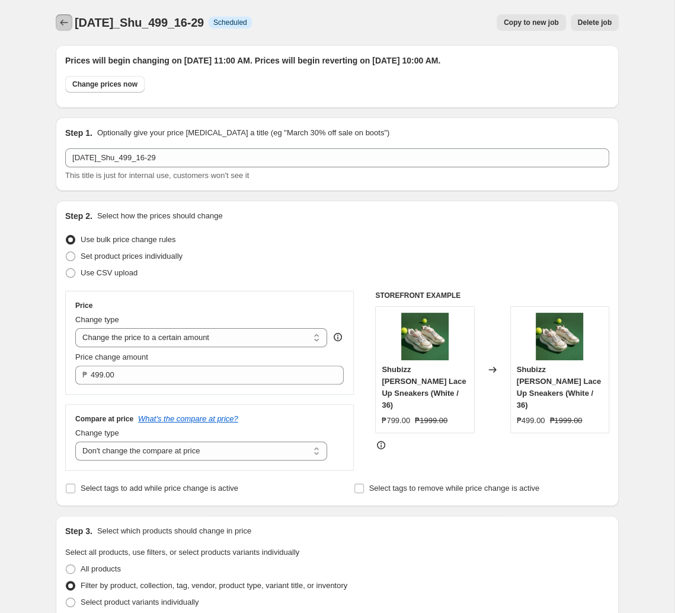
click at [70, 29] on button "Price change jobs" at bounding box center [64, 22] width 17 height 17
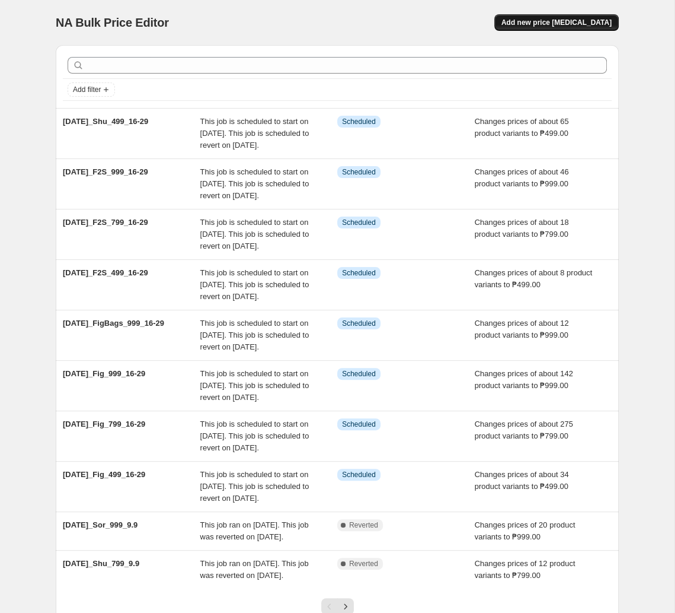
click at [470, 23] on span "Add new price [MEDICAL_DATA]" at bounding box center [557, 22] width 110 height 9
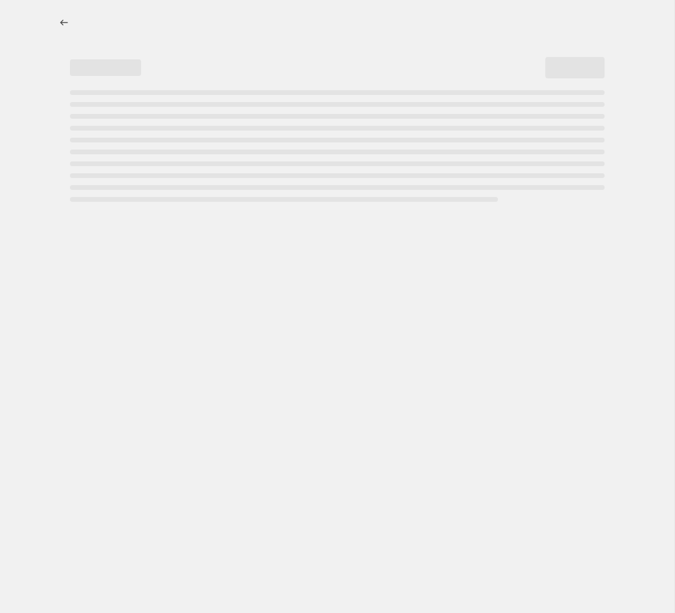
select select "percentage"
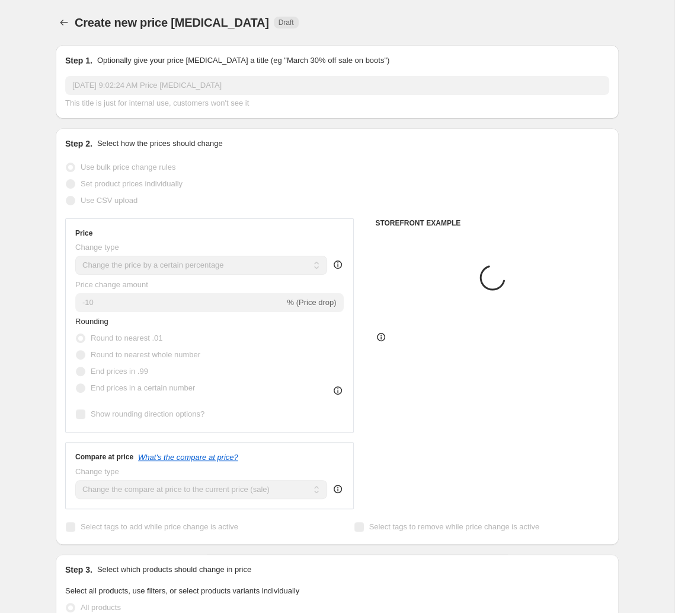
click at [256, 74] on div "Step 1. Optionally give your price [MEDICAL_DATA] a title (eg "March 30% off sa…" at bounding box center [337, 82] width 544 height 55
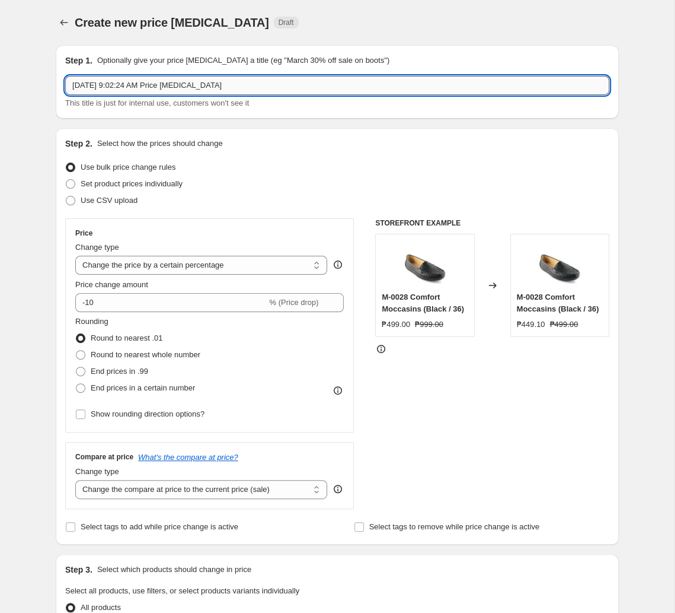
click at [256, 82] on input "[DATE] 9:02:24 AM Price [MEDICAL_DATA]" at bounding box center [337, 85] width 544 height 19
paste input "t2025_Shu_799_16-29"
type input "[DATE]_Shu_799_16-29"
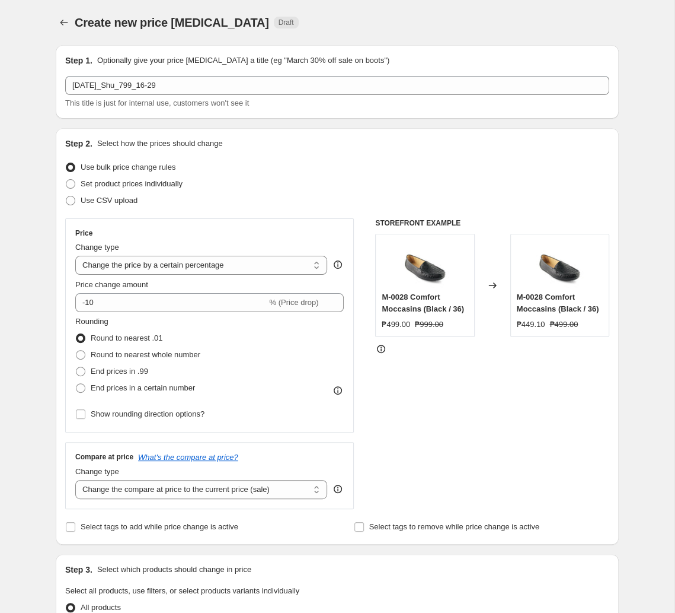
click at [170, 275] on div "Price Change type Change the price to a certain amount Change the price by a ce…" at bounding box center [209, 325] width 269 height 194
click at [75, 256] on select "Change the price to a certain amount Change the price by a certain amount Chang…" at bounding box center [201, 265] width 252 height 19
select select "to"
click option "Change the price to a certain amount" at bounding box center [0, 0] width 0 height 0
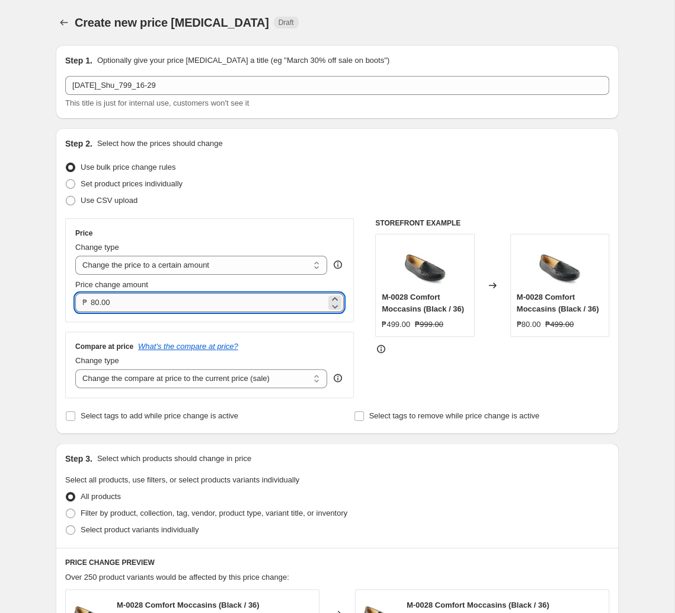
click at [179, 302] on input "80.00" at bounding box center [208, 302] width 235 height 19
type input "799.00"
click at [75, 369] on select "Change the compare at price to the current price (sale) Change the compare at p…" at bounding box center [201, 378] width 252 height 19
select select "no_change"
click option "Don't change the compare at price" at bounding box center [0, 0] width 0 height 0
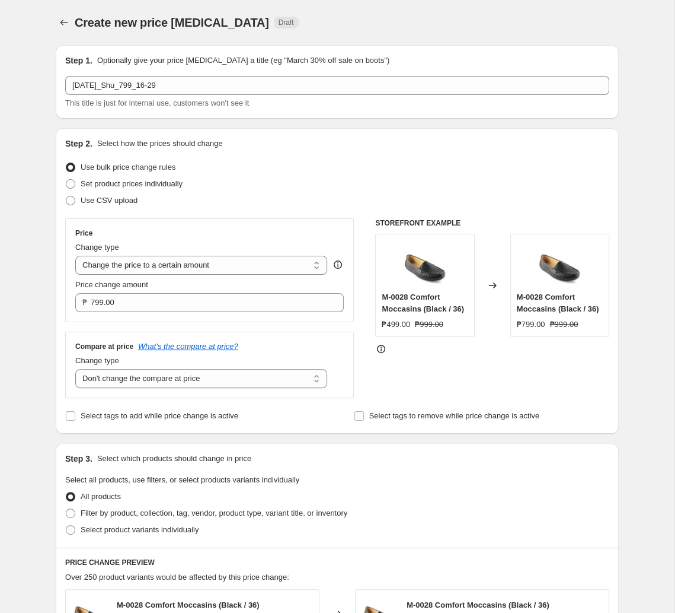
scroll to position [187, 0]
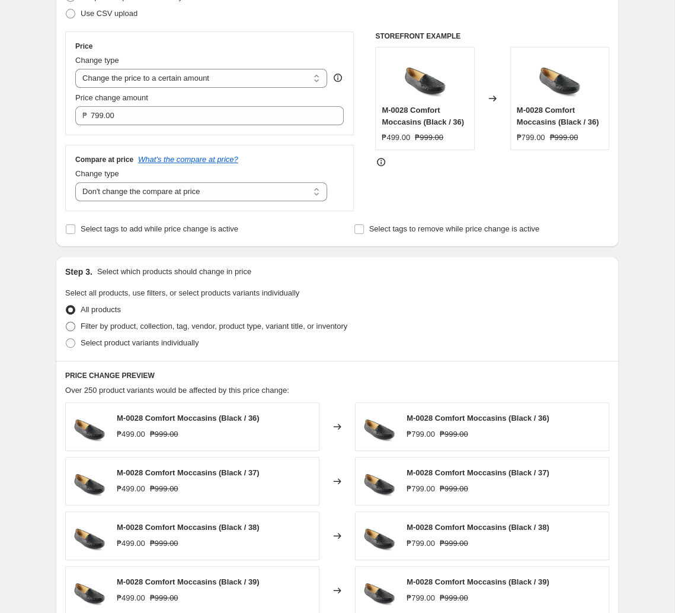
click at [302, 326] on span "Filter by product, collection, tag, vendor, product type, variant title, or inv…" at bounding box center [214, 325] width 267 height 9
click at [66, 322] on input "Filter by product, collection, tag, vendor, product type, variant title, or inv…" at bounding box center [66, 321] width 1 height 1
radio input "true"
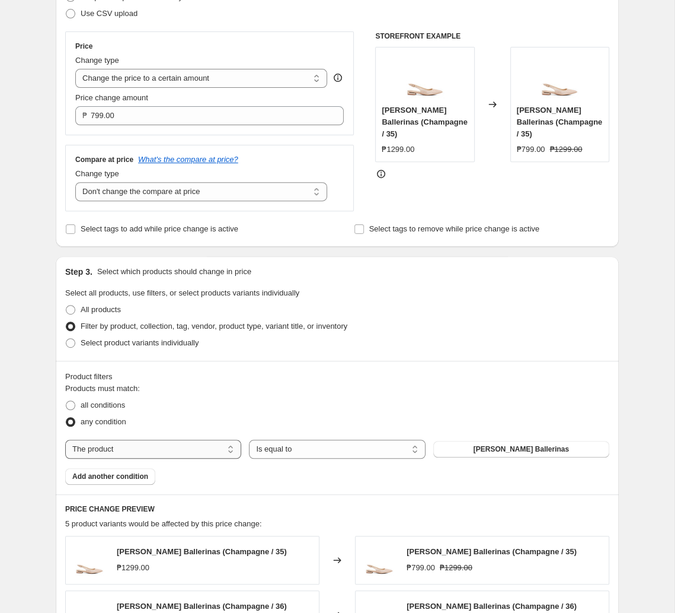
click at [65, 439] on select "The product The product's collection The product's tag The product's vendor The…" at bounding box center [153, 448] width 176 height 19
select select "tag"
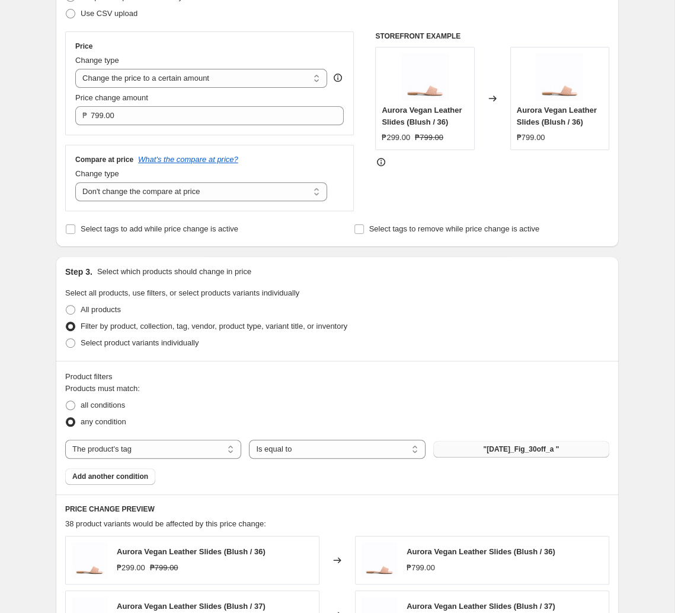
click at [470, 454] on span ""[DATE]_Fig_30off_a "" at bounding box center [521, 448] width 76 height 9
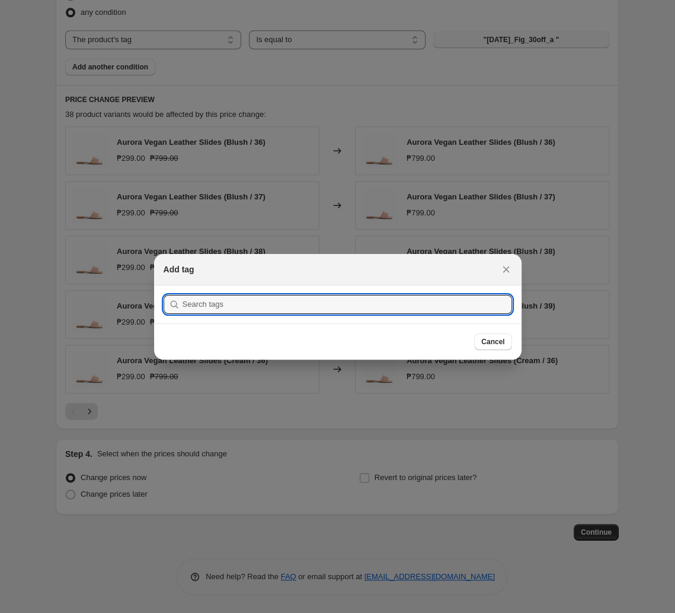
scroll to position [0, 0]
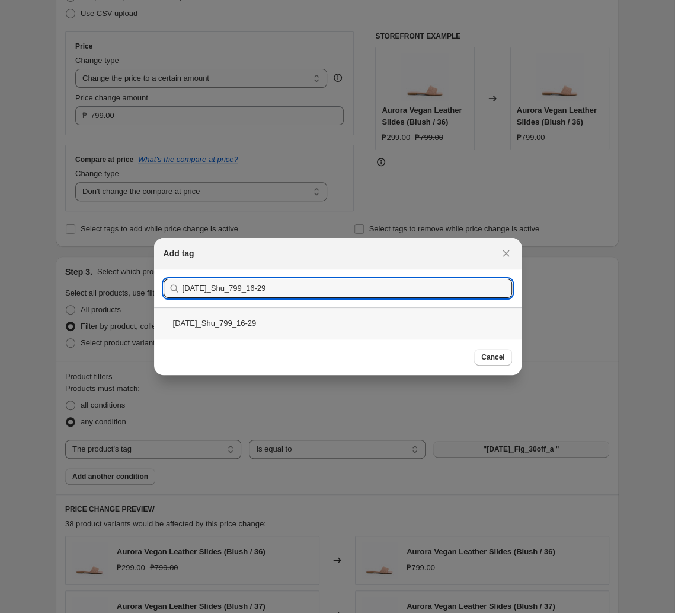
type input "[DATE]_Shu_799_16-29"
click at [267, 330] on div "[DATE]_Shu_799_16-29" at bounding box center [338, 322] width 368 height 31
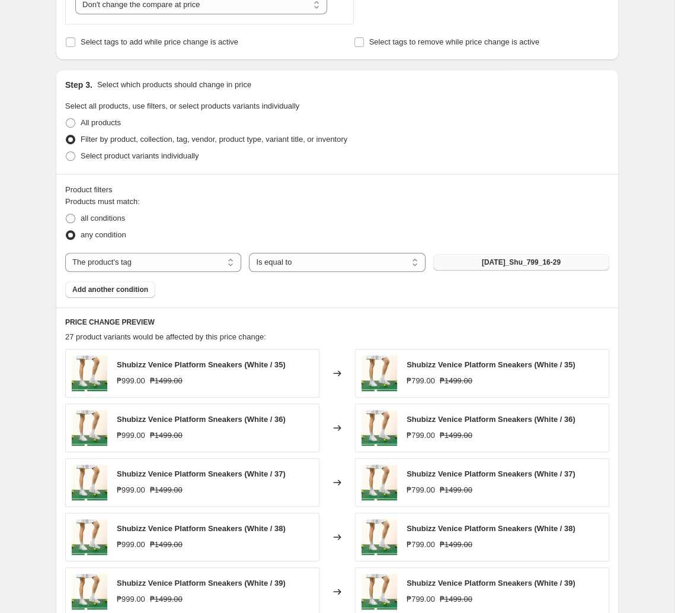
scroll to position [560, 0]
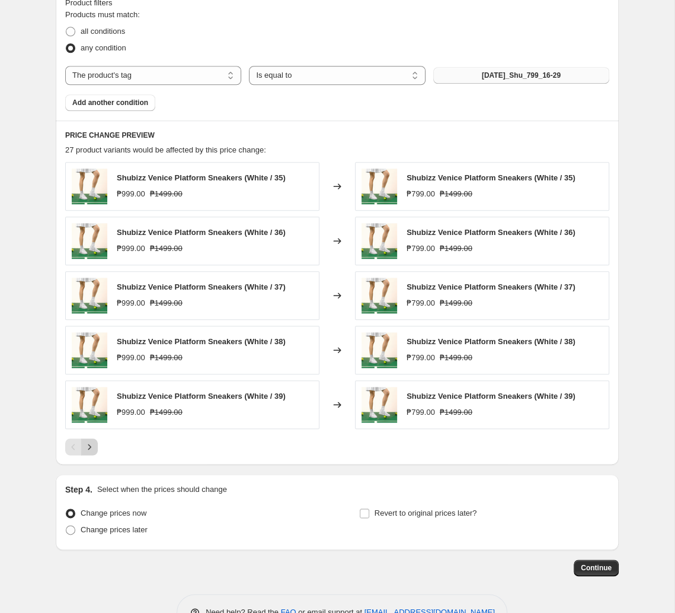
click at [92, 448] on icon "Next" at bounding box center [90, 447] width 12 height 12
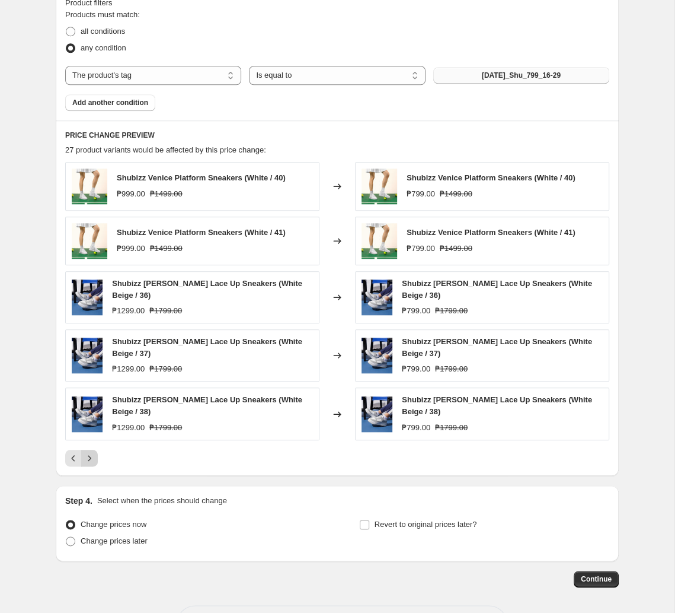
click at [89, 452] on icon "Next" at bounding box center [90, 458] width 12 height 12
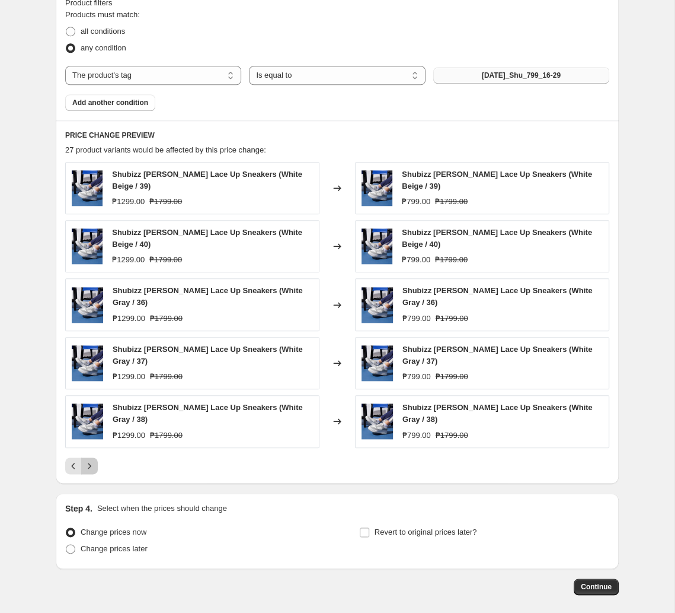
click at [89, 460] on icon "Next" at bounding box center [90, 466] width 12 height 12
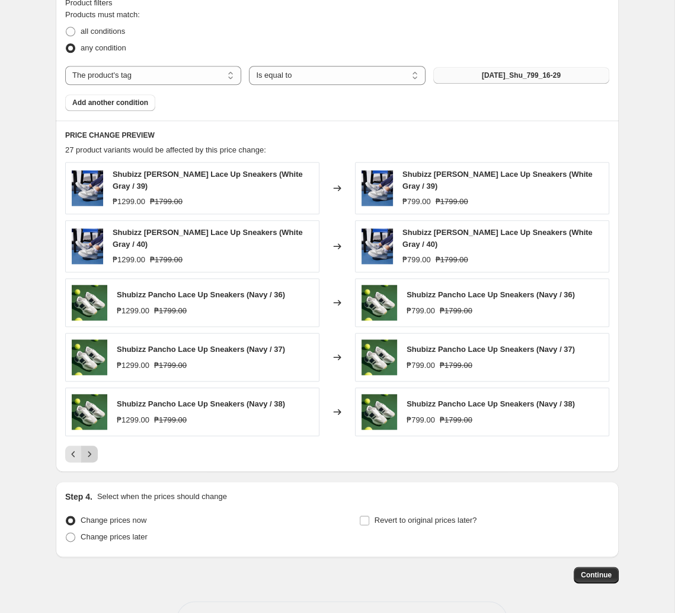
click at [89, 448] on icon "Next" at bounding box center [90, 454] width 12 height 12
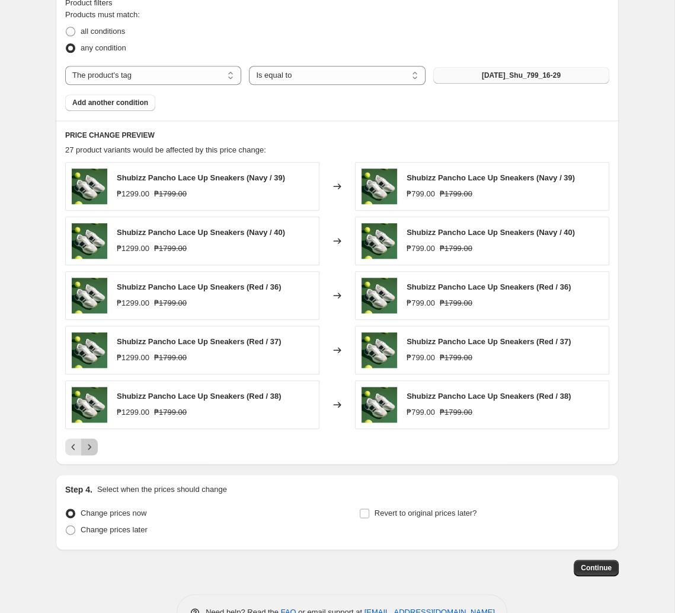
click at [89, 447] on icon "Next" at bounding box center [90, 447] width 12 height 12
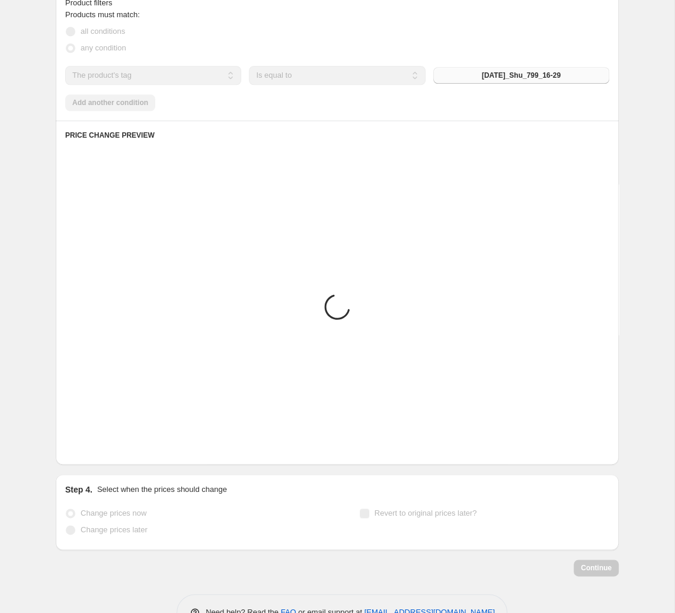
scroll to position [435, 0]
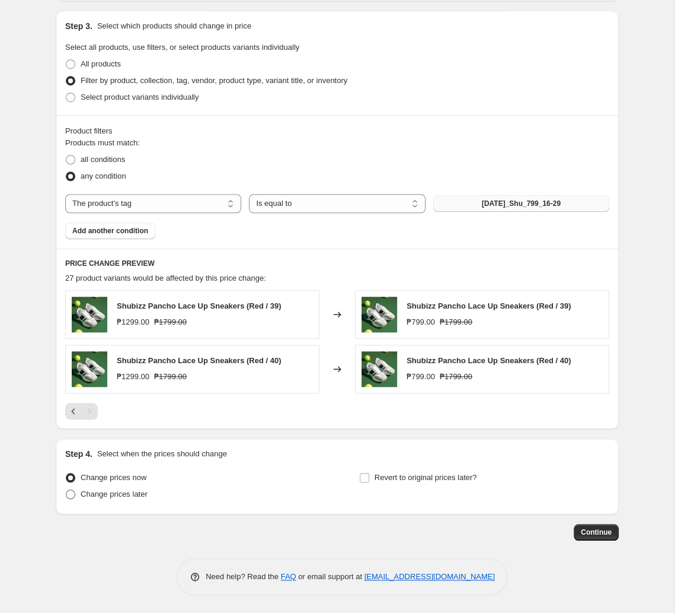
click at [112, 493] on span "Change prices later" at bounding box center [114, 493] width 67 height 9
click at [66, 490] on input "Change prices later" at bounding box center [66, 489] width 1 height 1
radio input "true"
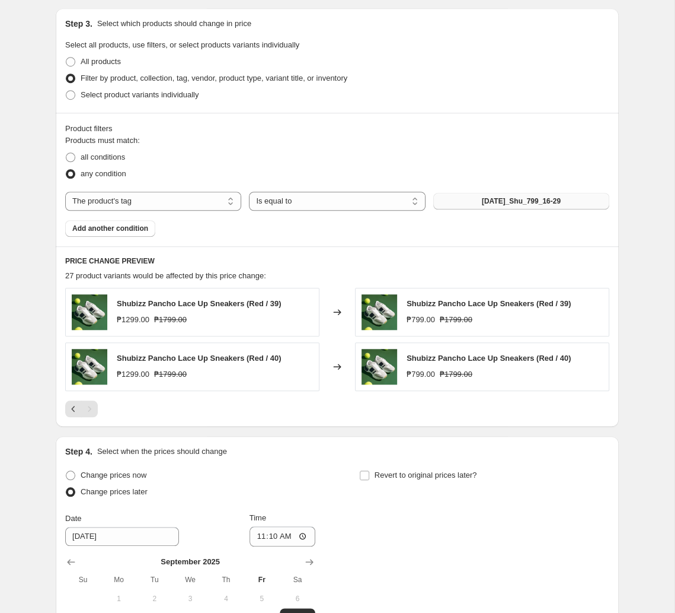
scroll to position [636, 0]
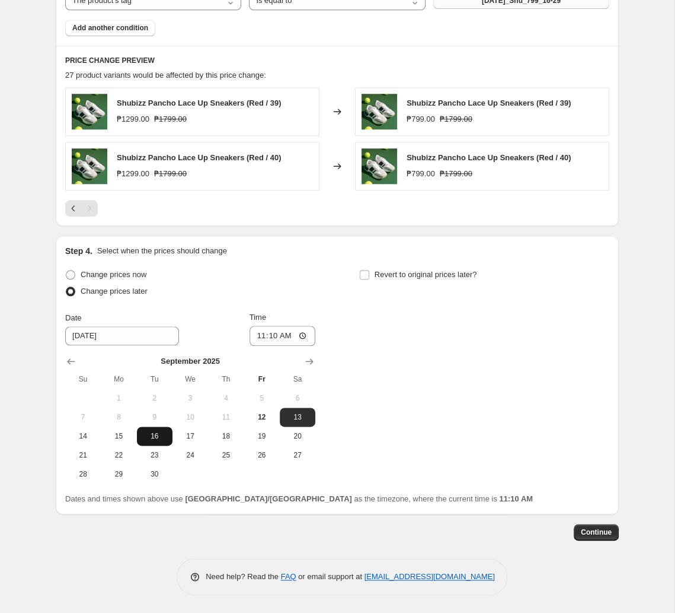
click at [156, 438] on span "16" at bounding box center [155, 435] width 26 height 9
type input "[DATE]"
click at [270, 332] on input "11:10" at bounding box center [283, 336] width 66 height 20
type input "11:00"
click at [463, 273] on span "Revert to original prices later?" at bounding box center [426, 274] width 103 height 9
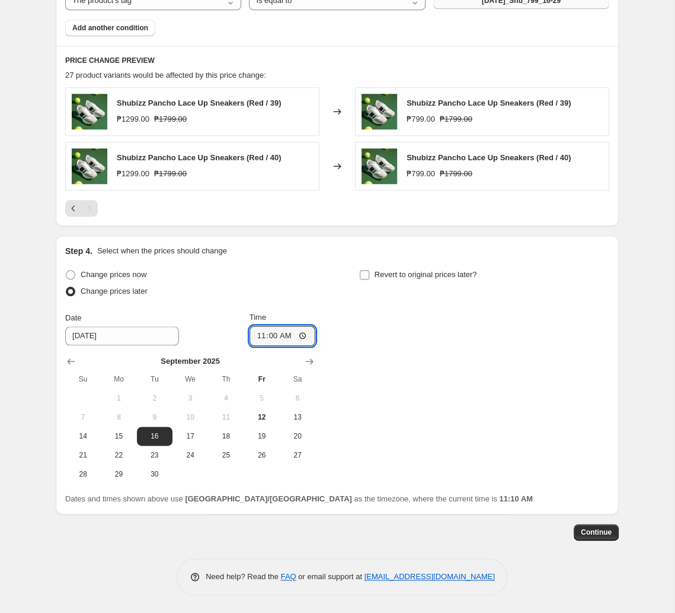
click at [369, 273] on input "Revert to original prices later?" at bounding box center [364, 274] width 9 height 9
checkbox input "true"
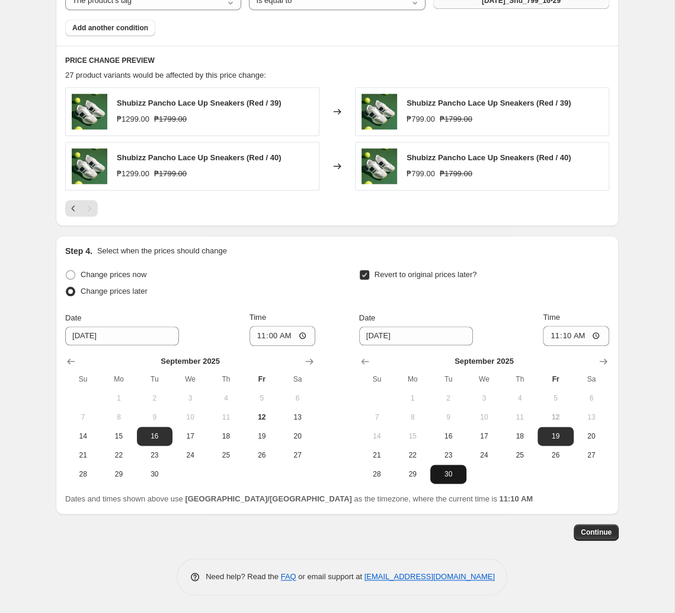
click at [457, 476] on span "30" at bounding box center [448, 473] width 26 height 9
type input "[DATE]"
click at [470, 341] on input "11:10" at bounding box center [576, 336] width 66 height 20
type input "10:00"
click at [470, 527] on button "Continue" at bounding box center [596, 532] width 45 height 17
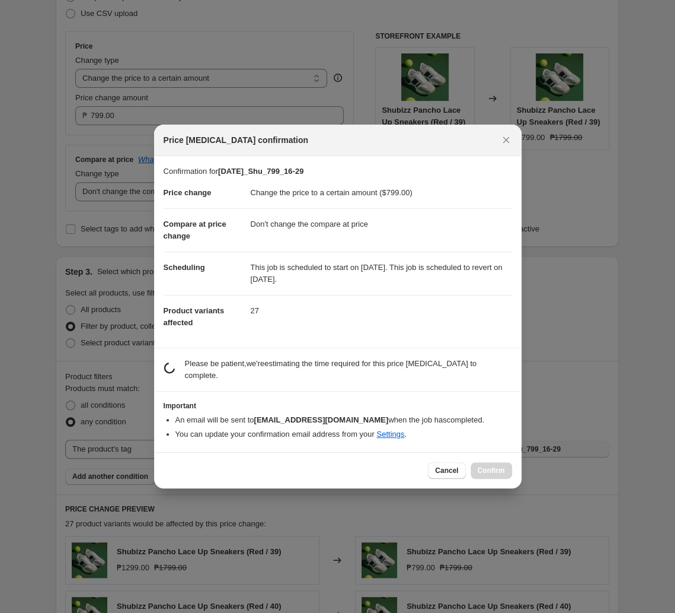
scroll to position [0, 0]
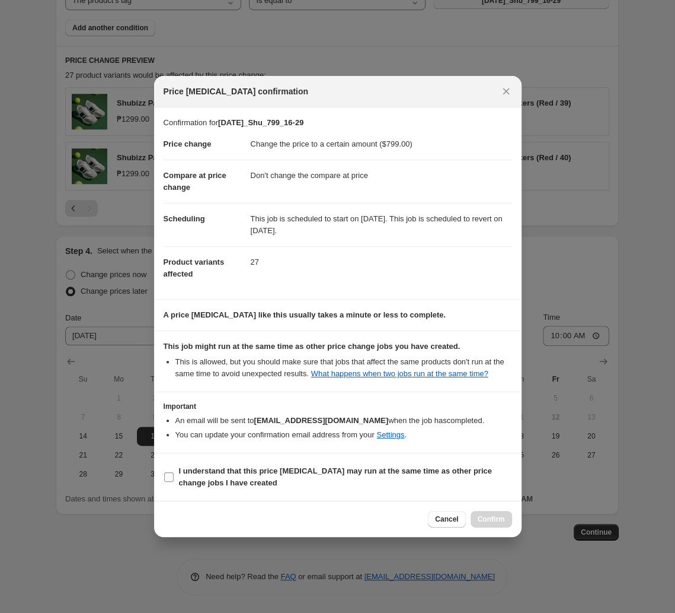
click at [296, 464] on label "I understand that this price [MEDICAL_DATA] may run at the same time as other p…" at bounding box center [338, 477] width 349 height 28
click at [174, 472] on input "I understand that this price [MEDICAL_DATA] may run at the same time as other p…" at bounding box center [168, 476] width 9 height 9
checkbox input "true"
click at [470, 518] on span "Confirm" at bounding box center [491, 518] width 27 height 9
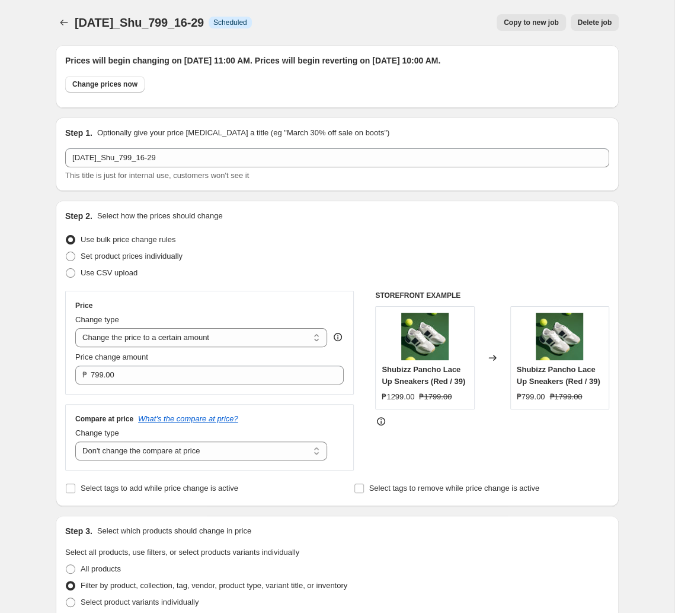
click at [79, 20] on span "[DATE]_Shu_799_16-29" at bounding box center [139, 22] width 129 height 13
click at [64, 27] on icon "Price change jobs" at bounding box center [64, 23] width 12 height 12
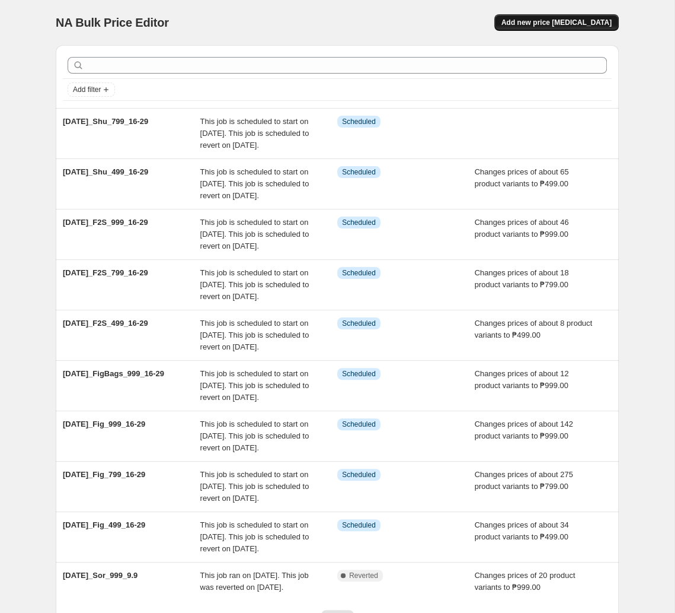
click at [470, 20] on span "Add new price [MEDICAL_DATA]" at bounding box center [557, 22] width 110 height 9
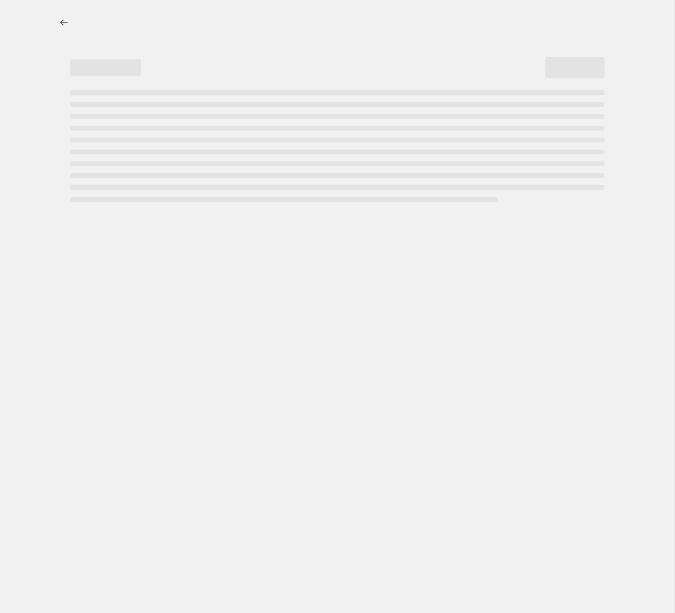
select select "percentage"
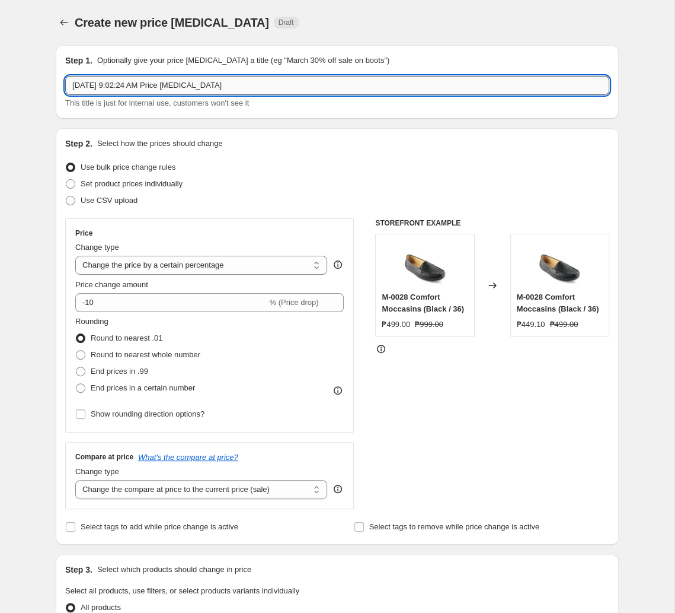
click at [249, 85] on input "[DATE] 9:02:24 AM Price [MEDICAL_DATA]" at bounding box center [337, 85] width 544 height 19
paste input "t2025_Shu_20%off"
type input "[DATE]_Shu_20%off"
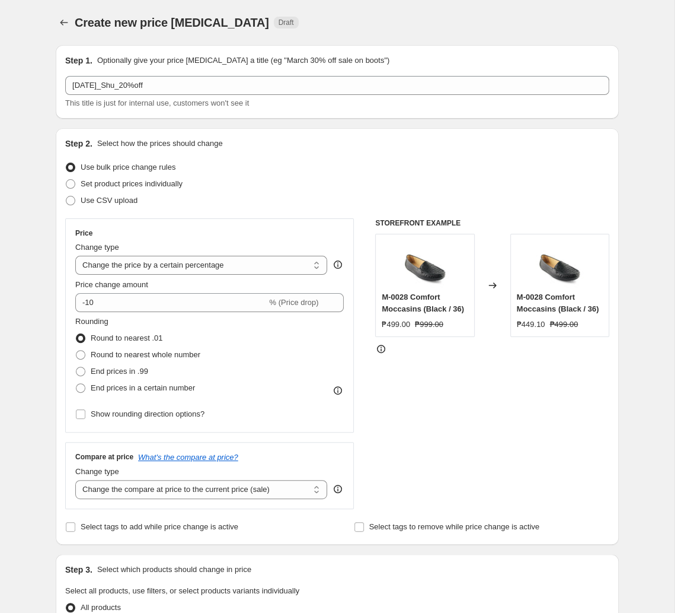
click at [145, 253] on div "Change type" at bounding box center [201, 247] width 252 height 12
click at [75, 256] on select "Change the price to a certain amount Change the price by a certain amount Chang…" at bounding box center [201, 265] width 252 height 19
select select "to"
click option "Change the price to a certain amount" at bounding box center [0, 0] width 0 height 0
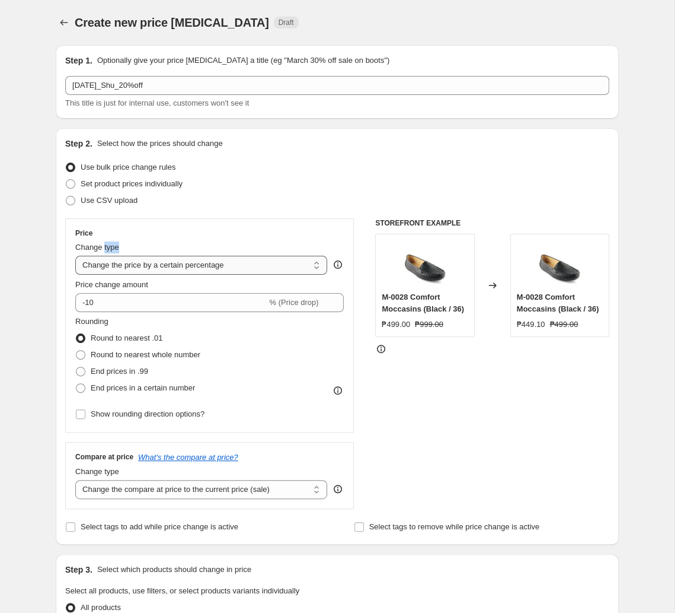
type input "80.00"
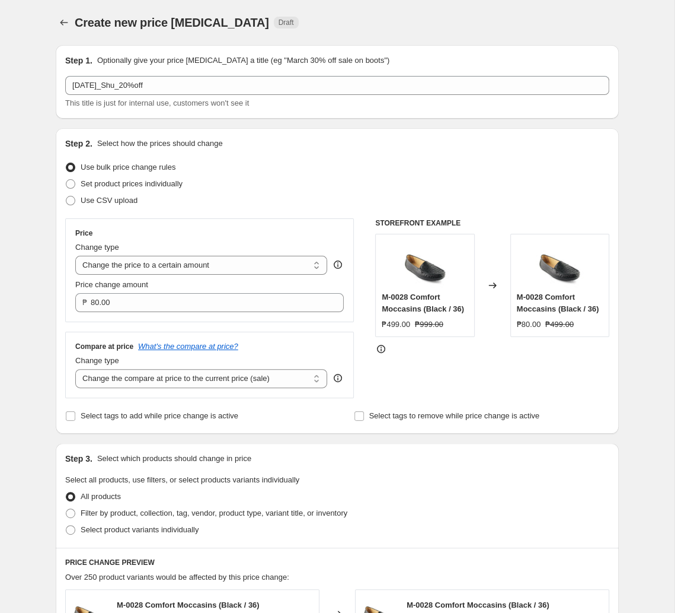
click at [178, 225] on div "Price Change type Change the price to a certain amount Change the price by a ce…" at bounding box center [209, 270] width 289 height 104
click at [75, 369] on select "Change the compare at price to the current price (sale) Change the compare at p…" at bounding box center [201, 378] width 252 height 19
click at [171, 303] on input "80.00" at bounding box center [208, 302] width 235 height 19
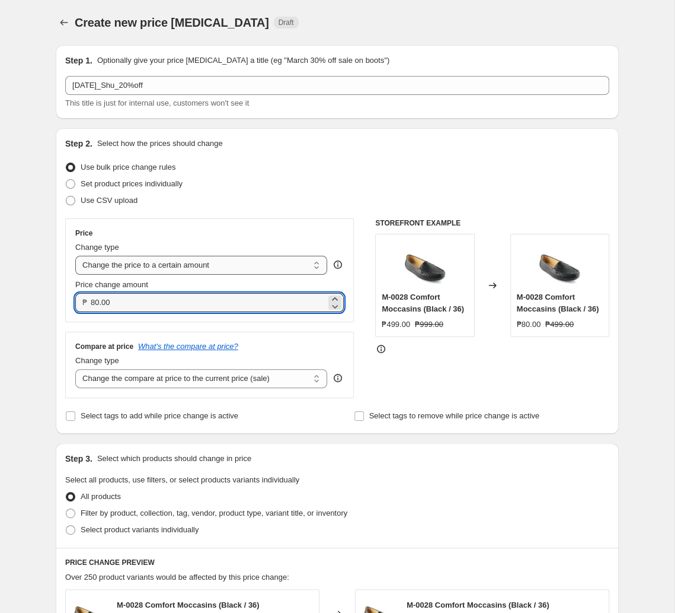
click at [75, 256] on select "Change the price to a certain amount Change the price by a certain amount Chang…" at bounding box center [201, 265] width 252 height 19
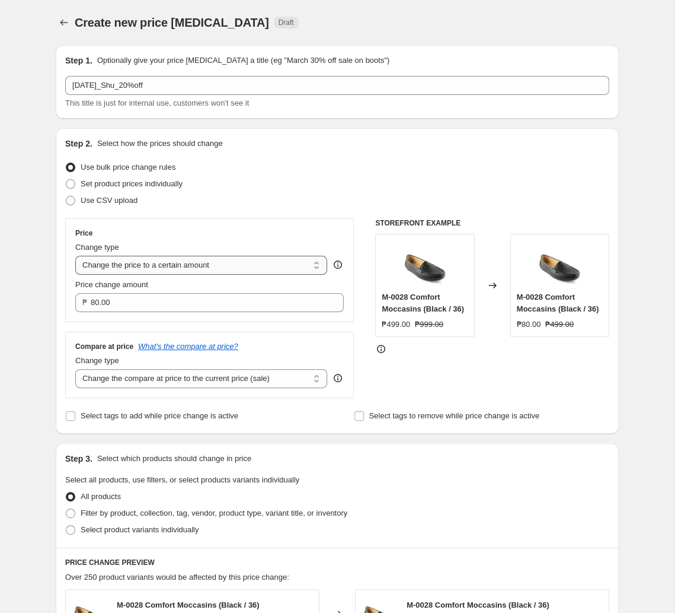
select select "percentage"
click option "Change the price by a certain percentage" at bounding box center [0, 0] width 0 height 0
type input "-15"
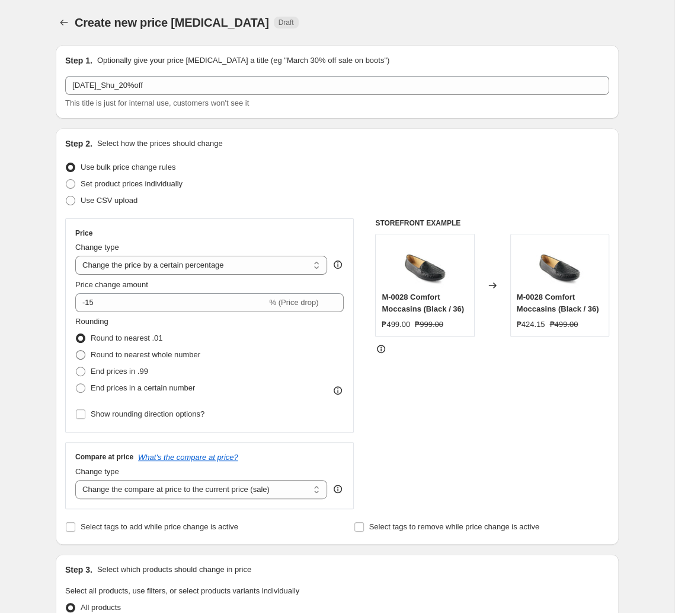
click at [187, 358] on span "Round to nearest whole number" at bounding box center [146, 354] width 110 height 9
click at [77, 350] on input "Round to nearest whole number" at bounding box center [76, 350] width 1 height 1
radio input "true"
click at [259, 278] on div "Price Change type Change the price to a certain amount Change the price by a ce…" at bounding box center [209, 325] width 269 height 194
click at [75, 256] on select "Change the price to a certain amount Change the price by a certain amount Chang…" at bounding box center [201, 265] width 252 height 19
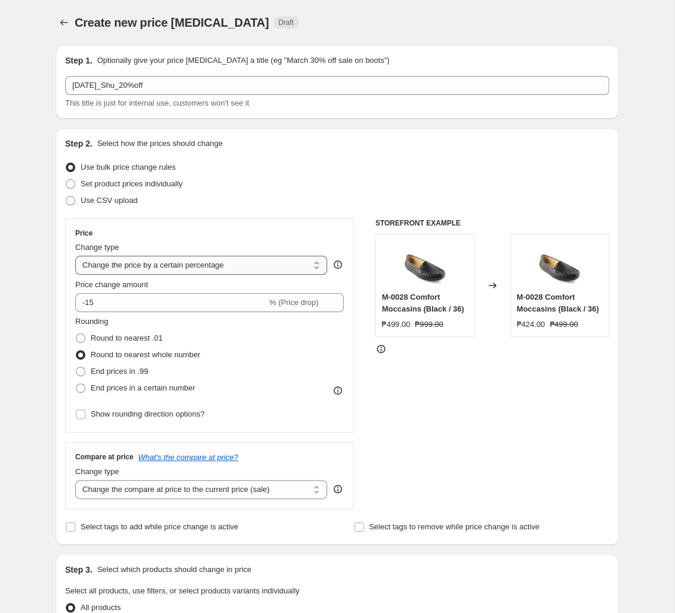
select select "pcap"
click option "Change the price by a certain percentage relative to the compare at price" at bounding box center [0, 0] width 0 height 0
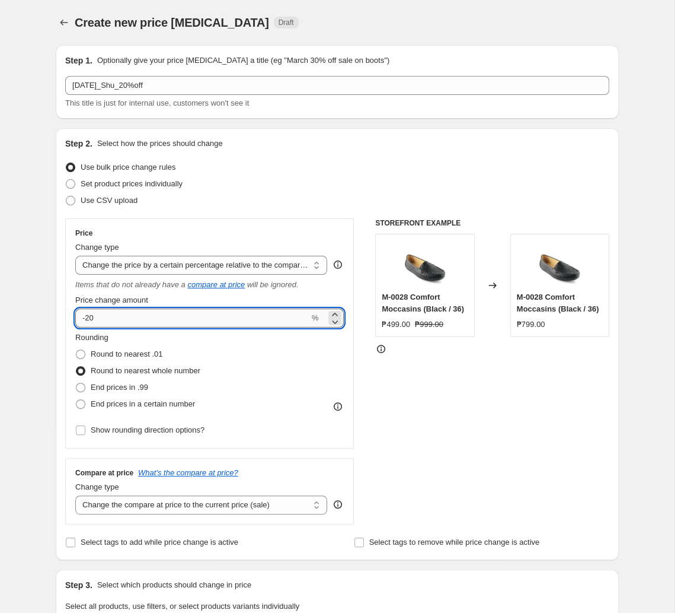
click at [281, 317] on input "-20" at bounding box center [192, 317] width 234 height 19
click at [187, 318] on input "-2" at bounding box center [192, 317] width 234 height 19
type input "-20"
click at [168, 429] on span "Show rounding direction options?" at bounding box center [148, 429] width 114 height 9
click at [85, 429] on input "Show rounding direction options?" at bounding box center [80, 429] width 9 height 9
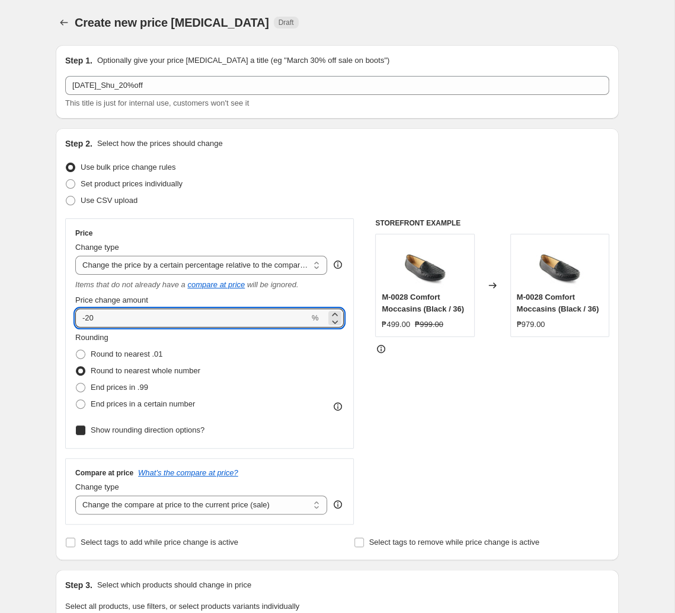
checkbox input "true"
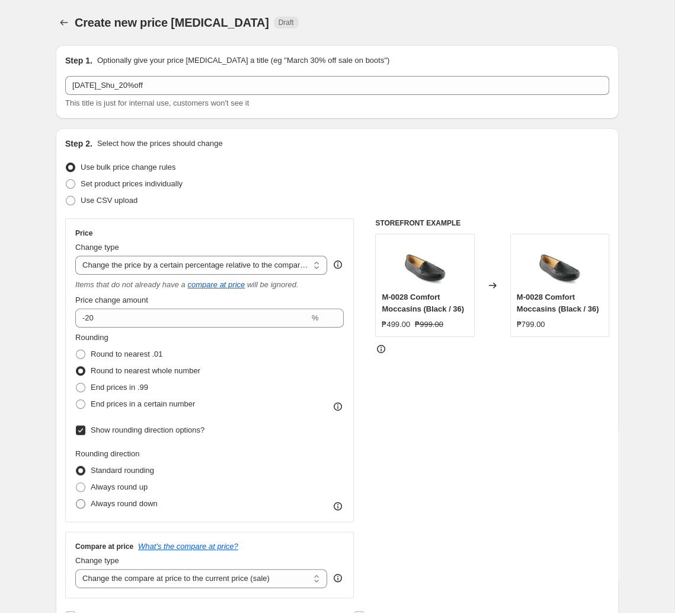
click at [151, 507] on span "Always round down" at bounding box center [124, 503] width 67 height 9
click at [77, 499] on input "Always round down" at bounding box center [76, 499] width 1 height 1
radio input "true"
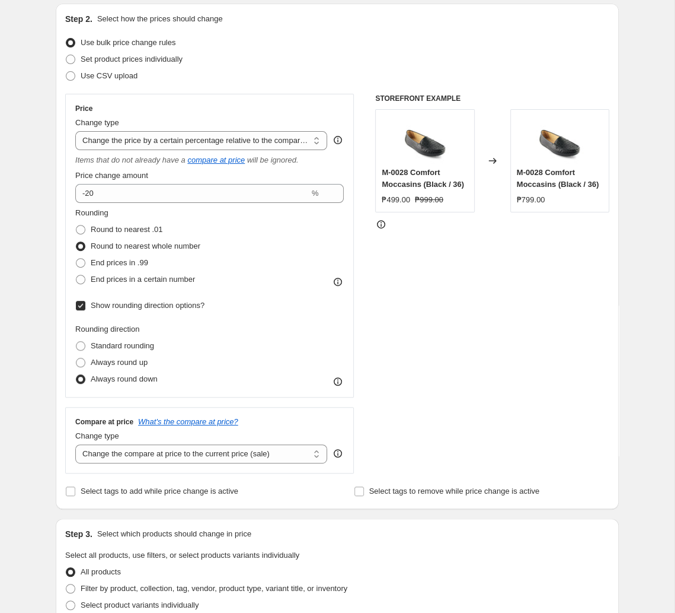
scroll to position [249, 0]
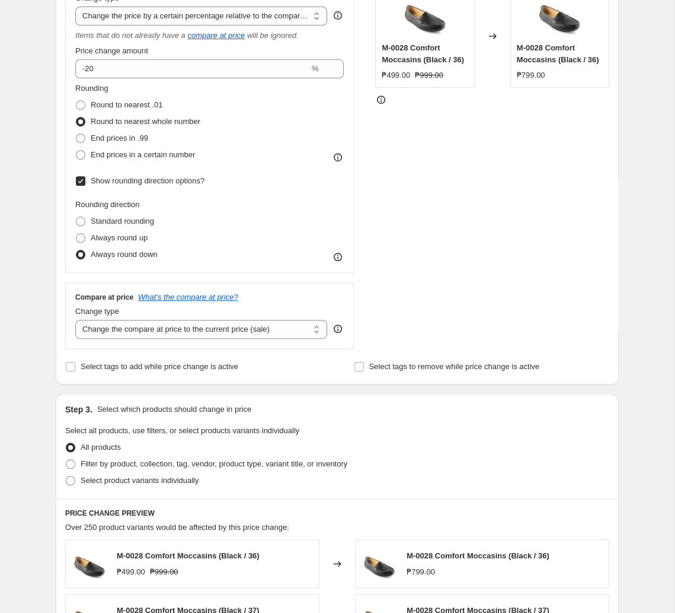
click at [260, 342] on div "Compare at price What's the compare at price? Change type Change the compare at…" at bounding box center [209, 315] width 289 height 66
click at [75, 320] on select "Change the compare at price to the current price (sale) Change the compare at p…" at bounding box center [201, 329] width 252 height 19
select select "no_change"
click option "Don't change the compare at price" at bounding box center [0, 0] width 0 height 0
click at [220, 468] on span "Filter by product, collection, tag, vendor, product type, variant title, or inv…" at bounding box center [214, 463] width 267 height 9
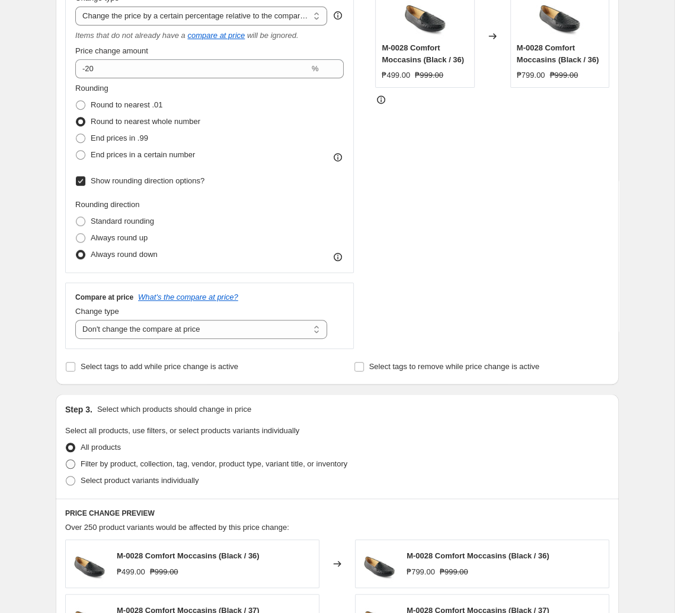
click at [66, 460] on input "Filter by product, collection, tag, vendor, product type, variant title, or inv…" at bounding box center [66, 459] width 1 height 1
radio input "true"
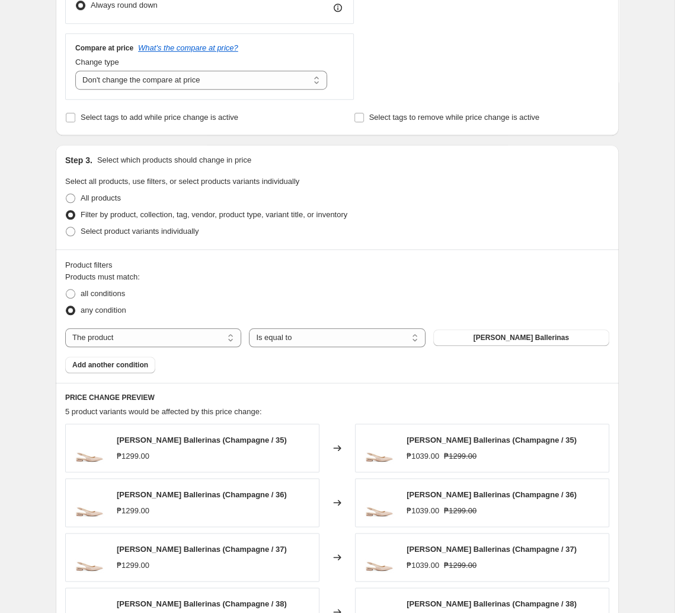
scroll to position [560, 0]
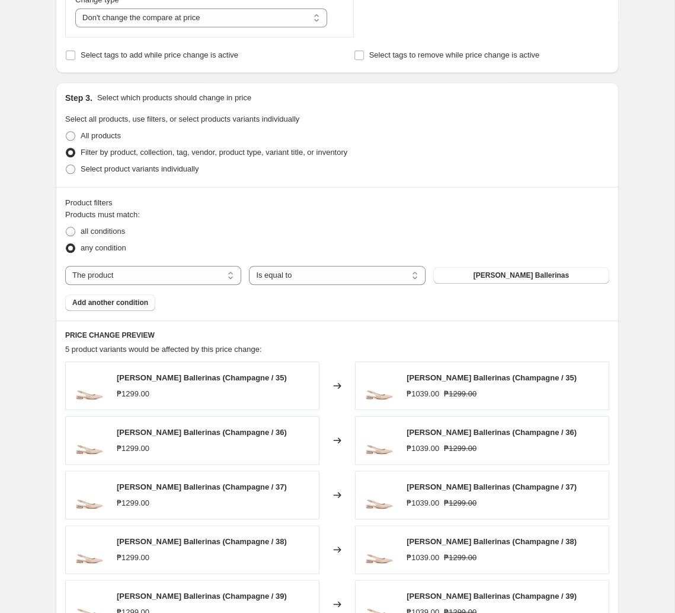
click at [153, 291] on div "Products must match: all conditions any condition The product The product's col…" at bounding box center [337, 260] width 544 height 102
click at [65, 266] on select "The product The product's collection The product's tag The product's vendor The…" at bounding box center [153, 275] width 176 height 19
select select "tag"
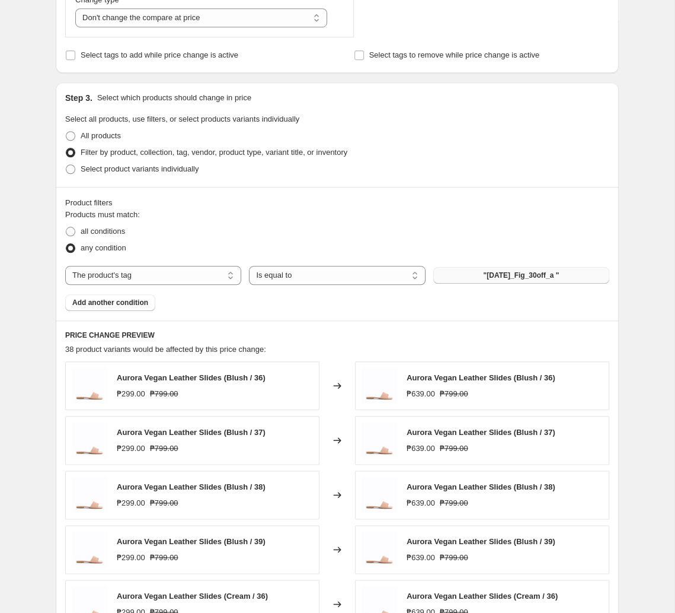
click at [470, 276] on span ""[DATE]_Fig_30off_a "" at bounding box center [521, 274] width 76 height 9
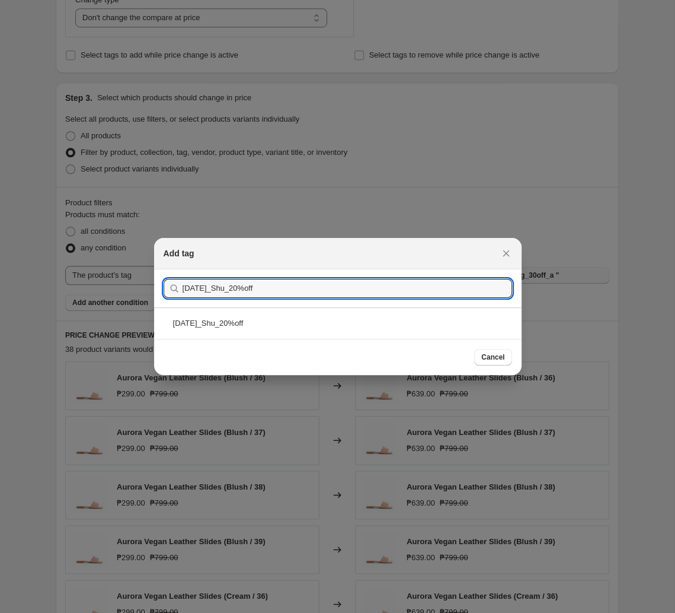
type input "[DATE]_Shu_20%off"
click at [384, 326] on div "[DATE]_Shu_20%off" at bounding box center [338, 322] width 368 height 31
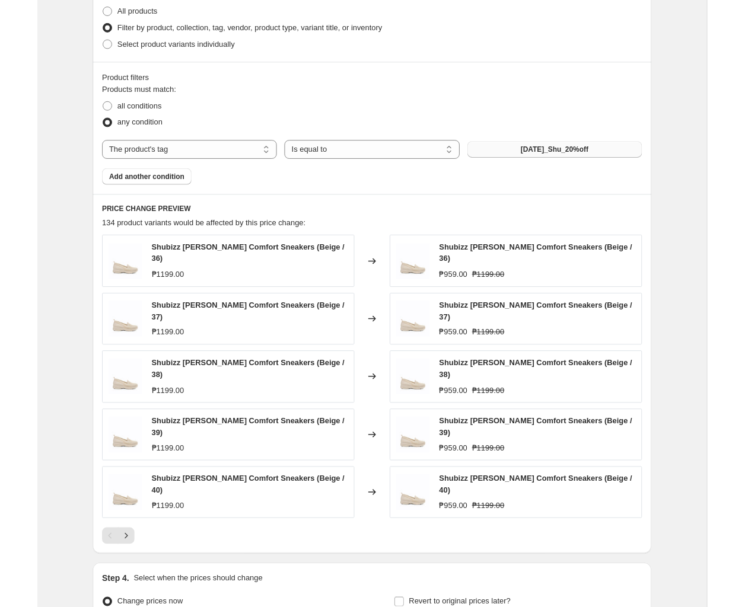
scroll to position [747, 0]
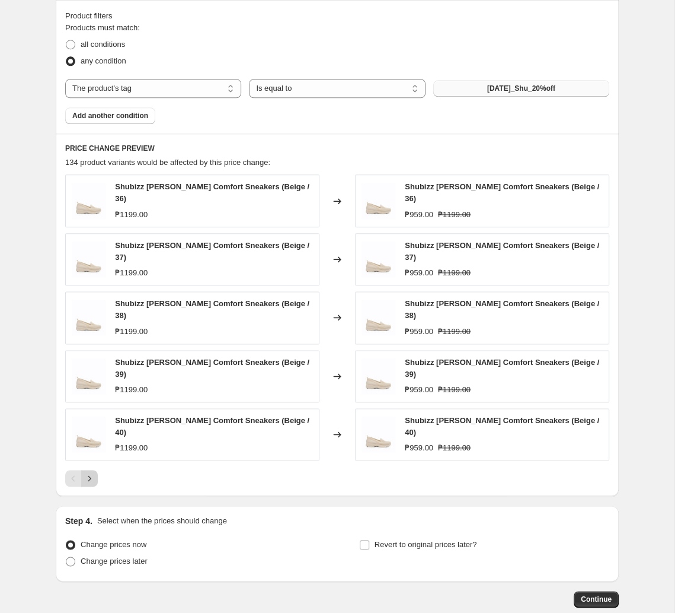
click at [94, 472] on icon "Next" at bounding box center [90, 478] width 12 height 12
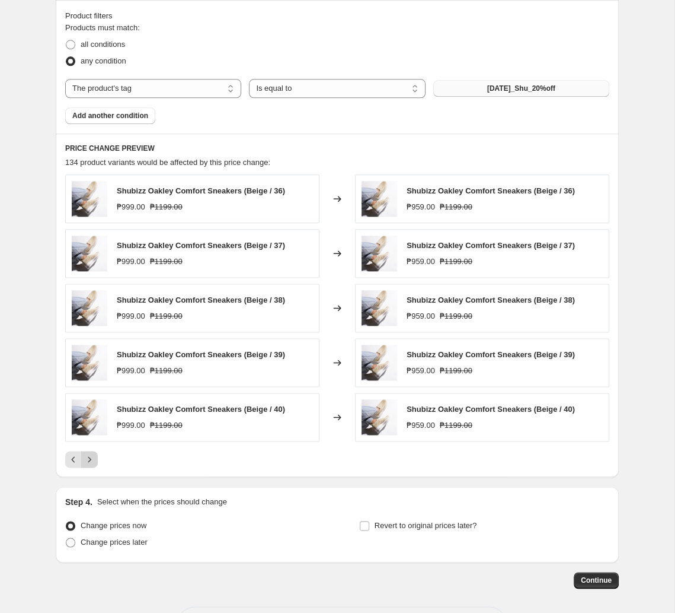
click at [95, 463] on icon "Next" at bounding box center [90, 459] width 12 height 12
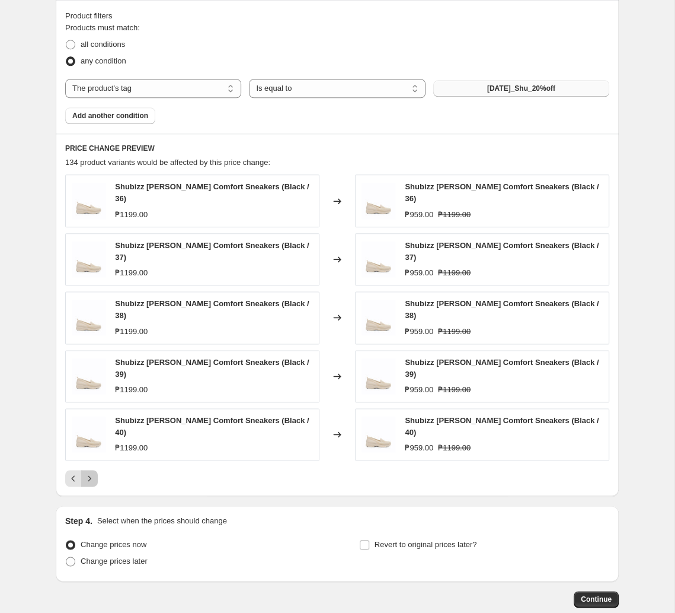
click at [95, 472] on icon "Next" at bounding box center [90, 478] width 12 height 12
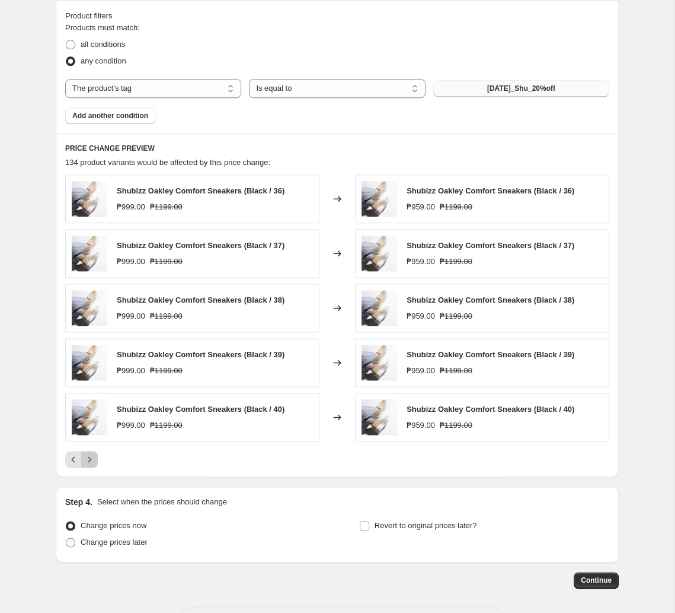
click at [95, 463] on button "Next" at bounding box center [89, 459] width 17 height 17
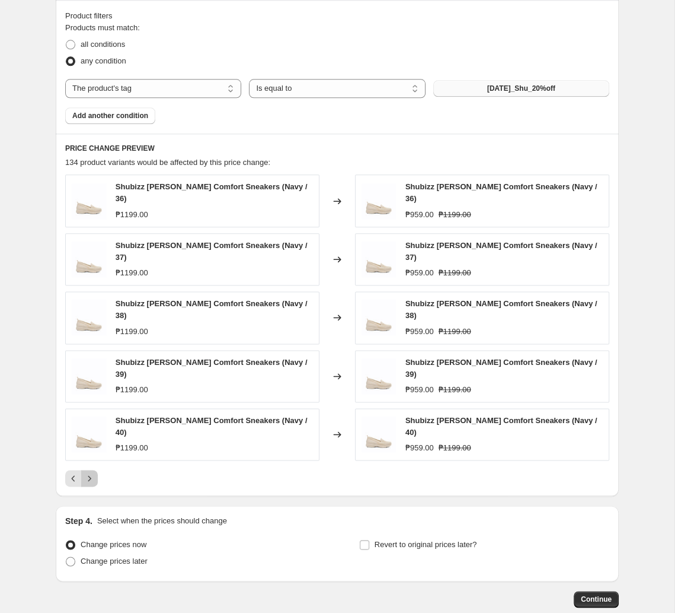
click at [95, 470] on button "Next" at bounding box center [89, 478] width 17 height 17
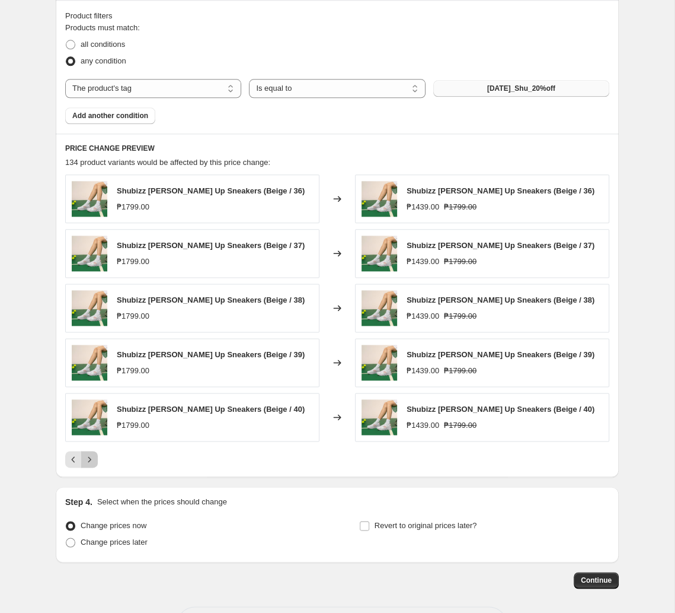
click at [88, 467] on button "Next" at bounding box center [89, 459] width 17 height 17
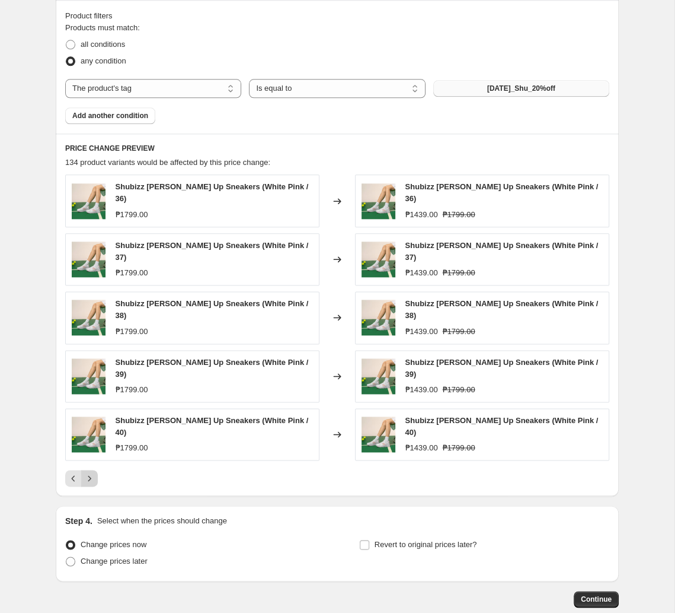
click at [90, 472] on icon "Next" at bounding box center [90, 478] width 12 height 12
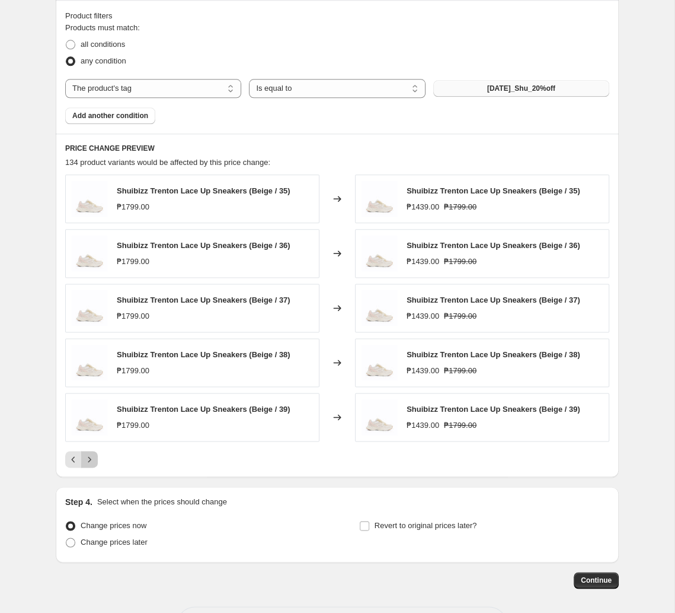
click at [86, 465] on icon "Next" at bounding box center [90, 459] width 12 height 12
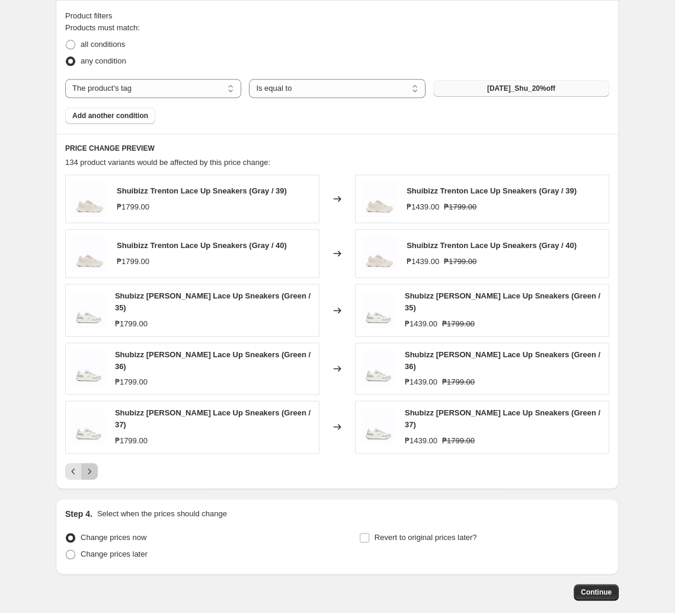
click at [88, 467] on icon "Next" at bounding box center [90, 471] width 12 height 12
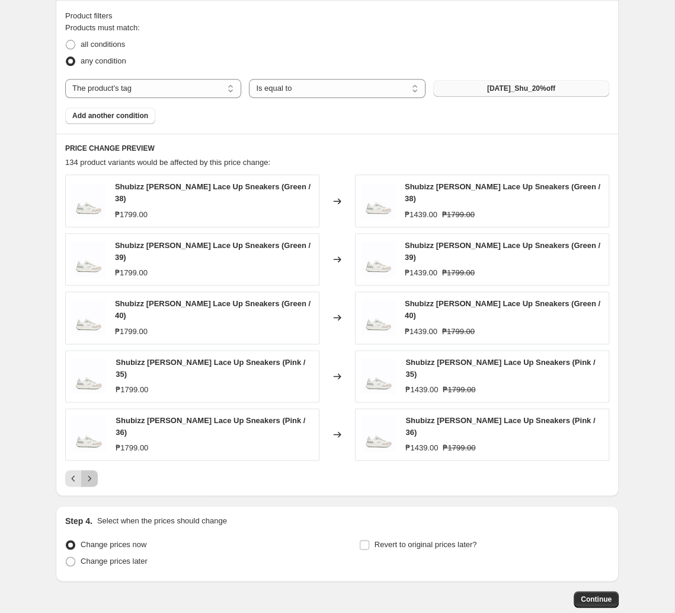
click at [88, 472] on icon "Next" at bounding box center [90, 478] width 12 height 12
click at [92, 472] on icon "Next" at bounding box center [90, 478] width 12 height 12
click at [91, 472] on icon "Next" at bounding box center [90, 478] width 12 height 12
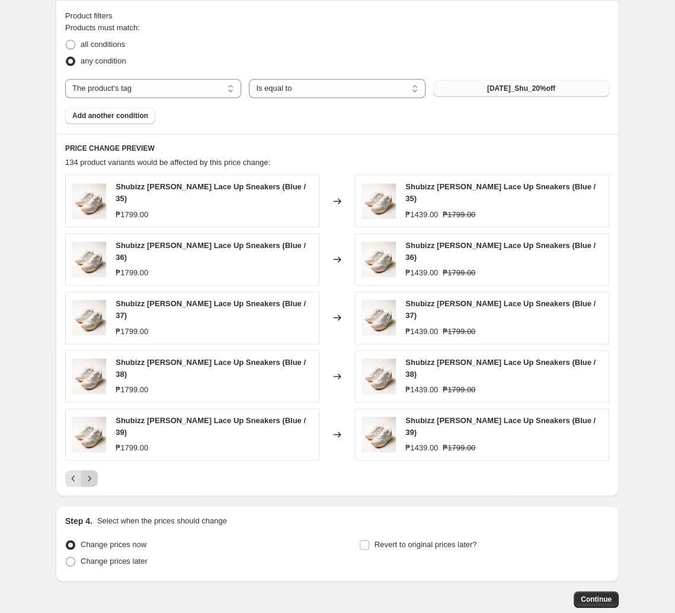
click at [91, 472] on icon "Next" at bounding box center [90, 478] width 12 height 12
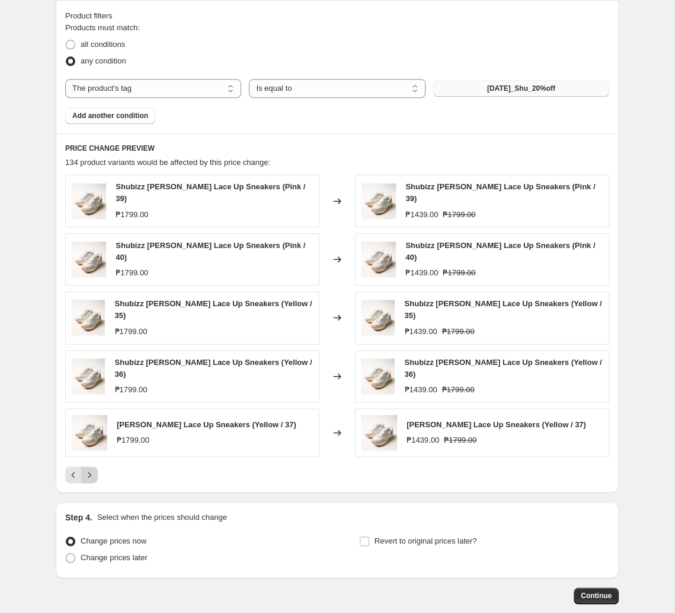
click at [91, 468] on icon "Next" at bounding box center [90, 474] width 12 height 12
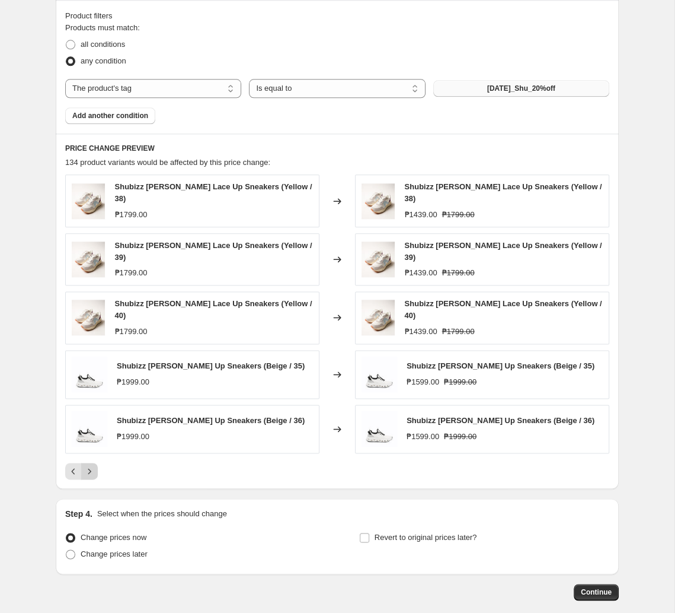
click at [93, 465] on icon "Next" at bounding box center [90, 471] width 12 height 12
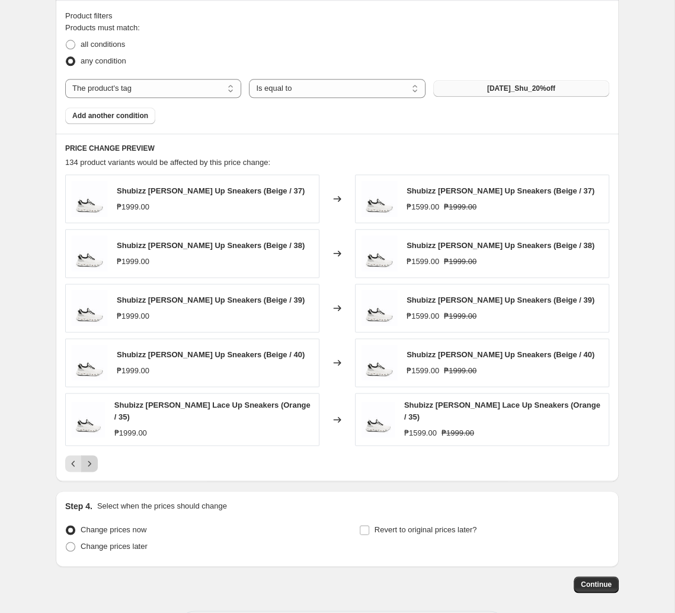
click at [97, 460] on div at bounding box center [337, 463] width 544 height 17
click at [95, 460] on icon "Next" at bounding box center [90, 463] width 12 height 12
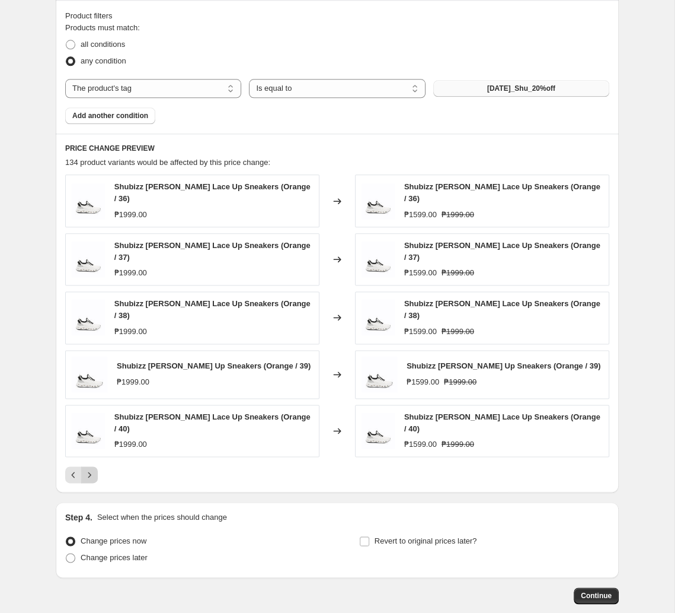
click at [91, 468] on icon "Next" at bounding box center [90, 474] width 12 height 12
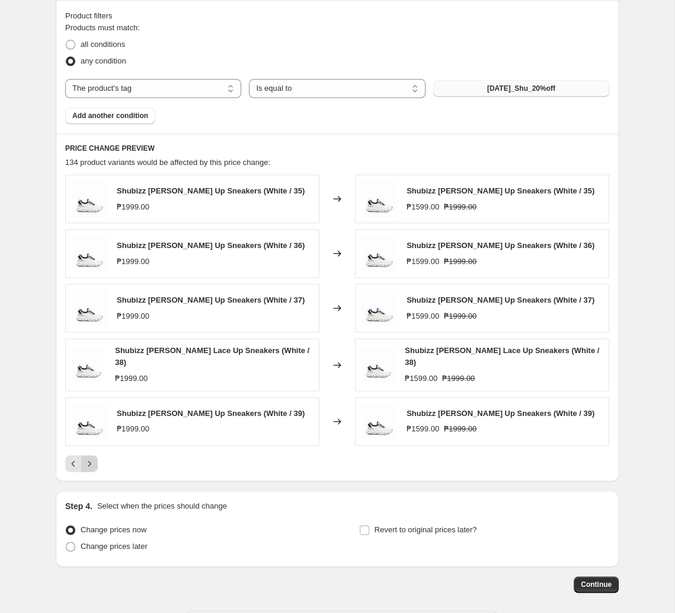
click at [90, 464] on icon "Next" at bounding box center [89, 462] width 3 height 5
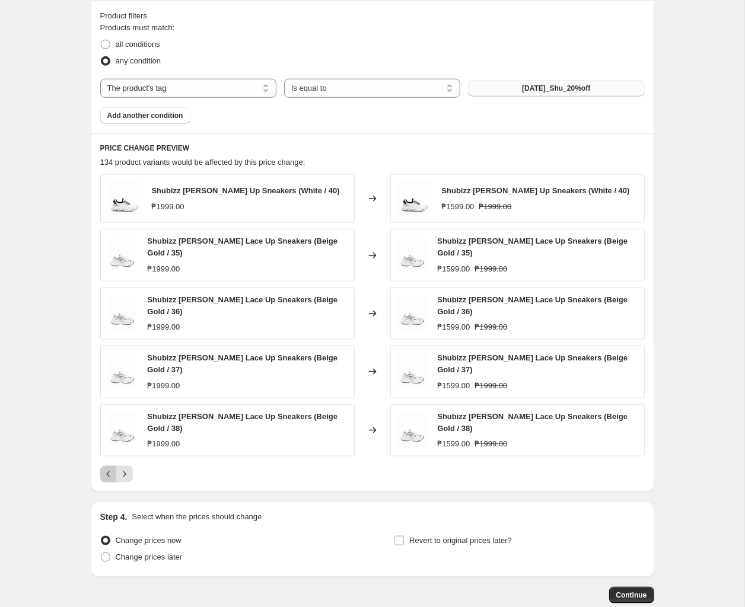
click at [107, 471] on icon "Previous" at bounding box center [108, 474] width 4 height 6
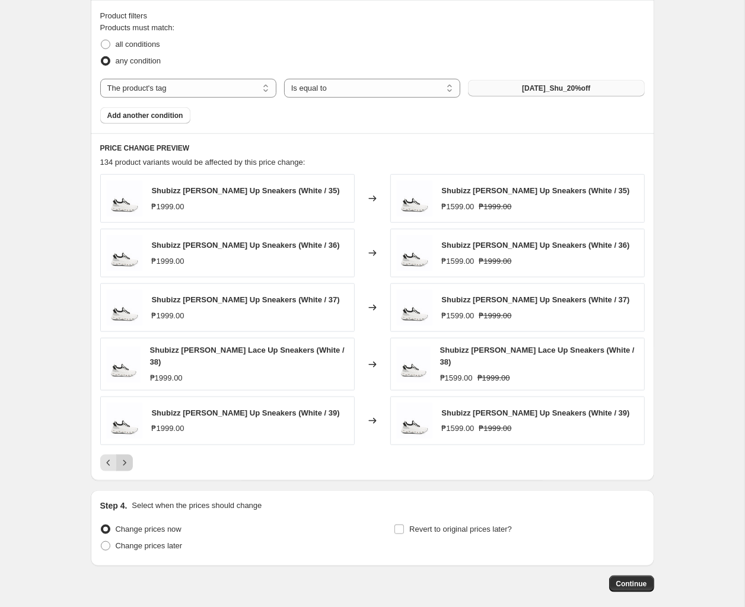
click at [122, 463] on icon "Next" at bounding box center [125, 463] width 12 height 12
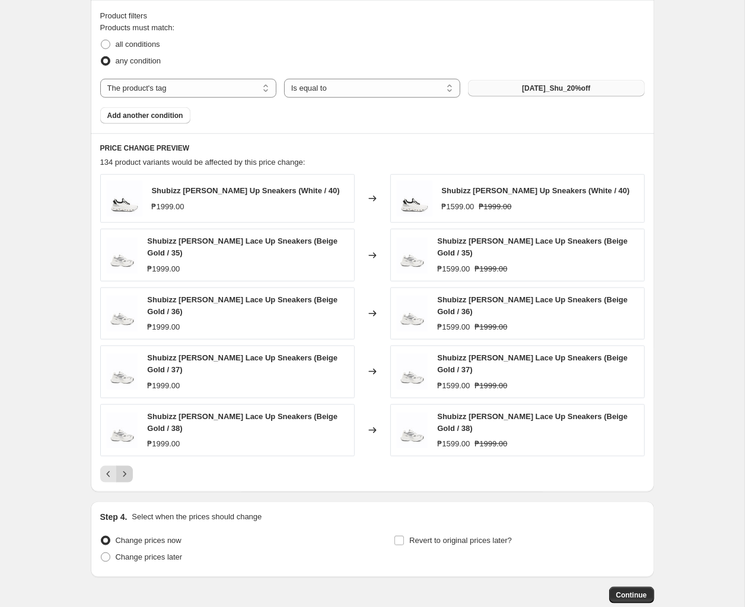
click at [122, 468] on icon "Next" at bounding box center [125, 474] width 12 height 12
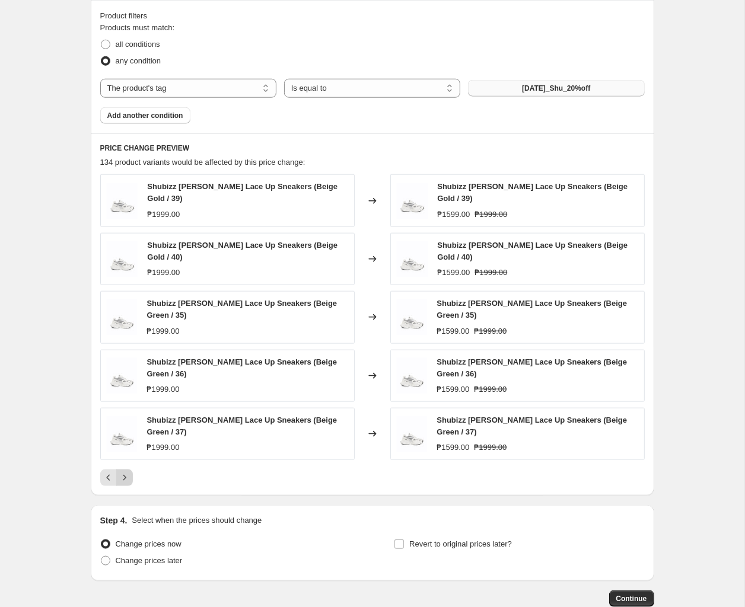
click at [123, 473] on icon "Next" at bounding box center [125, 478] width 12 height 12
click at [126, 480] on icon "Next" at bounding box center [125, 478] width 12 height 12
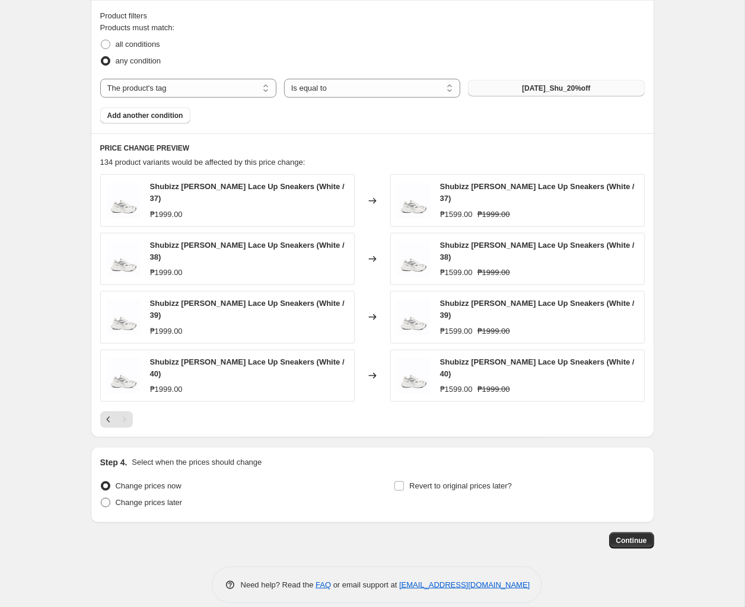
click at [148, 498] on span "Change prices later" at bounding box center [149, 502] width 67 height 9
click at [101, 498] on input "Change prices later" at bounding box center [101, 498] width 1 height 1
radio input "true"
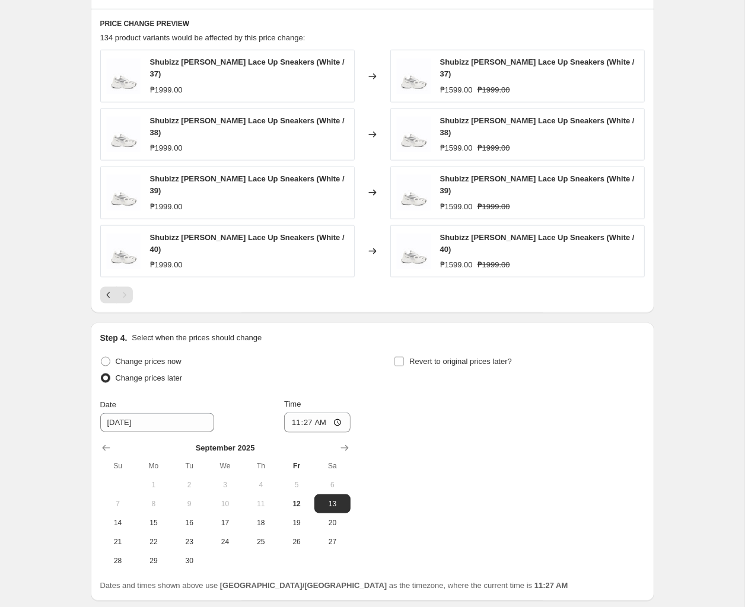
scroll to position [951, 0]
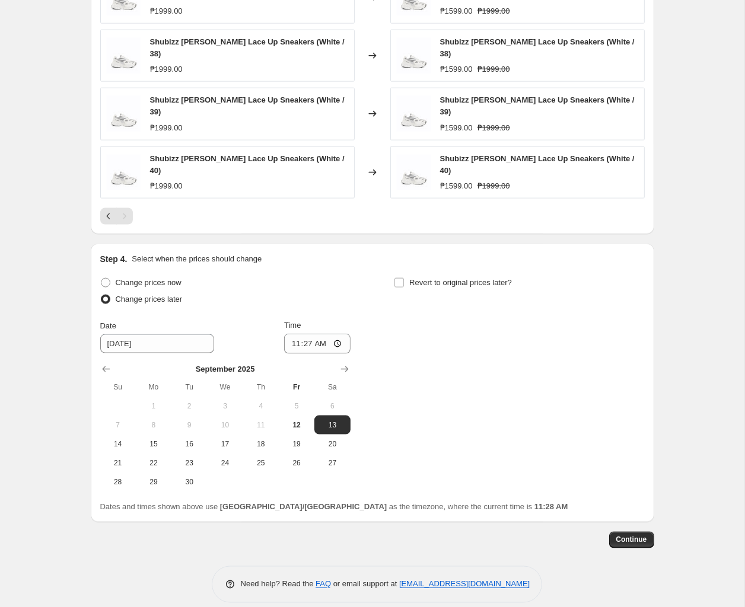
click at [186, 439] on span "16" at bounding box center [189, 443] width 26 height 9
type input "[DATE]"
click at [308, 336] on input "11:27" at bounding box center [317, 344] width 66 height 20
type input "11:00"
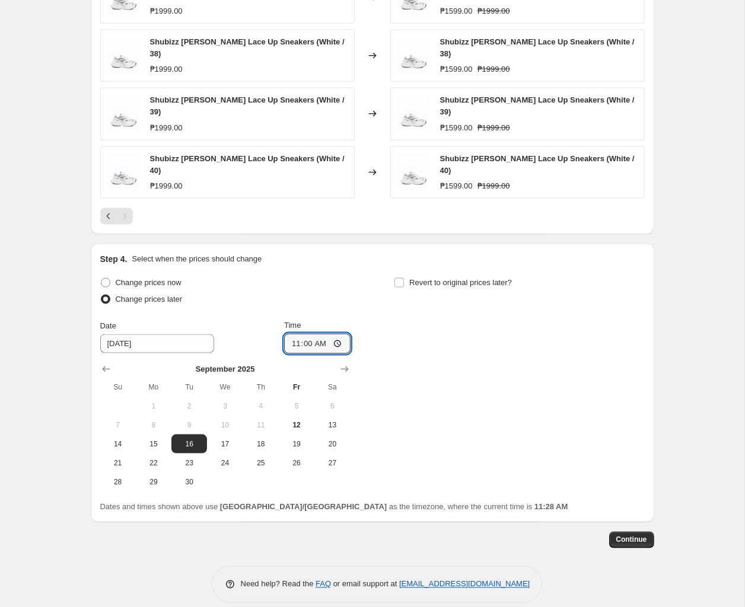
click at [456, 253] on div "Step 4. Select when the prices should change" at bounding box center [372, 259] width 544 height 12
click at [444, 278] on span "Revert to original prices later?" at bounding box center [460, 282] width 103 height 9
click at [404, 278] on input "Revert to original prices later?" at bounding box center [398, 282] width 9 height 9
checkbox input "true"
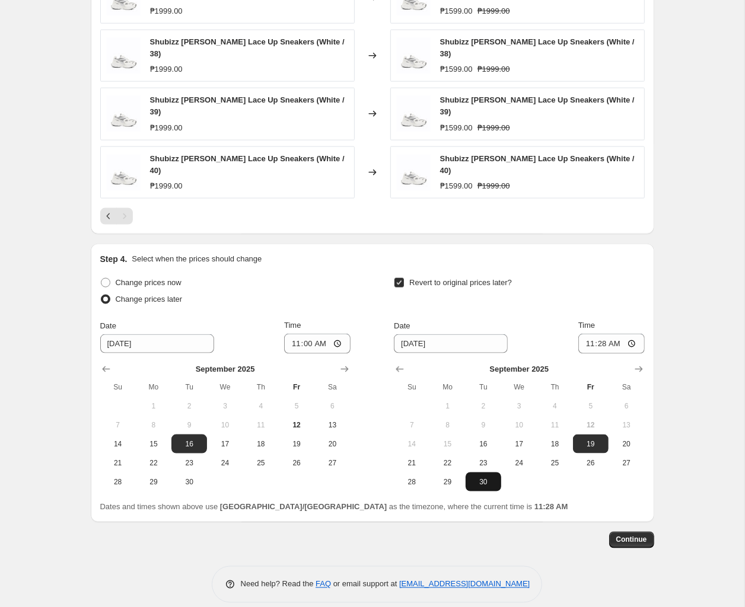
click at [468, 473] on button "30" at bounding box center [484, 482] width 36 height 19
type input "[DATE]"
click at [470, 334] on input "11:28" at bounding box center [611, 344] width 66 height 20
type input "10:00"
click at [470, 532] on button "Continue" at bounding box center [631, 540] width 45 height 17
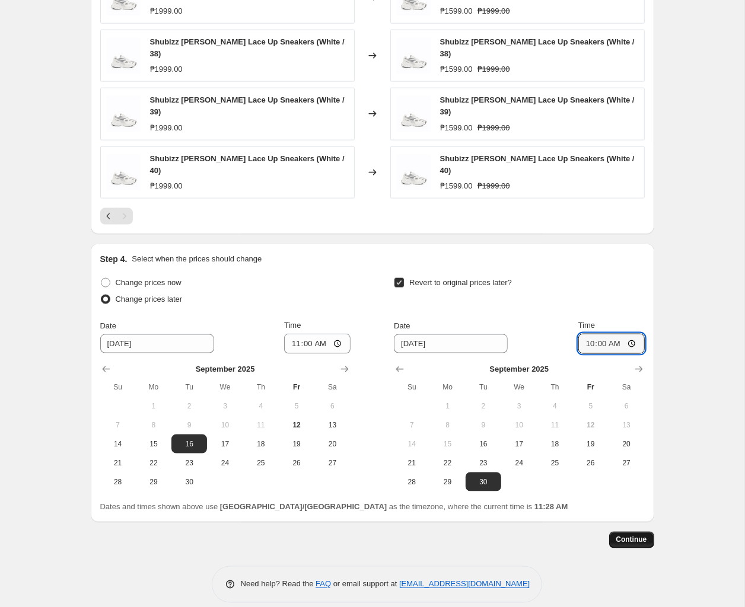
scroll to position [0, 0]
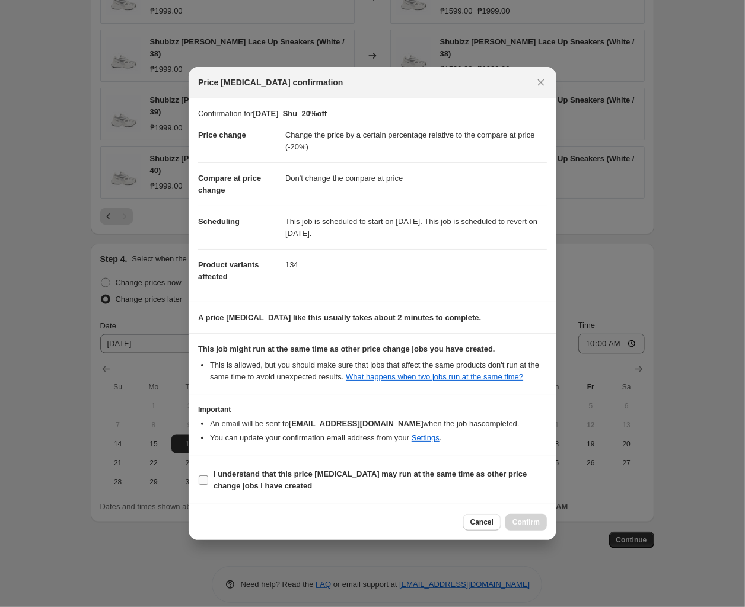
click at [340, 478] on b "I understand that this price [MEDICAL_DATA] may run at the same time as other p…" at bounding box center [369, 480] width 313 height 21
click at [208, 478] on input "I understand that this price [MEDICAL_DATA] may run at the same time as other p…" at bounding box center [203, 480] width 9 height 9
checkbox input "true"
click at [470, 527] on span "Confirm" at bounding box center [525, 522] width 27 height 9
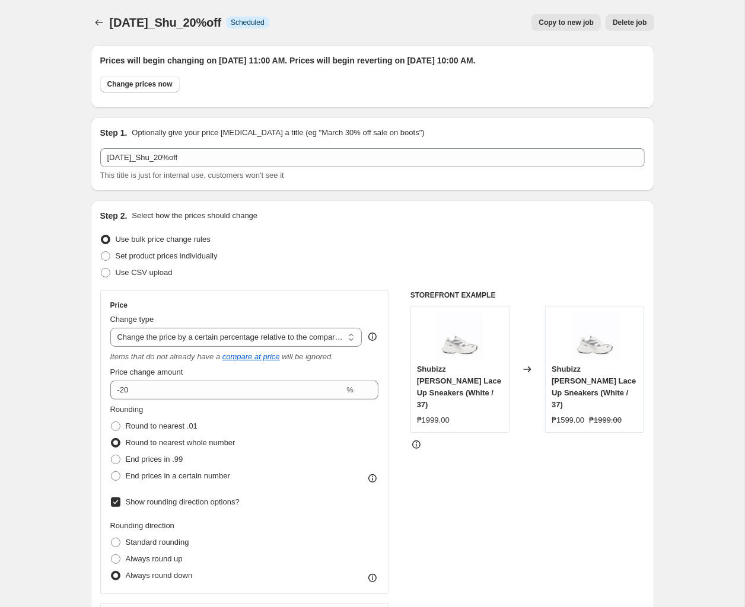
click at [109, 21] on div at bounding box center [100, 22] width 19 height 17
click at [100, 23] on icon "Price change jobs" at bounding box center [99, 23] width 12 height 12
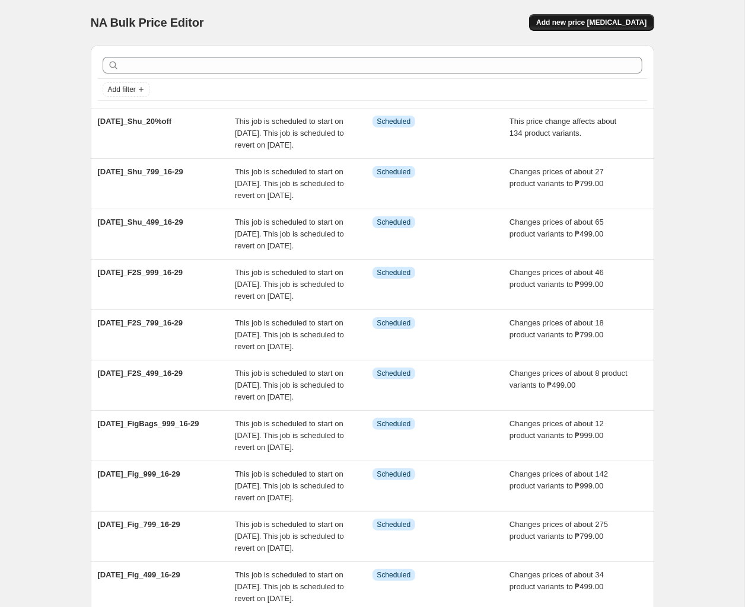
click at [470, 20] on span "Add new price [MEDICAL_DATA]" at bounding box center [591, 22] width 110 height 9
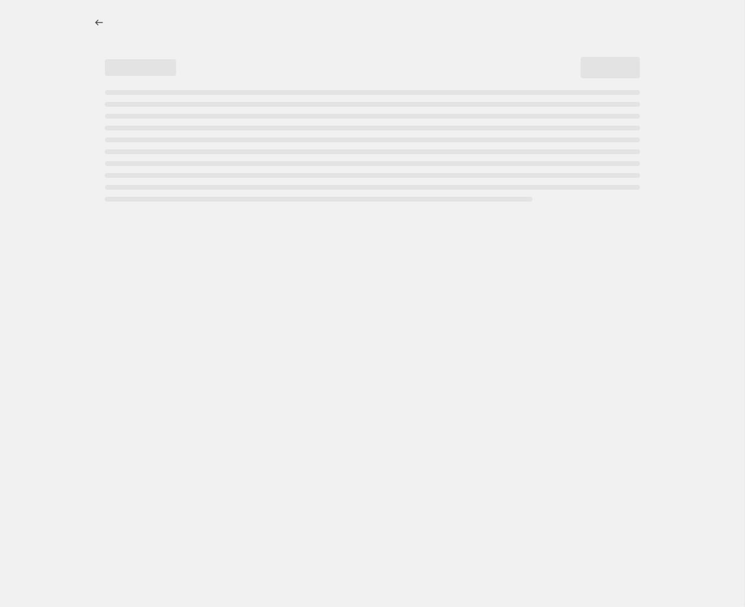
select select "percentage"
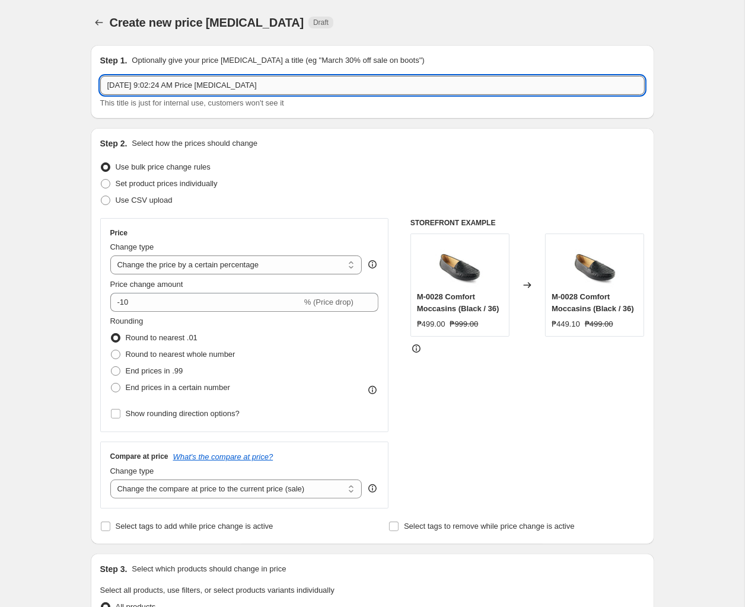
click at [267, 82] on input "[DATE] 9:02:24 AM Price [MEDICAL_DATA]" at bounding box center [372, 85] width 544 height 19
paste input "t2025_Sor_499_16-29"
type input "[DATE]_Sor_499_16-29"
click at [110, 256] on select "Change the price to a certain amount Change the price by a certain amount Chang…" at bounding box center [236, 265] width 252 height 19
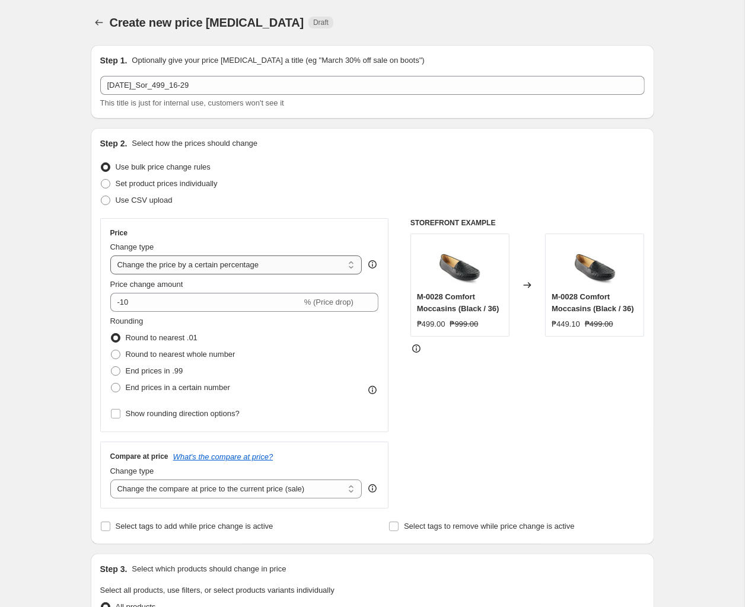
select select "to"
click option "Change the price to a certain amount" at bounding box center [0, 0] width 0 height 0
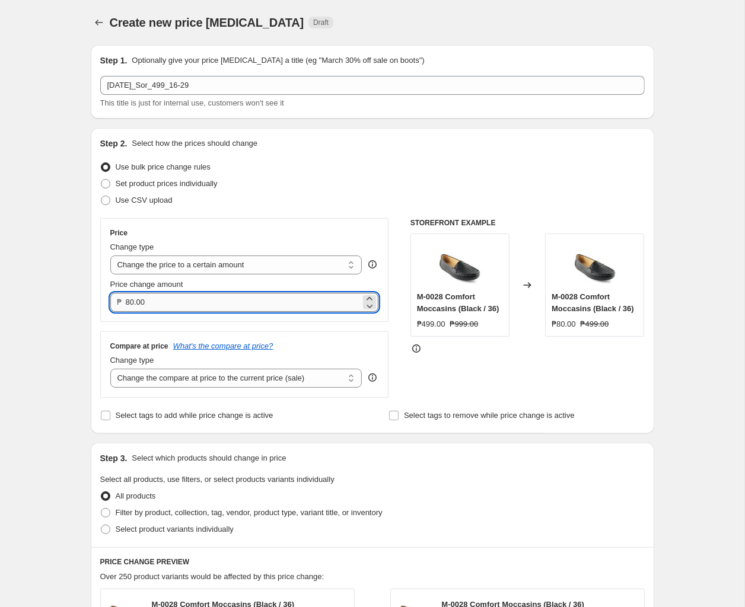
click at [216, 304] on input "80.00" at bounding box center [243, 302] width 235 height 19
type input "499.00"
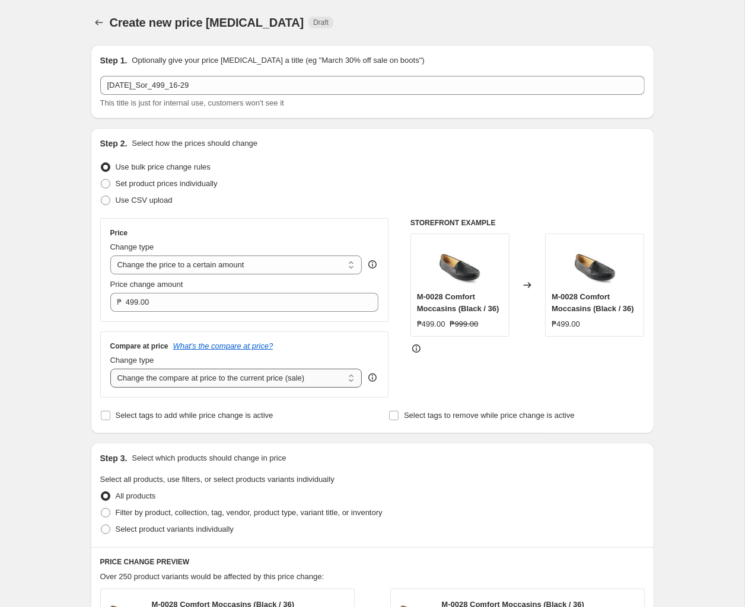
click at [110, 369] on select "Change the compare at price to the current price (sale) Change the compare at p…" at bounding box center [236, 378] width 252 height 19
select select "no_change"
click option "Don't change the compare at price" at bounding box center [0, 0] width 0 height 0
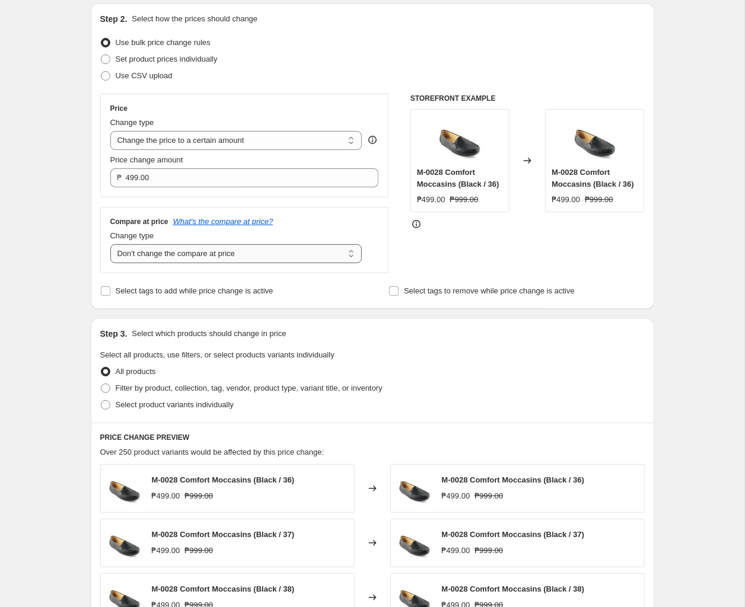
scroll to position [187, 0]
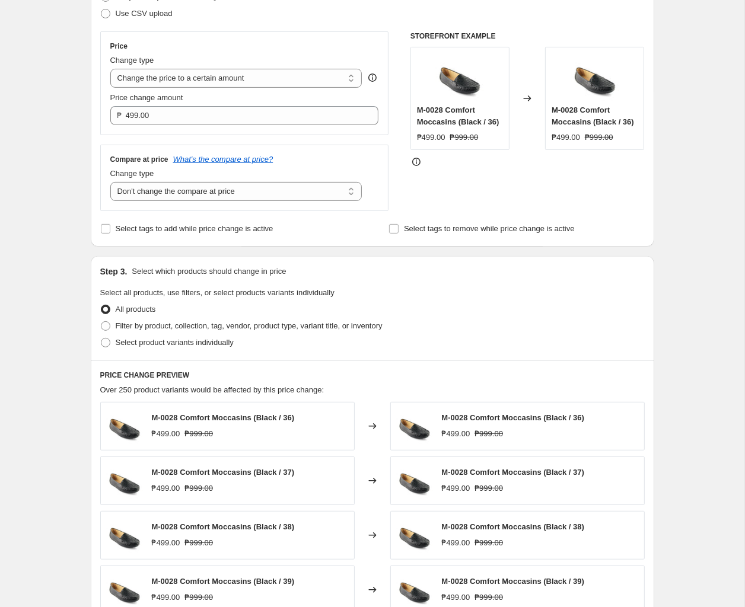
click at [279, 337] on div "Select product variants individually" at bounding box center [372, 342] width 544 height 17
click at [298, 314] on div "All products" at bounding box center [372, 309] width 544 height 17
click at [286, 334] on label "Filter by product, collection, tag, vendor, product type, variant title, or inv…" at bounding box center [241, 326] width 282 height 17
click at [101, 322] on input "Filter by product, collection, tag, vendor, product type, variant title, or inv…" at bounding box center [101, 321] width 1 height 1
radio input "true"
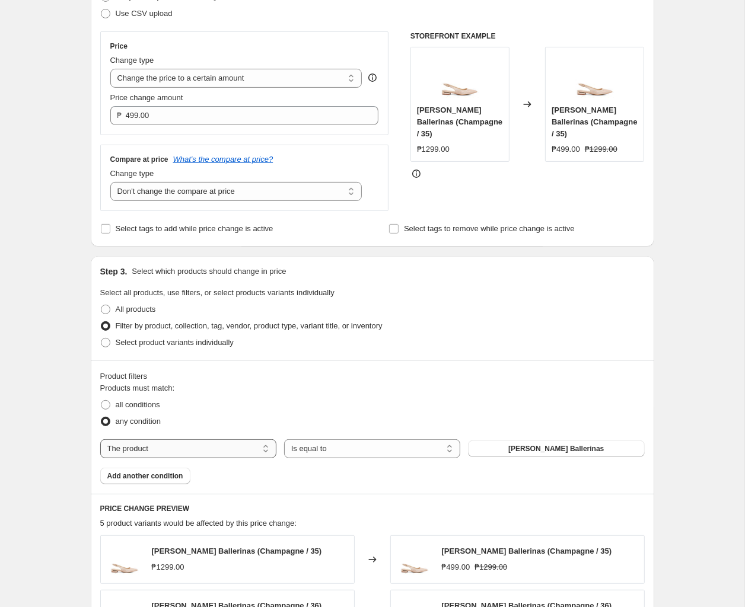
click at [100, 439] on select "The product The product's collection The product's tag The product's vendor The…" at bounding box center [188, 448] width 176 height 19
select select "tag"
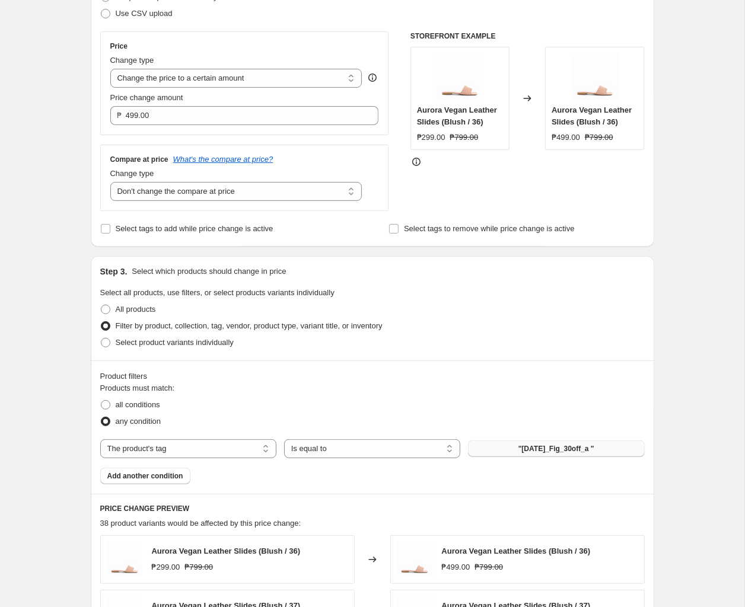
click at [470, 456] on button ""[DATE]_Fig_30off_a "" at bounding box center [556, 449] width 176 height 17
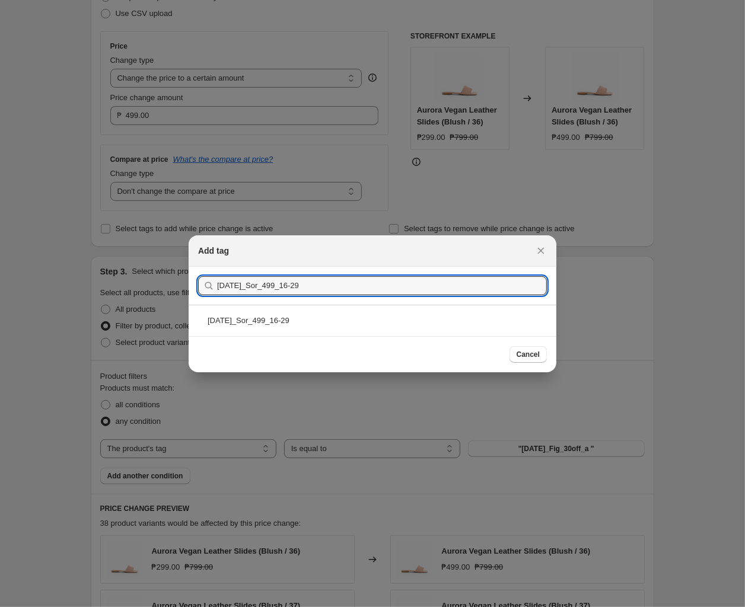
type input "[DATE]_Sor_499_16-29"
click at [368, 323] on div "[DATE]_Sor_499_16-29" at bounding box center [373, 320] width 368 height 31
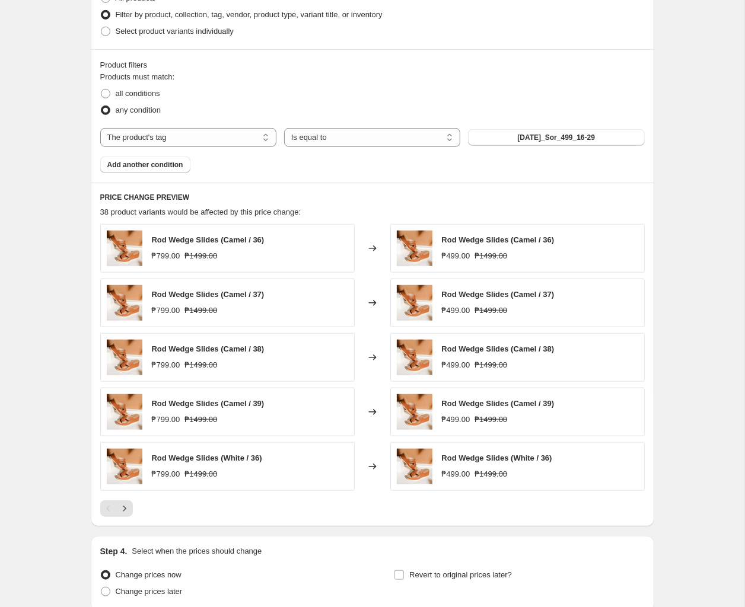
scroll to position [560, 0]
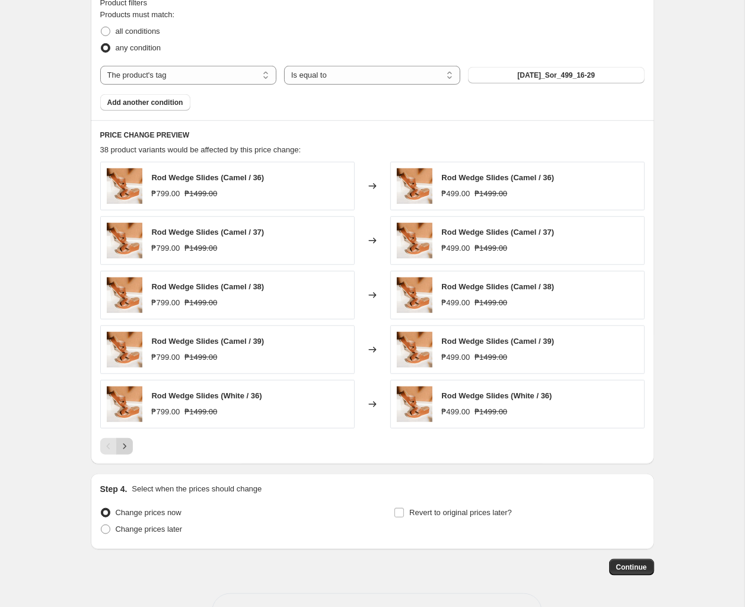
click at [126, 448] on icon "Next" at bounding box center [125, 447] width 12 height 12
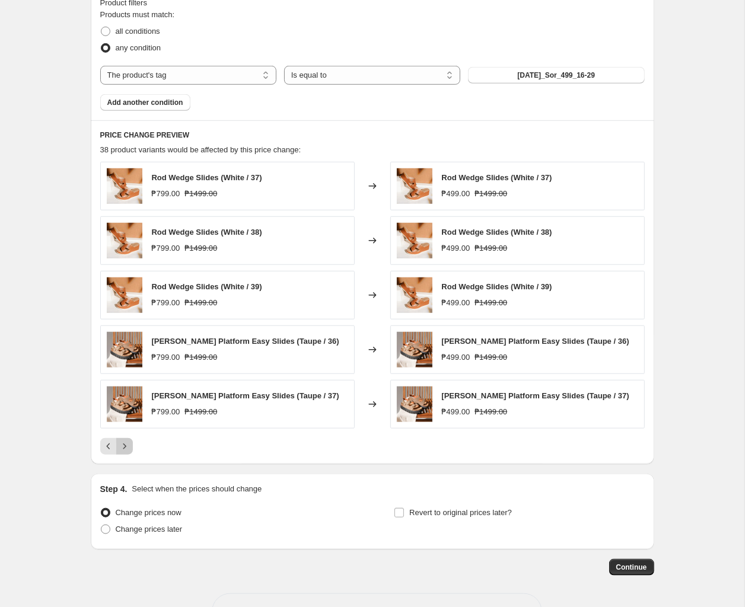
click at [126, 448] on icon "Next" at bounding box center [125, 447] width 12 height 12
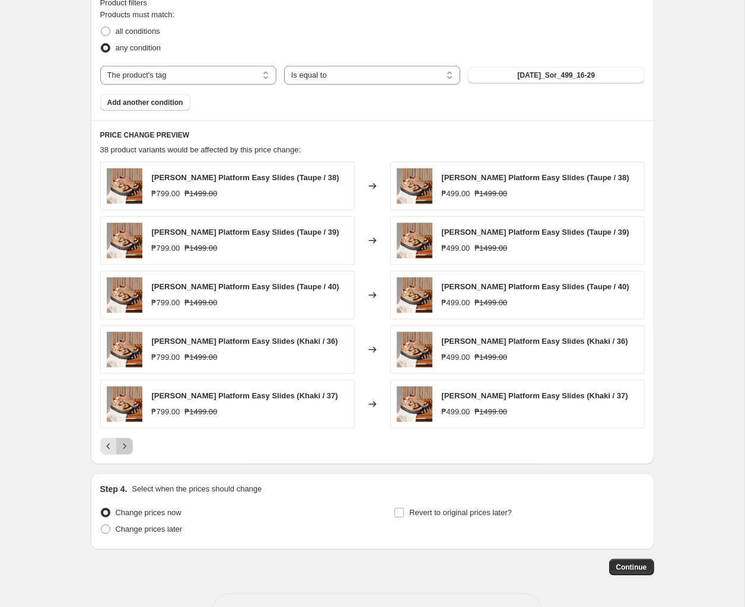
click at [126, 448] on icon "Next" at bounding box center [125, 447] width 12 height 12
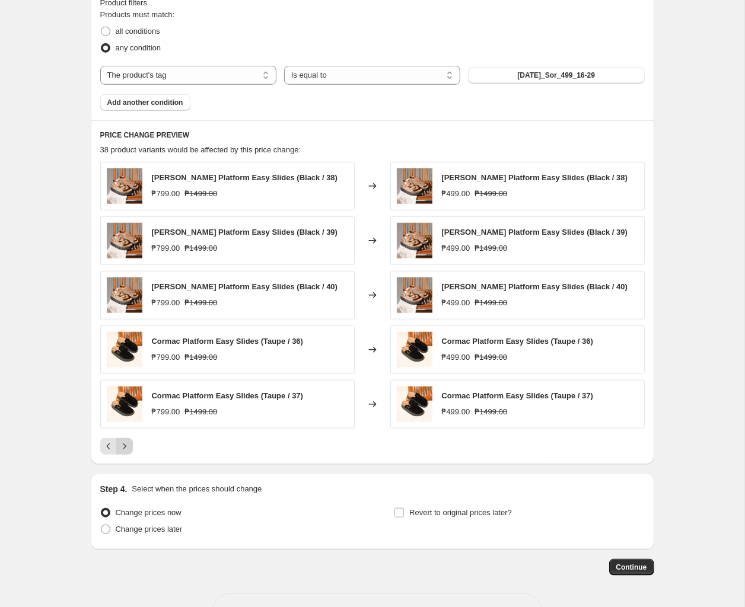
click at [126, 448] on icon "Next" at bounding box center [125, 447] width 12 height 12
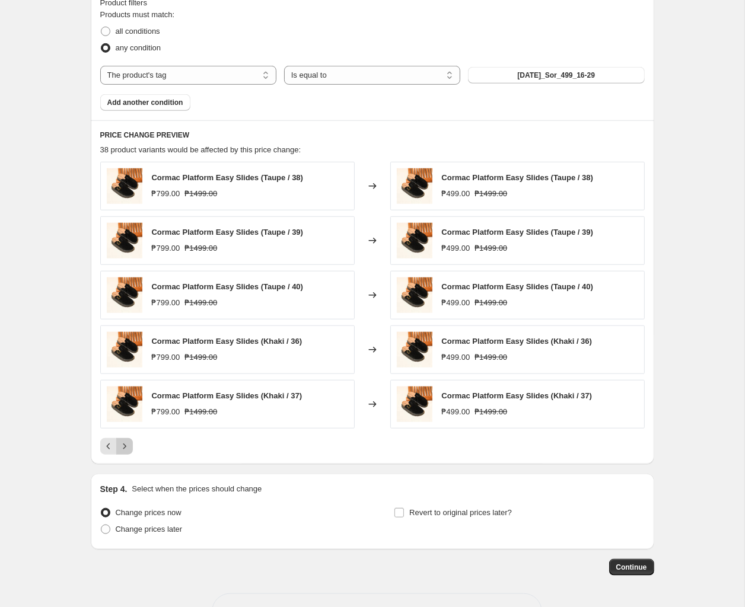
click at [126, 448] on icon "Next" at bounding box center [125, 447] width 12 height 12
click at [125, 448] on icon "Next" at bounding box center [124, 446] width 3 height 5
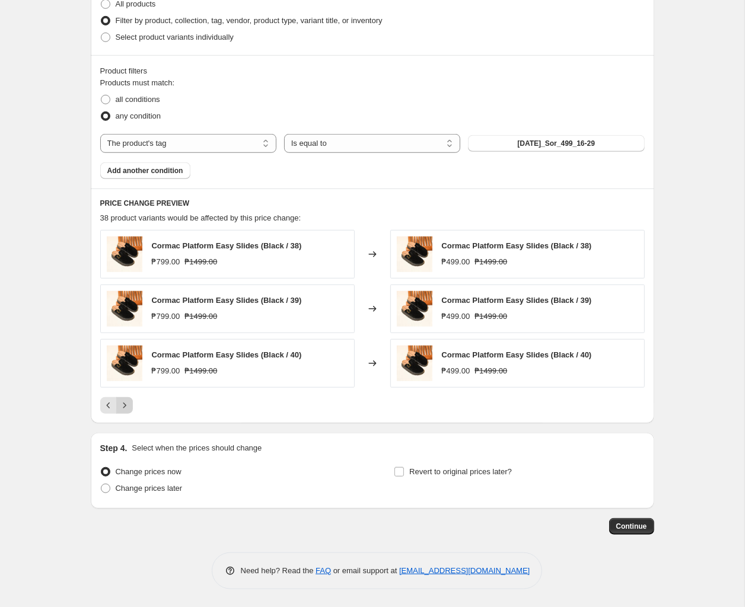
scroll to position [495, 0]
click at [104, 405] on icon "Previous" at bounding box center [109, 406] width 12 height 12
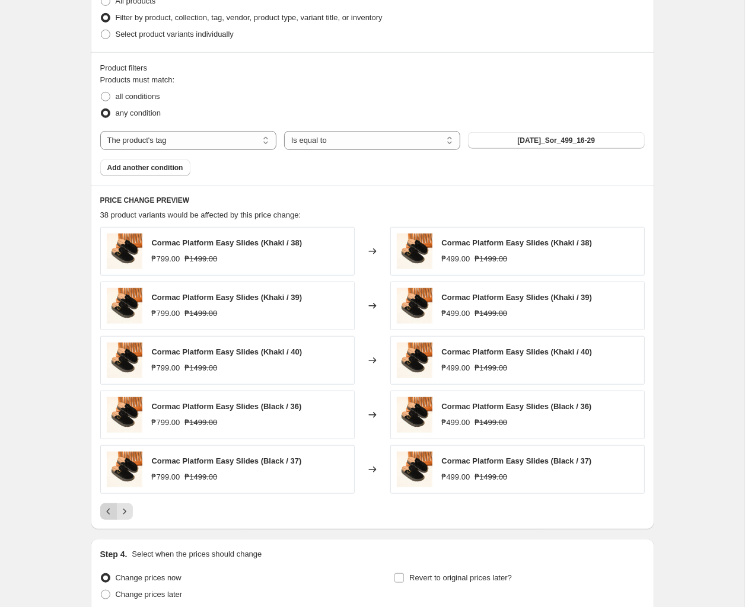
click at [107, 507] on button "Previous" at bounding box center [108, 511] width 17 height 17
click at [470, 498] on div "Create new price [MEDICAL_DATA]. This page is ready Create new price [MEDICAL_D…" at bounding box center [372, 109] width 744 height 1209
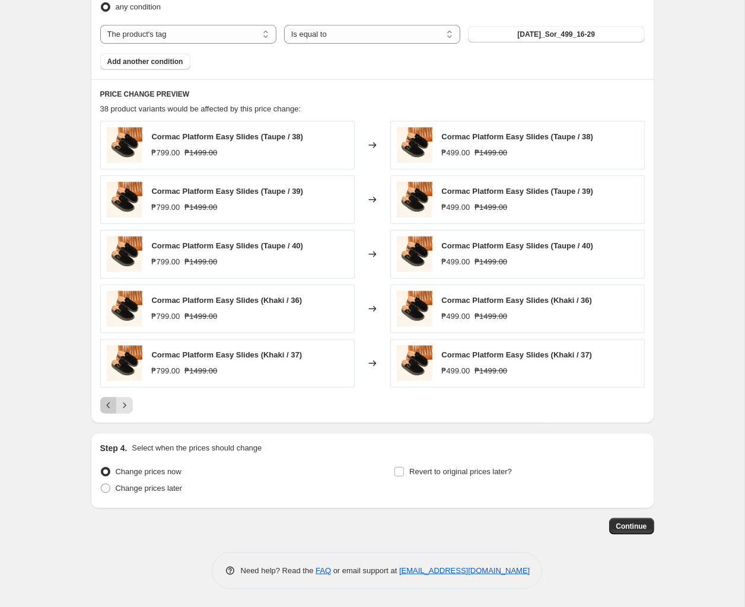
click at [109, 403] on icon "Previous" at bounding box center [109, 406] width 12 height 12
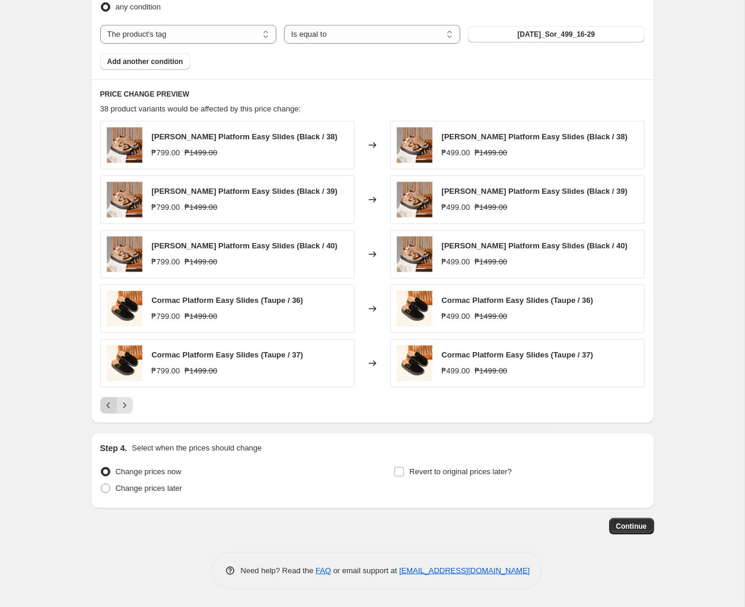
click at [113, 407] on icon "Previous" at bounding box center [109, 406] width 12 height 12
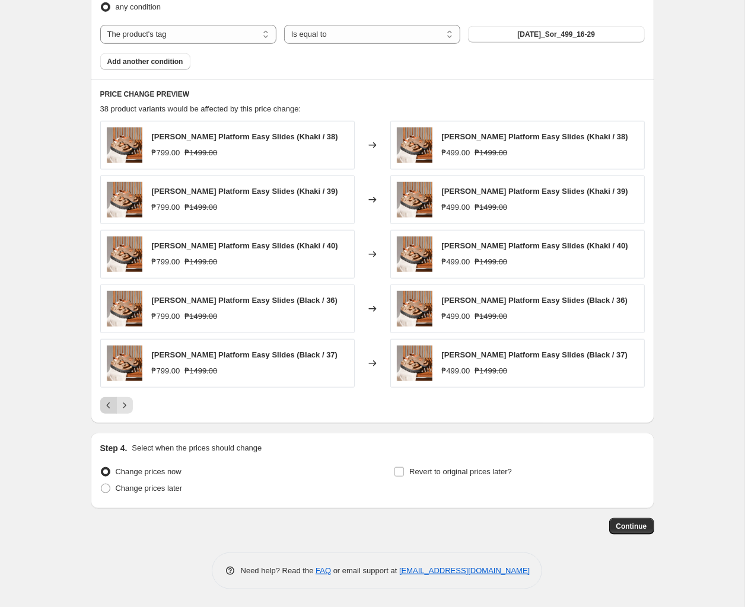
click at [113, 407] on icon "Previous" at bounding box center [109, 406] width 12 height 12
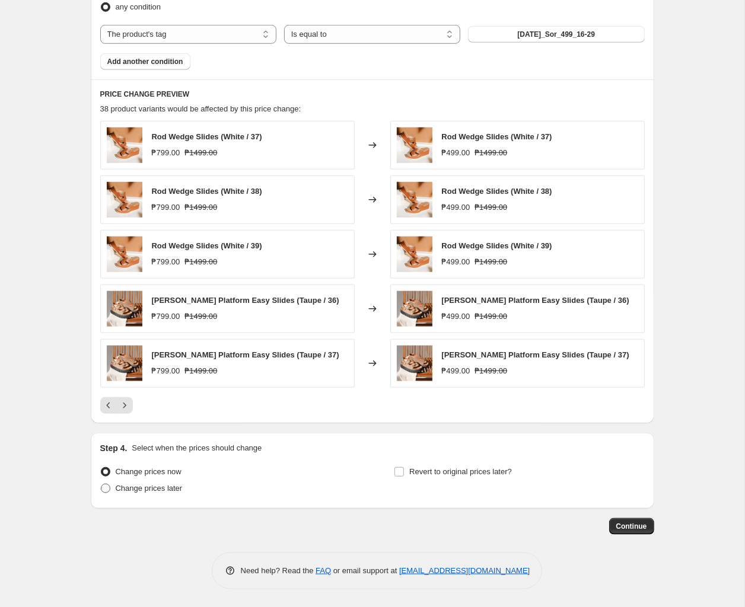
click at [135, 492] on span "Change prices later" at bounding box center [149, 488] width 67 height 9
click at [101, 485] on input "Change prices later" at bounding box center [101, 484] width 1 height 1
radio input "true"
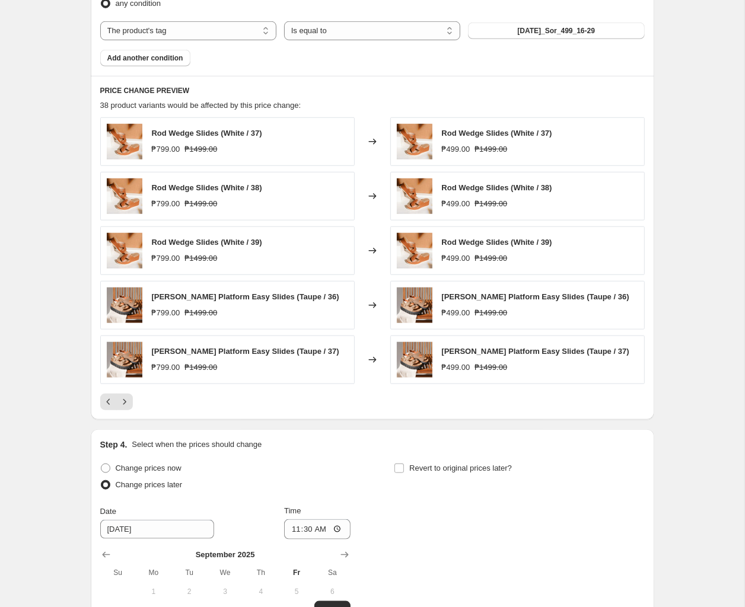
scroll to position [807, 0]
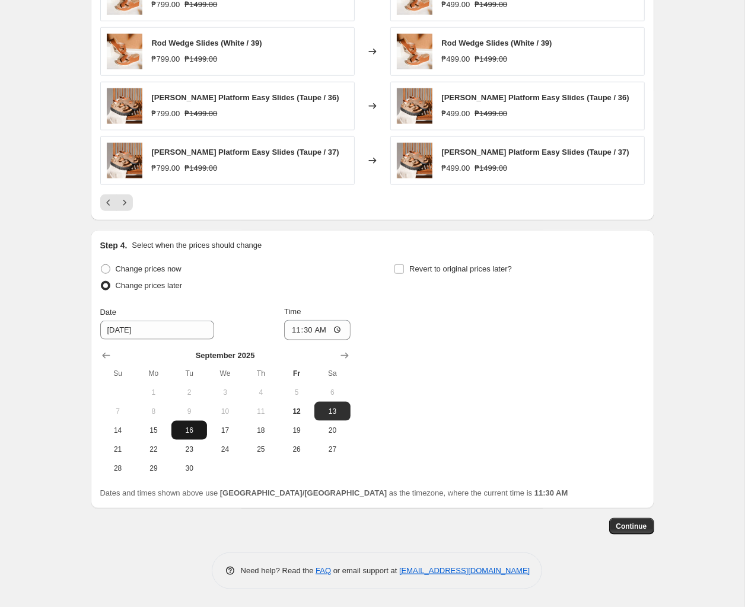
click at [184, 430] on span "16" at bounding box center [189, 430] width 26 height 9
type input "[DATE]"
click at [308, 336] on input "11:30" at bounding box center [317, 330] width 66 height 20
type input "11:00"
click at [470, 270] on span "Revert to original prices later?" at bounding box center [460, 268] width 103 height 9
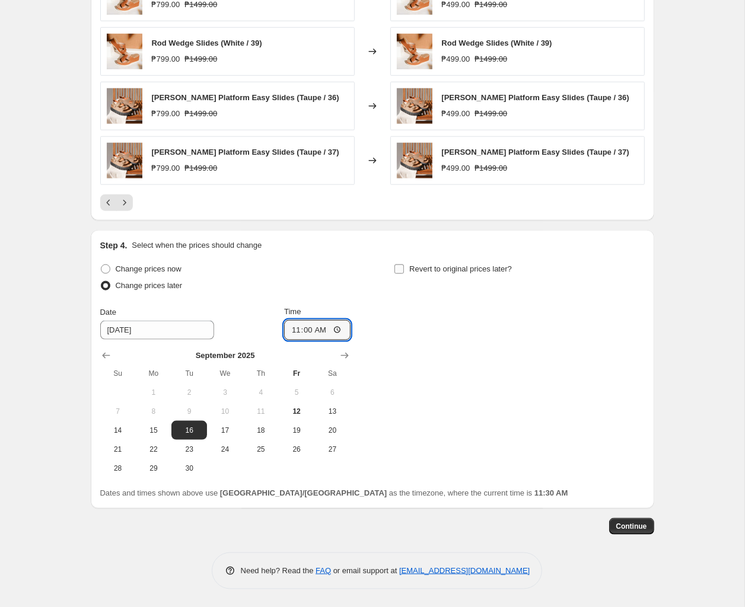
click at [404, 270] on input "Revert to original prices later?" at bounding box center [398, 268] width 9 height 9
checkbox input "true"
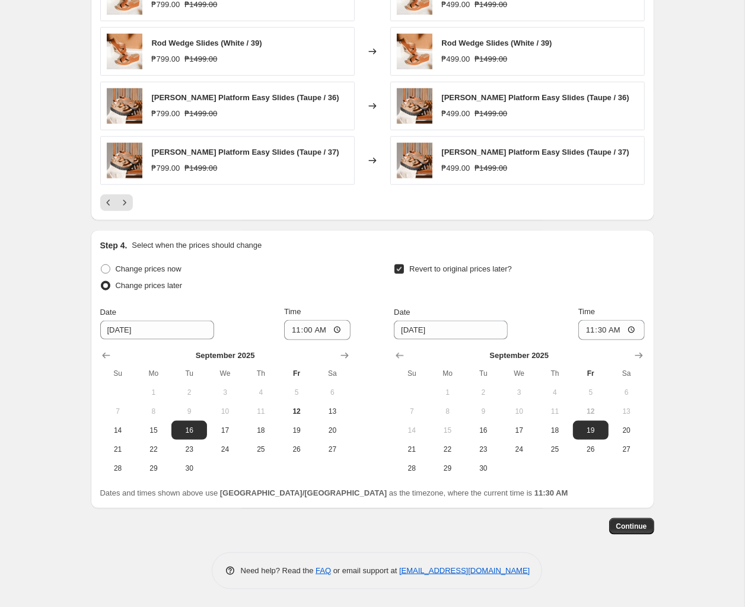
click at [470, 478] on div "Change prices now Change prices later Date [DATE] Time 11:00 [DATE] Su Mo Tu We…" at bounding box center [372, 380] width 544 height 238
click at [470, 471] on span "30" at bounding box center [483, 468] width 26 height 9
type input "[DATE]"
click at [470, 333] on input "11:30" at bounding box center [611, 330] width 66 height 20
type input "10:00"
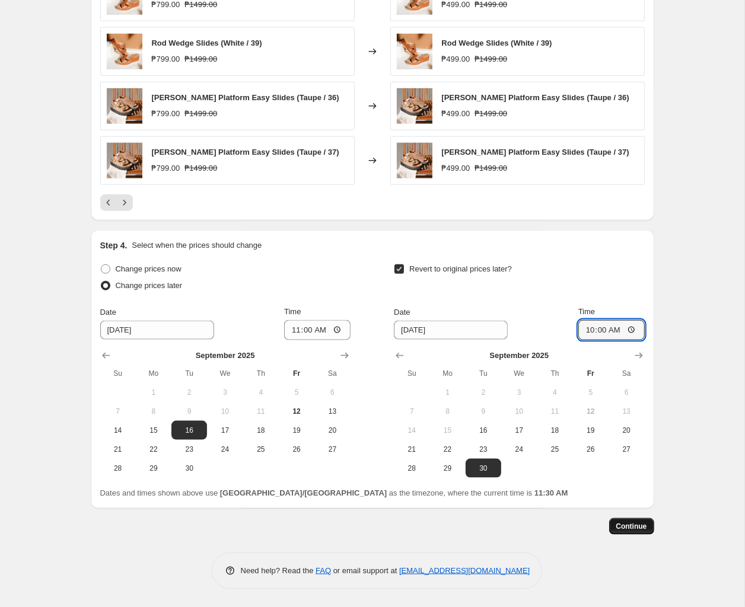
click at [470, 522] on button "Continue" at bounding box center [631, 526] width 45 height 17
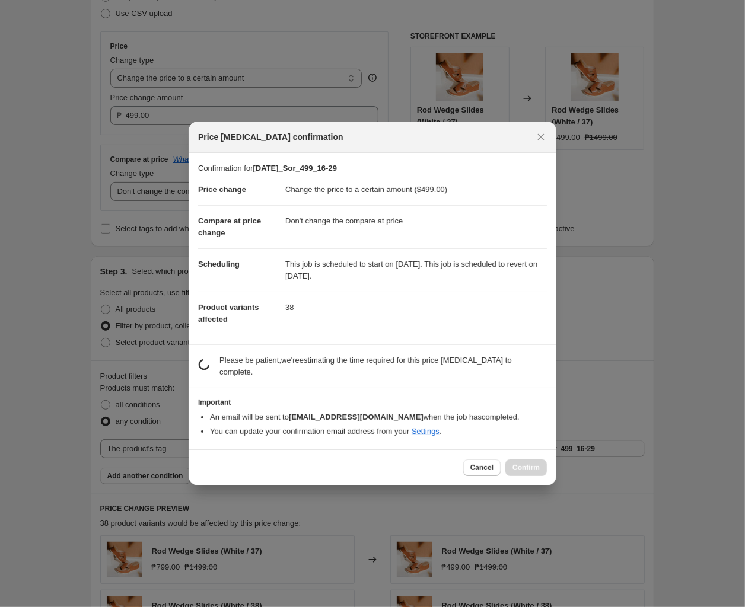
scroll to position [0, 0]
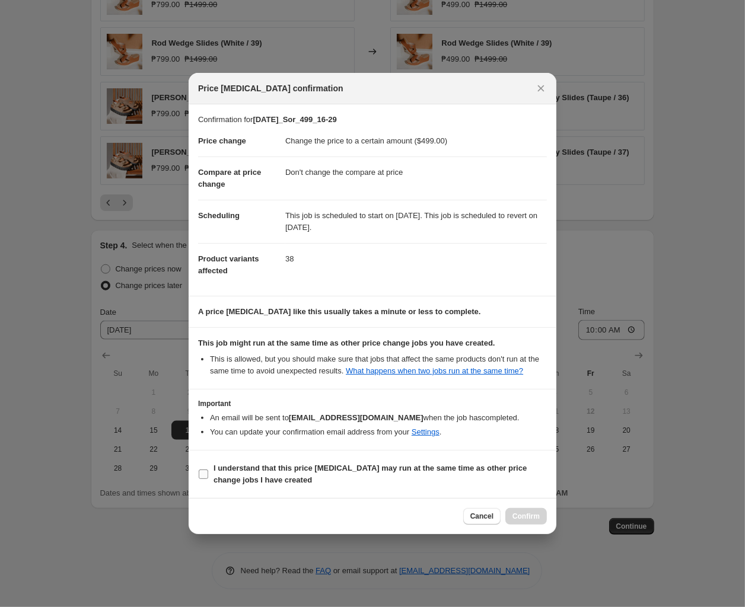
click at [273, 466] on b "I understand that this price [MEDICAL_DATA] may run at the same time as other p…" at bounding box center [369, 474] width 313 height 21
click at [208, 470] on input "I understand that this price [MEDICAL_DATA] may run at the same time as other p…" at bounding box center [203, 474] width 9 height 9
checkbox input "true"
click at [470, 518] on button "Confirm" at bounding box center [526, 516] width 42 height 17
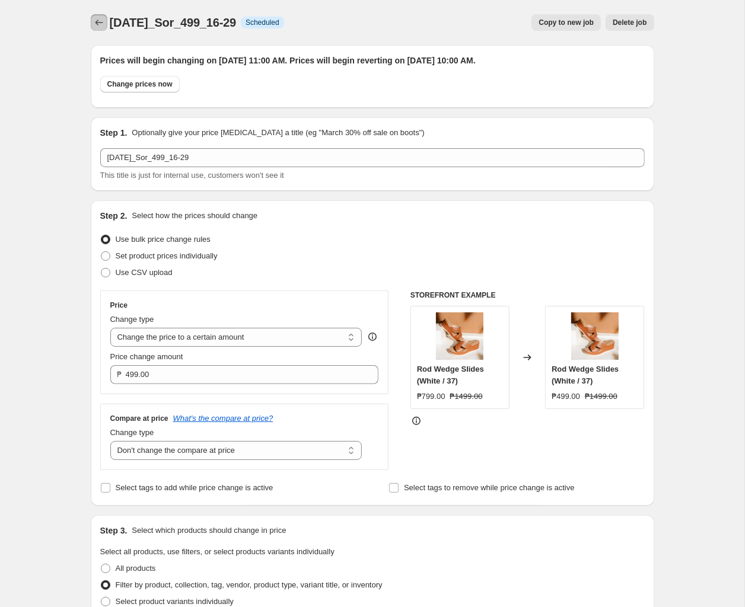
click at [107, 20] on button "Price change jobs" at bounding box center [99, 22] width 17 height 17
